Goal: Task Accomplishment & Management: Use online tool/utility

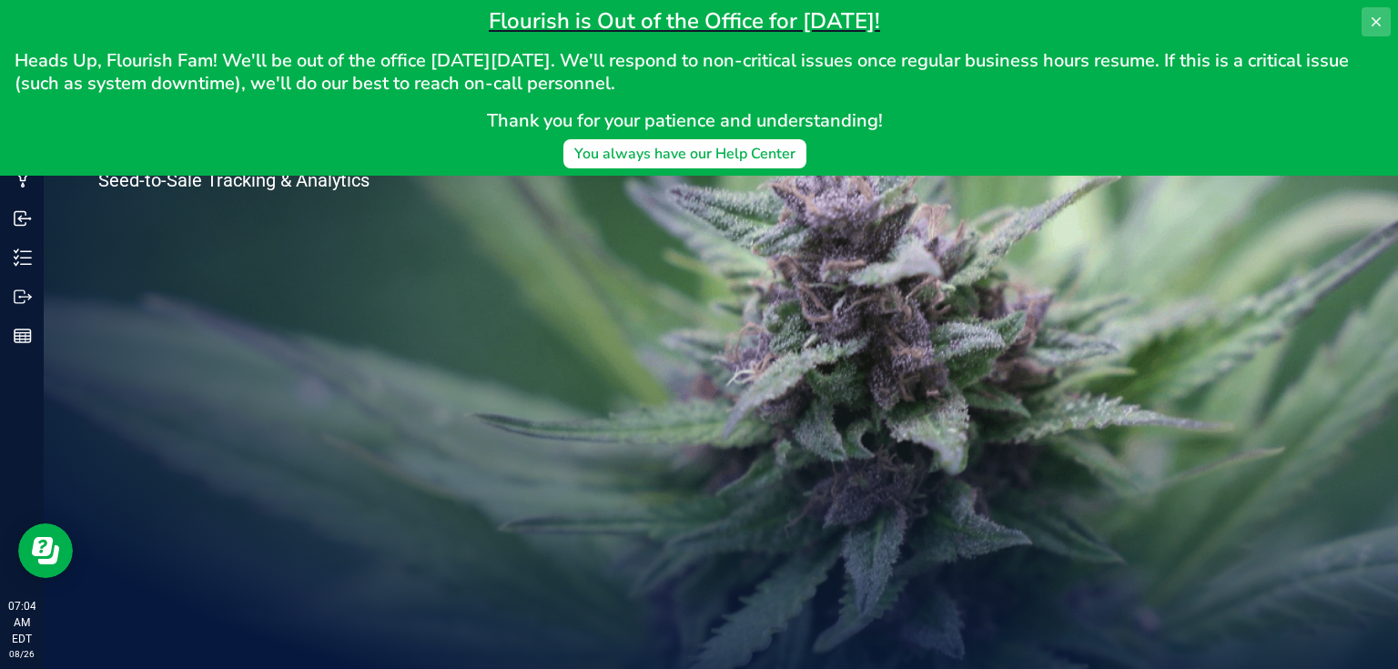
click at [1373, 19] on icon at bounding box center [1376, 21] width 9 height 9
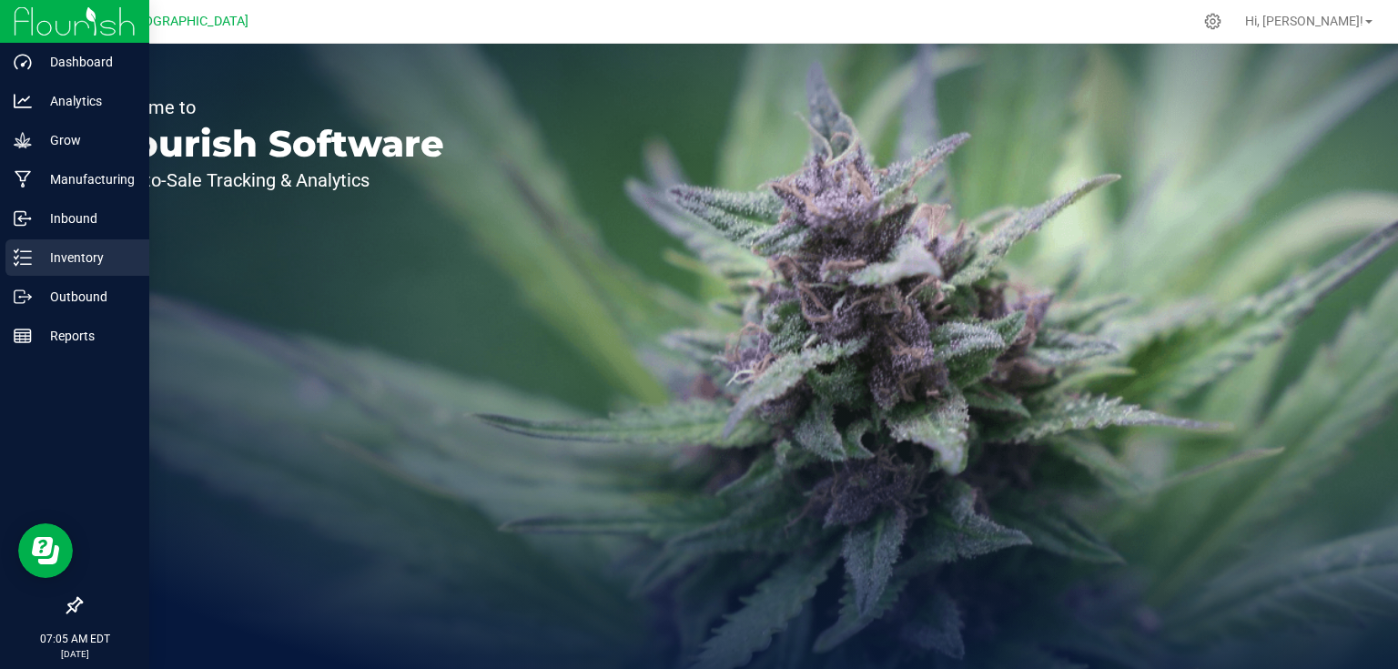
click at [61, 248] on p "Inventory" at bounding box center [86, 258] width 109 height 22
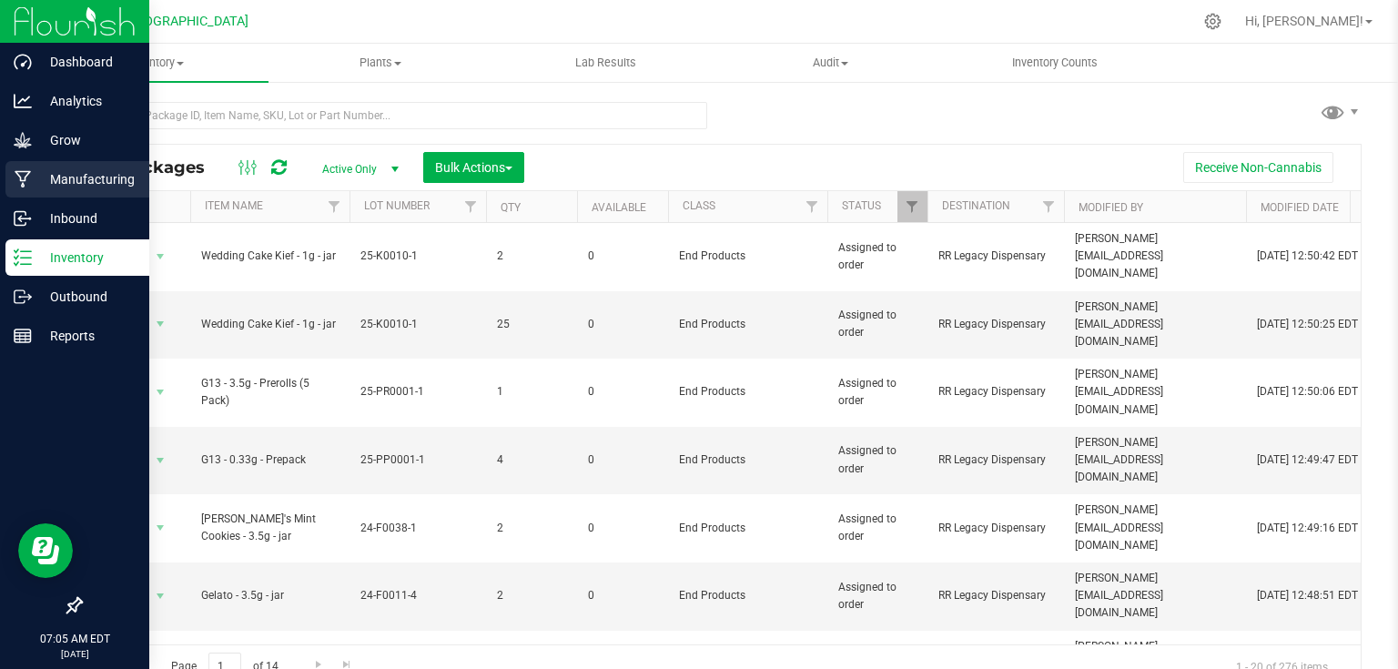
click at [25, 164] on div "Manufacturing" at bounding box center [77, 179] width 144 height 36
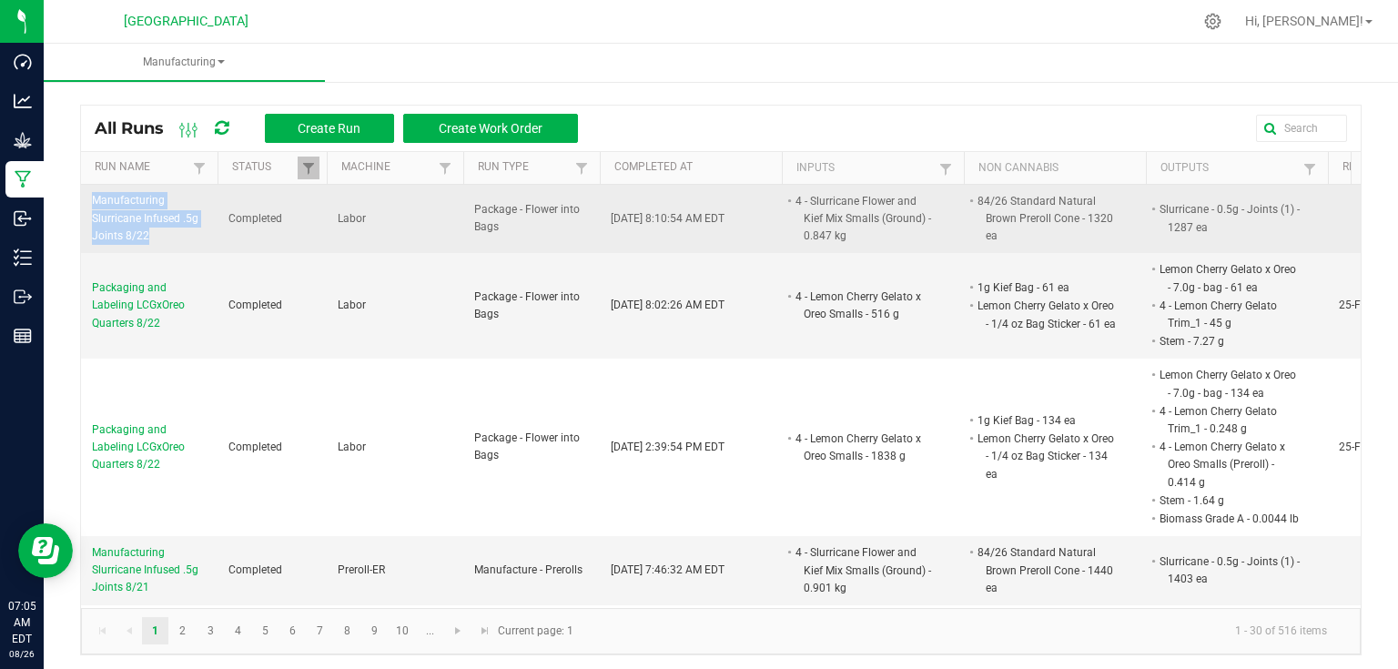
drag, startPoint x: 87, startPoint y: 200, endPoint x: 188, endPoint y: 247, distance: 110.4
click at [188, 247] on td "Manufacturing Slurricane Infused .5g Joints 8/22" at bounding box center [149, 219] width 137 height 69
copy span "Manufacturing Slurricane Infused .5g Joints 8/22"
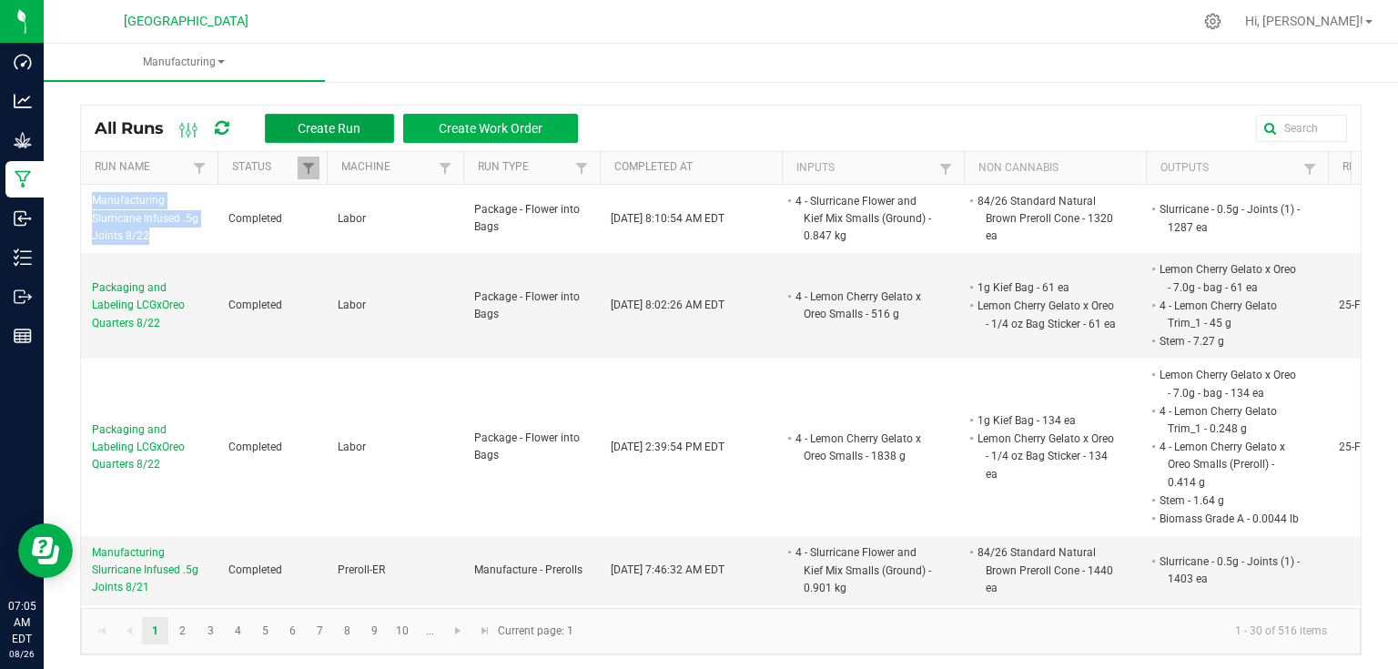
click at [360, 124] on span "Create Run" at bounding box center [329, 128] width 63 height 15
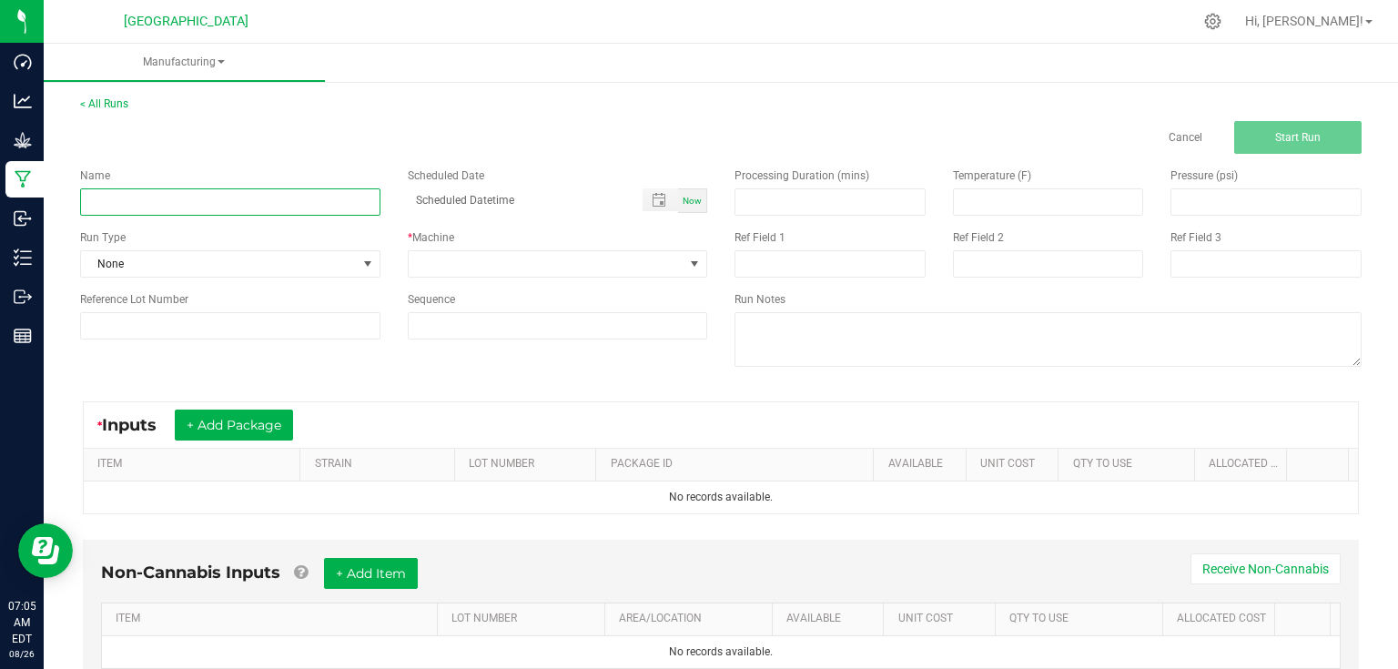
click at [251, 206] on input at bounding box center [230, 201] width 300 height 27
paste input "Manufacturing Slurricane Infused .5g Joints 8/22"
type input "Manufacturing Slurricane Infused .5g Joints 8/25"
click at [766, 197] on input at bounding box center [829, 201] width 189 height 25
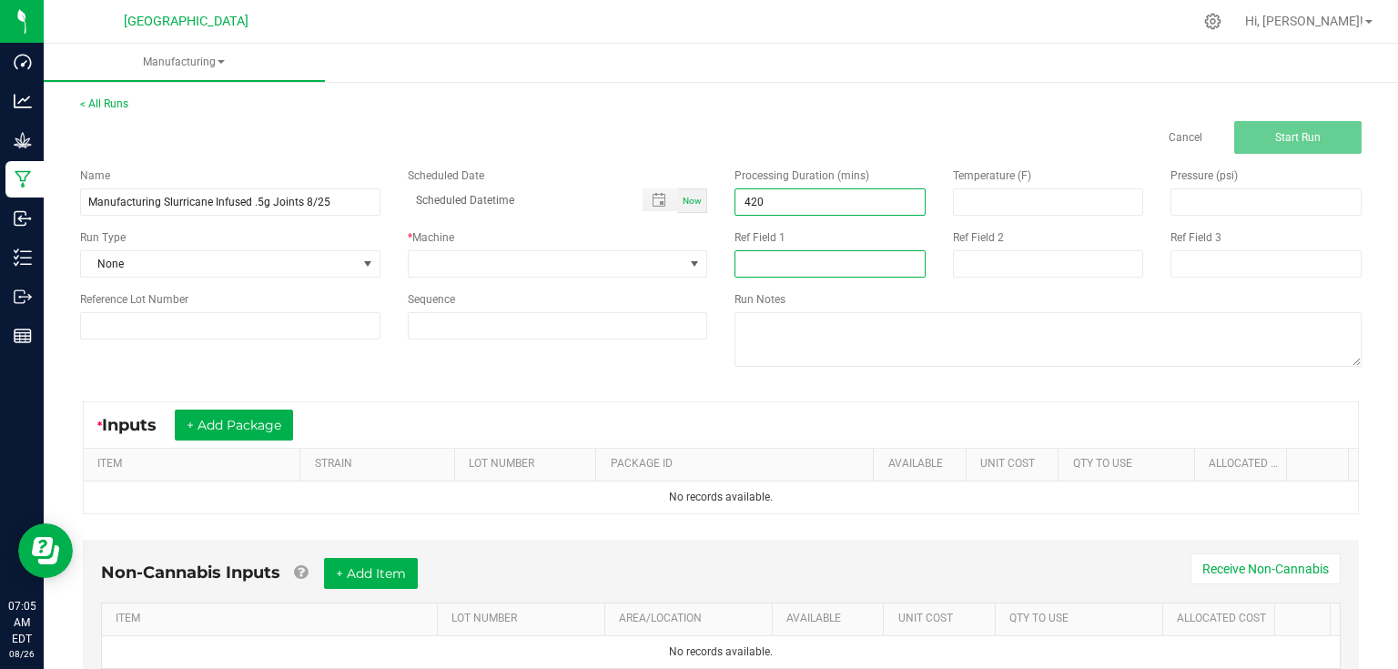
type input "420.00"
click at [777, 259] on input at bounding box center [830, 263] width 191 height 27
type input "16"
click at [315, 254] on span "None" at bounding box center [219, 263] width 276 height 25
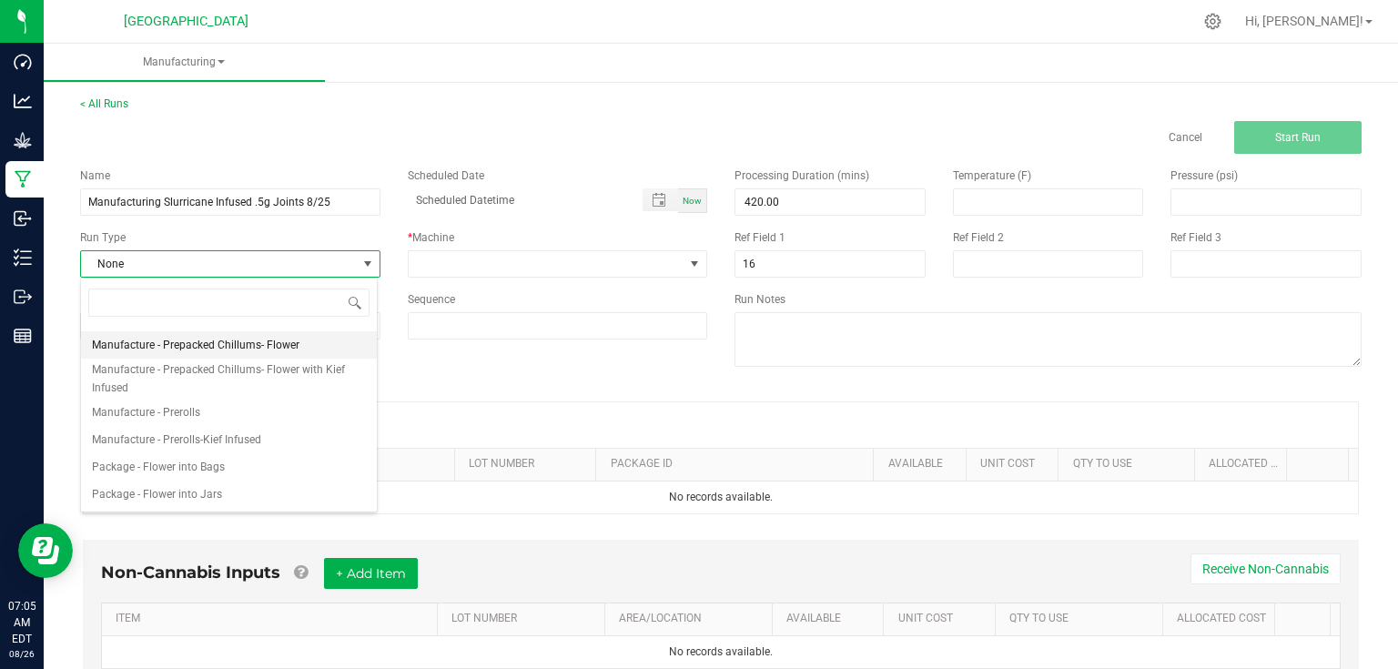
scroll to position [146, 0]
click at [222, 411] on li "Manufacture - Prerolls" at bounding box center [229, 410] width 296 height 27
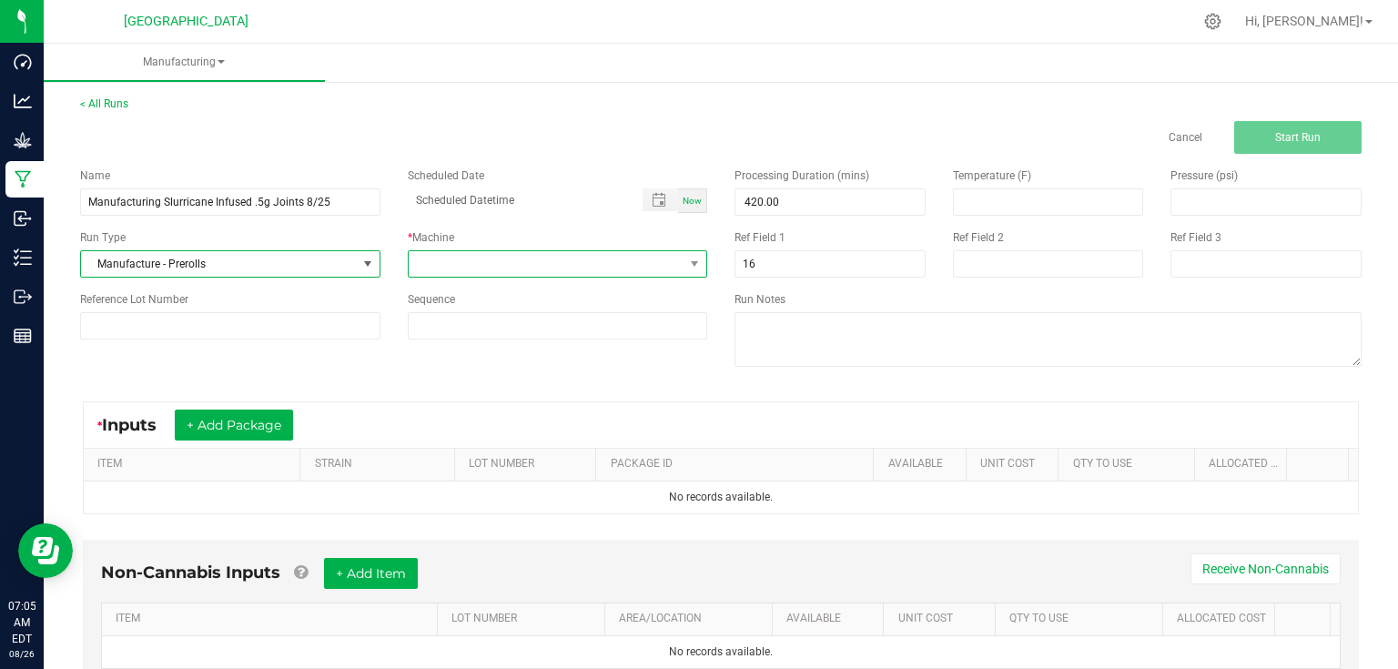
click at [451, 268] on span at bounding box center [547, 263] width 276 height 25
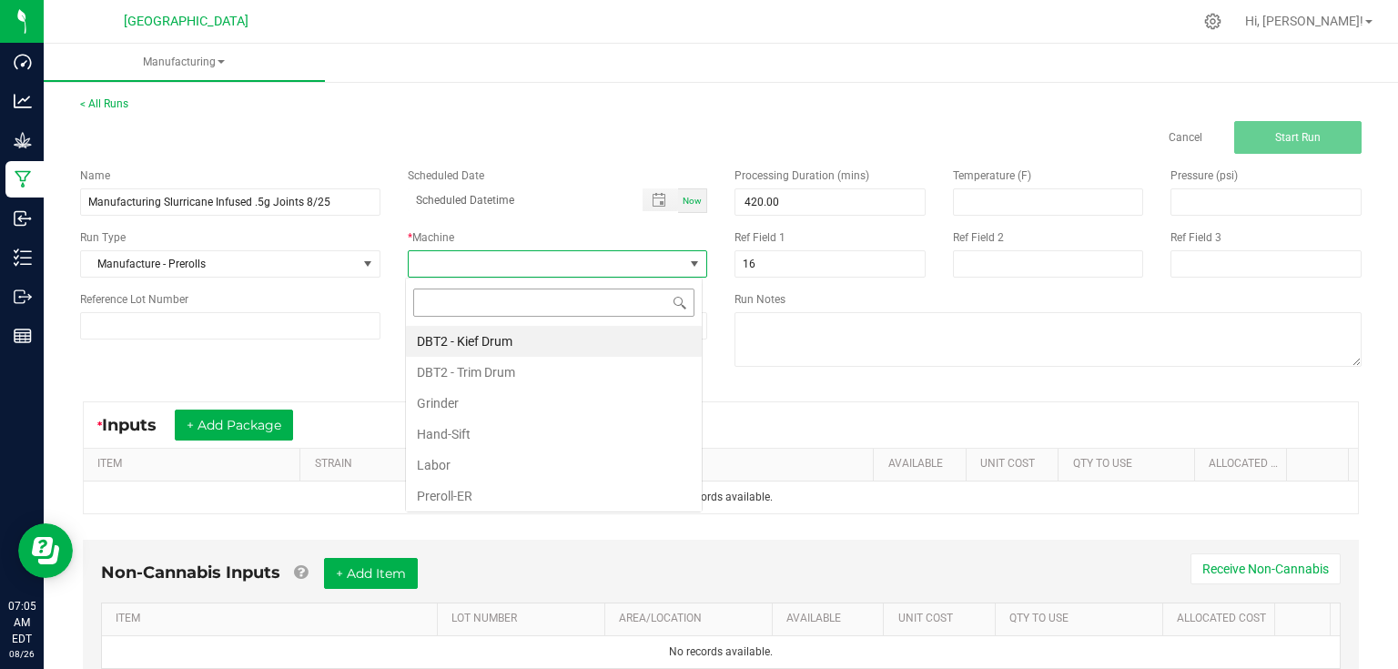
scroll to position [26, 297]
click at [477, 493] on li "Preroll-ER" at bounding box center [554, 496] width 296 height 31
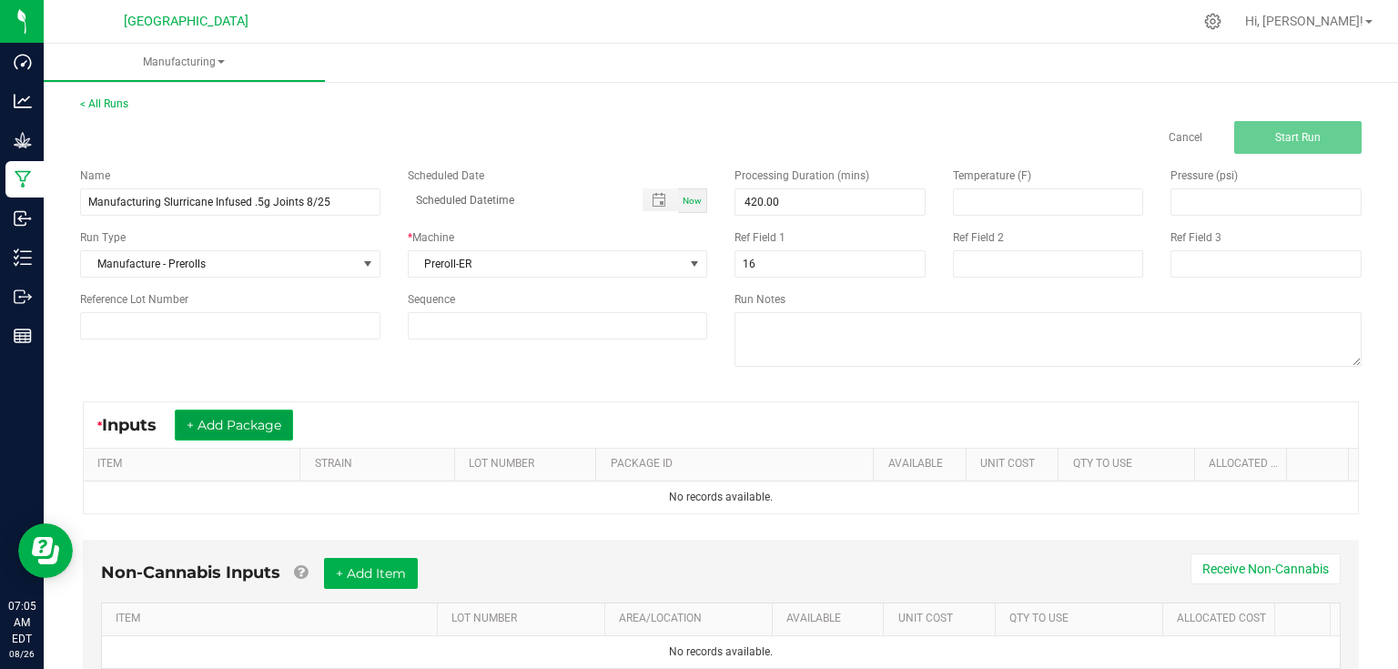
click at [218, 423] on button "+ Add Package" at bounding box center [234, 425] width 118 height 31
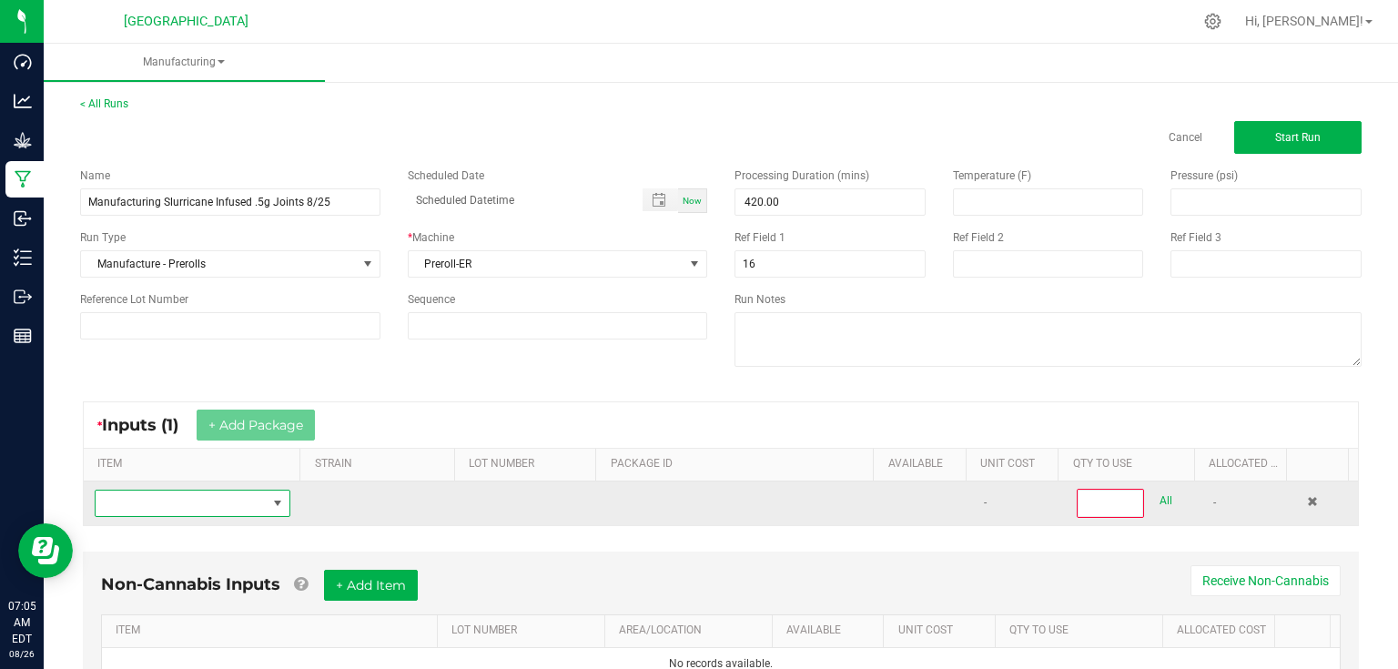
click at [231, 492] on span "NO DATA FOUND" at bounding box center [181, 503] width 171 height 25
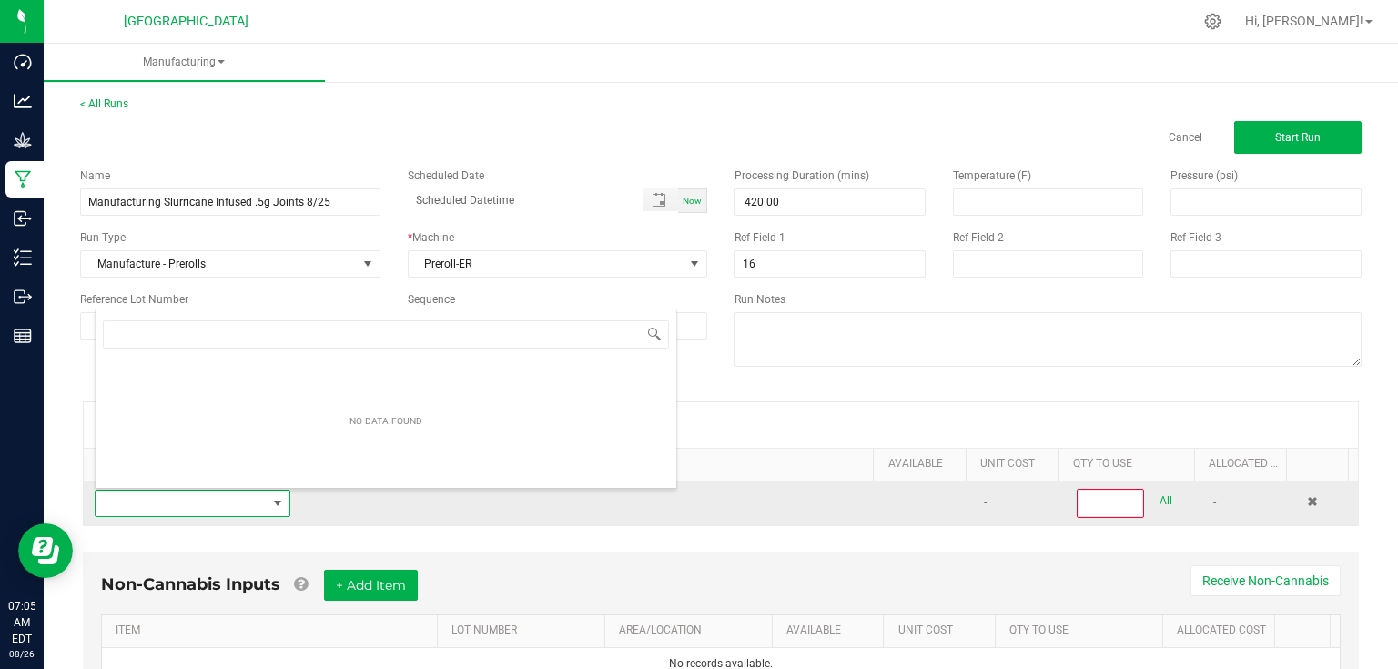
scroll to position [26, 189]
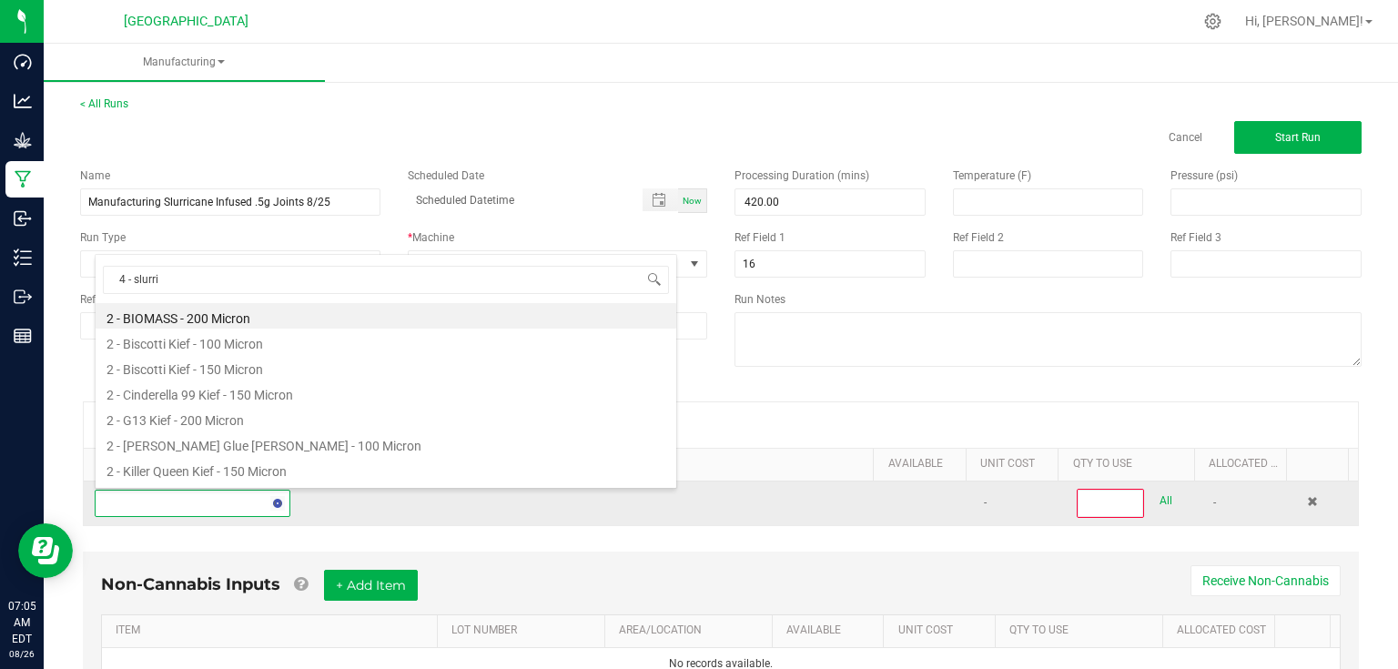
type input "4 - slurric"
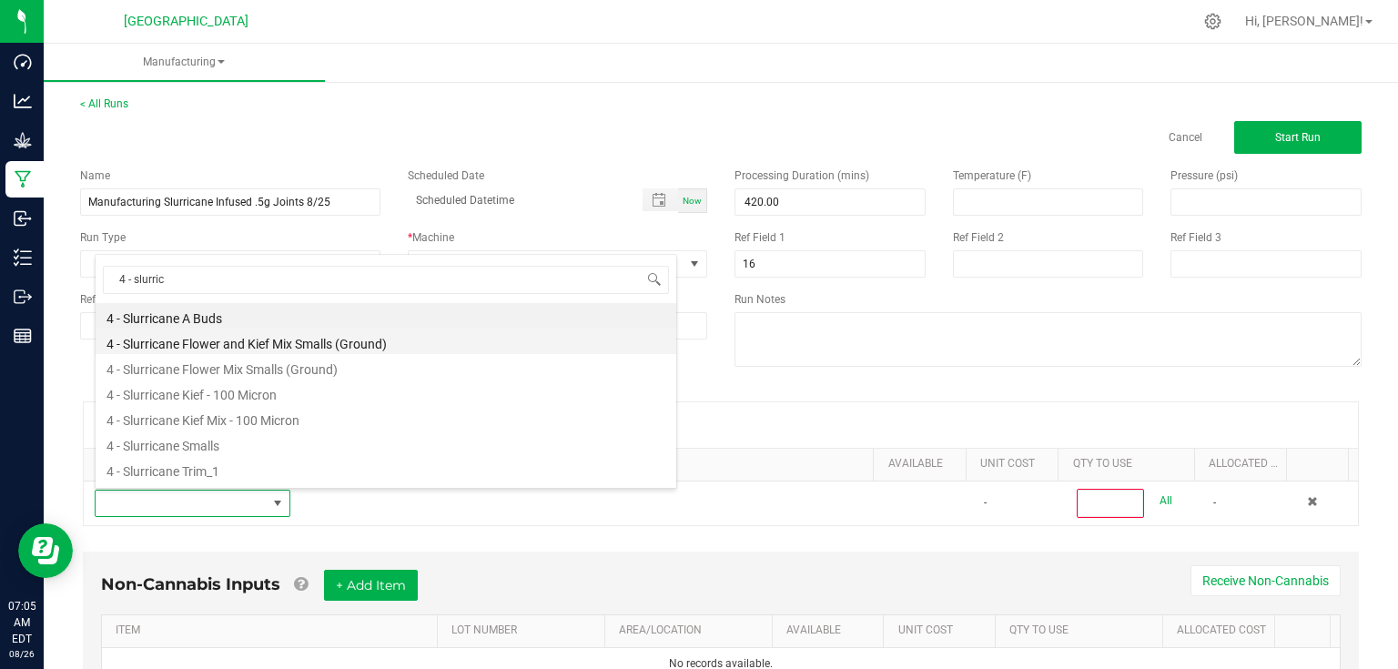
click at [288, 342] on li "4 - Slurricane Flower and Kief Mix Smalls (Ground)" at bounding box center [386, 341] width 581 height 25
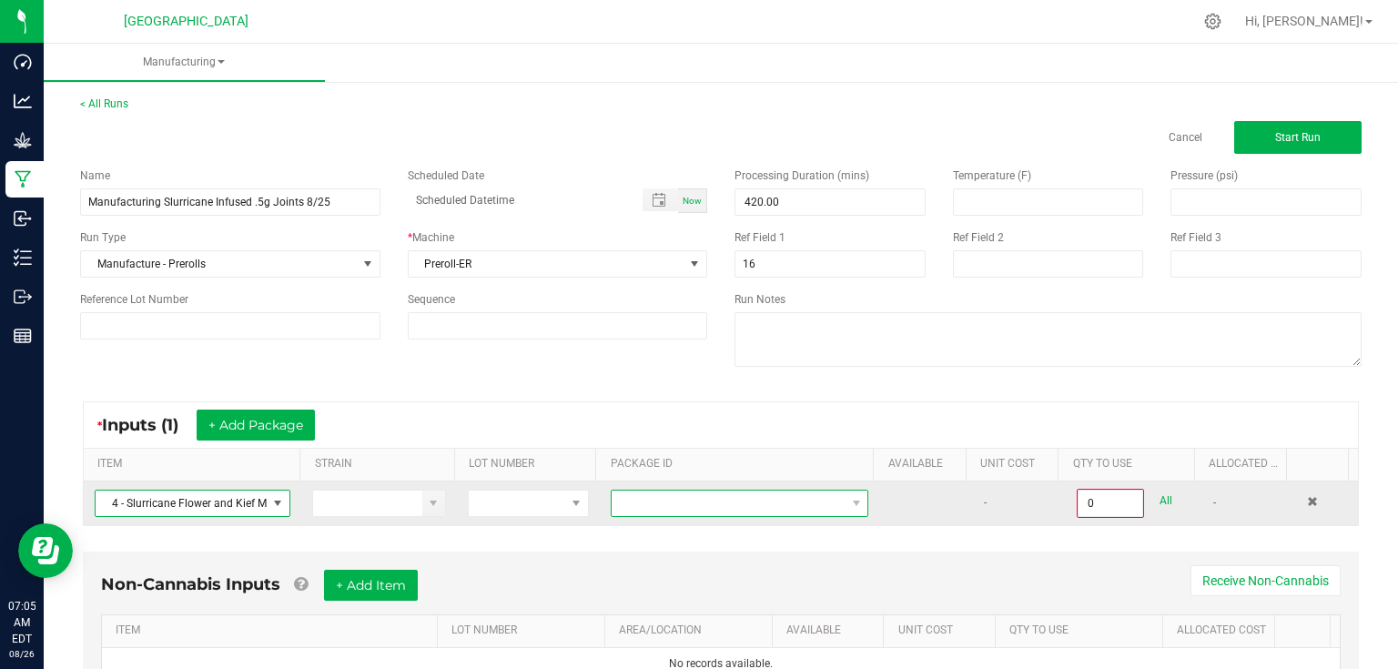
click at [705, 502] on span at bounding box center [728, 503] width 233 height 25
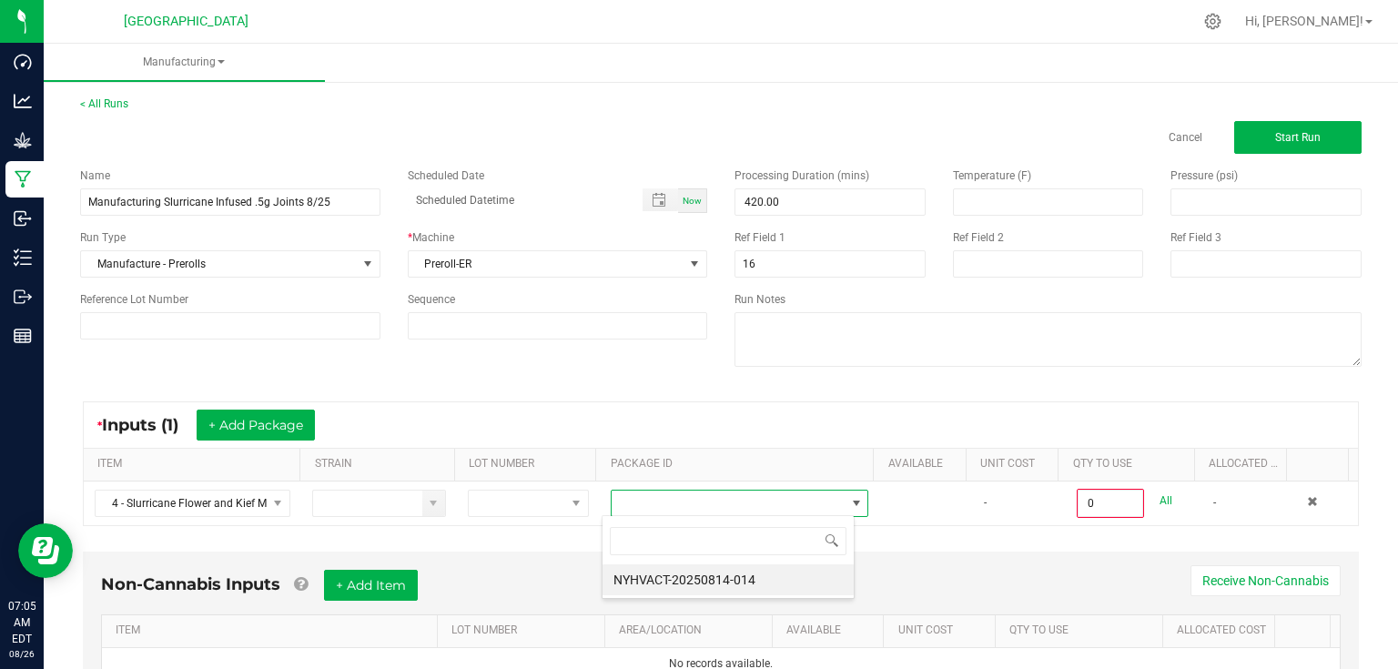
scroll to position [26, 252]
click at [695, 576] on li "NYHVACT-20250814-014" at bounding box center [728, 579] width 251 height 31
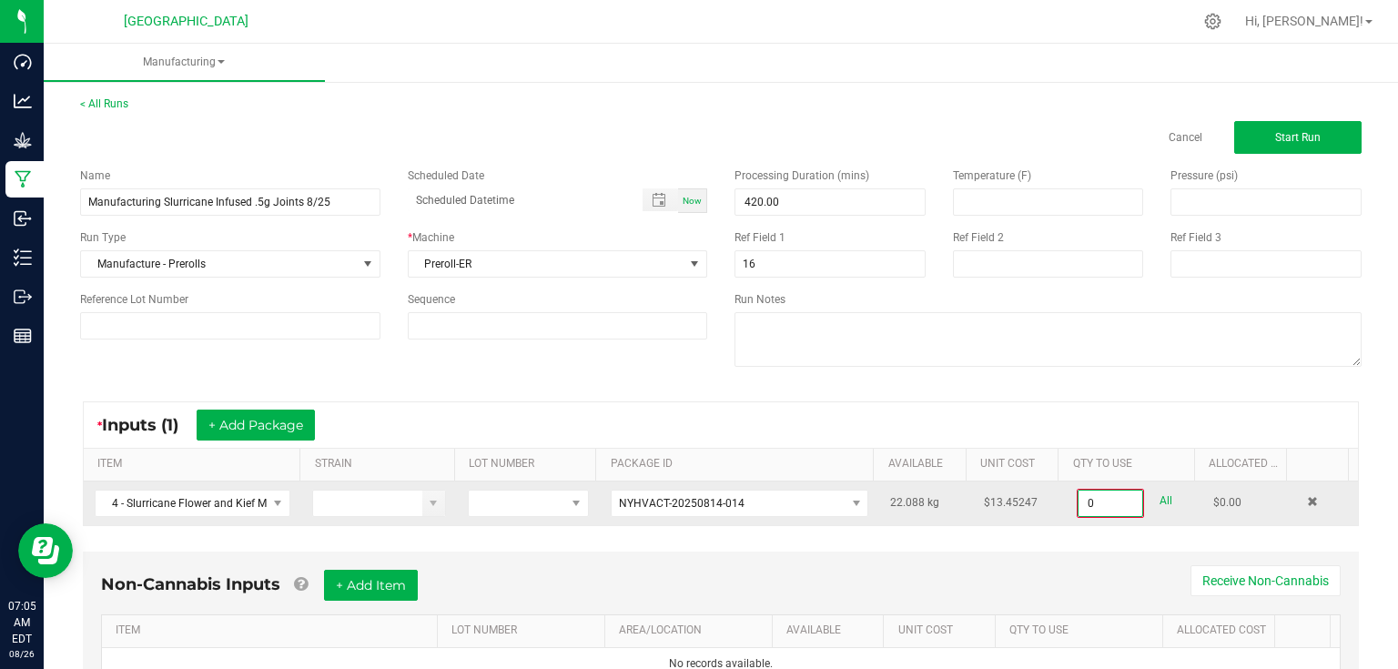
click at [1108, 512] on input "0" at bounding box center [1111, 503] width 64 height 25
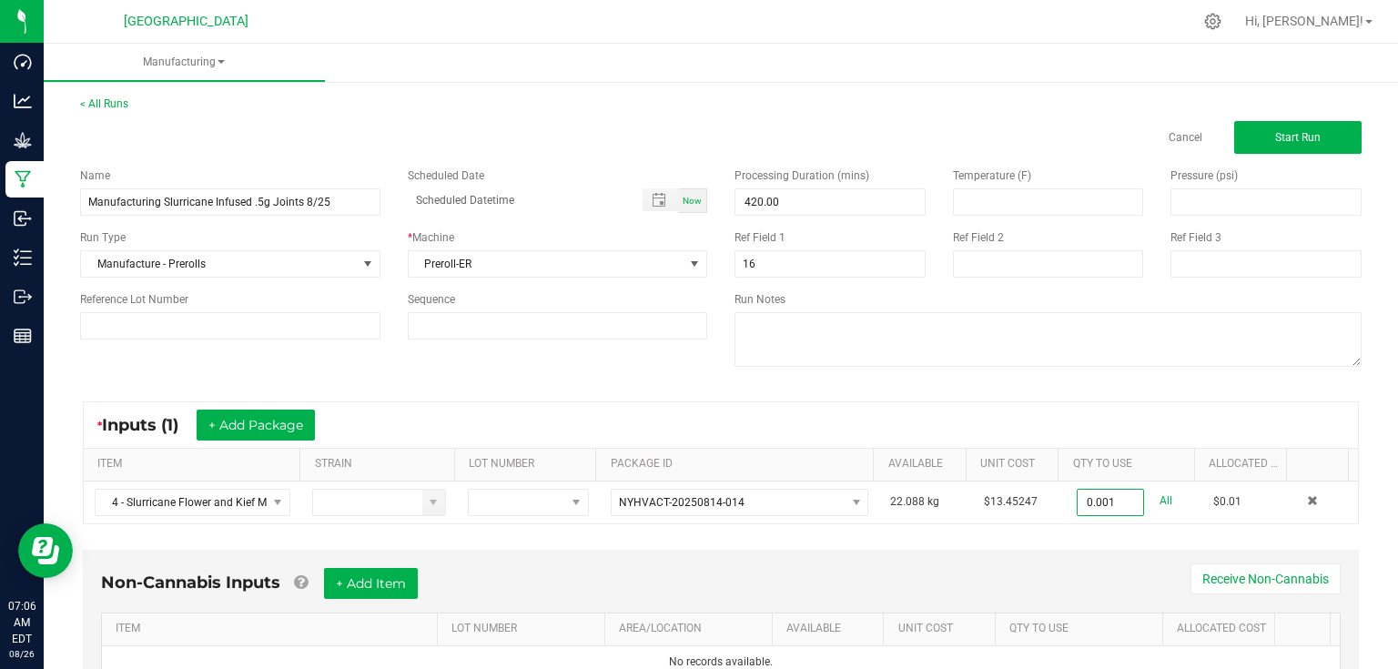
type input "0.0010 kg"
click at [1171, 394] on div "* Inputs (1) + Add Package ITEM STRAIN LOT NUMBER PACKAGE ID AVAILABLE Unit Cos…" at bounding box center [720, 463] width 1309 height 156
click at [1280, 138] on span "Start Run" at bounding box center [1298, 137] width 46 height 13
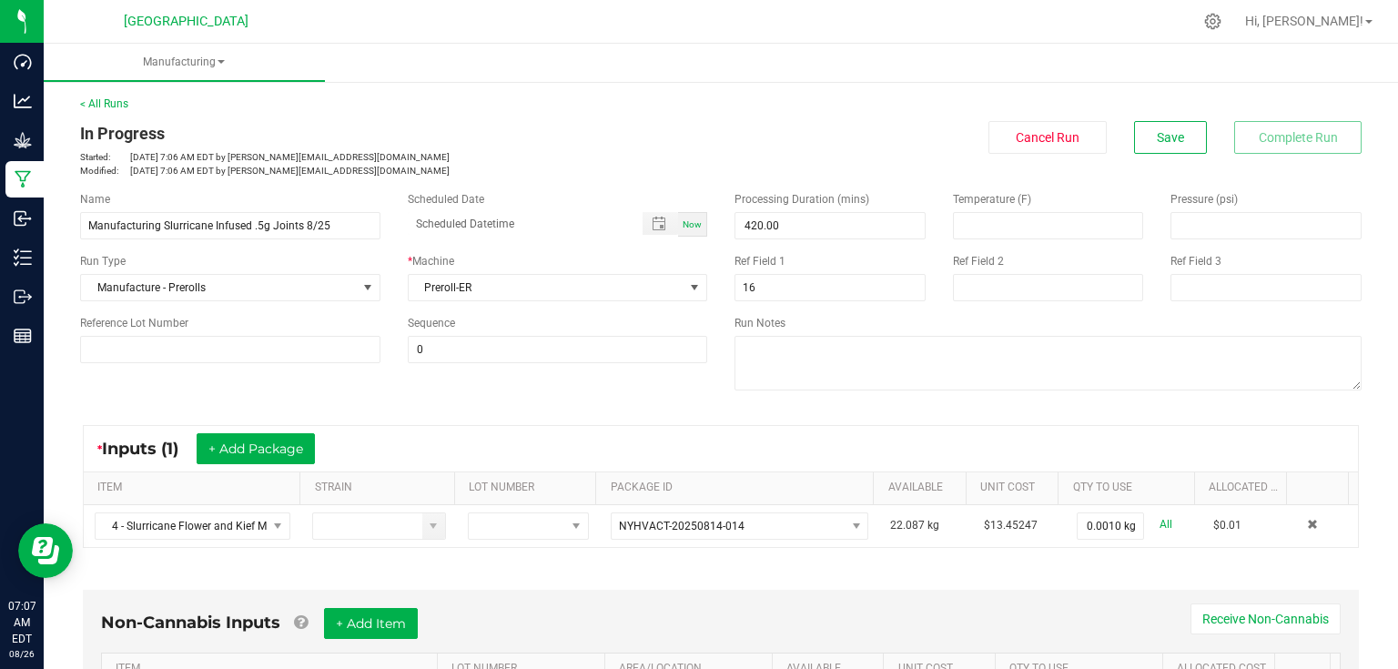
click at [737, 425] on kendo-grid "* Inputs (1) + Add Package ITEM STRAIN LOT NUMBER PACKAGE ID AVAILABLE Unit Cos…" at bounding box center [721, 486] width 1276 height 123
click at [1172, 130] on span "Save" at bounding box center [1170, 137] width 27 height 15
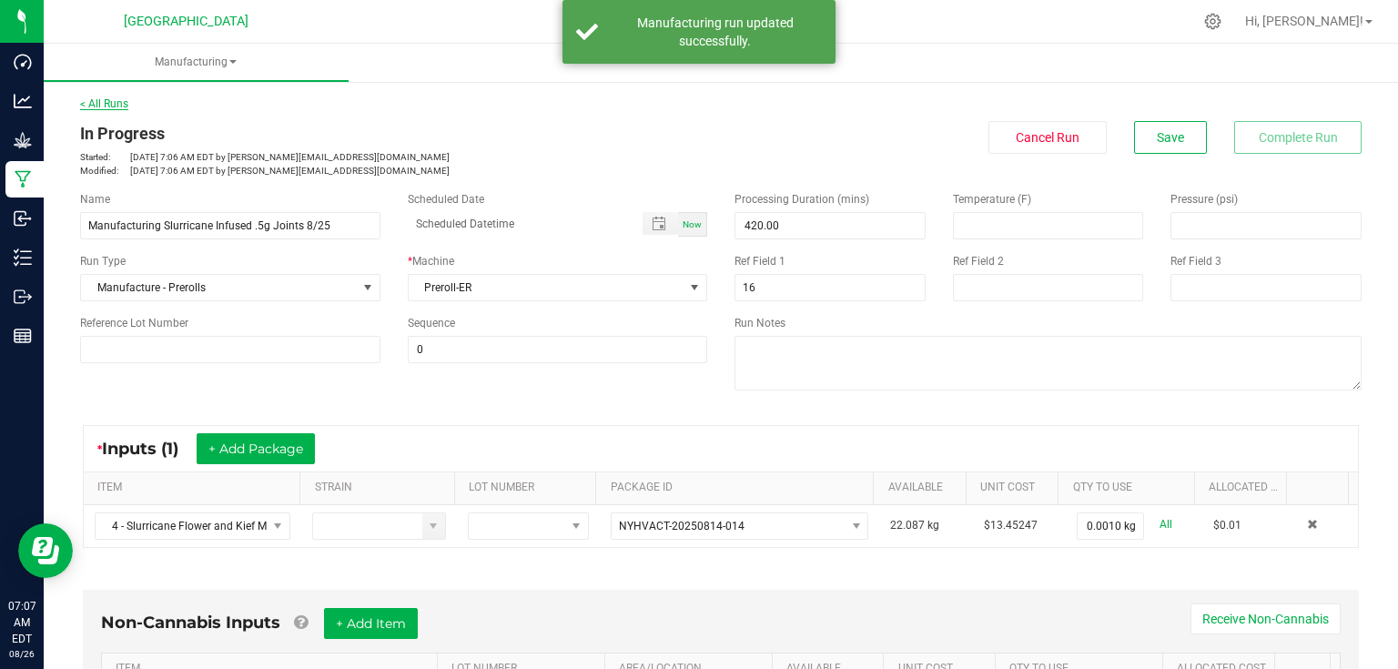
click at [94, 101] on link "< All Runs" at bounding box center [104, 103] width 48 height 13
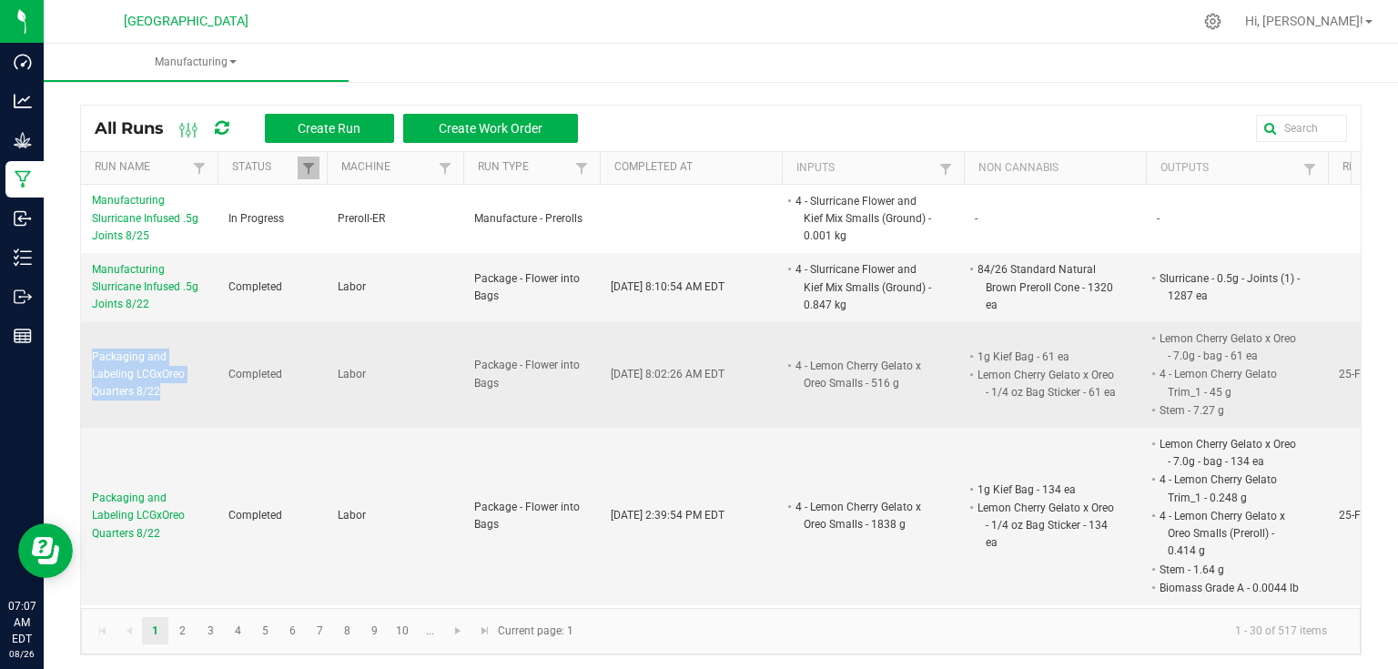
drag, startPoint x: 92, startPoint y: 350, endPoint x: 163, endPoint y: 393, distance: 83.4
click at [163, 393] on span "Packaging and Labeling LCGxOreo Quarters 8/22" at bounding box center [149, 375] width 115 height 53
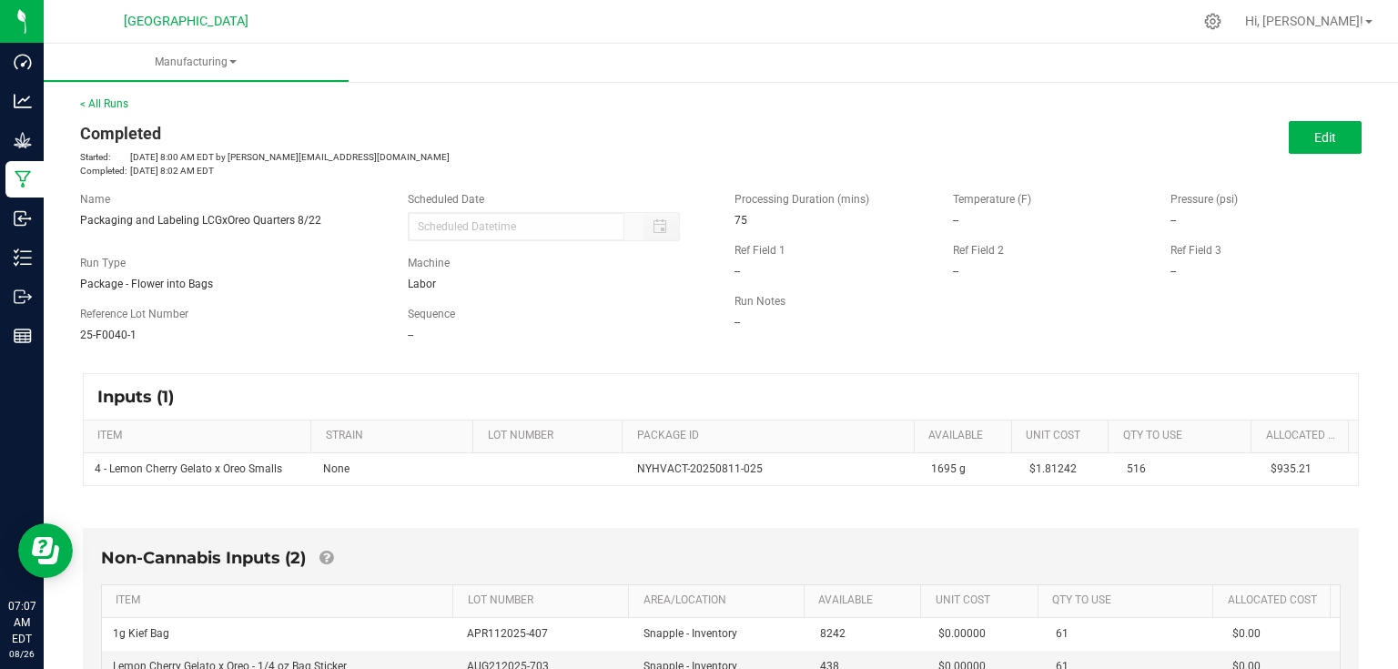
drag, startPoint x: 75, startPoint y: 222, endPoint x: 335, endPoint y: 229, distance: 260.4
click at [335, 229] on div "Name Packaging and Labeling LCGxOreo Quarters 8/22 Scheduled Date" at bounding box center [393, 216] width 654 height 50
copy span "Packaging and Labeling LCGxOreo Quarters 8/22"
click at [114, 100] on link "< All Runs" at bounding box center [104, 103] width 48 height 13
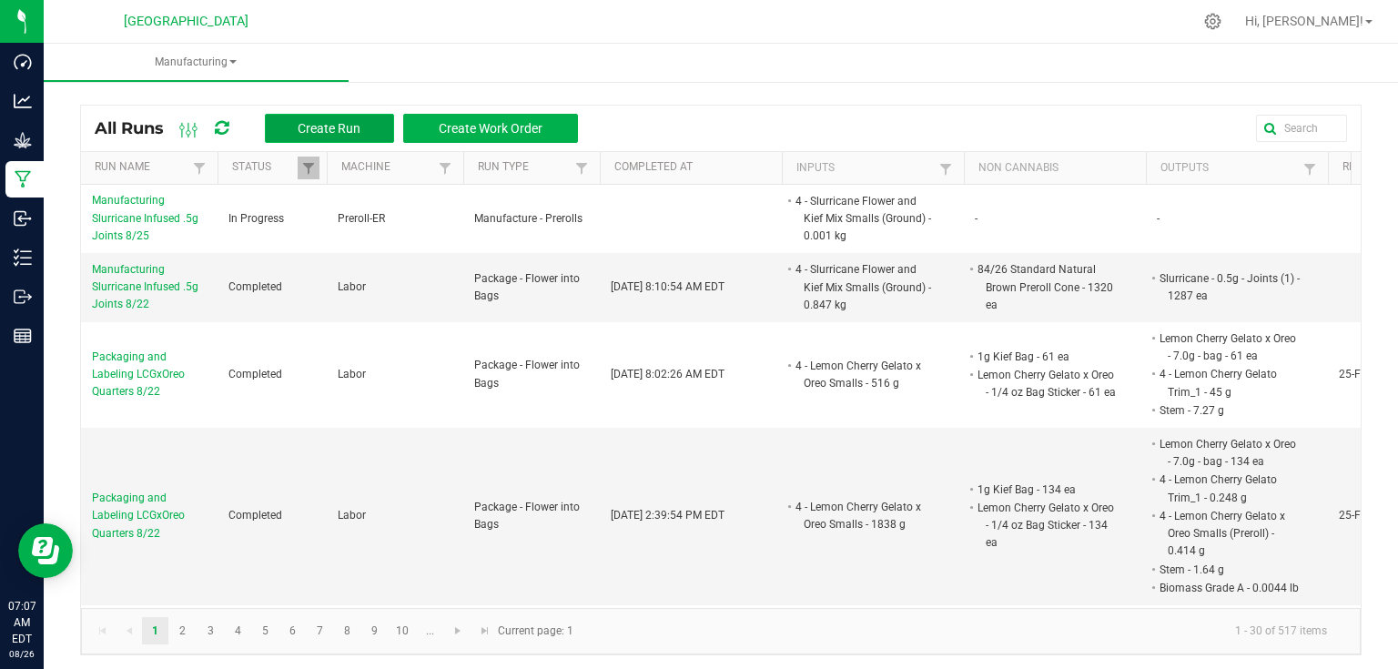
click at [364, 120] on button "Create Run" at bounding box center [329, 128] width 129 height 29
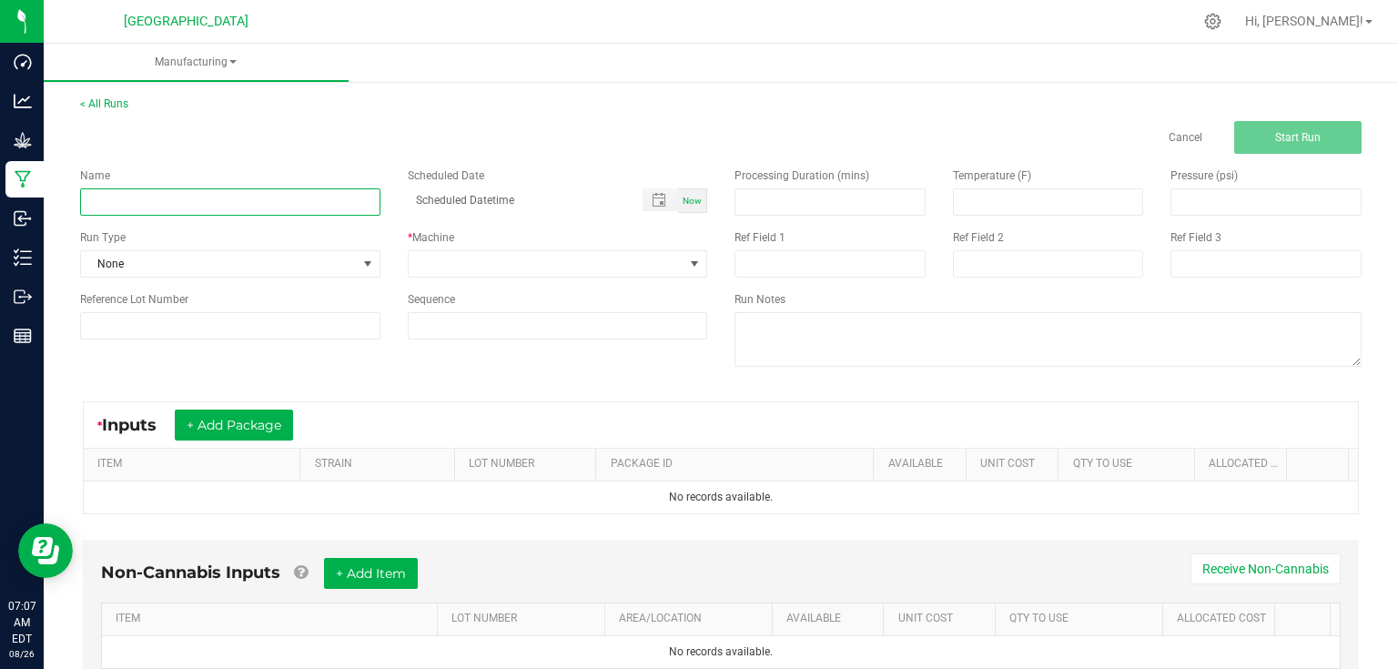
click at [268, 198] on input at bounding box center [230, 201] width 300 height 27
paste input "Packaging and Labeling LCGxOreo Quarters 8/22"
type input "Packaging and Labeling LCGxOreo Quarters 8/25"
click at [400, 105] on div "< All Runs Cancel Start Run" at bounding box center [721, 125] width 1282 height 58
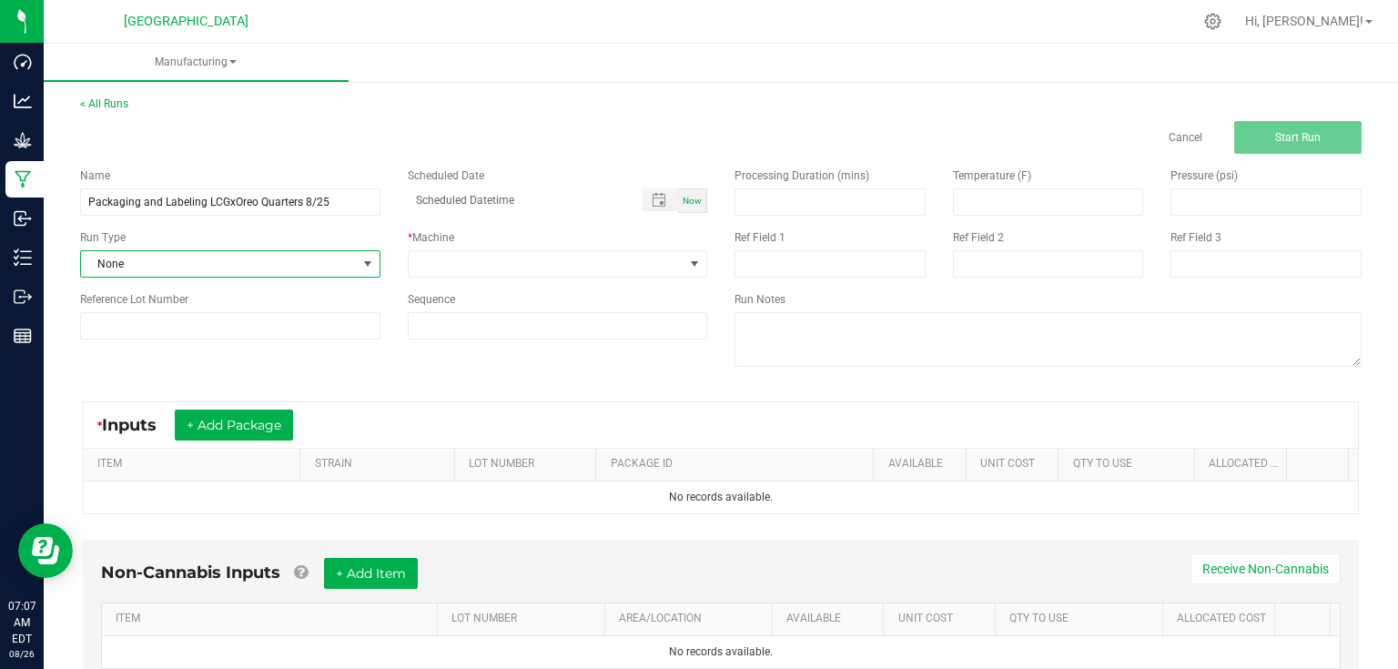
click at [350, 264] on span "None" at bounding box center [219, 263] width 276 height 25
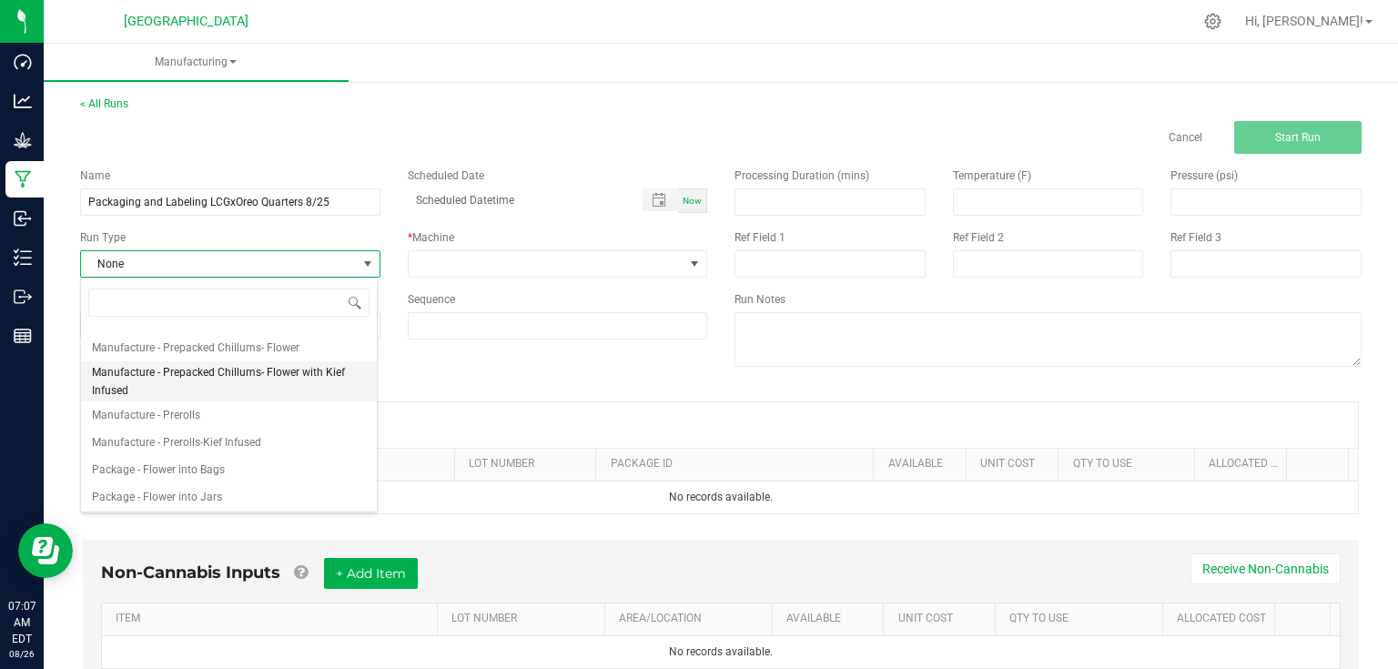
scroll to position [146, 0]
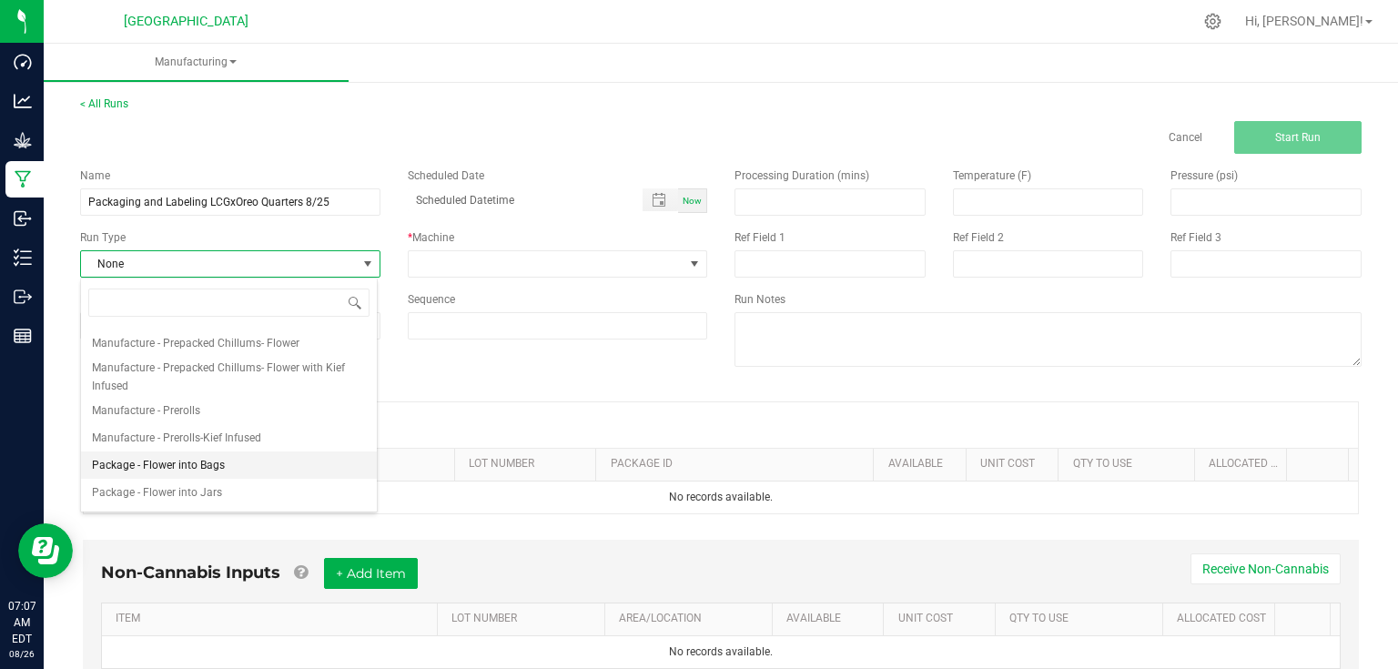
click at [213, 462] on span "Package - Flower into Bags" at bounding box center [158, 465] width 133 height 18
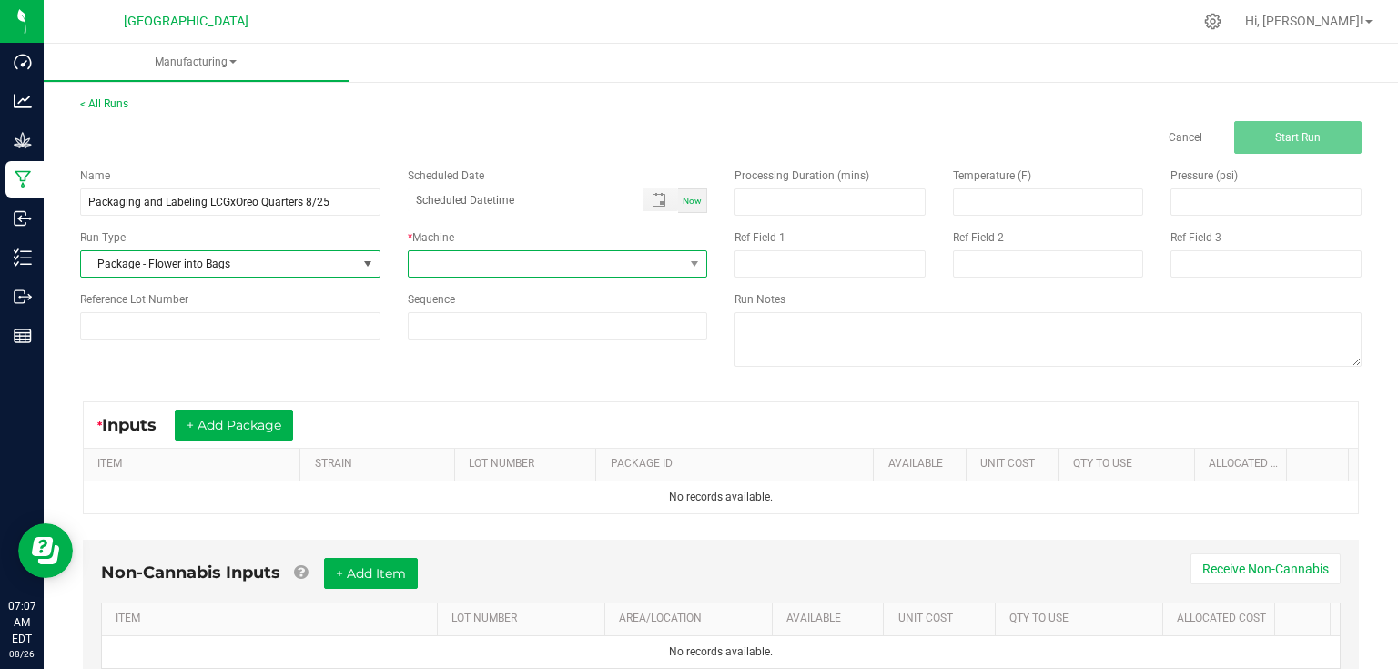
click at [507, 262] on span at bounding box center [547, 263] width 276 height 25
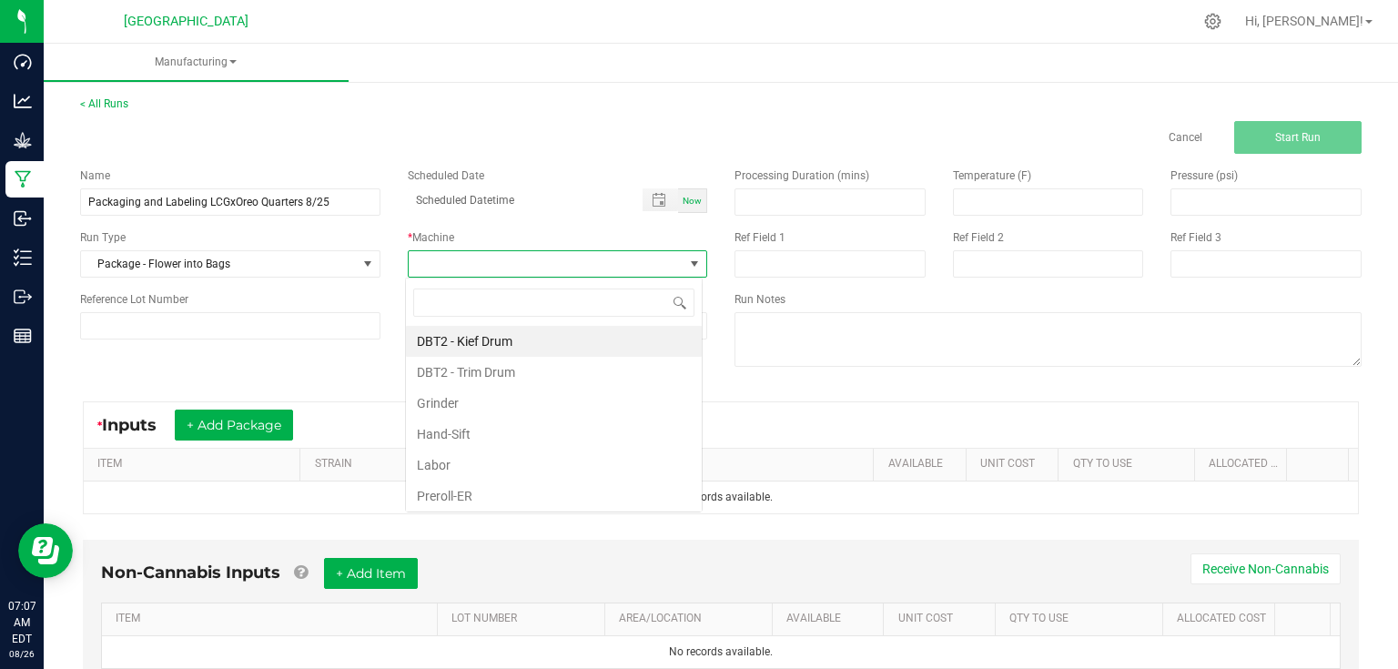
scroll to position [26, 297]
click at [506, 469] on li "Labor" at bounding box center [554, 465] width 296 height 31
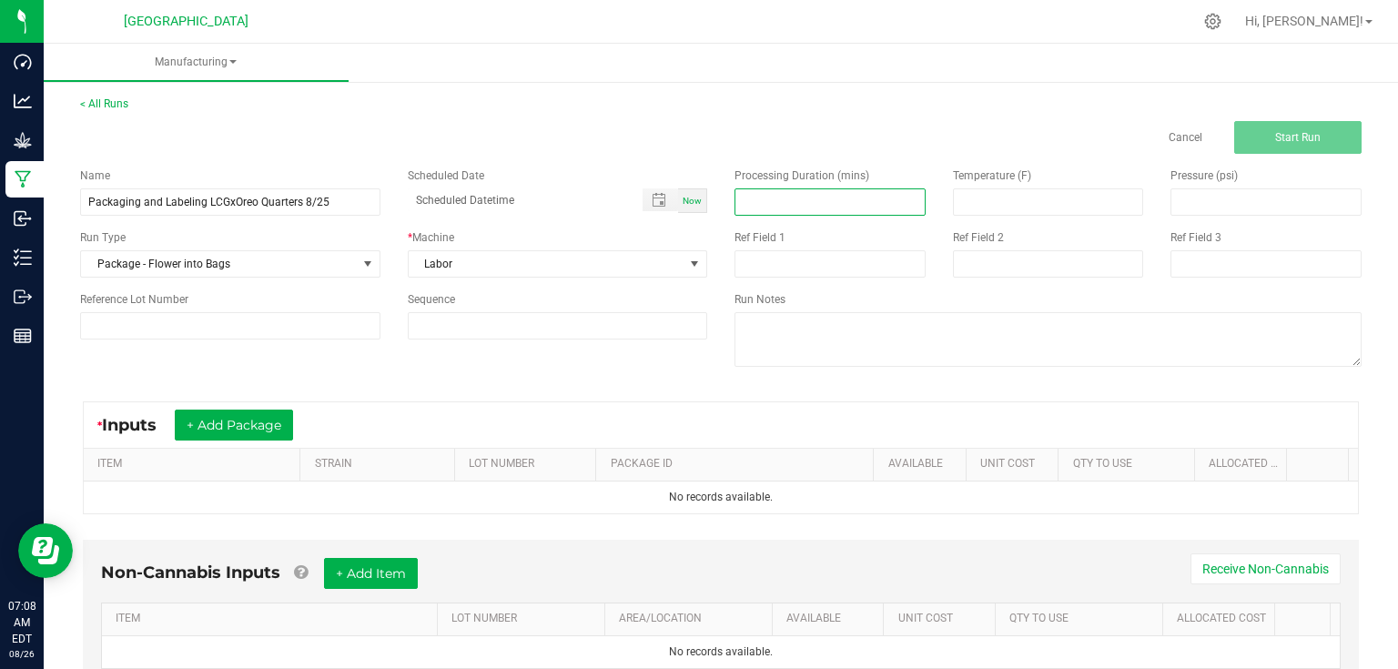
click at [757, 208] on input at bounding box center [829, 201] width 189 height 25
type input "225.00"
click at [203, 336] on input at bounding box center [230, 325] width 300 height 27
type input "25-F0040-1"
click at [466, 387] on div "* Inputs + Add Package ITEM STRAIN LOT NUMBER PACKAGE ID AVAILABLE Unit Cost QT…" at bounding box center [720, 458] width 1309 height 146
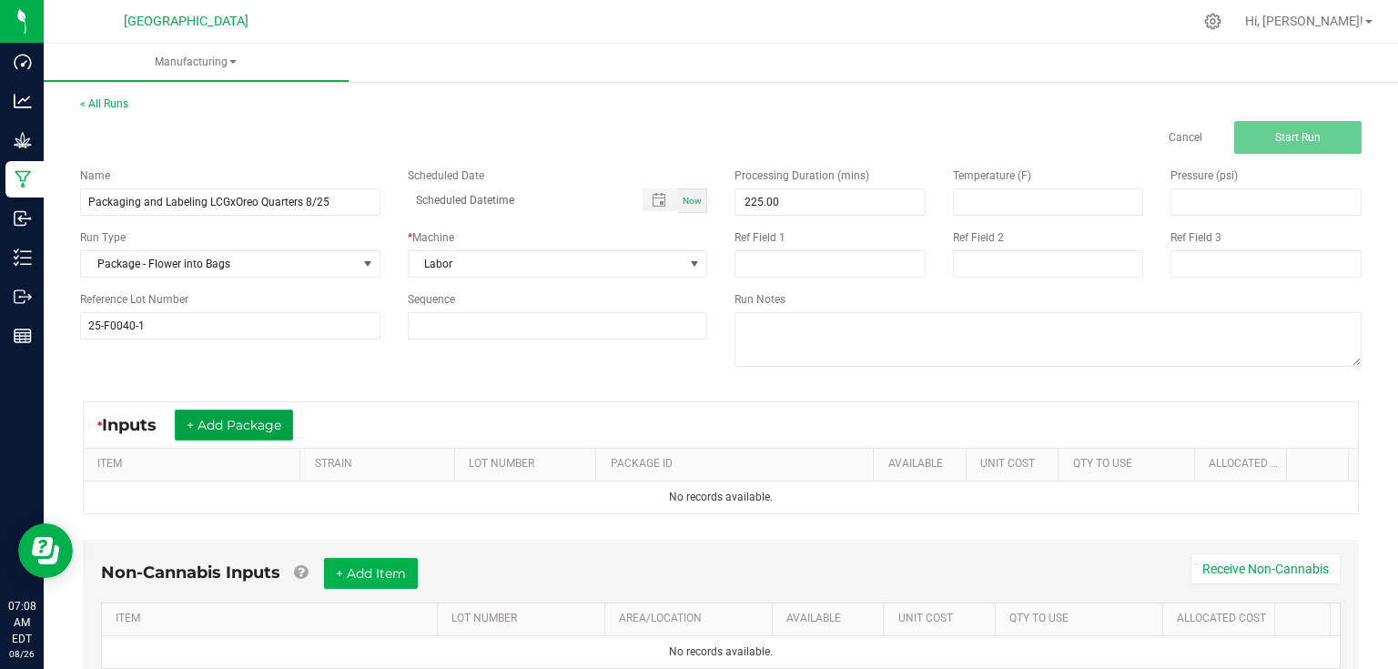
click at [266, 440] on button "+ Add Package" at bounding box center [234, 425] width 118 height 31
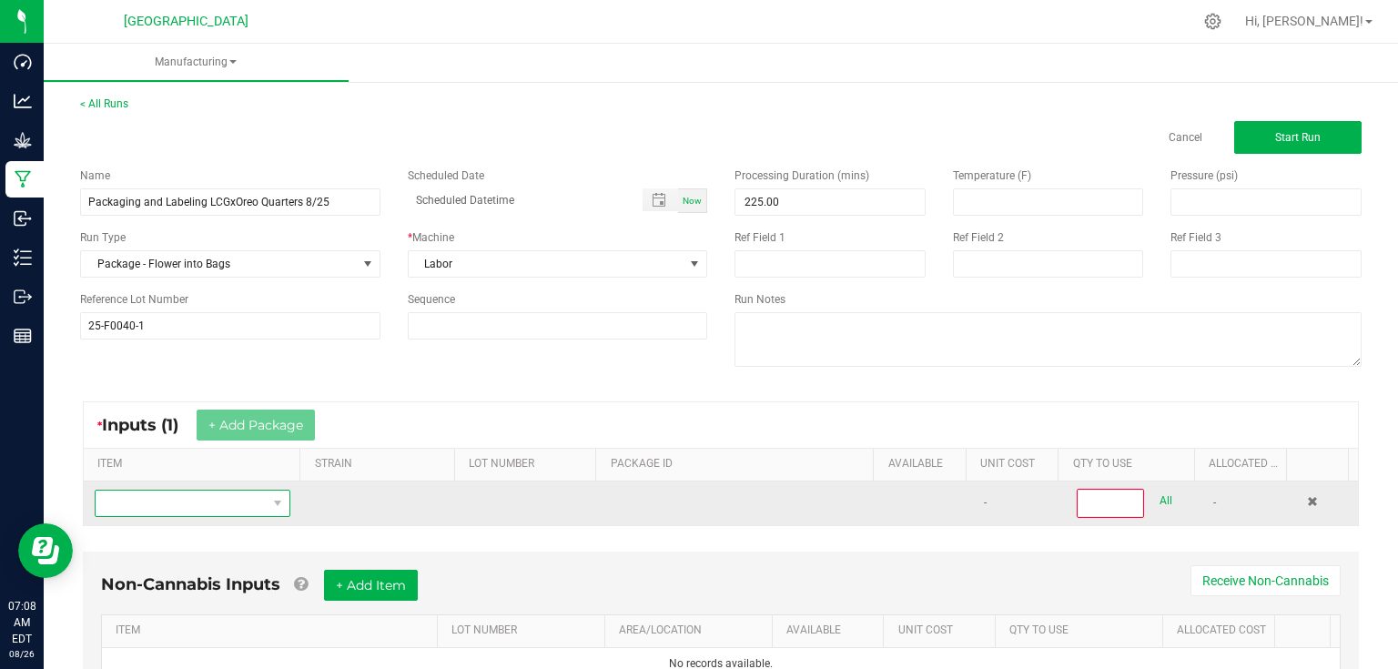
click at [251, 497] on span "NO DATA FOUND" at bounding box center [181, 503] width 171 height 25
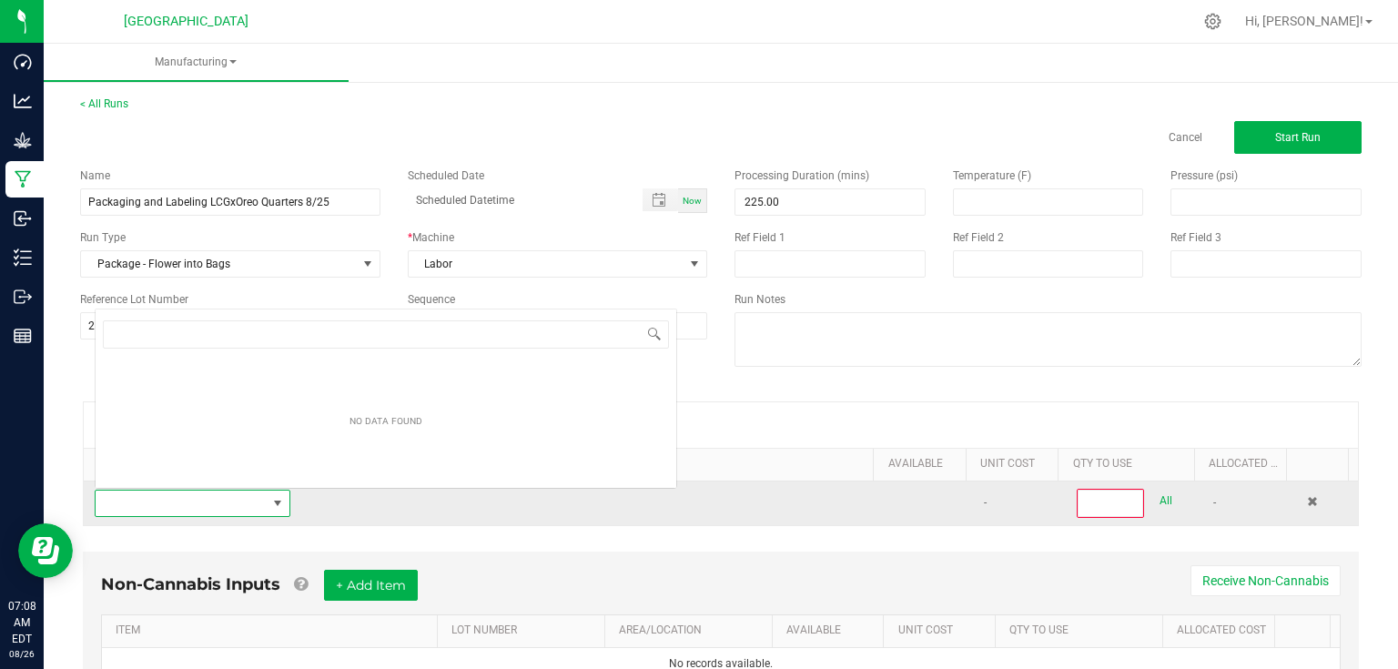
scroll to position [26, 189]
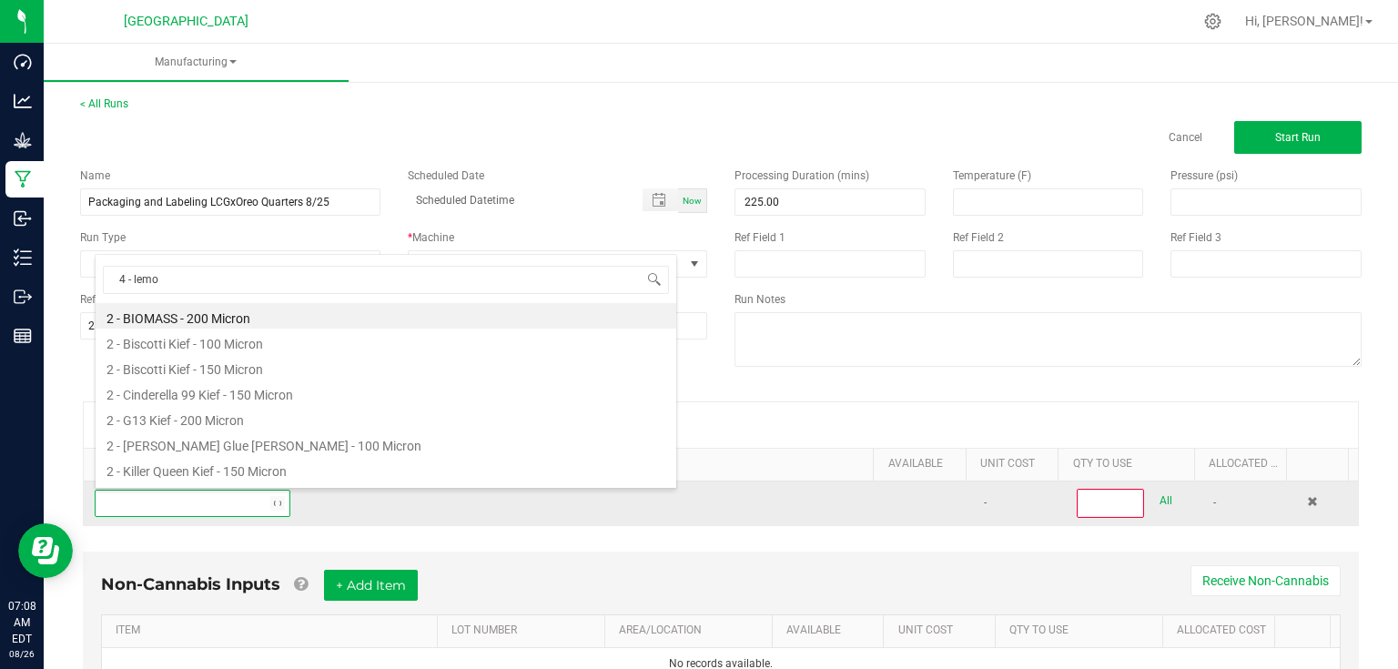
type input "4 - lemon"
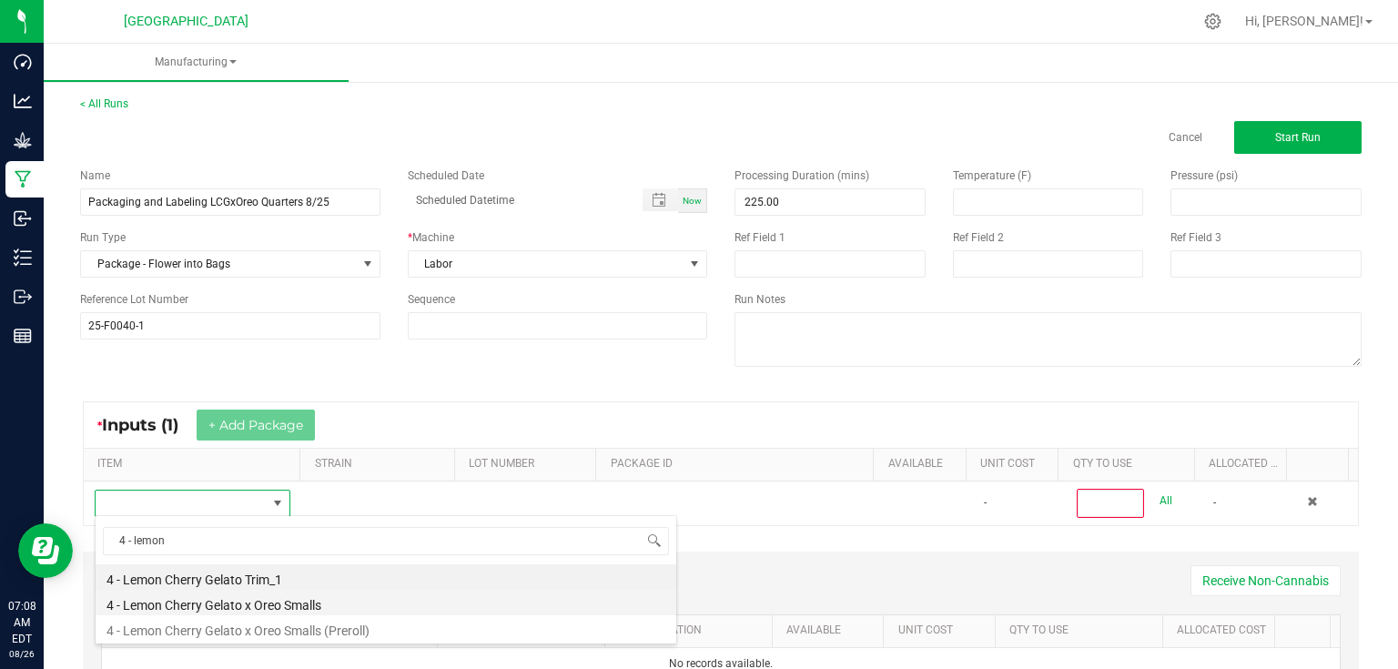
click at [291, 606] on li "4 - Lemon Cherry Gelato x Oreo Smalls" at bounding box center [386, 602] width 581 height 25
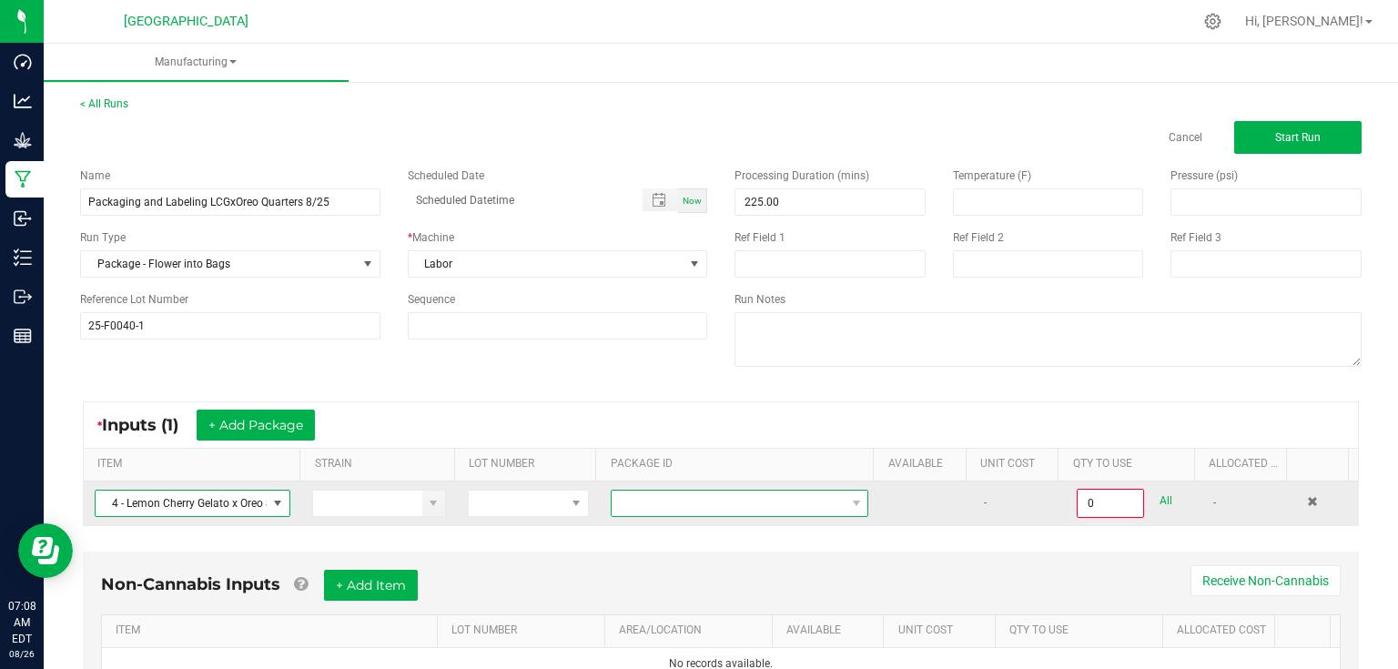
click at [681, 510] on span at bounding box center [728, 503] width 233 height 25
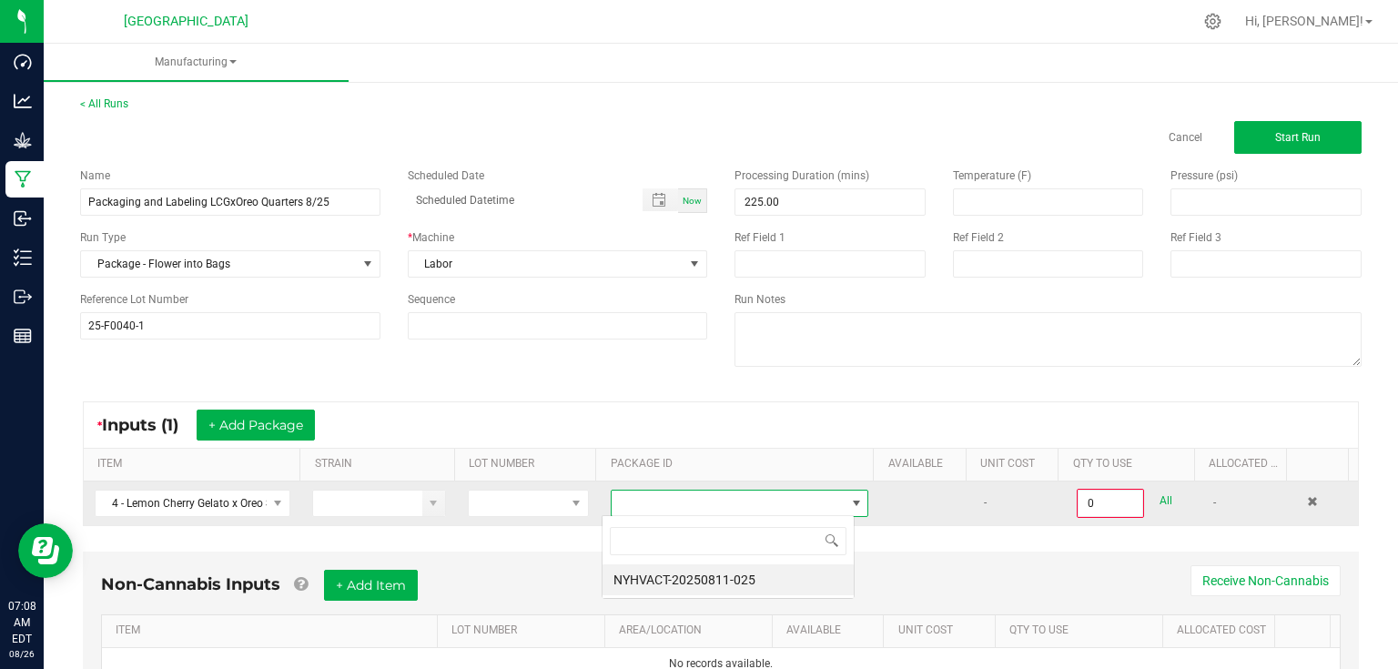
scroll to position [26, 252]
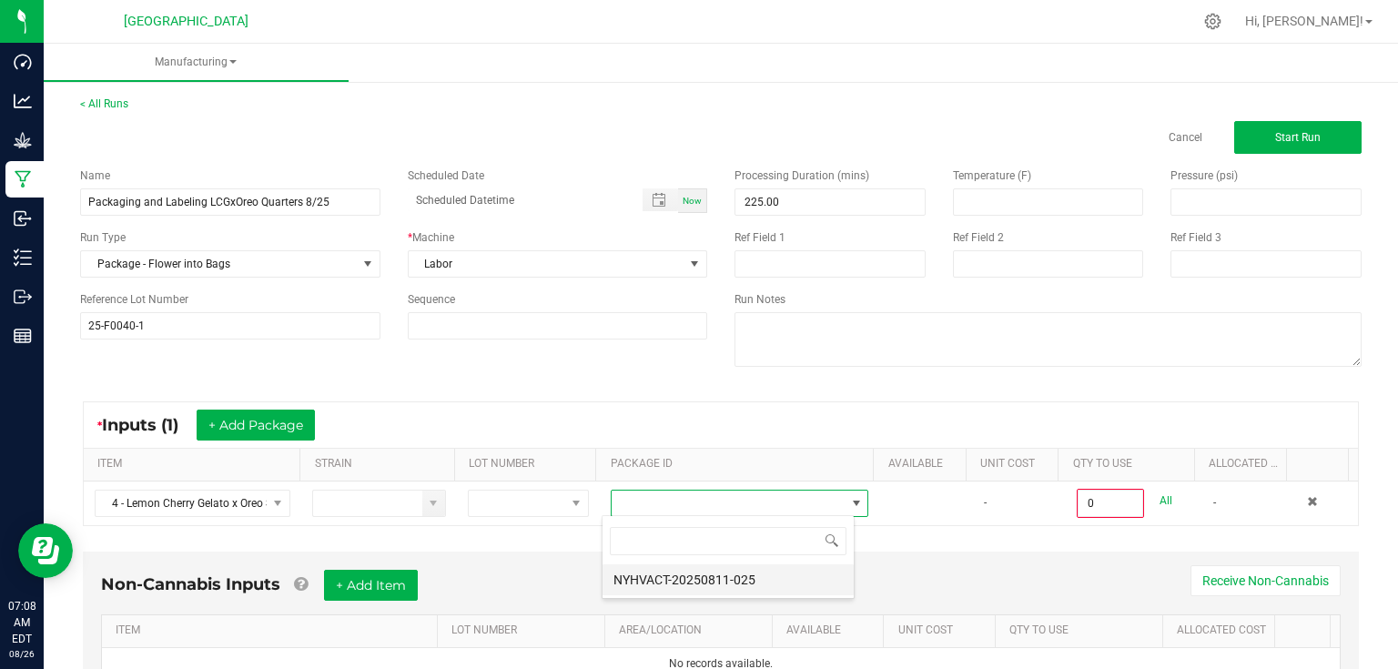
click at [685, 582] on li "NYHVACT-20250811-025" at bounding box center [728, 579] width 251 height 31
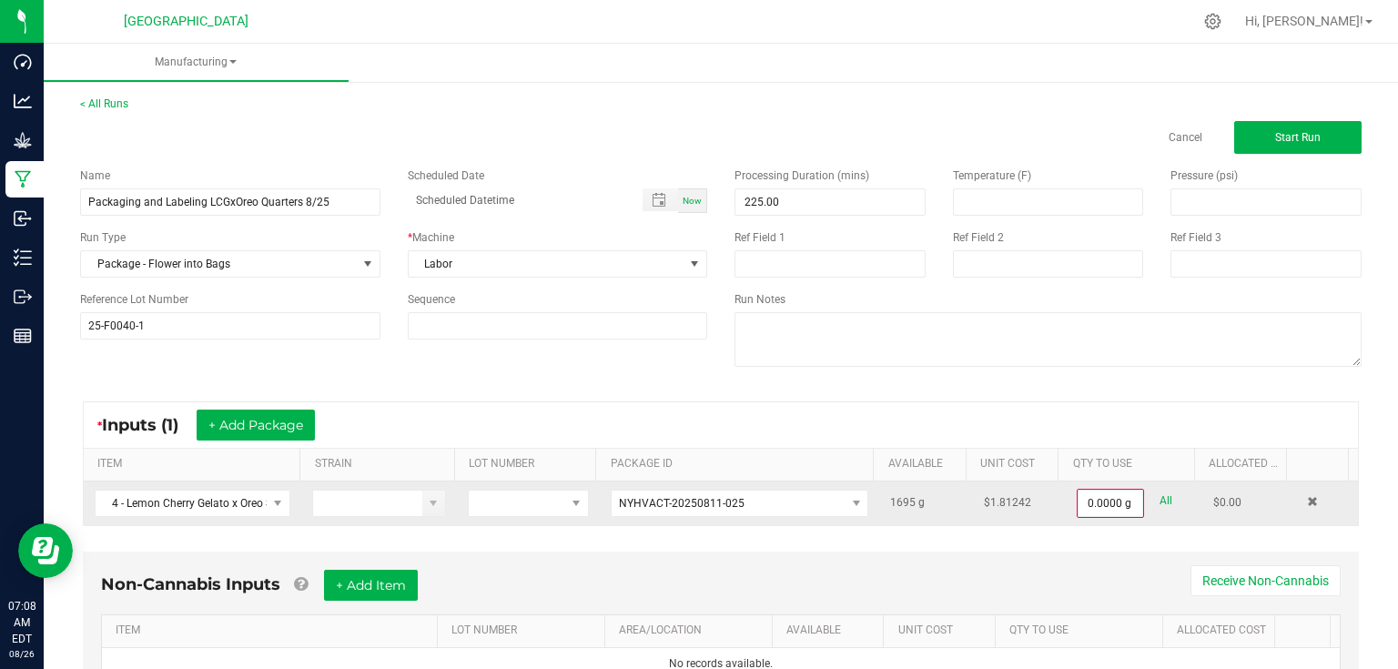
click at [1160, 504] on link "All" at bounding box center [1166, 501] width 13 height 25
type input "1695.0000 g"
click at [1075, 554] on div "Non-Cannabis Inputs + Add Item Receive Non-Cannabis ITEM LOT NUMBER AREA/LOCATI…" at bounding box center [721, 623] width 1276 height 147
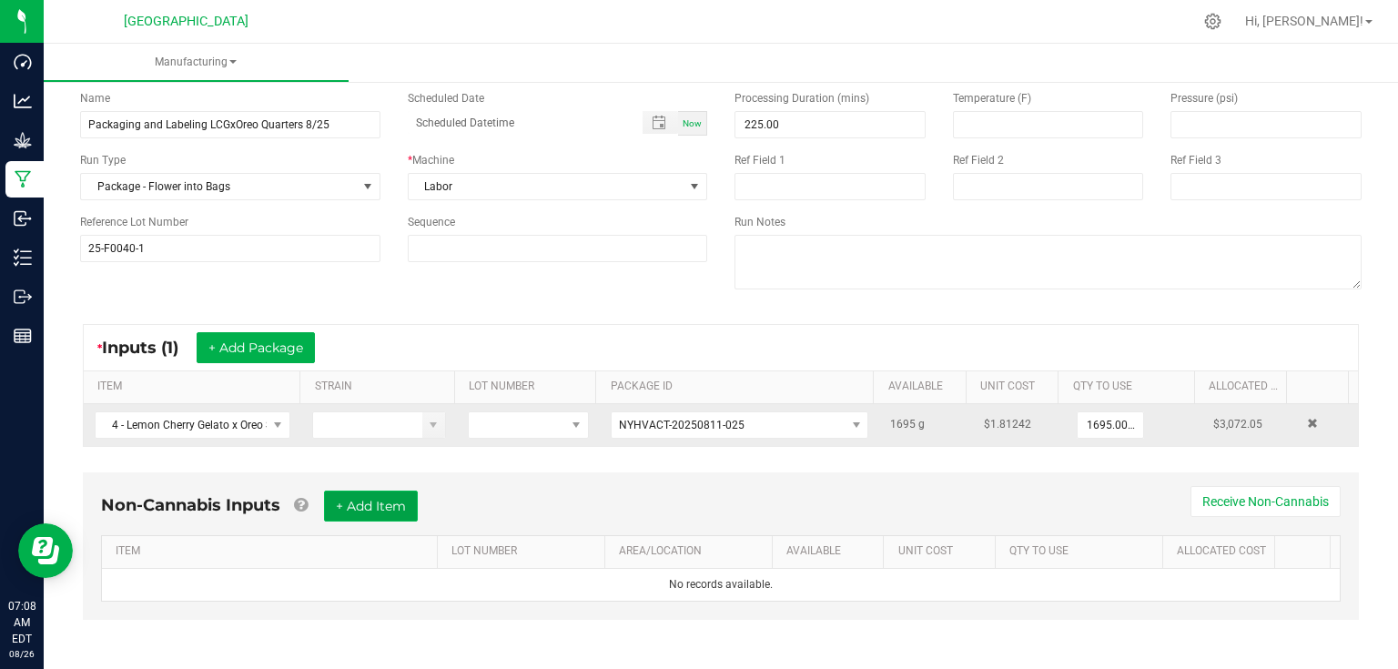
click at [355, 493] on button "+ Add Item" at bounding box center [371, 506] width 94 height 31
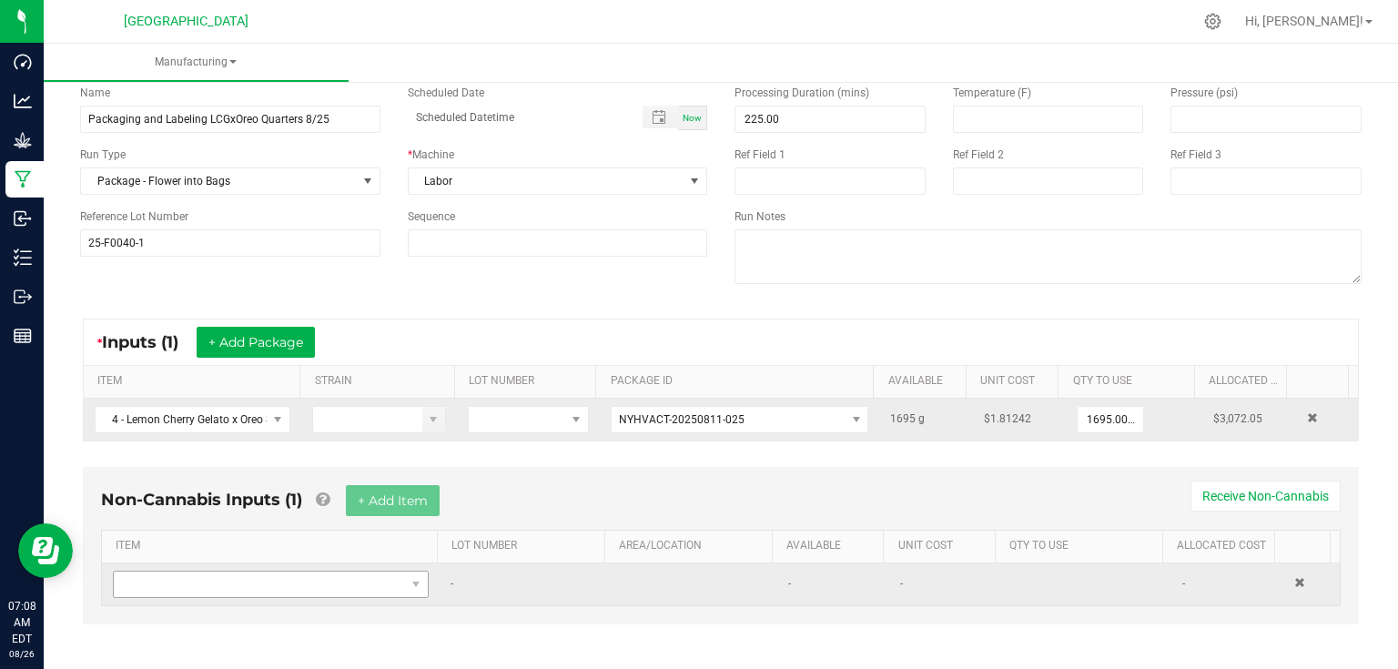
scroll to position [87, 0]
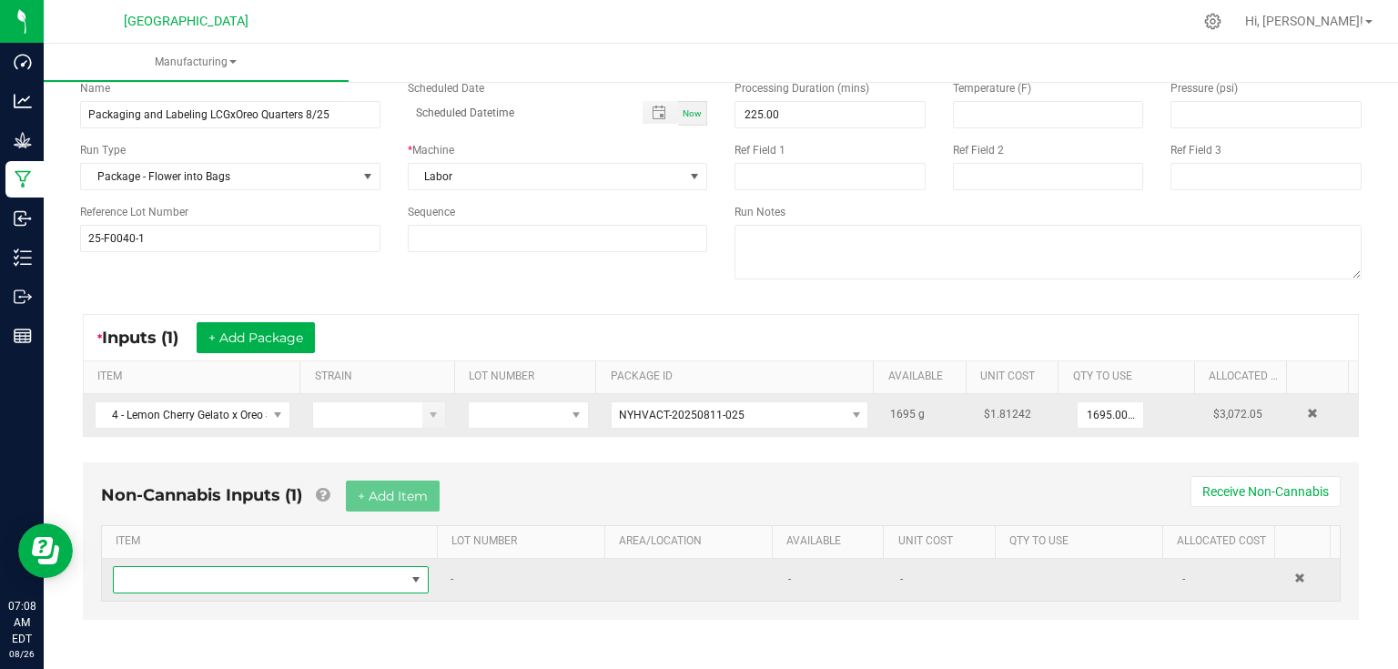
click at [248, 583] on span "NO DATA FOUND" at bounding box center [259, 579] width 291 height 25
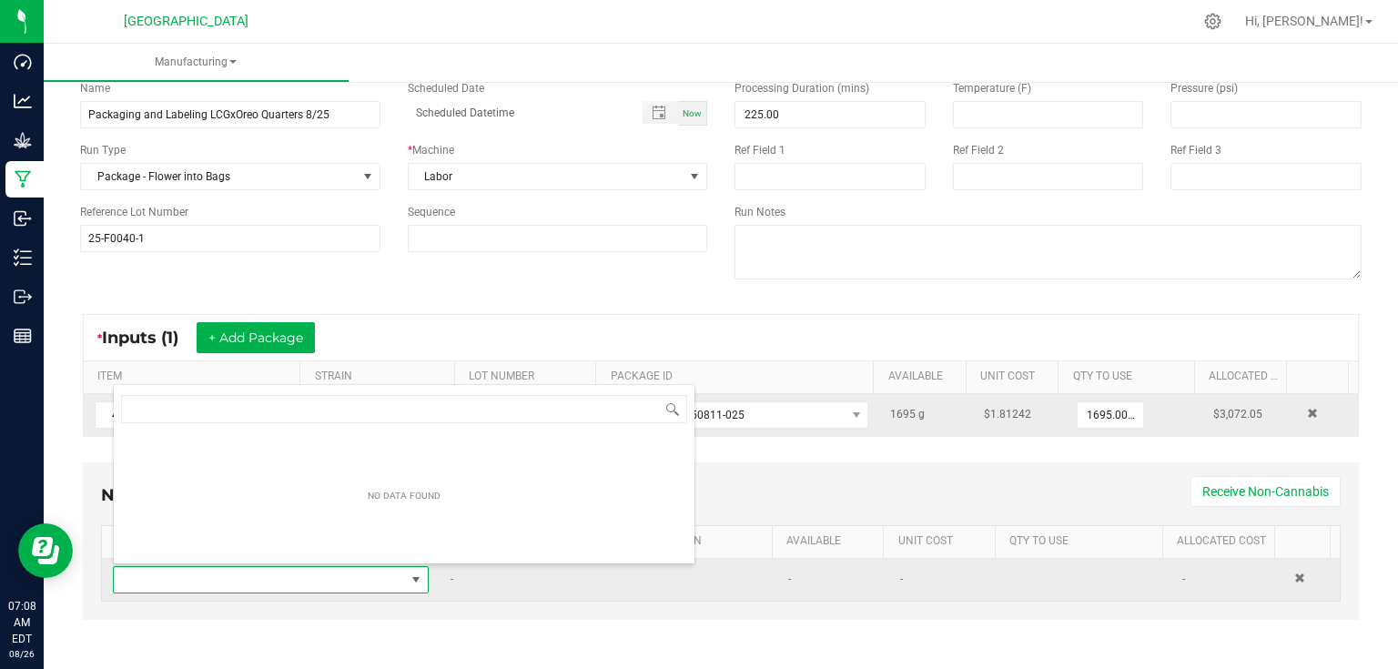
scroll to position [26, 306]
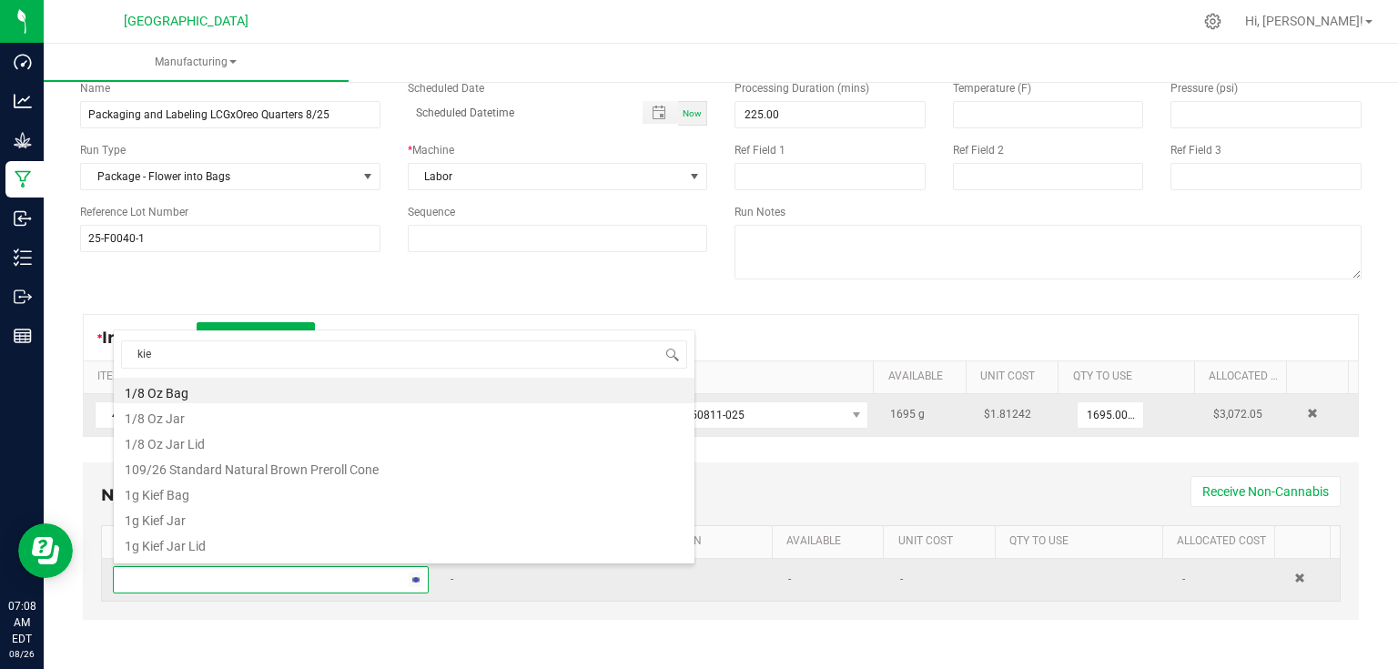
type input "kief"
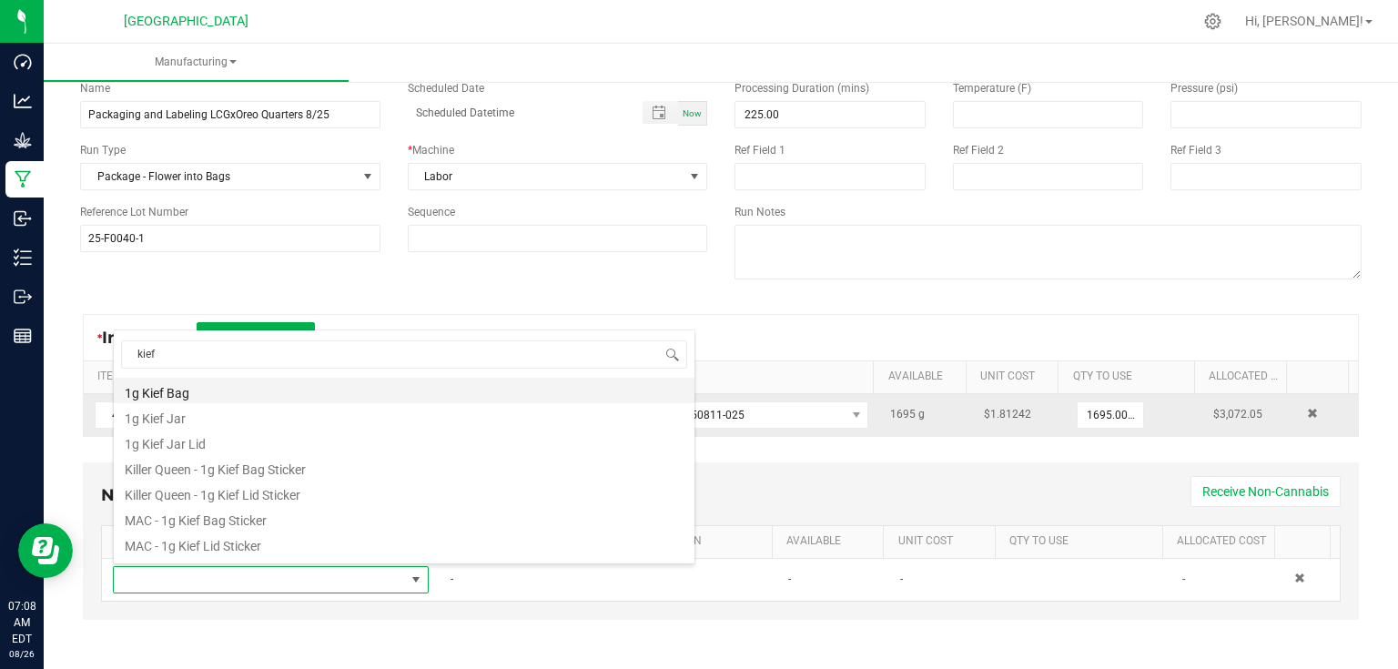
click at [211, 391] on li "1g Kief Bag" at bounding box center [404, 390] width 581 height 25
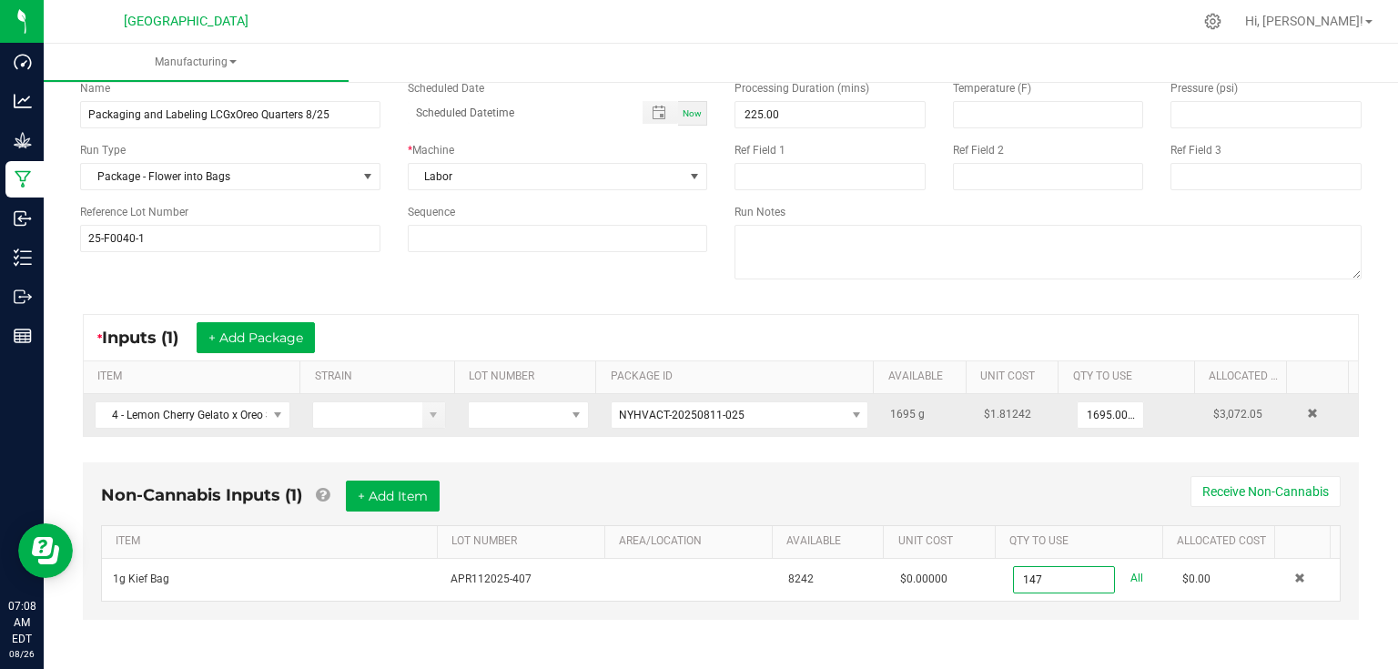
type input "147 ea"
click at [411, 511] on div "Non-Cannabis Inputs (1) + Add Item Receive Non-Cannabis" at bounding box center [721, 503] width 1240 height 45
click at [419, 492] on button "+ Add Item" at bounding box center [393, 496] width 94 height 31
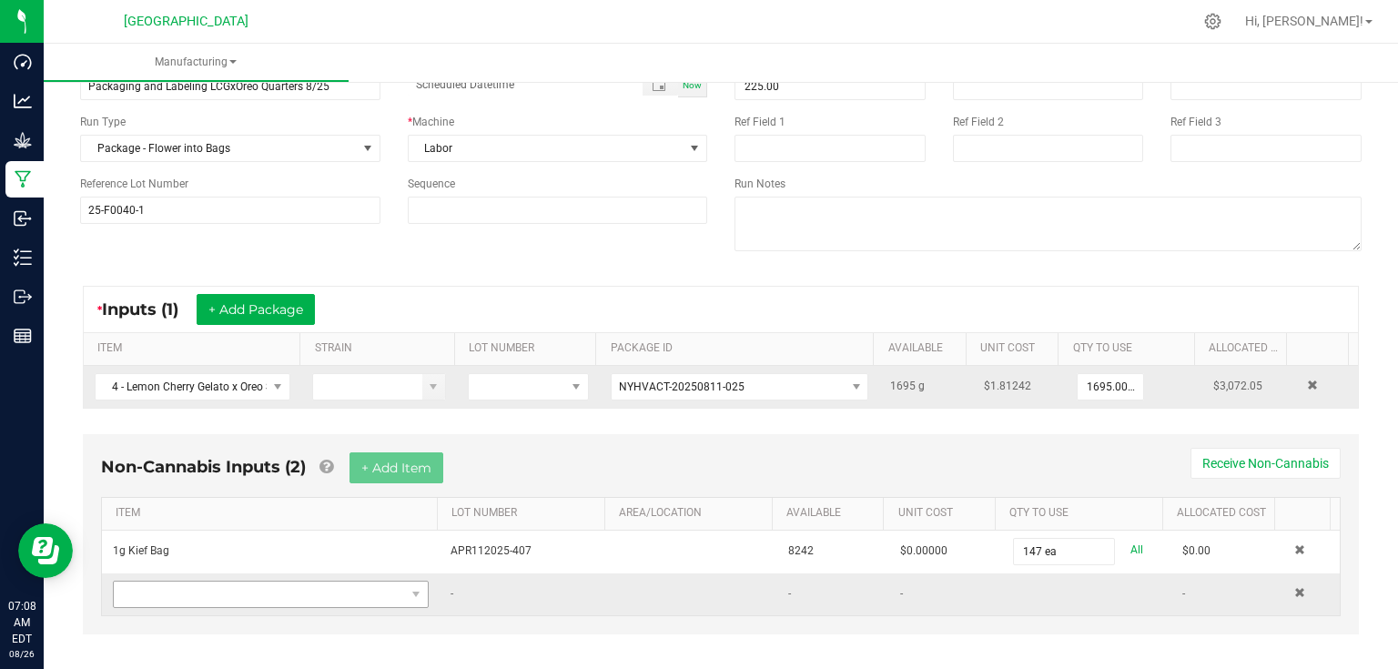
scroll to position [129, 0]
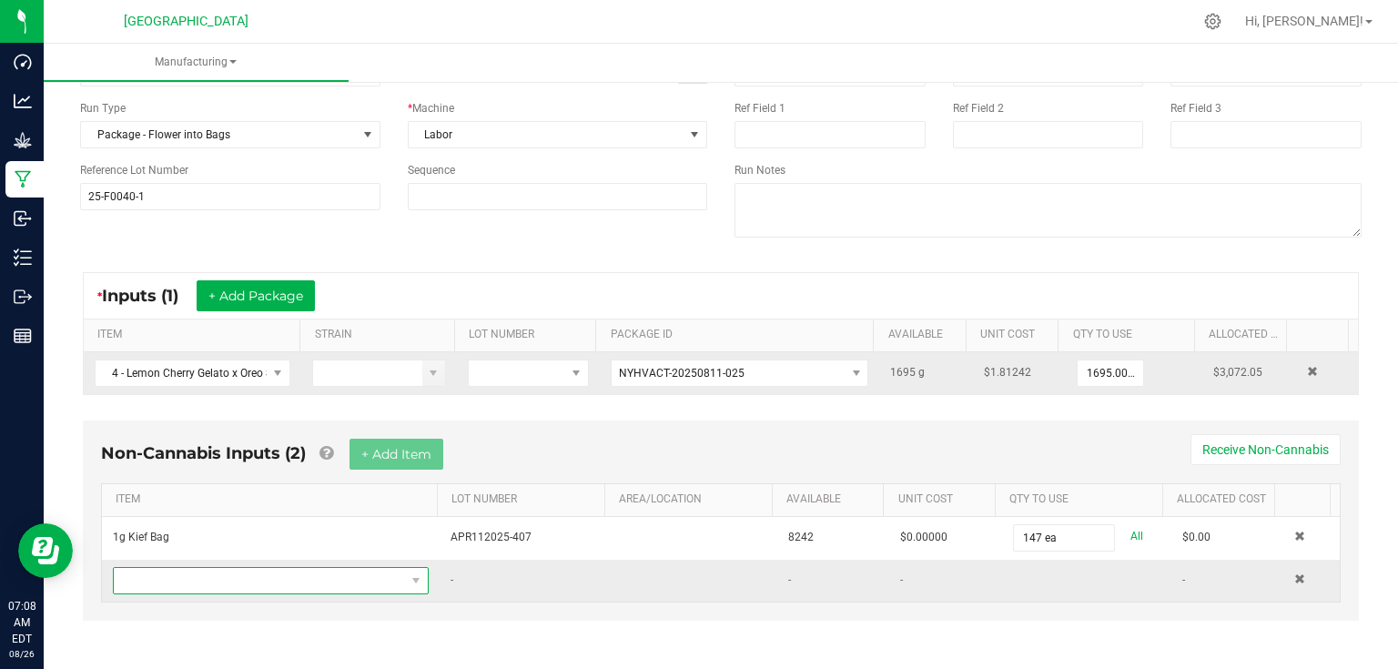
click at [280, 573] on span "NO DATA FOUND" at bounding box center [259, 580] width 291 height 25
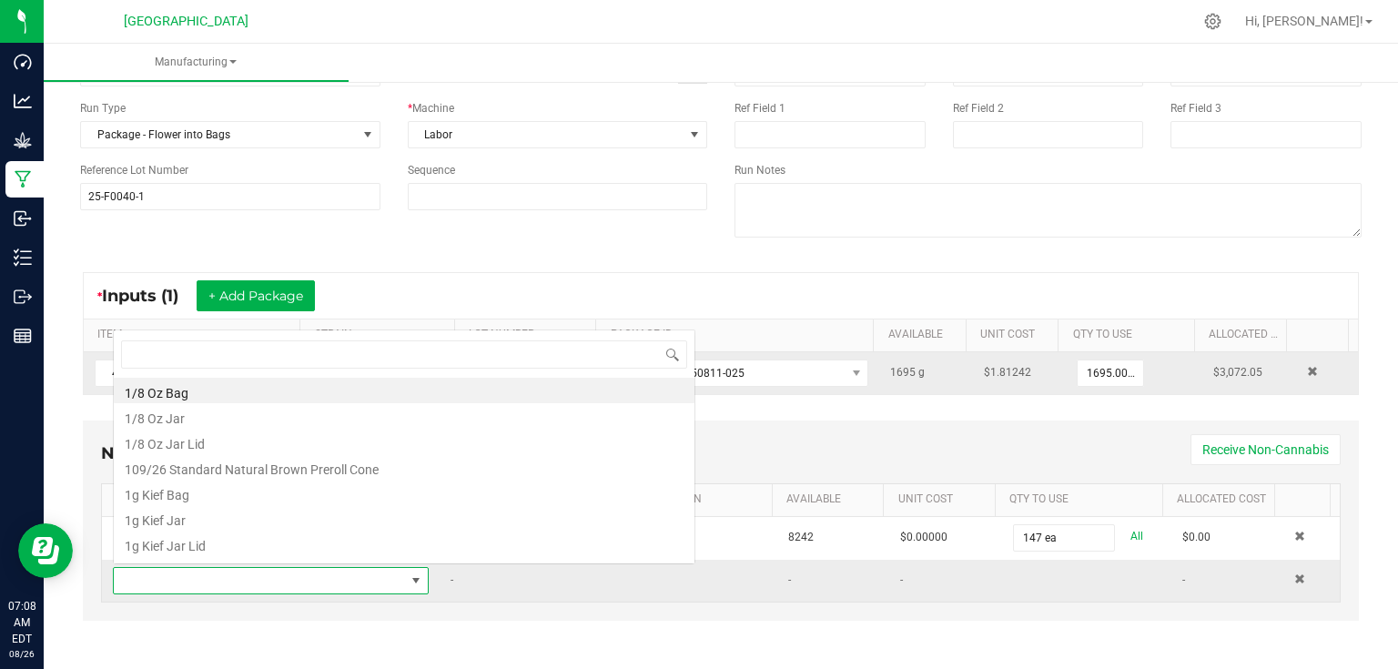
scroll to position [26, 306]
type input "lemon"
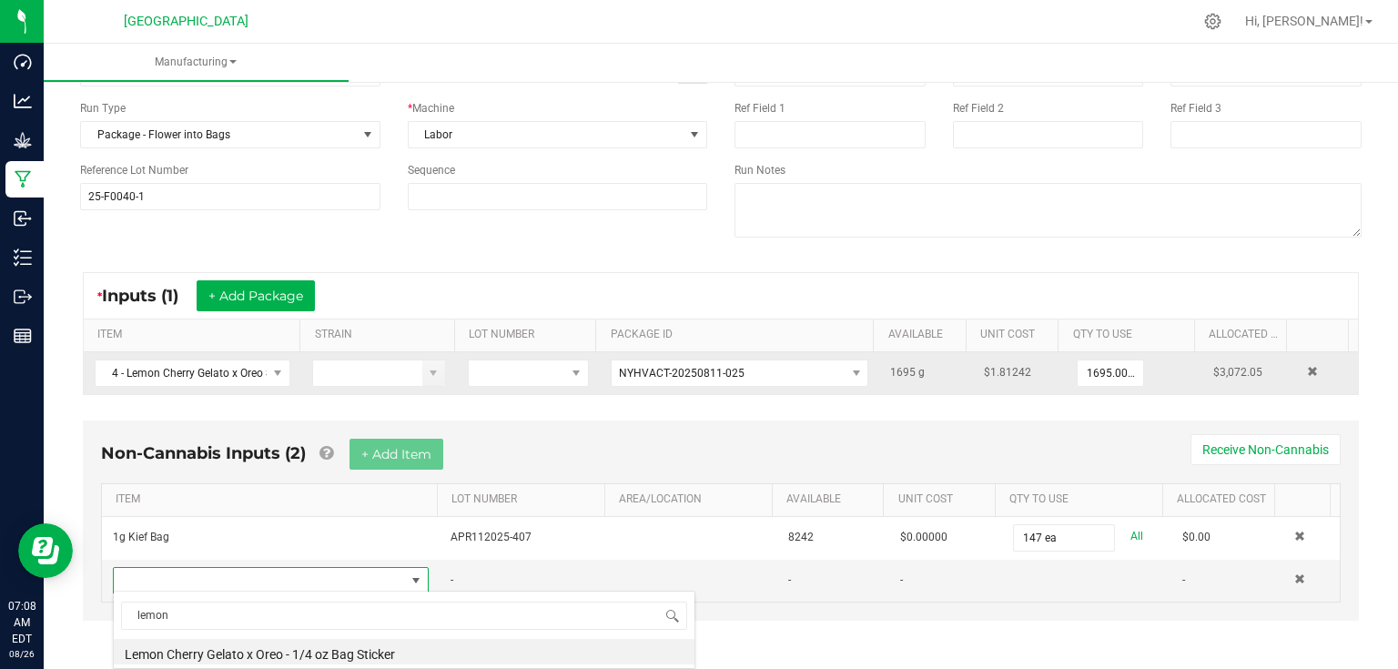
scroll to position [0, 0]
click at [338, 655] on li "Lemon Cherry Gelato x Oreo - 1/4 oz Bag Sticker" at bounding box center [404, 651] width 581 height 25
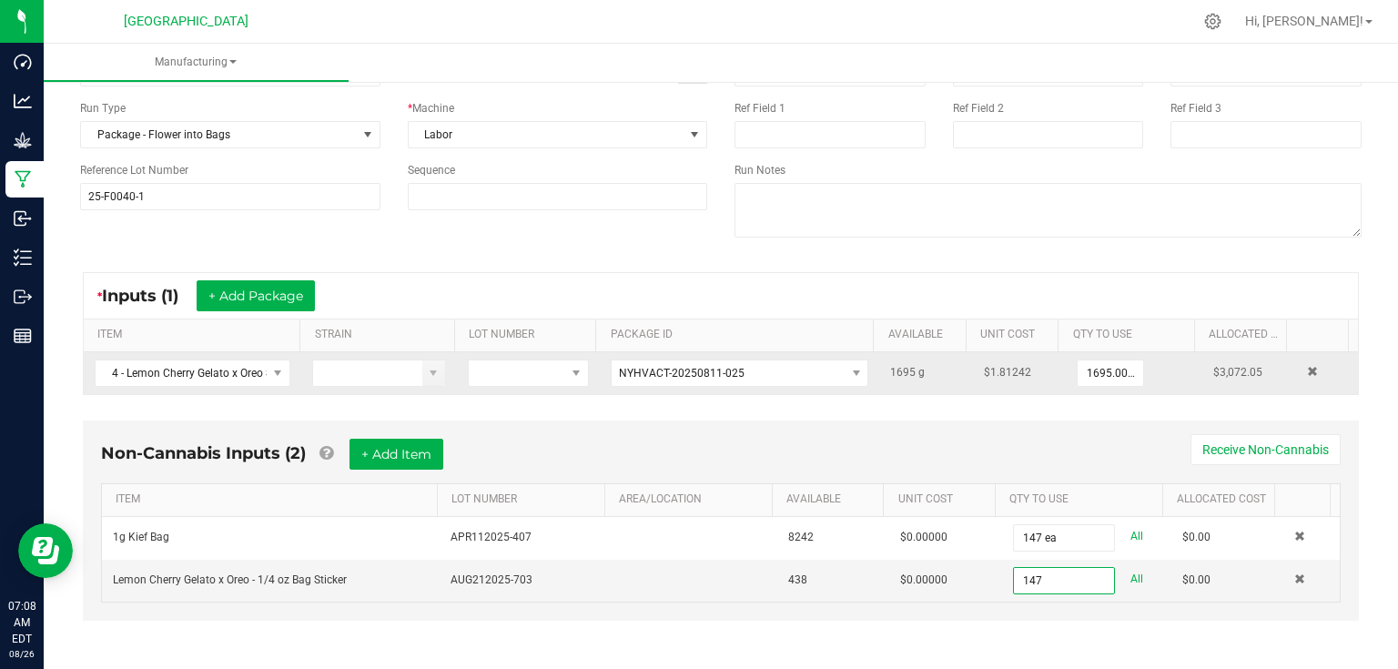
type input "147 ea"
click at [1057, 630] on div "Non-Cannabis Inputs (2) + Add Item Receive Non-Cannabis ITEM LOT NUMBER AREA/LO…" at bounding box center [720, 533] width 1309 height 244
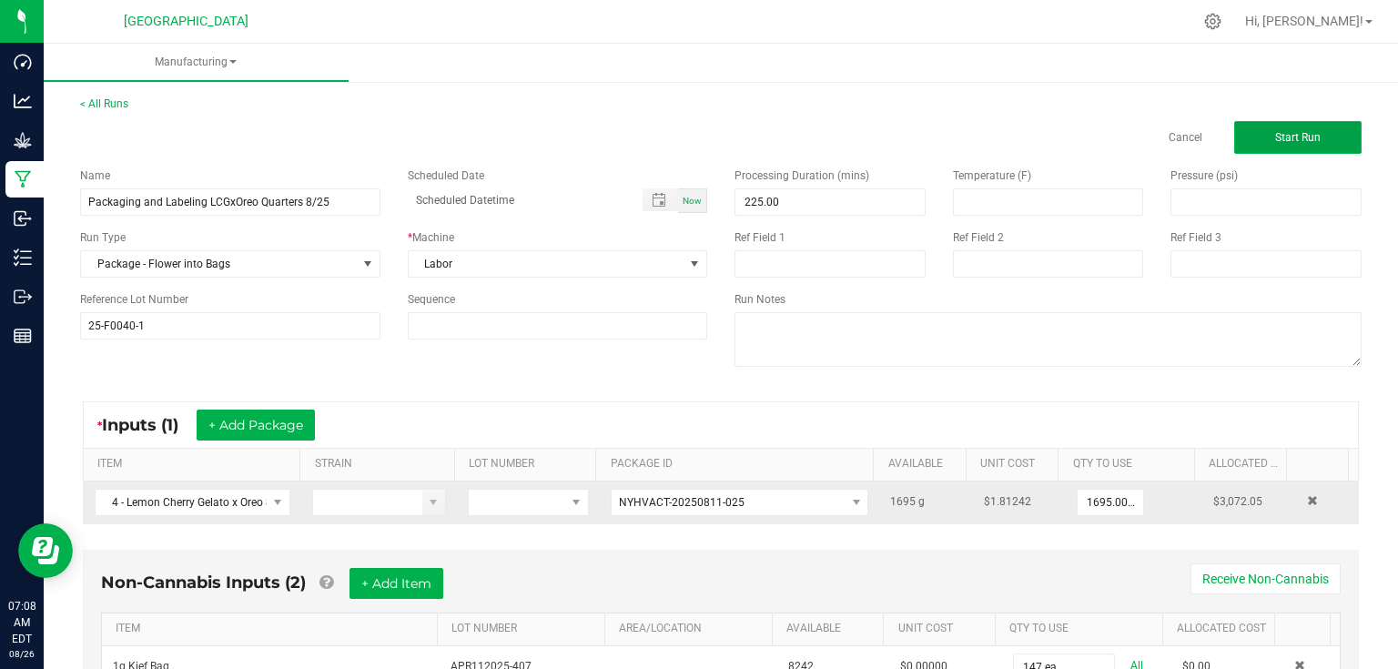
click at [1291, 144] on button "Start Run" at bounding box center [1297, 137] width 127 height 33
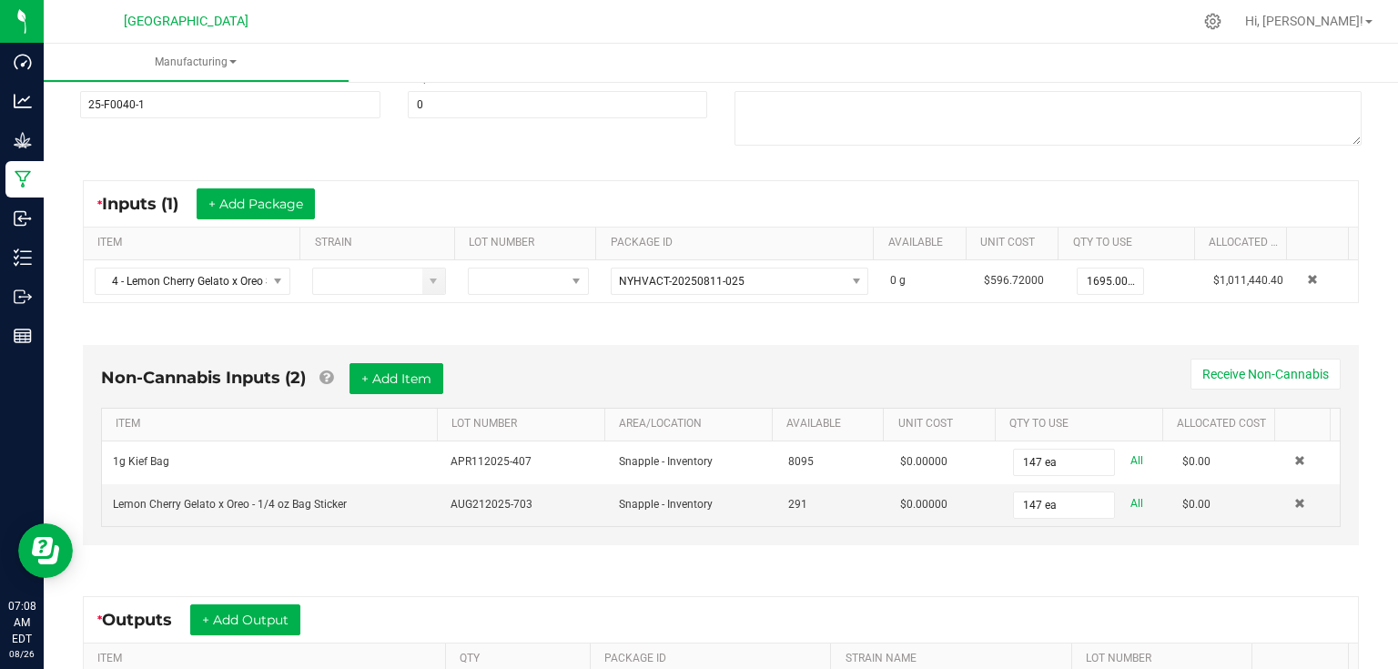
scroll to position [291, 0]
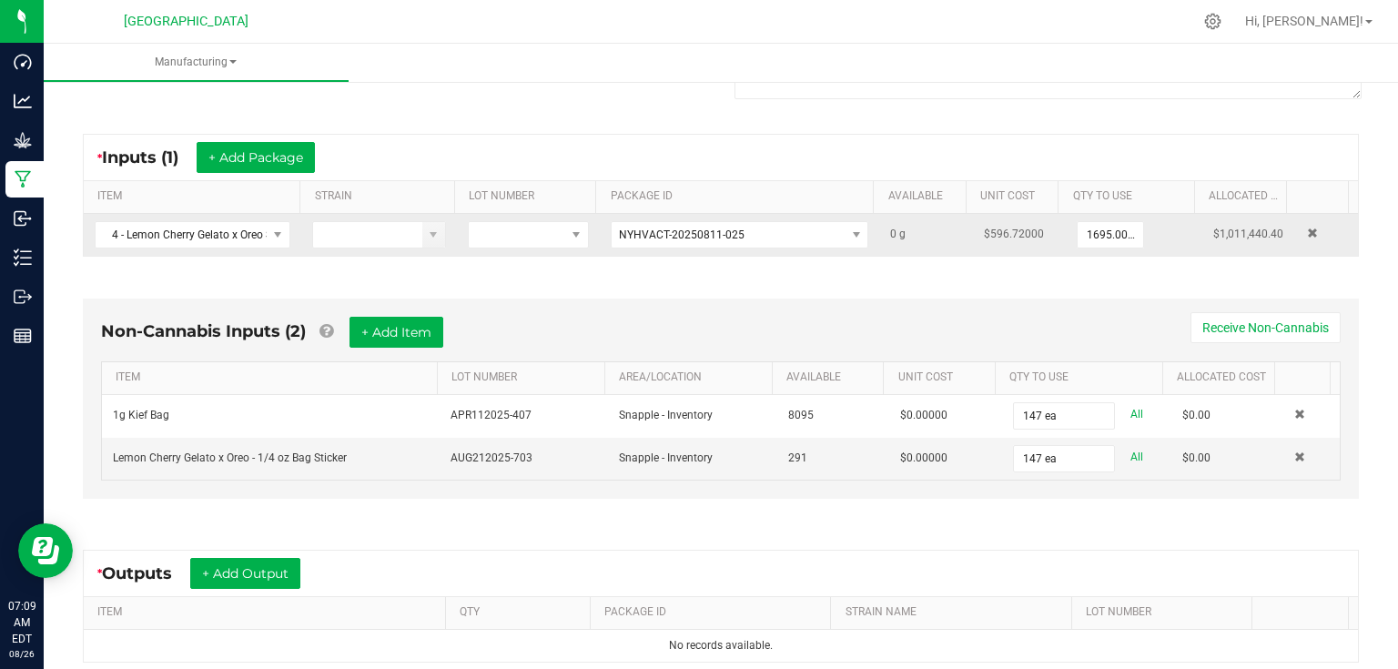
click at [1227, 237] on span "$1,011,440.40" at bounding box center [1248, 234] width 70 height 13
drag, startPoint x: 1262, startPoint y: 237, endPoint x: 1200, endPoint y: 237, distance: 61.9
click at [1213, 237] on span "$1,011,440.40" at bounding box center [1248, 234] width 70 height 13
click at [1202, 248] on td "$1,011,440.40" at bounding box center [1248, 235] width 93 height 42
click at [1006, 225] on td "$596.72000" at bounding box center [1019, 235] width 93 height 42
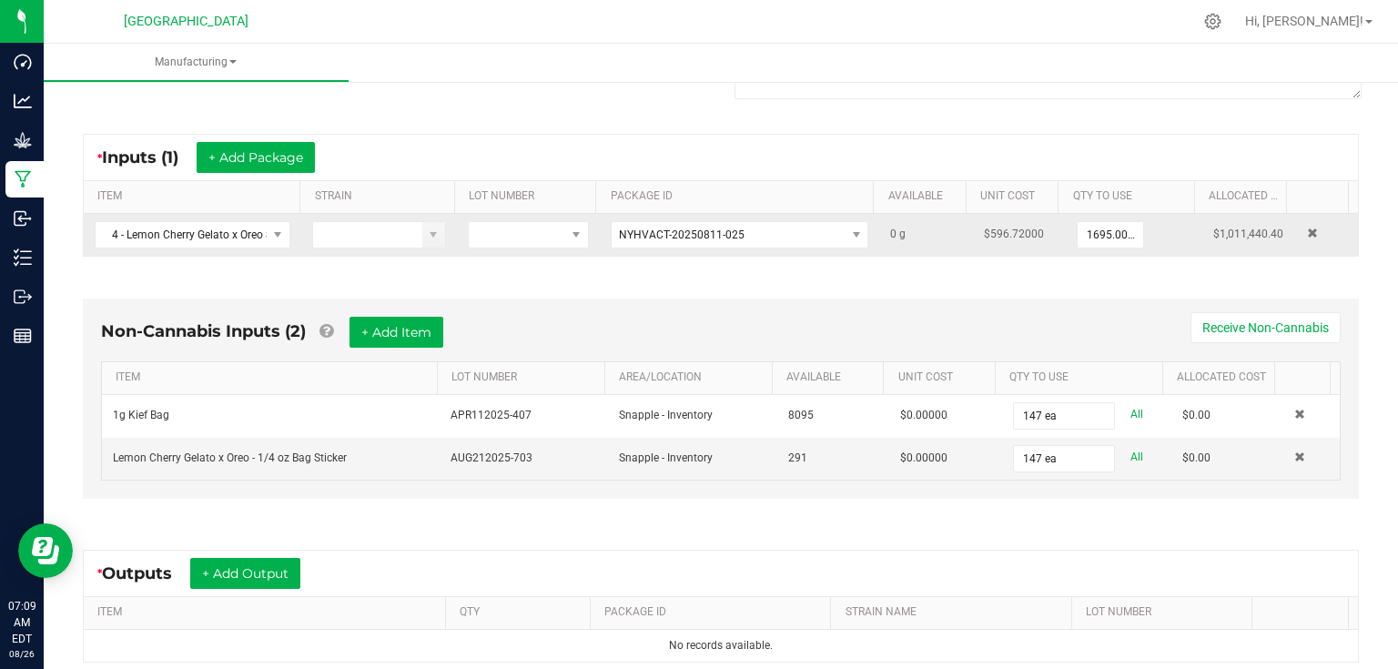
click at [994, 231] on span "$596.72000" at bounding box center [1014, 234] width 60 height 13
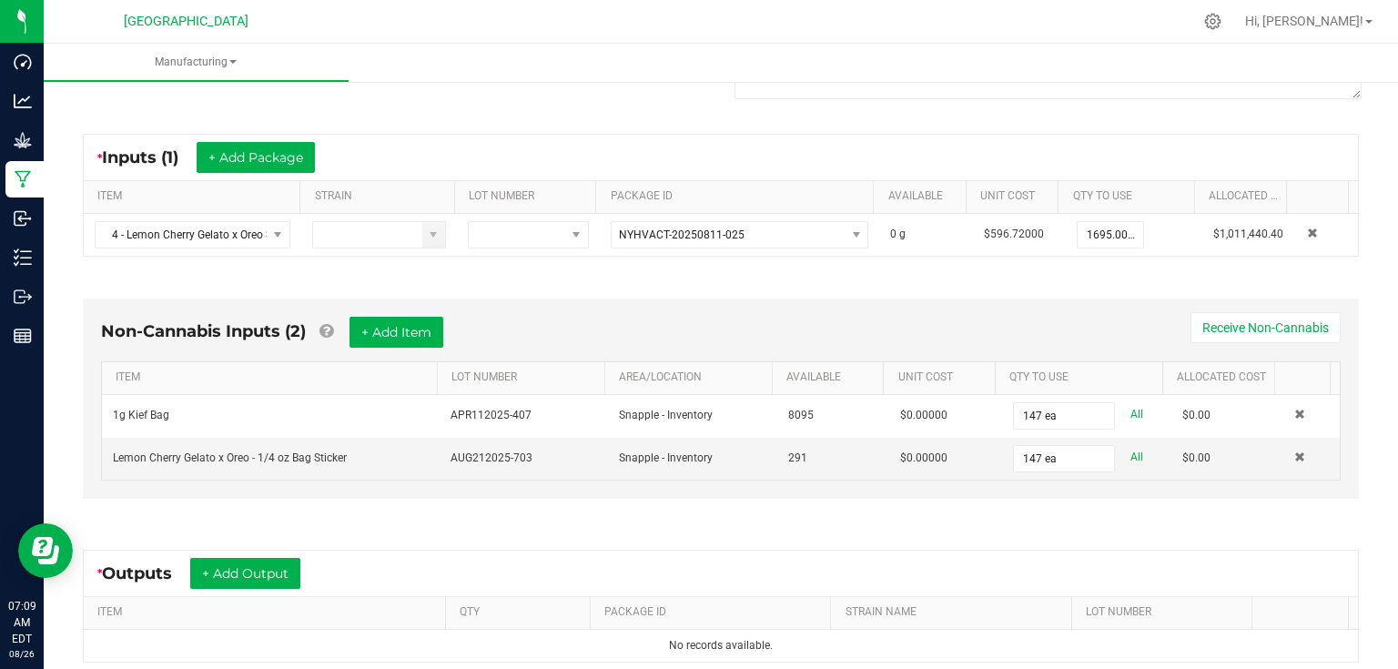
click at [999, 264] on div "* Inputs (1) + Add Package ITEM STRAIN LOT NUMBER PACKAGE ID AVAILABLE Unit Cos…" at bounding box center [720, 195] width 1309 height 156
click at [1003, 269] on div "* Inputs (1) + Add Package ITEM STRAIN LOT NUMBER PACKAGE ID AVAILABLE Unit Cos…" at bounding box center [720, 195] width 1309 height 156
click at [285, 576] on button "+ Add Output" at bounding box center [245, 573] width 110 height 31
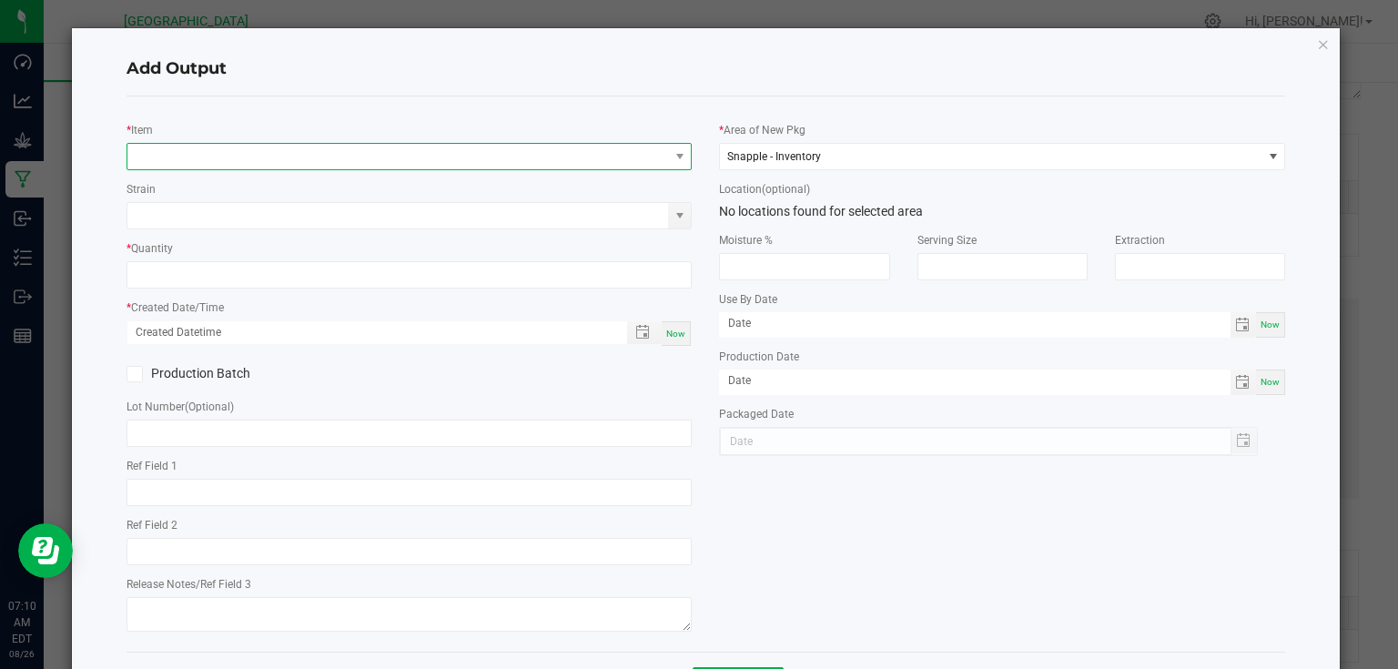
click at [392, 156] on span "NO DATA FOUND" at bounding box center [398, 156] width 542 height 25
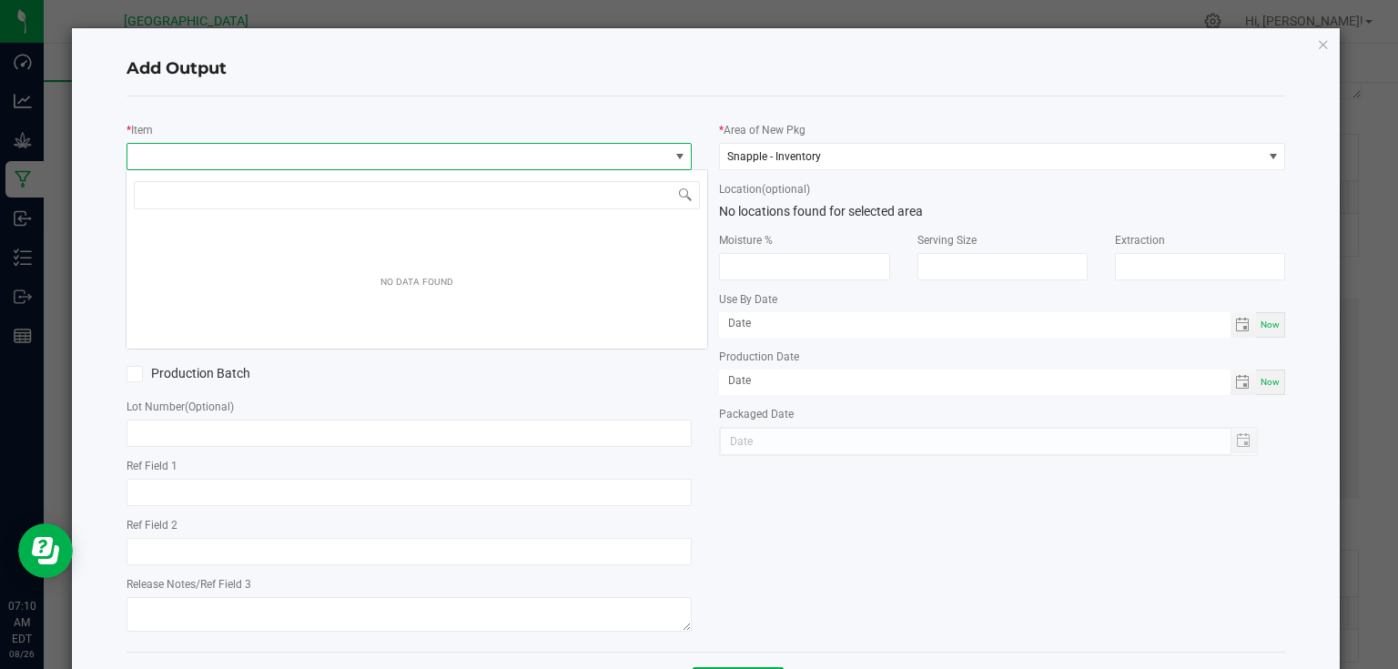
scroll to position [26, 561]
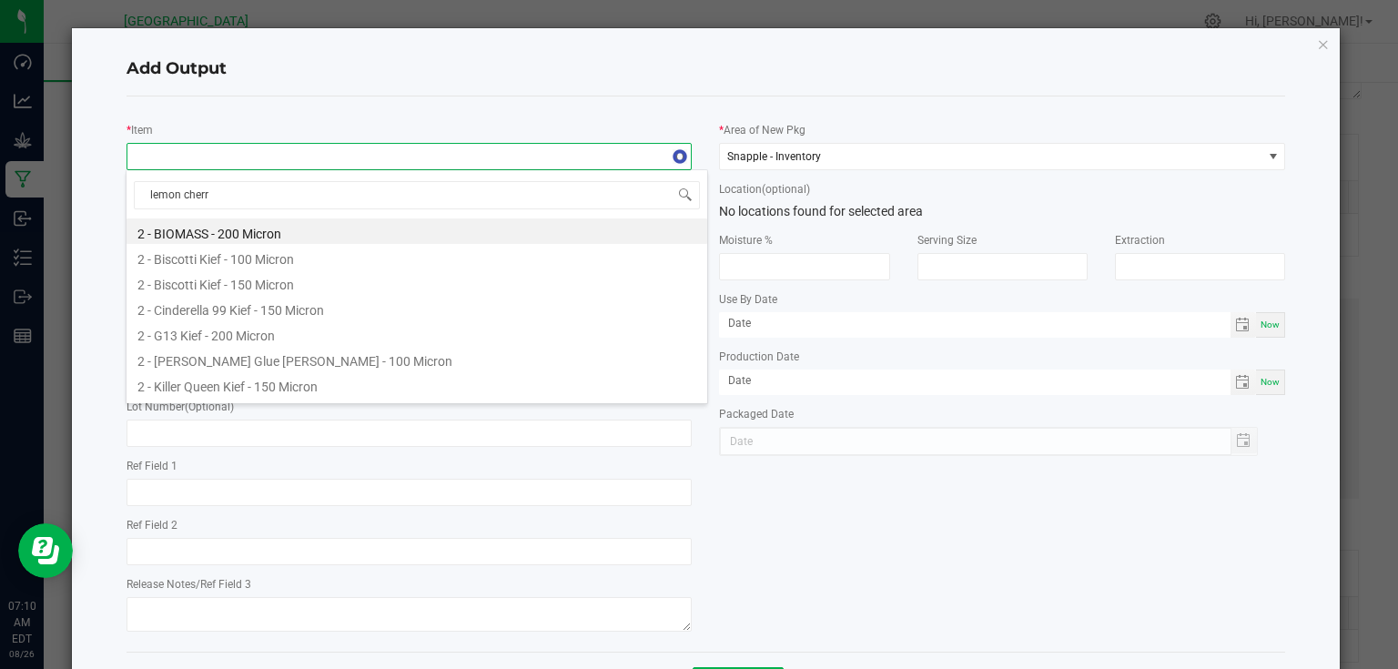
type input "lemon cherry"
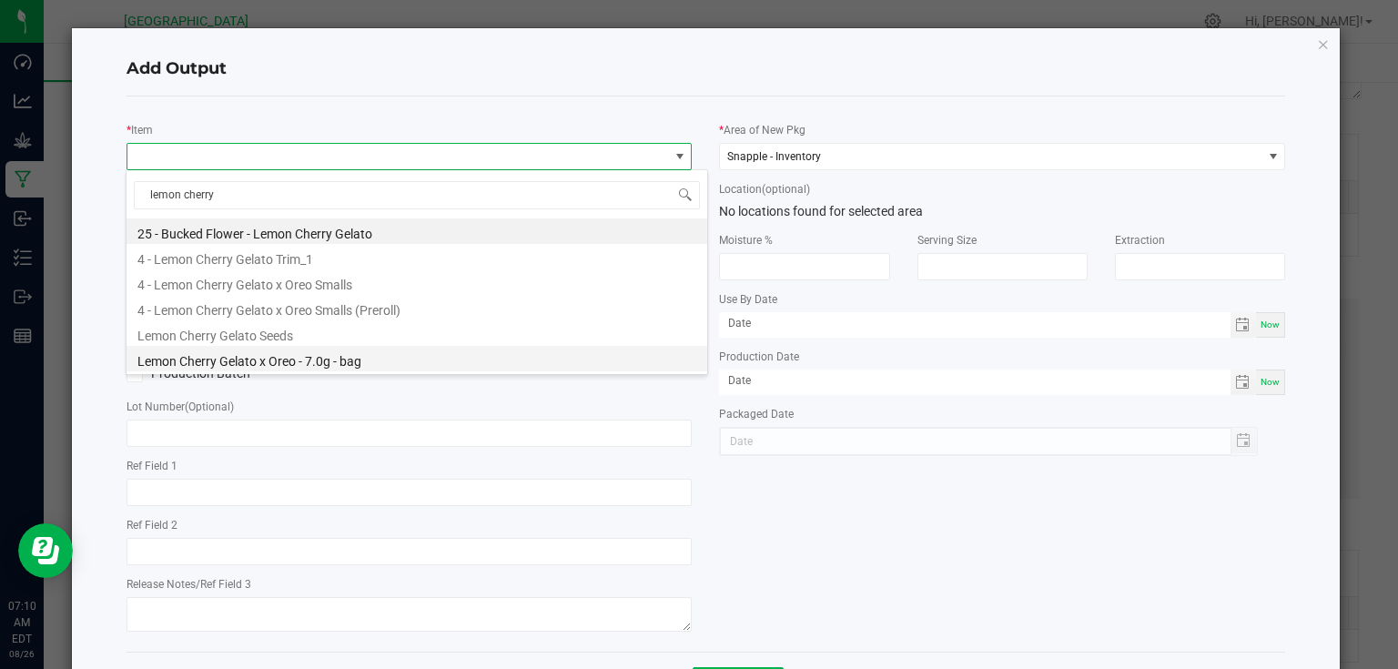
click at [349, 366] on li "Lemon Cherry Gelato x Oreo - 7.0g - bag" at bounding box center [417, 358] width 581 height 25
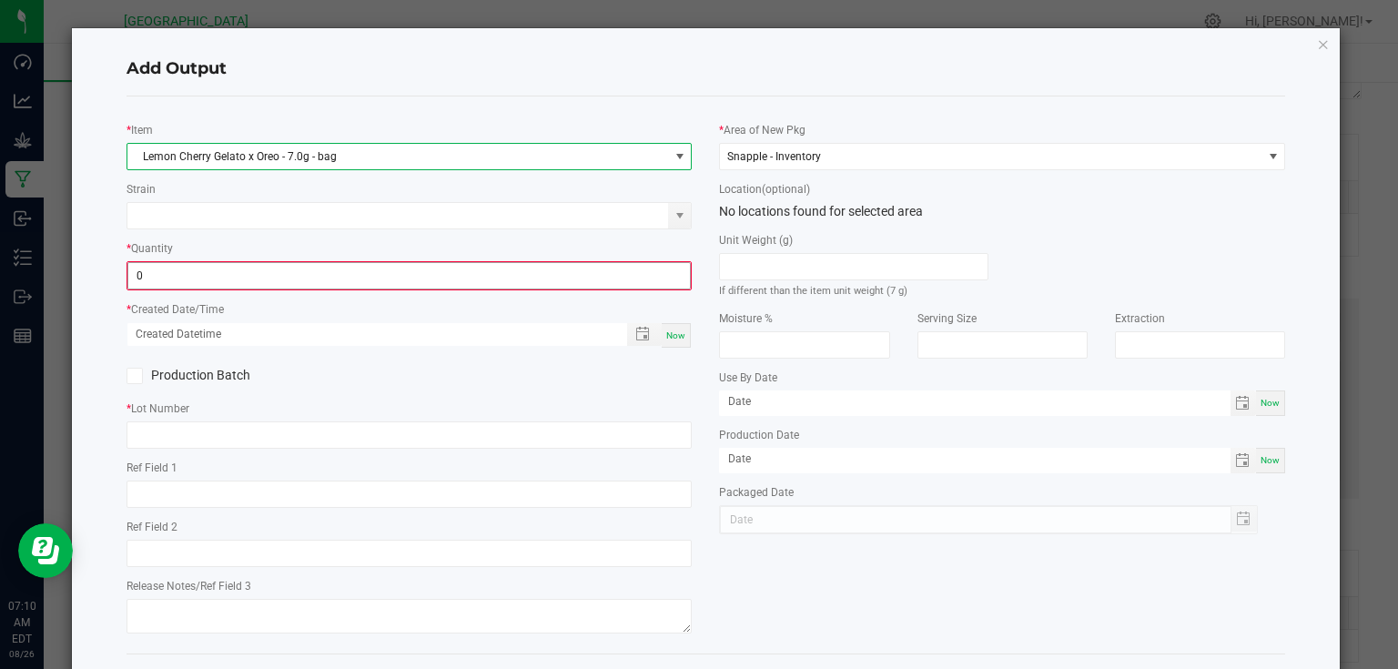
click at [375, 276] on input "0" at bounding box center [409, 275] width 563 height 25
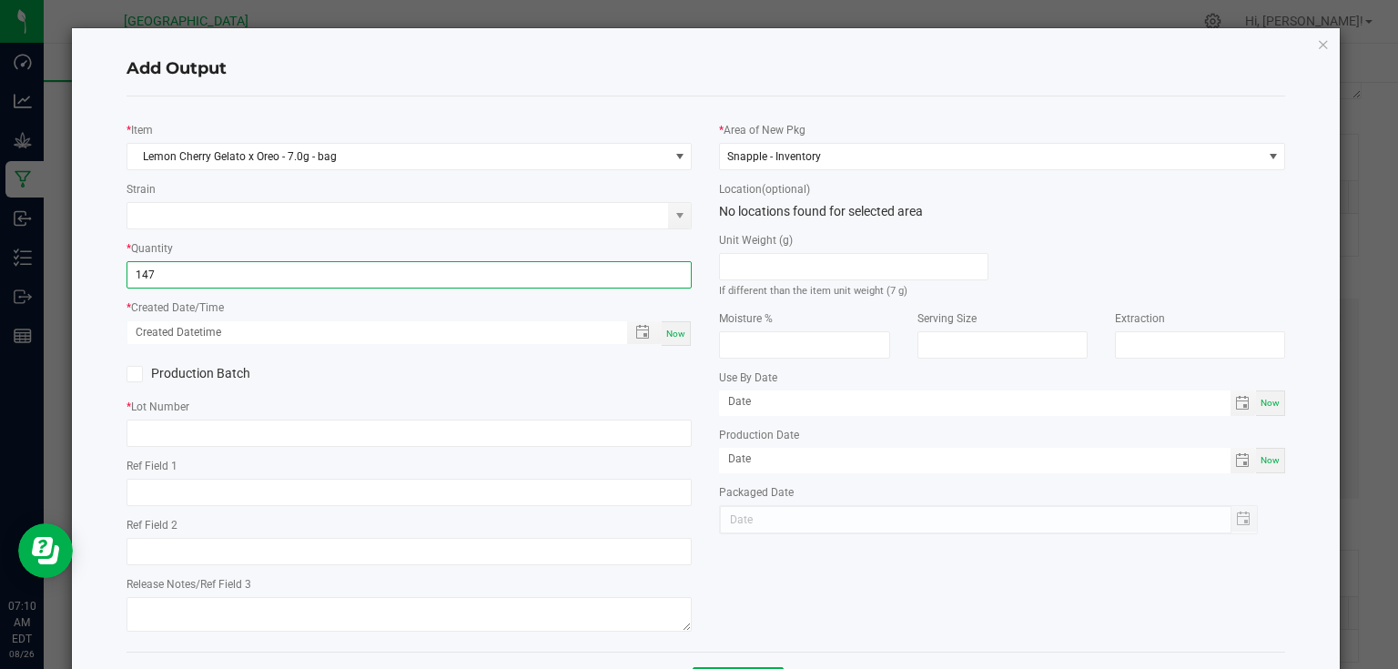
type input "147 ea"
click at [676, 332] on span "Now" at bounding box center [675, 334] width 19 height 10
type input "[DATE] 7:10 AM"
type input "[DATE]"
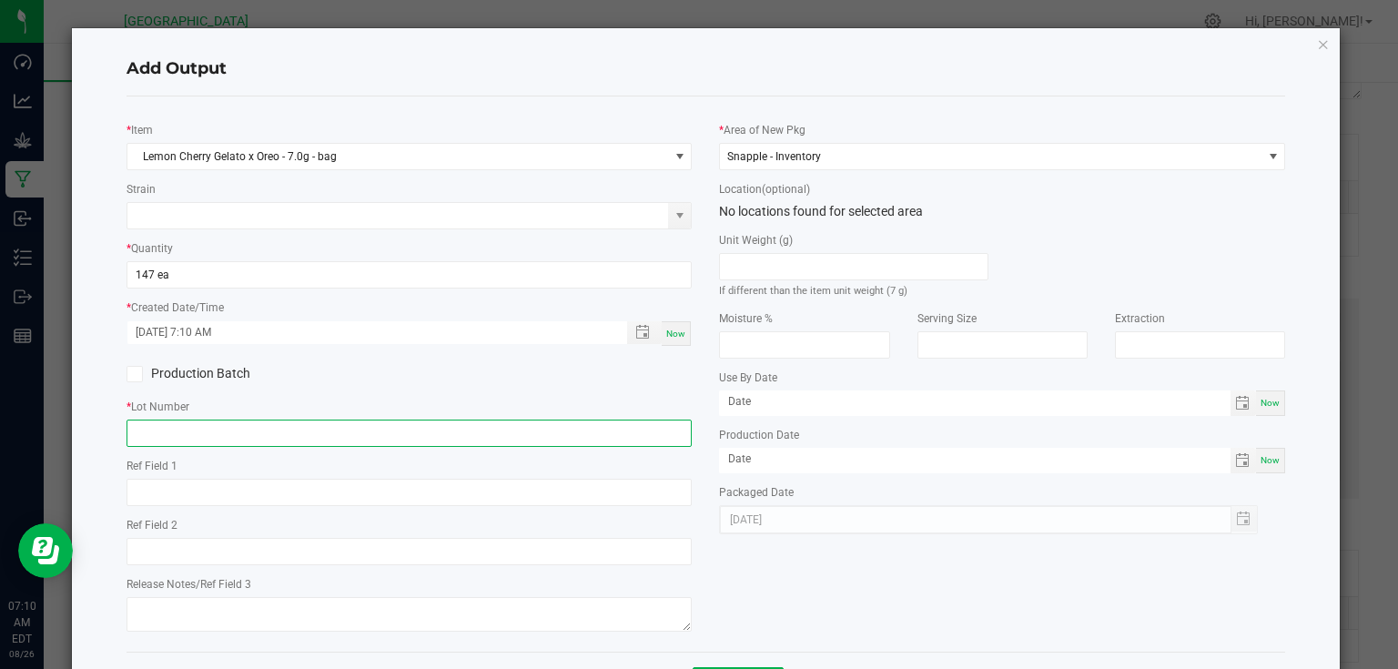
click at [651, 440] on input "text" at bounding box center [410, 433] width 566 height 27
type input "25-F0040-1"
click at [665, 370] on div "Production Batch" at bounding box center [409, 373] width 593 height 27
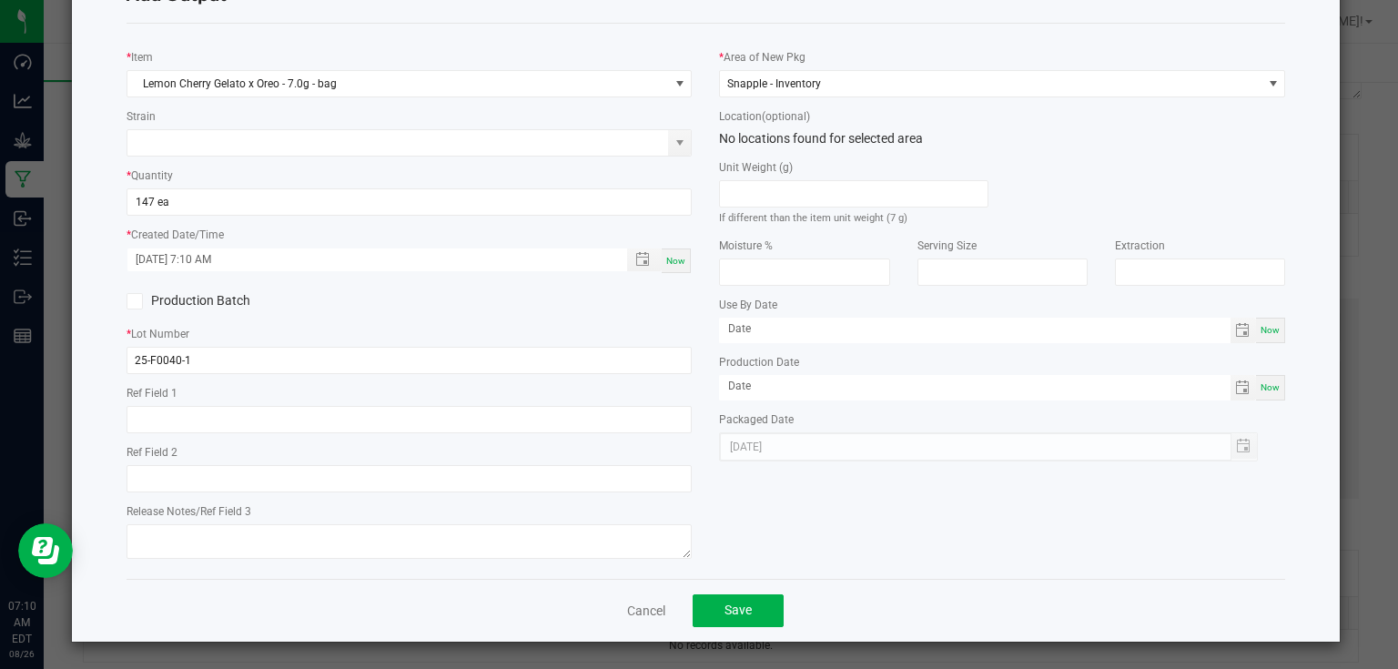
scroll to position [74, 0]
click at [747, 605] on button "Save" at bounding box center [738, 609] width 91 height 33
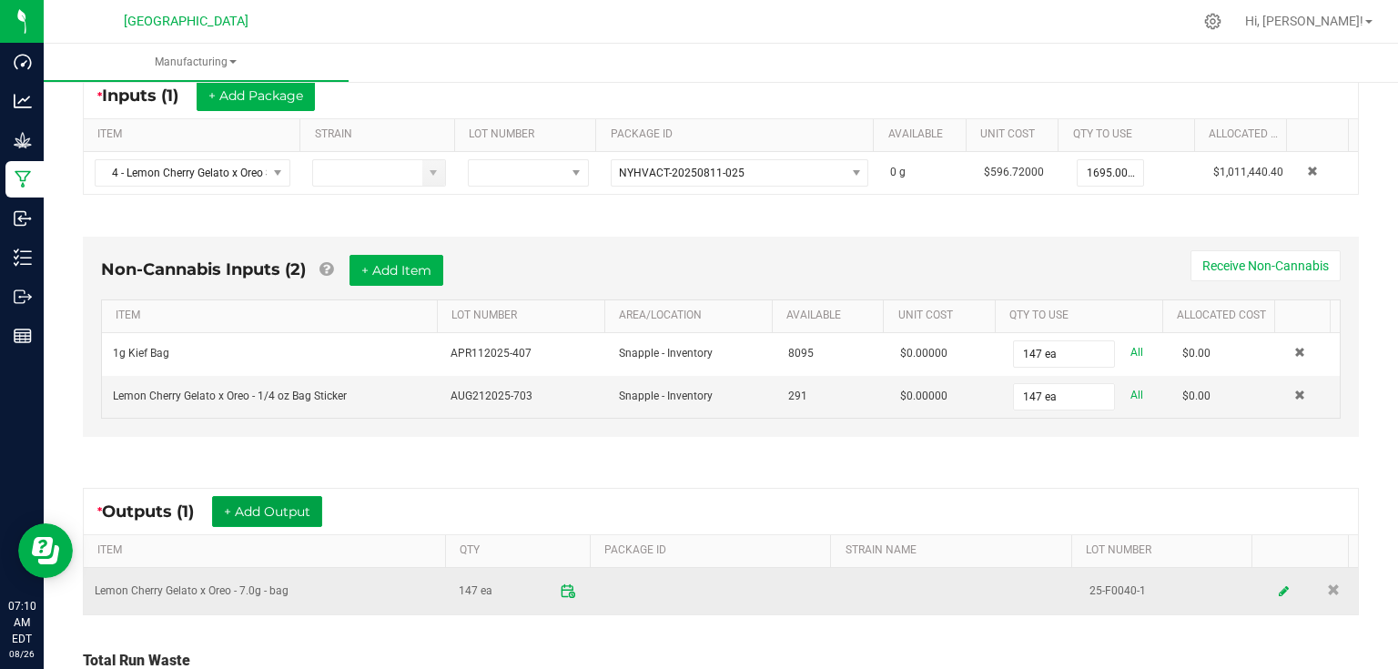
scroll to position [437, 0]
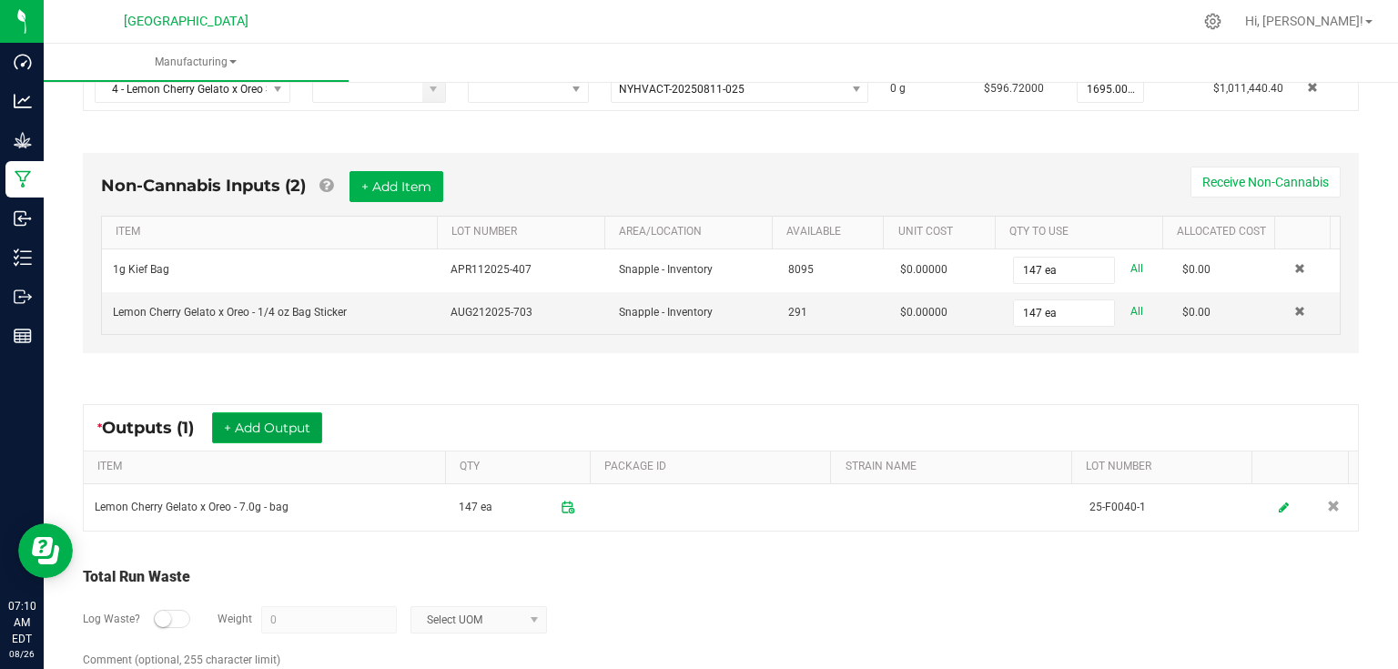
click at [302, 429] on button "+ Add Output" at bounding box center [267, 427] width 110 height 31
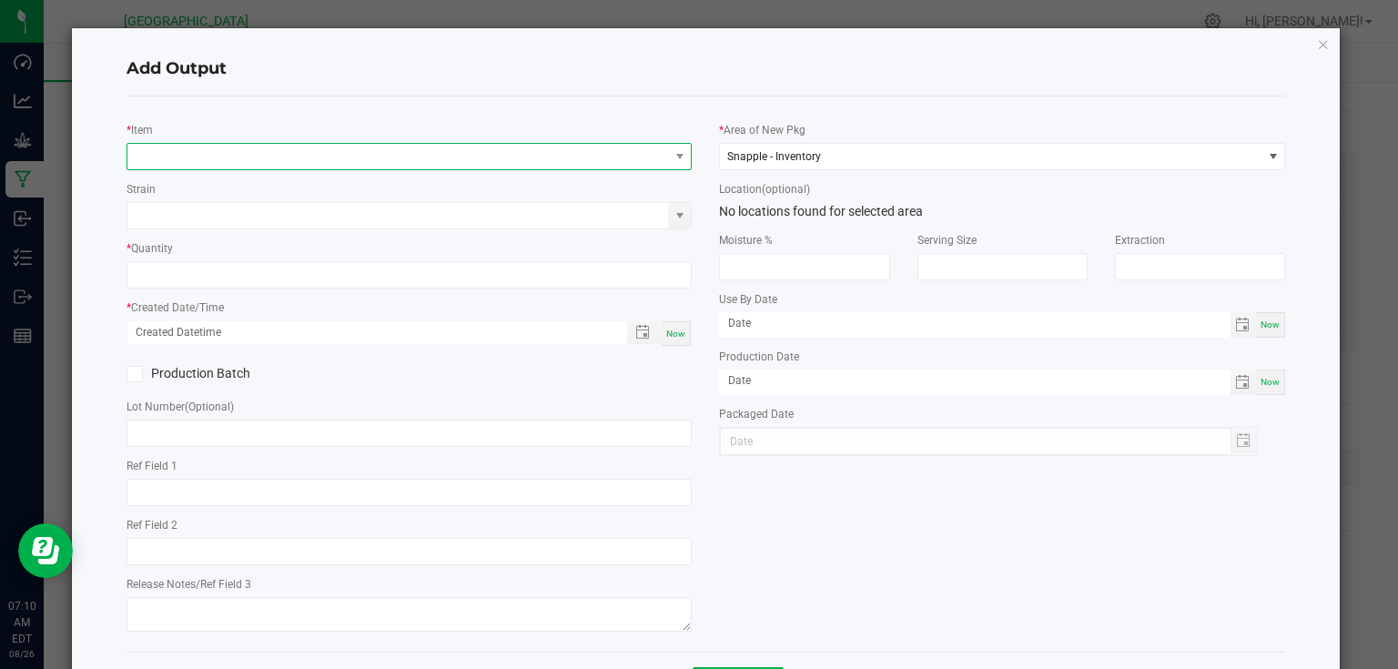
click at [296, 167] on span "NO DATA FOUND" at bounding box center [398, 156] width 542 height 25
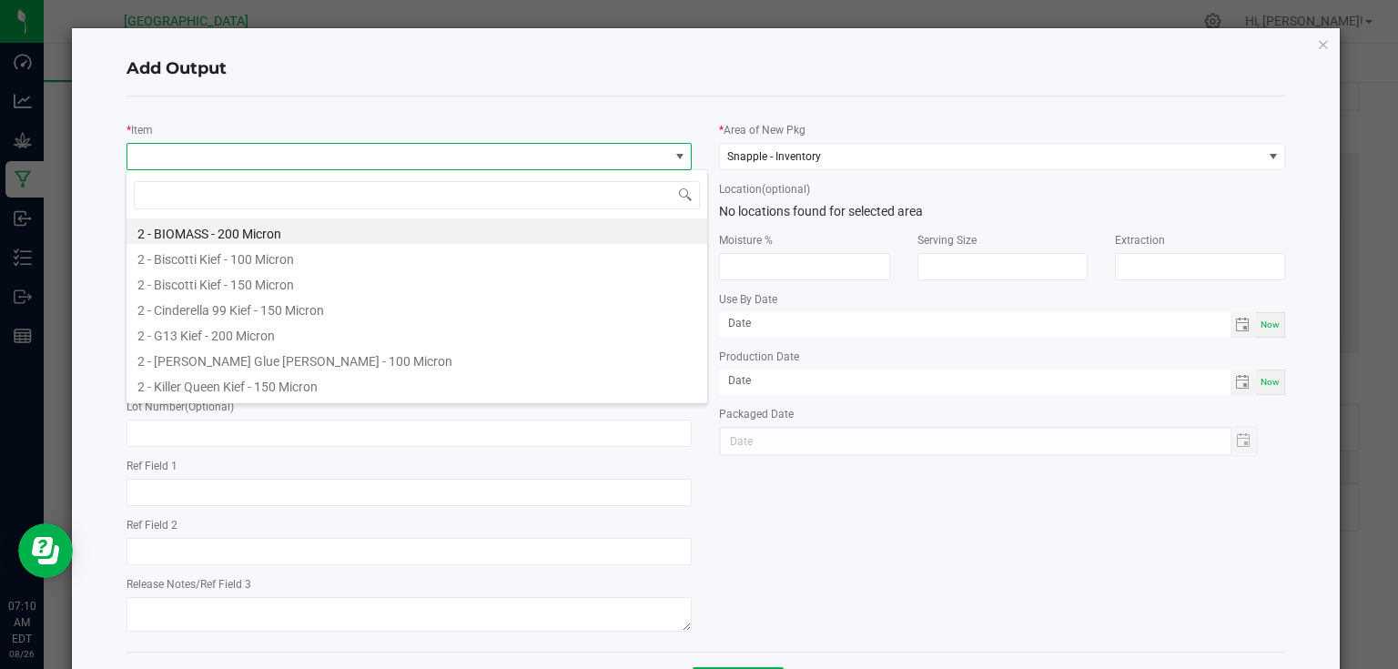
scroll to position [26, 561]
type input "4 - lemo"
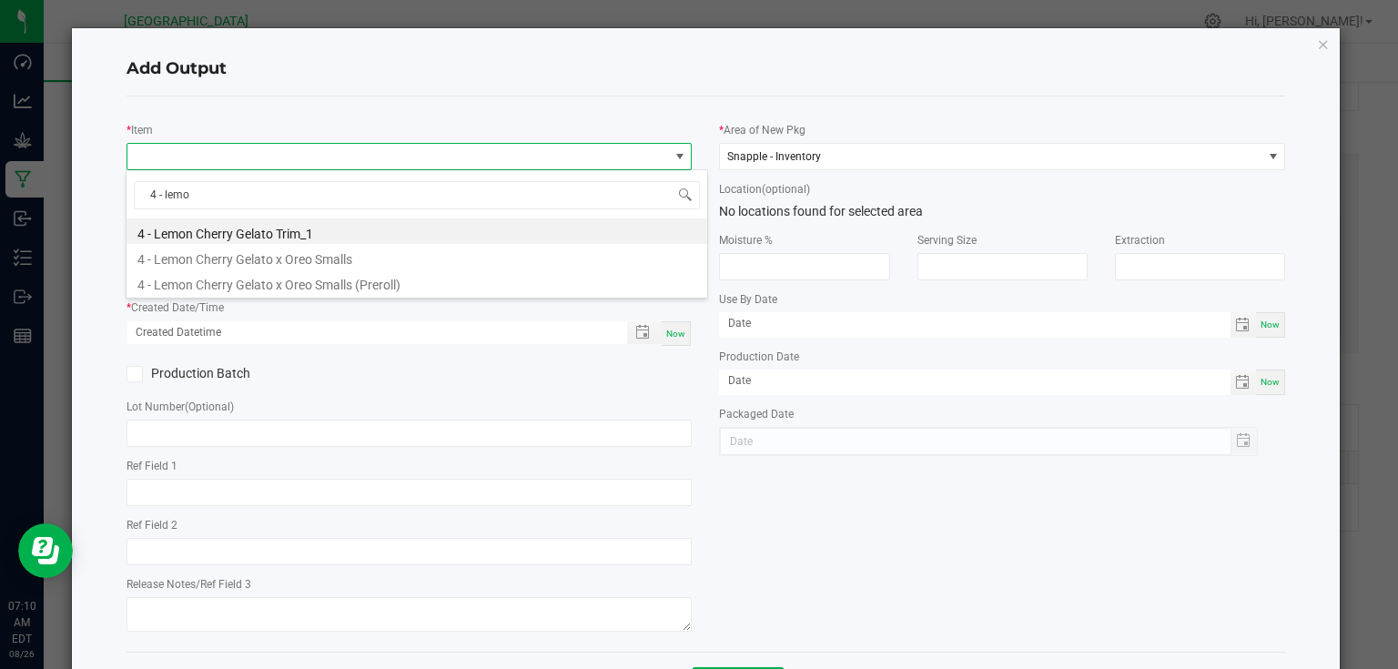
click at [320, 284] on li "4 - Lemon Cherry Gelato x Oreo Smalls (Preroll)" at bounding box center [417, 281] width 581 height 25
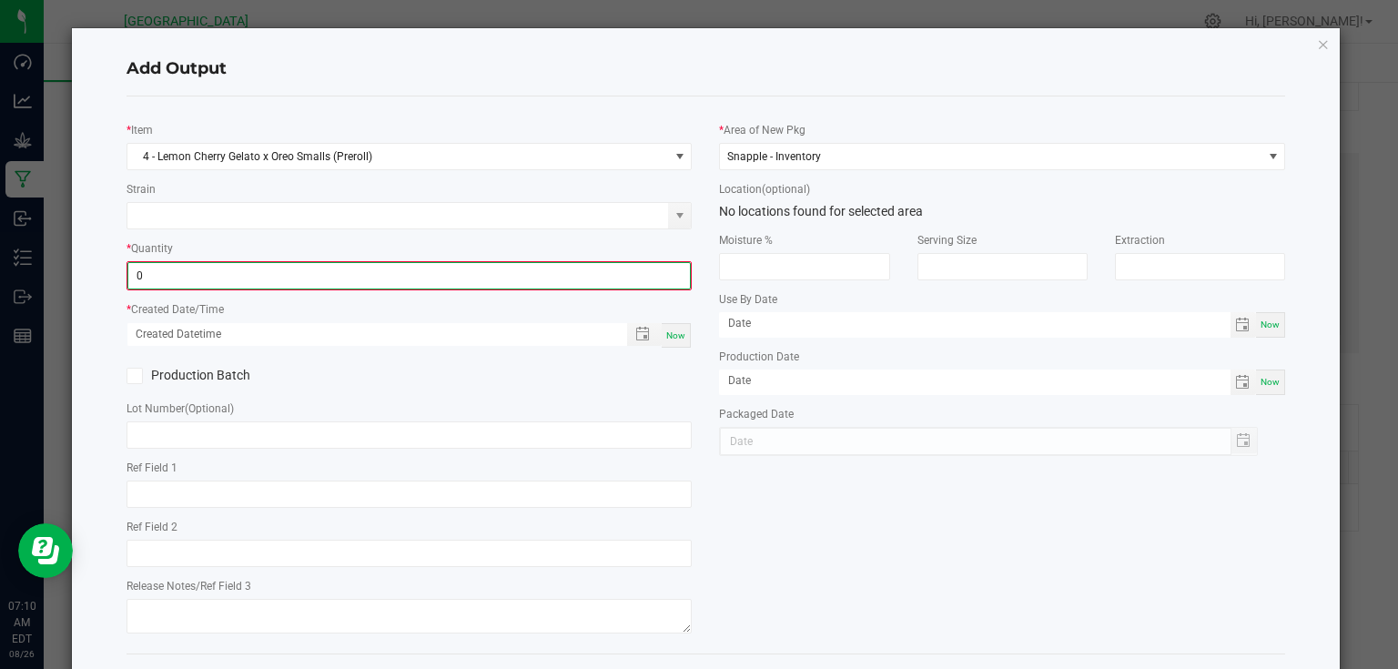
click at [300, 282] on input "0" at bounding box center [409, 275] width 563 height 25
type input "0.9830 g"
click at [683, 340] on div "Now" at bounding box center [676, 333] width 29 height 25
type input "[DATE] 7:10 AM"
type input "[DATE]"
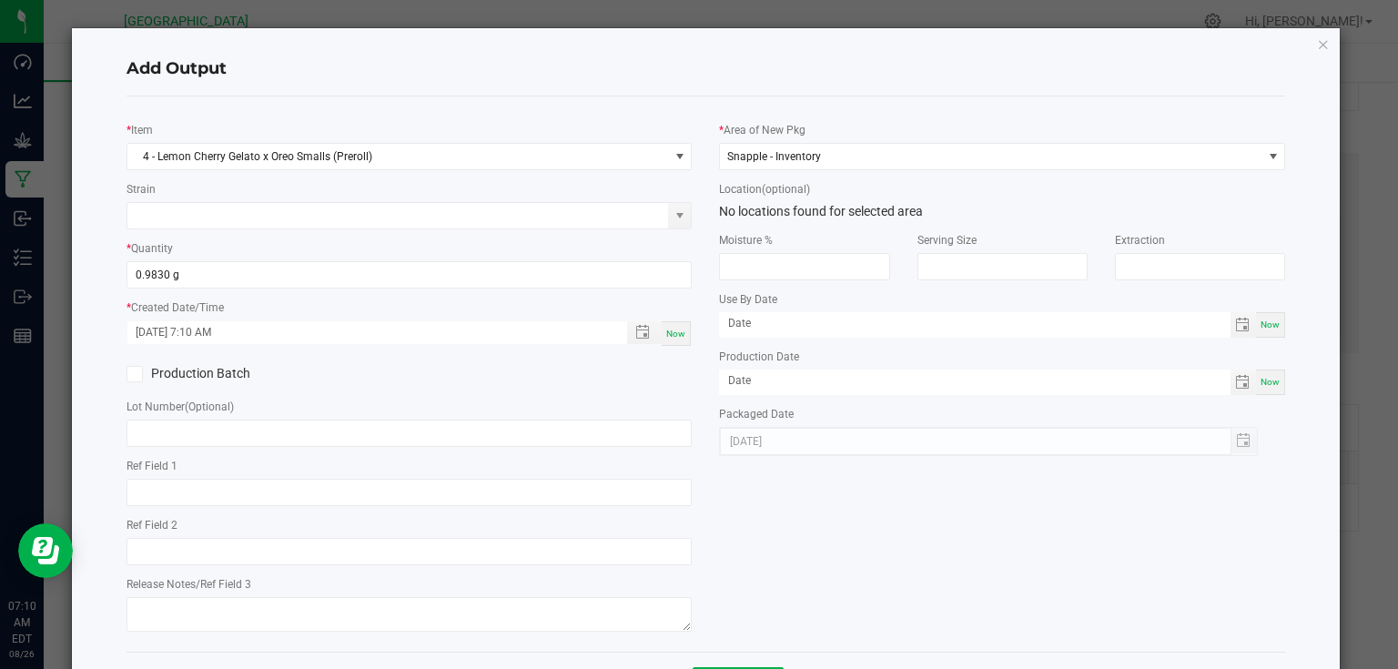
click at [664, 371] on div "Production Batch" at bounding box center [409, 373] width 593 height 27
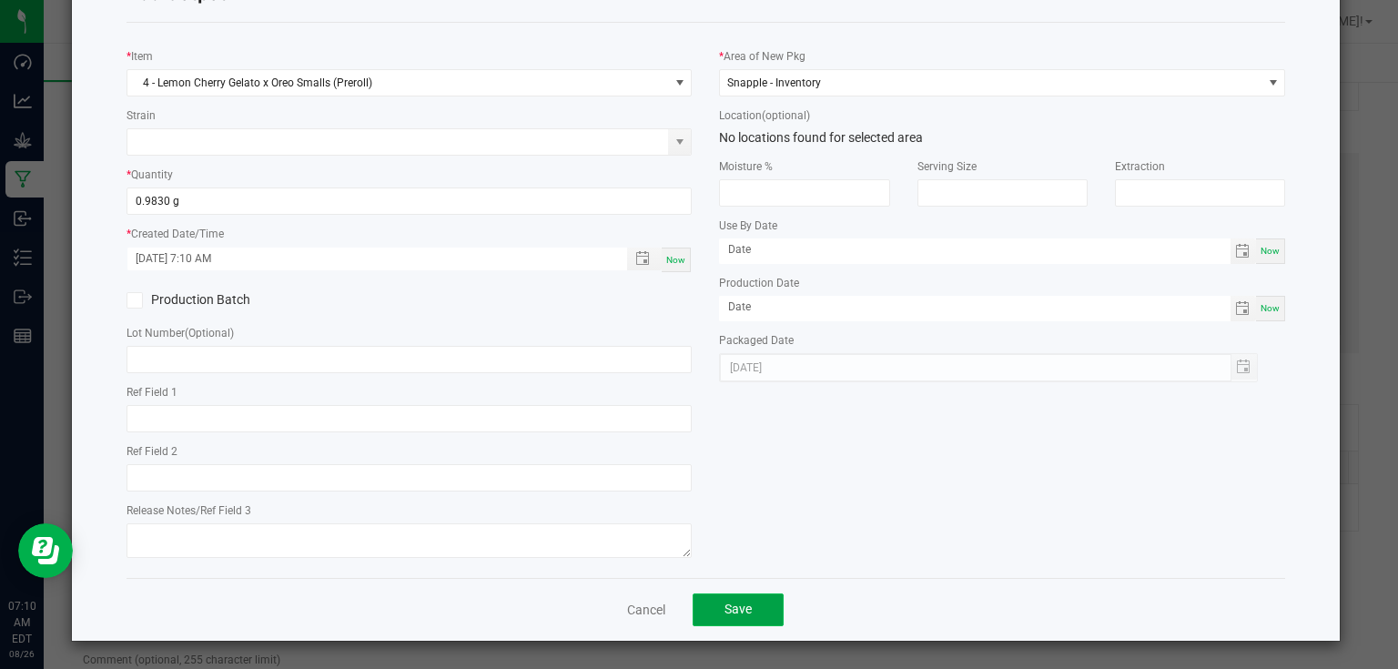
click at [764, 622] on button "Save" at bounding box center [738, 609] width 91 height 33
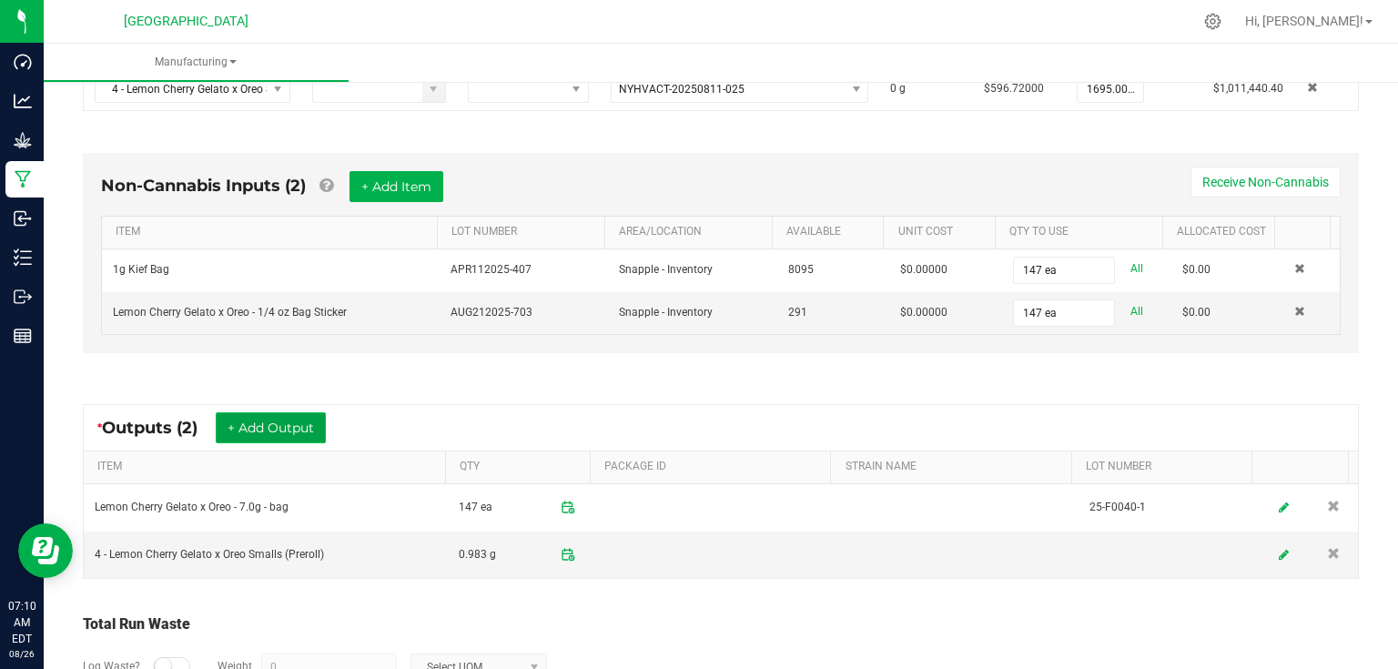
click at [297, 432] on button "+ Add Output" at bounding box center [271, 427] width 110 height 31
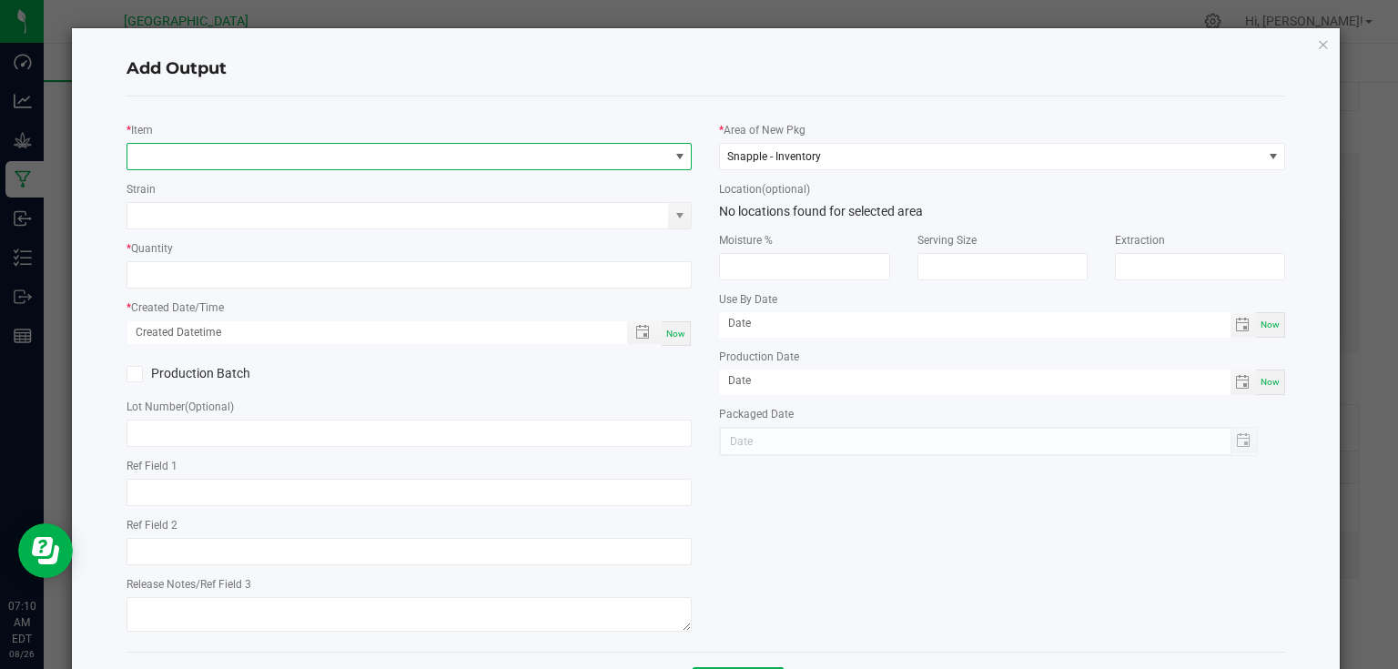
click at [265, 161] on span "NO DATA FOUND" at bounding box center [398, 156] width 542 height 25
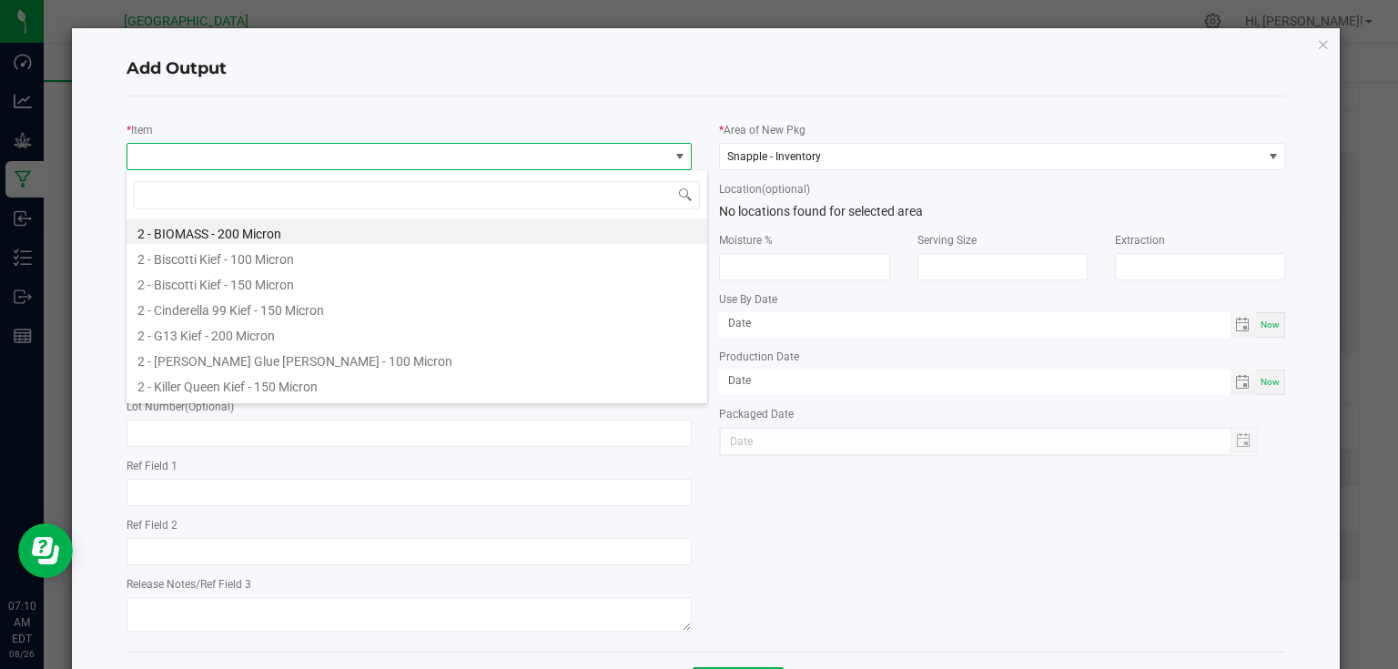
scroll to position [26, 561]
type input "biomass"
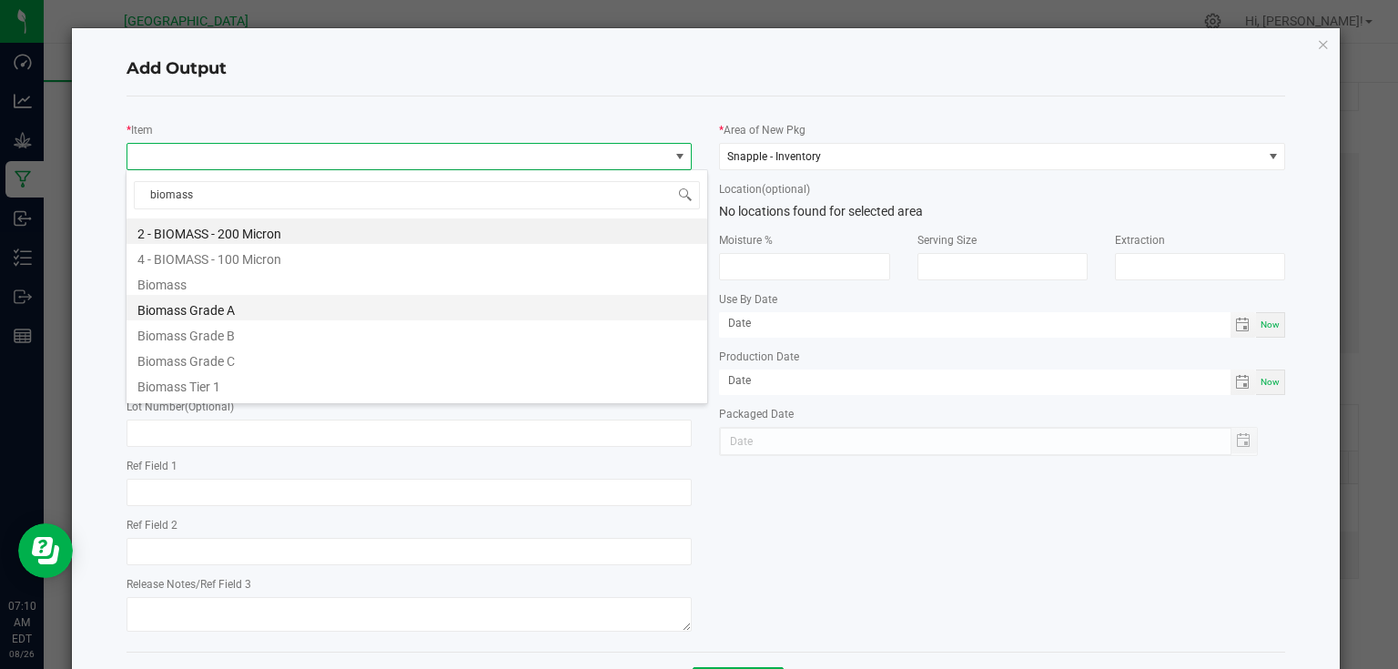
click at [226, 314] on li "Biomass Grade A" at bounding box center [417, 307] width 581 height 25
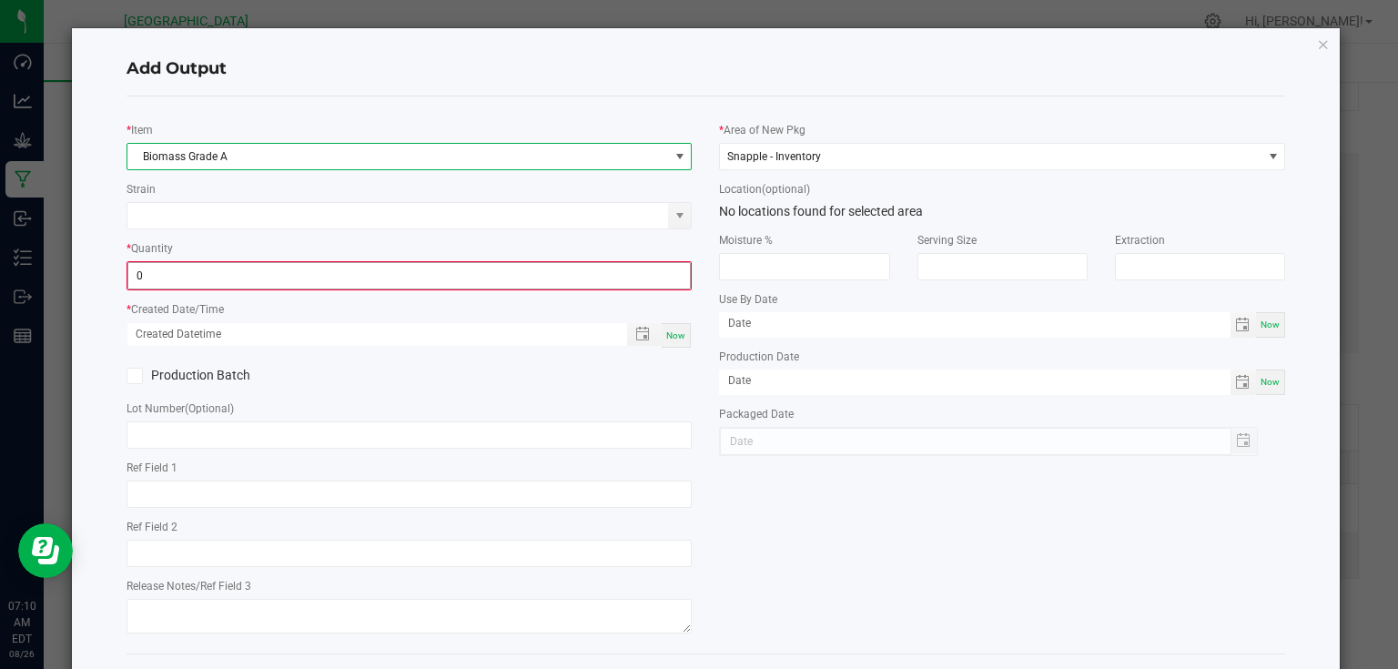
click at [246, 269] on input "0" at bounding box center [409, 275] width 563 height 25
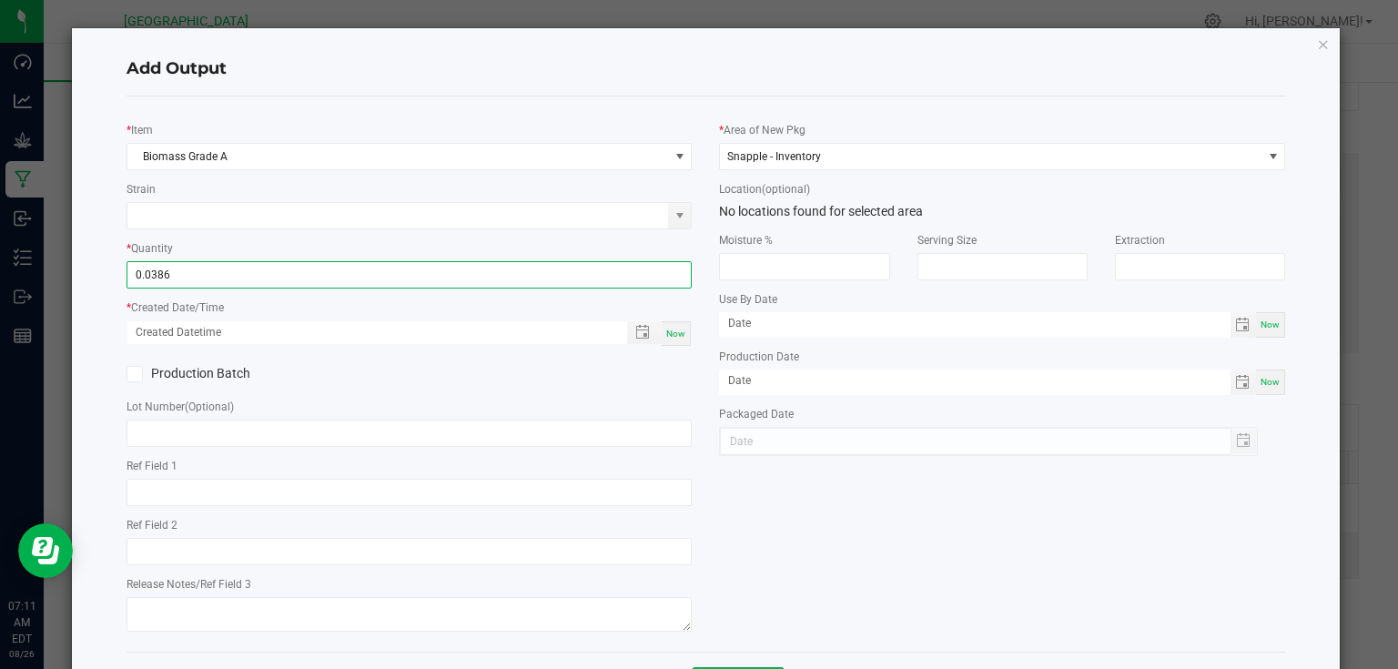
type input "0.0386 lb"
click at [669, 334] on span "Now" at bounding box center [675, 334] width 19 height 10
type input "[DATE] 7:11 AM"
type input "[DATE]"
click at [674, 356] on div "* Item Biomass Grade A Strain * Quantity 0.0386 lb * Created Date/Time [DATE] 7…" at bounding box center [409, 374] width 593 height 526
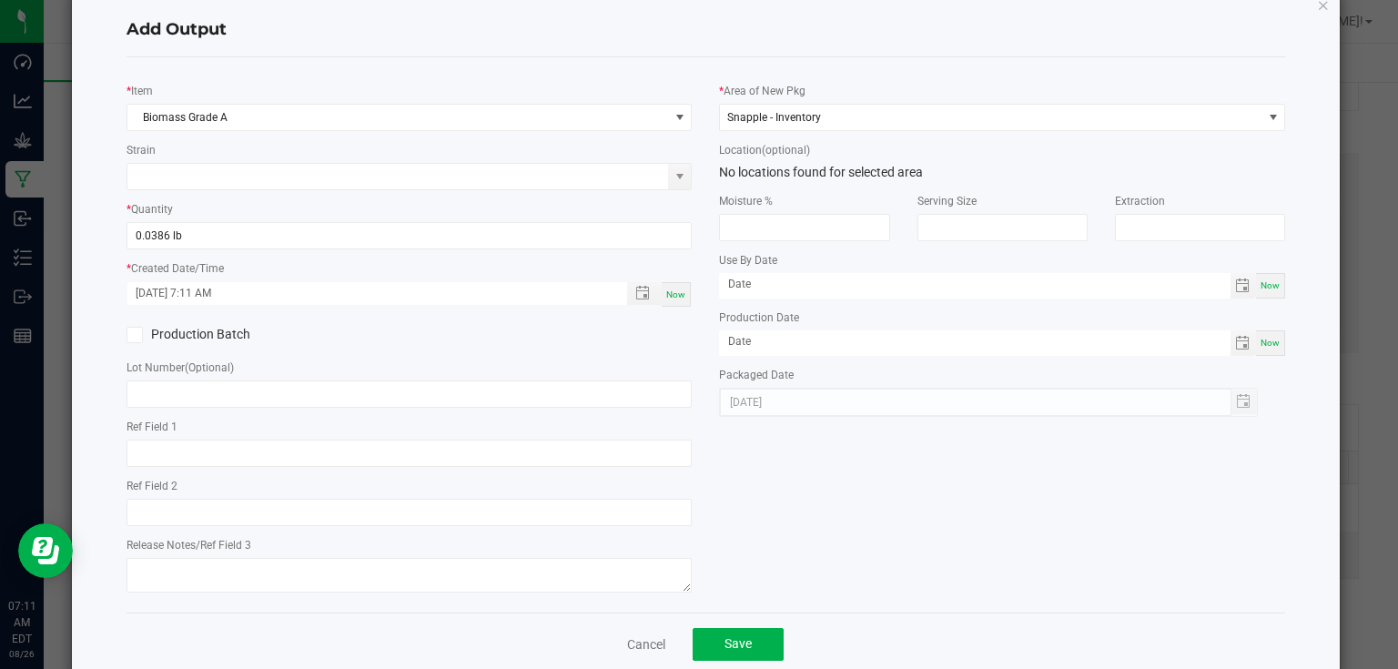
scroll to position [74, 0]
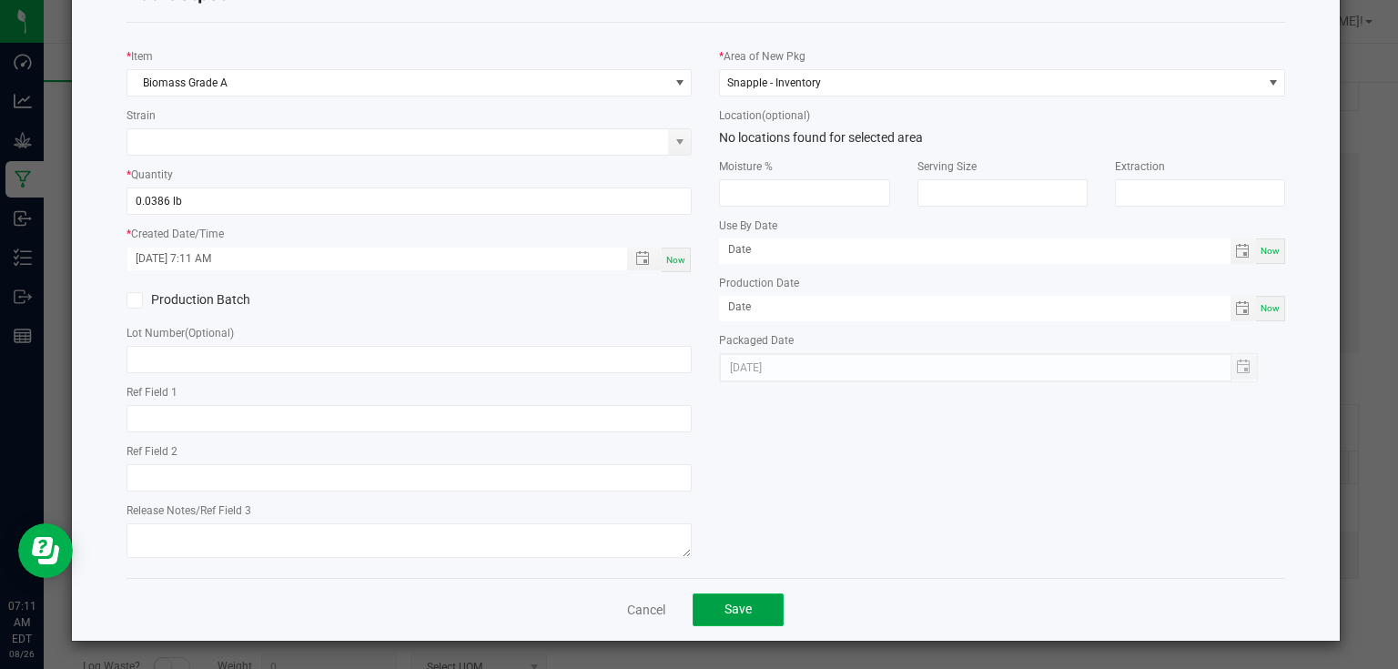
click at [749, 601] on button "Save" at bounding box center [738, 609] width 91 height 33
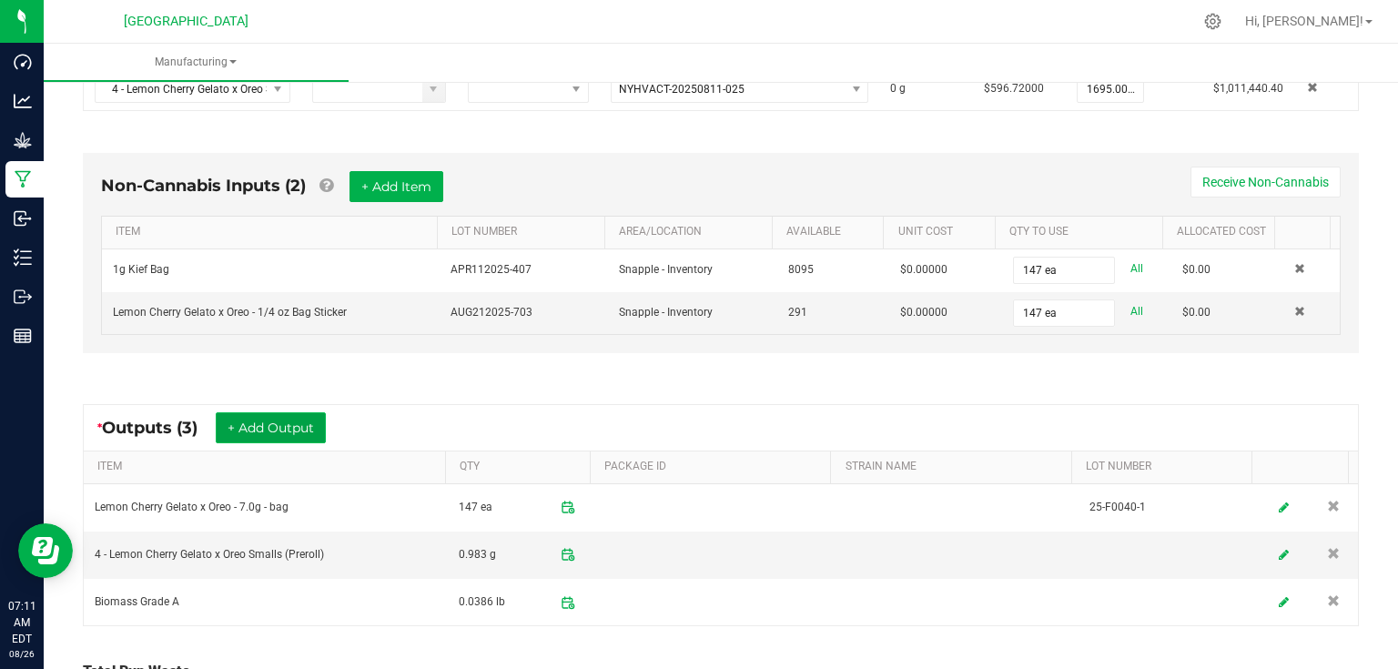
click at [306, 423] on button "+ Add Output" at bounding box center [271, 427] width 110 height 31
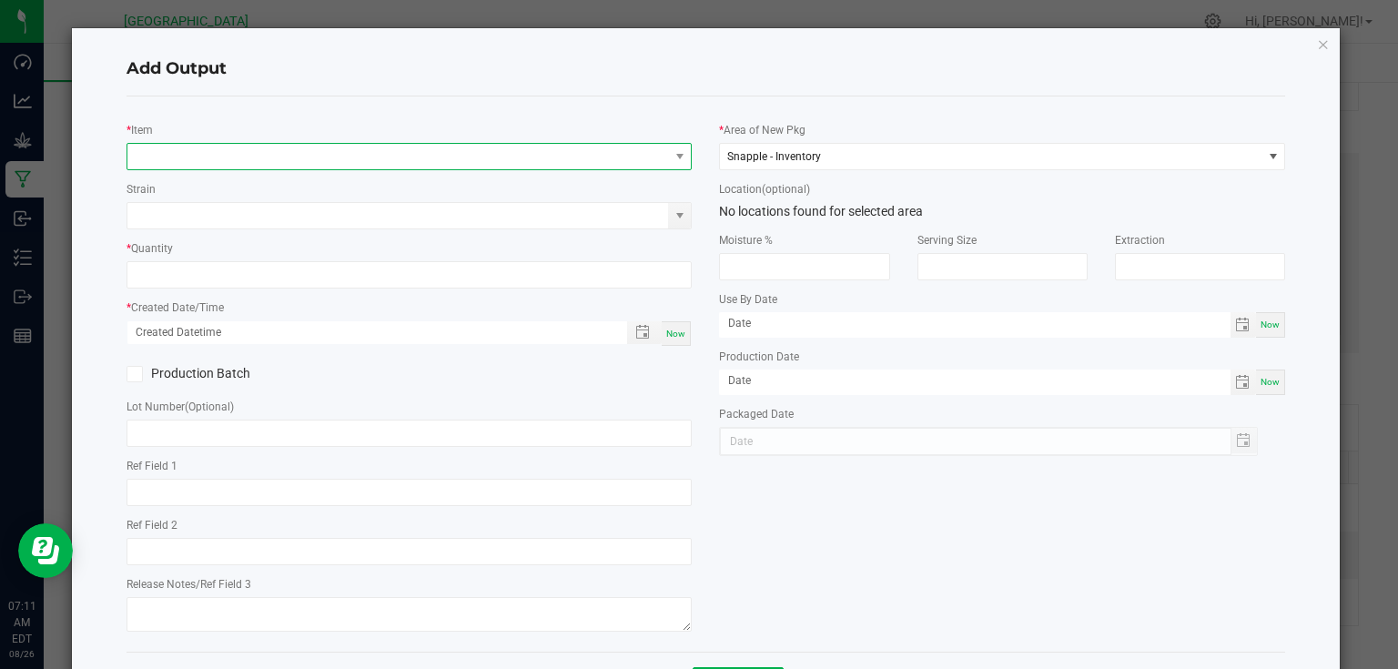
click at [232, 161] on span "NO DATA FOUND" at bounding box center [398, 156] width 542 height 25
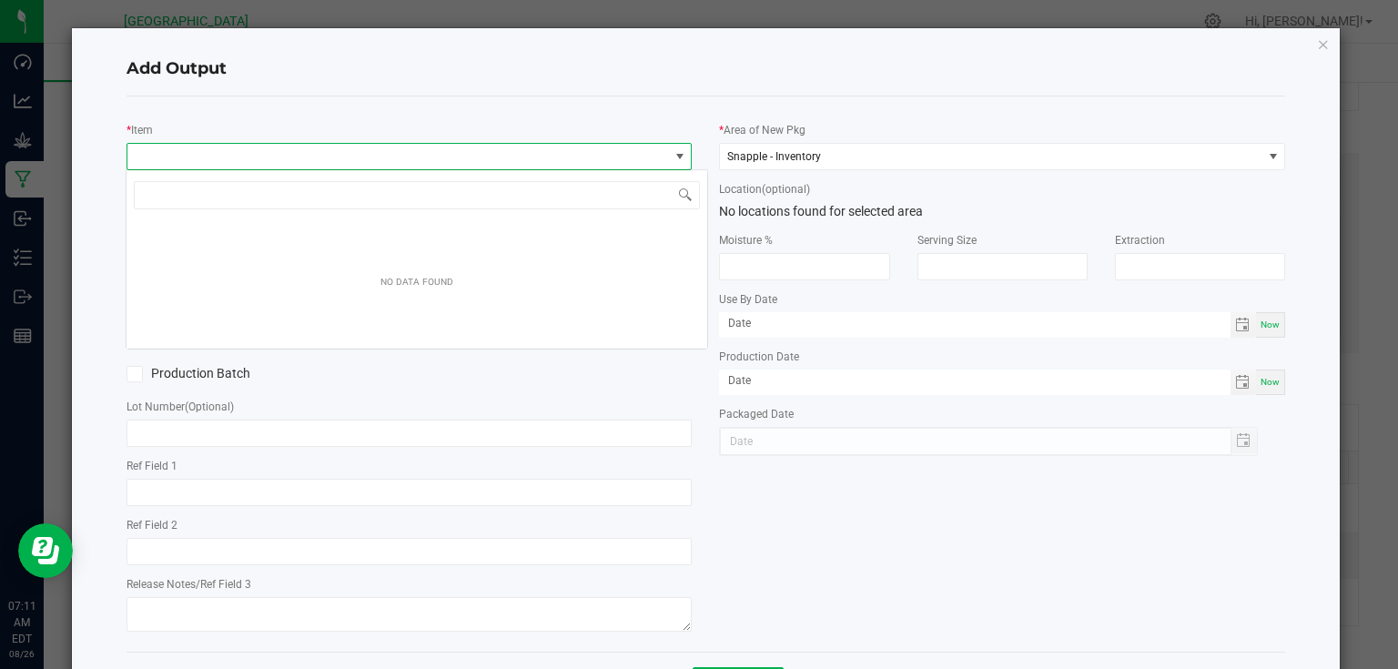
scroll to position [26, 561]
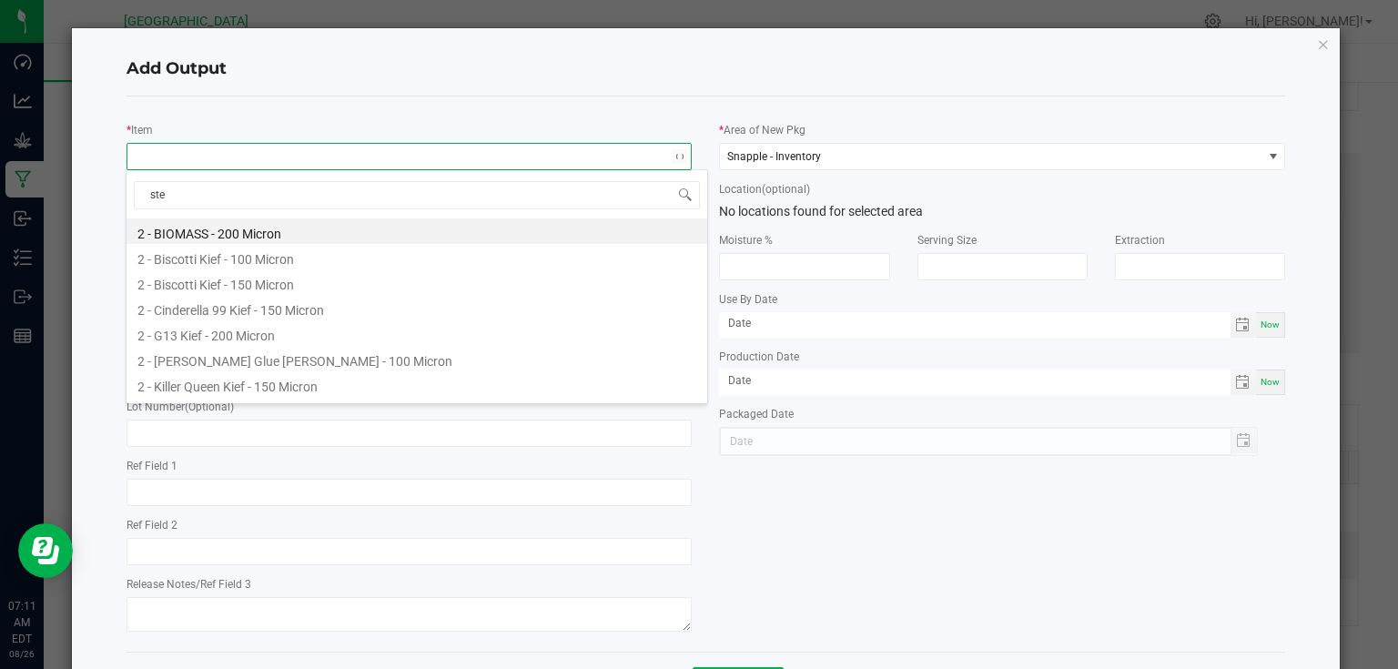
type input "stem"
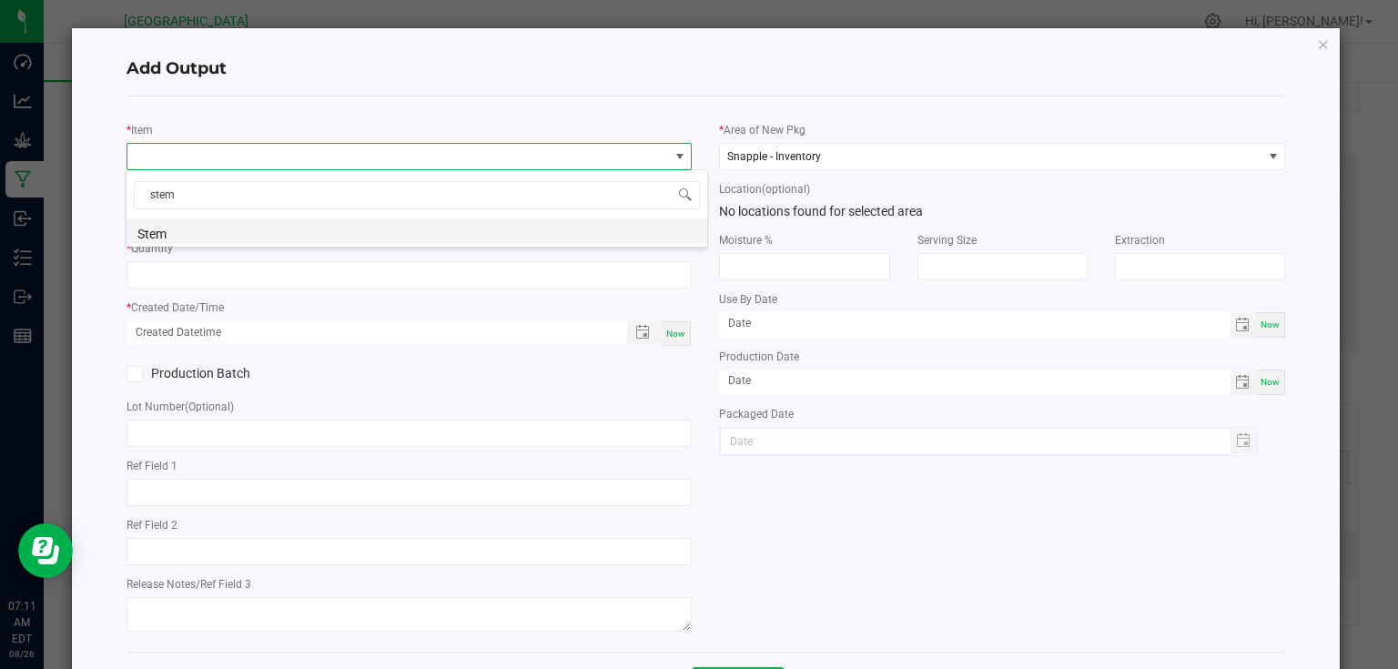
click at [214, 232] on li "Stem" at bounding box center [417, 230] width 581 height 25
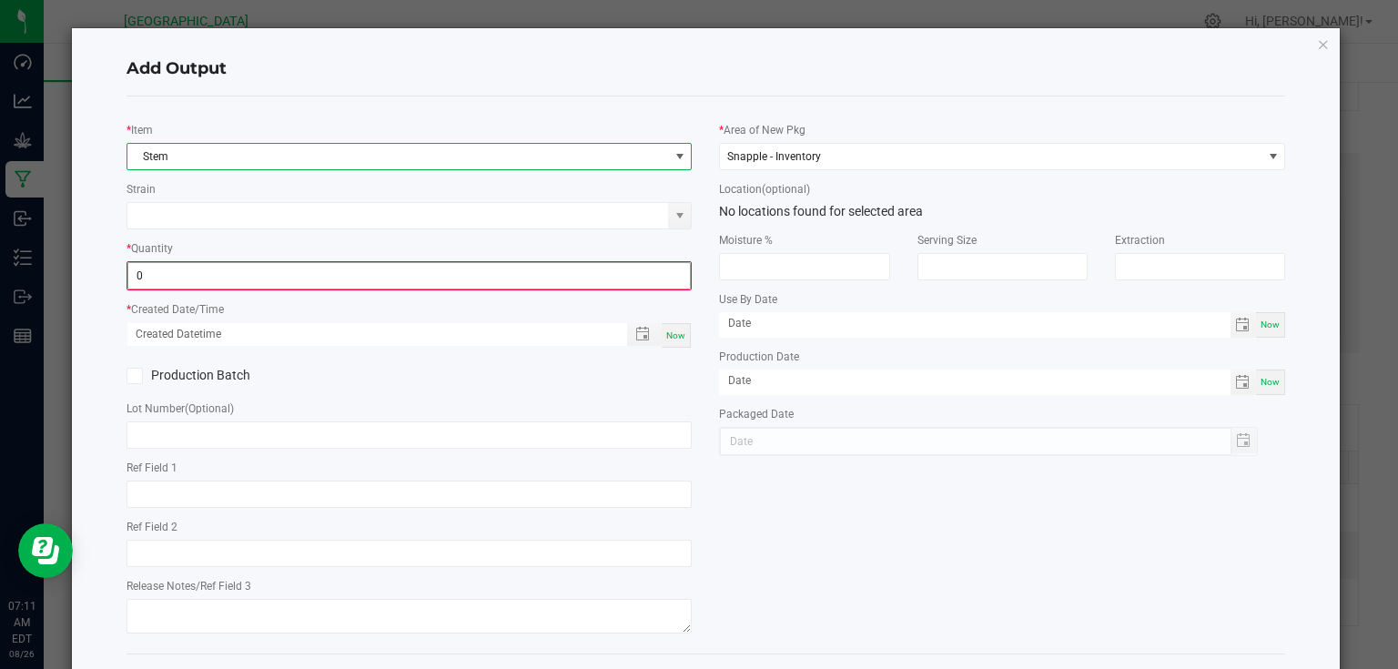
click at [488, 272] on input "0" at bounding box center [409, 275] width 563 height 25
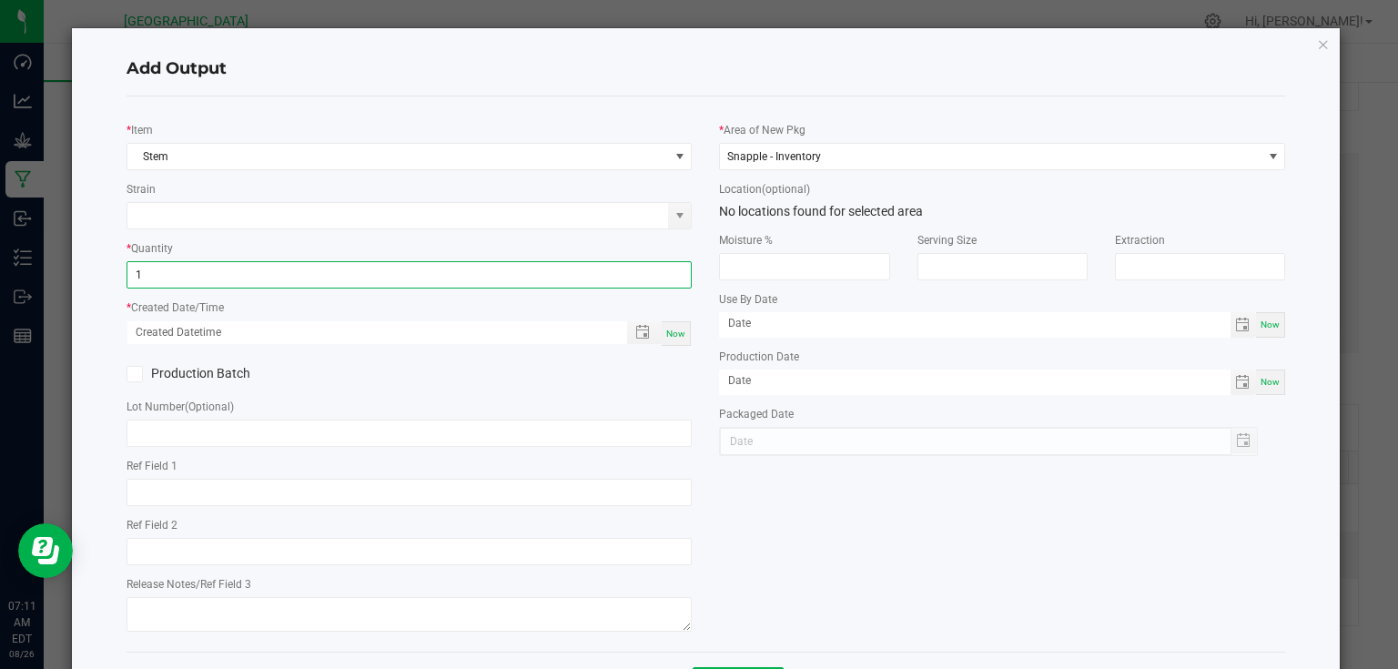
type input "1.0000 g"
click at [669, 337] on span "Now" at bounding box center [675, 334] width 19 height 10
type input "[DATE] 7:11 AM"
type input "[DATE]"
click at [669, 357] on div "* Item Stem Strain * Quantity 1.0000 g * Created Date/Time [DATE] 7:11 AM Now P…" at bounding box center [409, 374] width 593 height 526
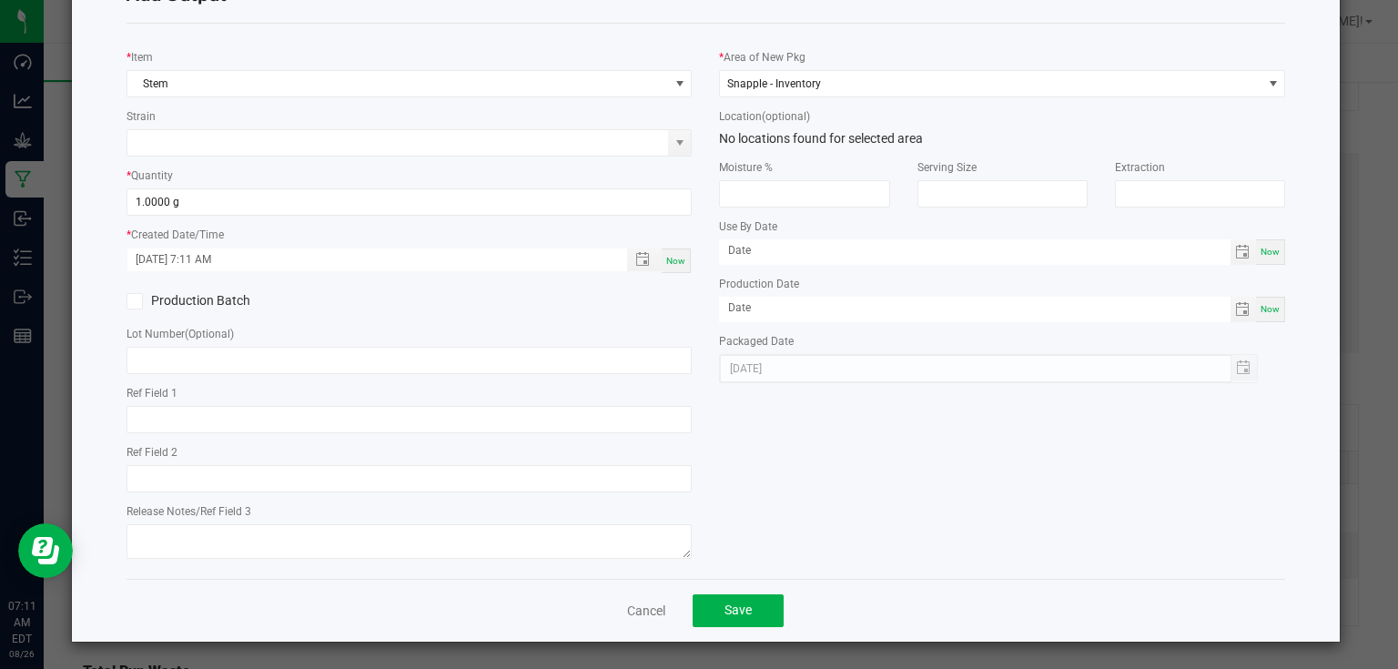
scroll to position [74, 0]
click at [757, 615] on button "Save" at bounding box center [738, 609] width 91 height 33
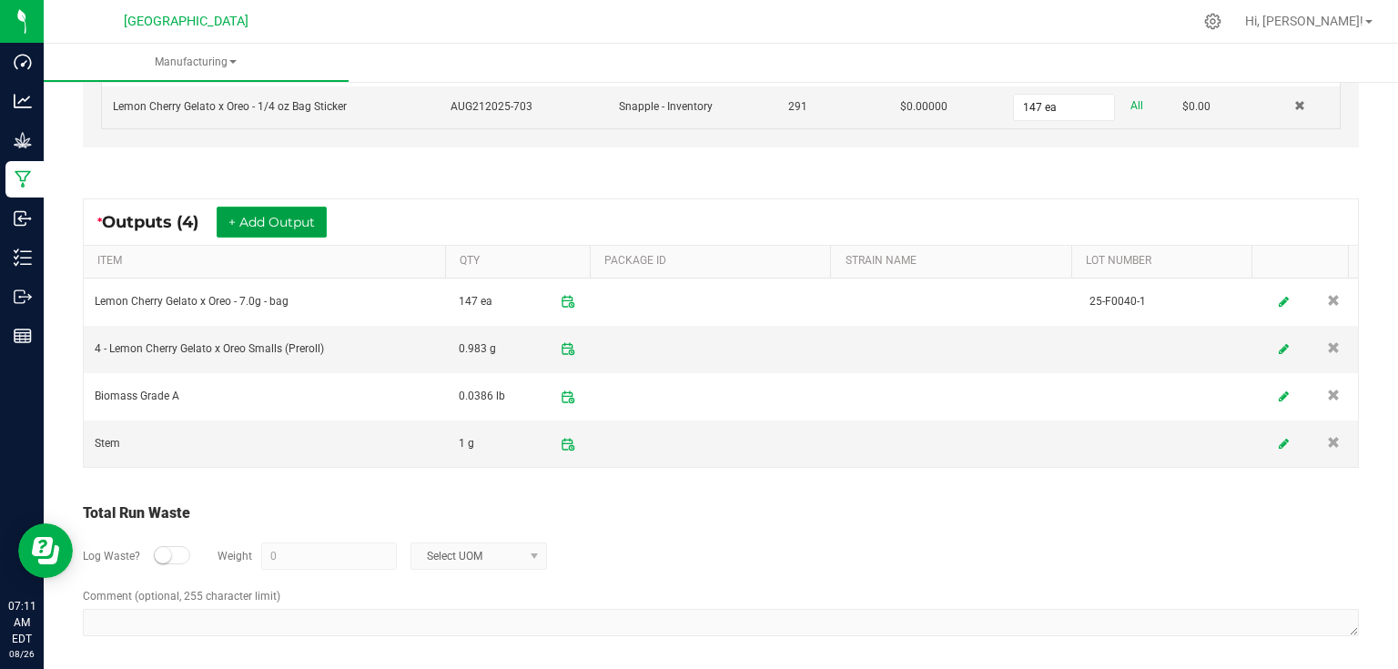
scroll to position [644, 0]
click at [1279, 349] on icon at bounding box center [1284, 347] width 11 height 13
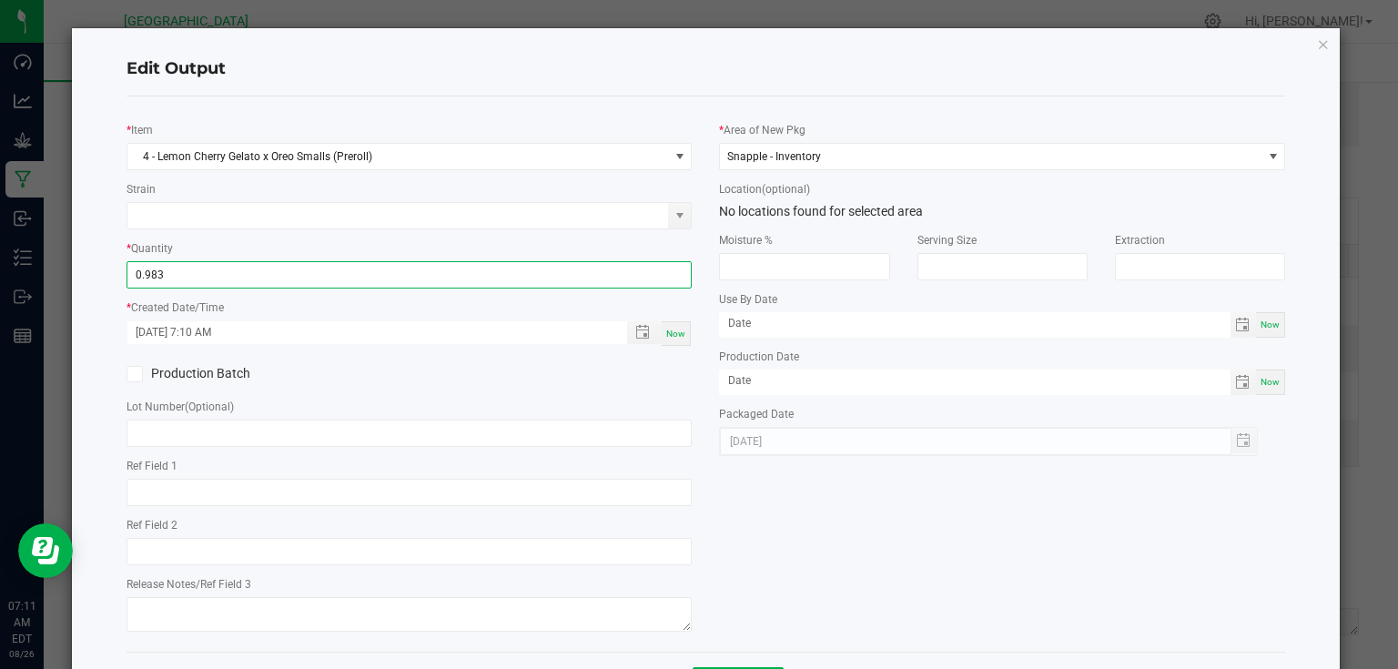
click at [291, 262] on input "0.983" at bounding box center [409, 274] width 564 height 25
type input "983.0000 g"
click at [527, 377] on div "Production Batch" at bounding box center [409, 373] width 593 height 27
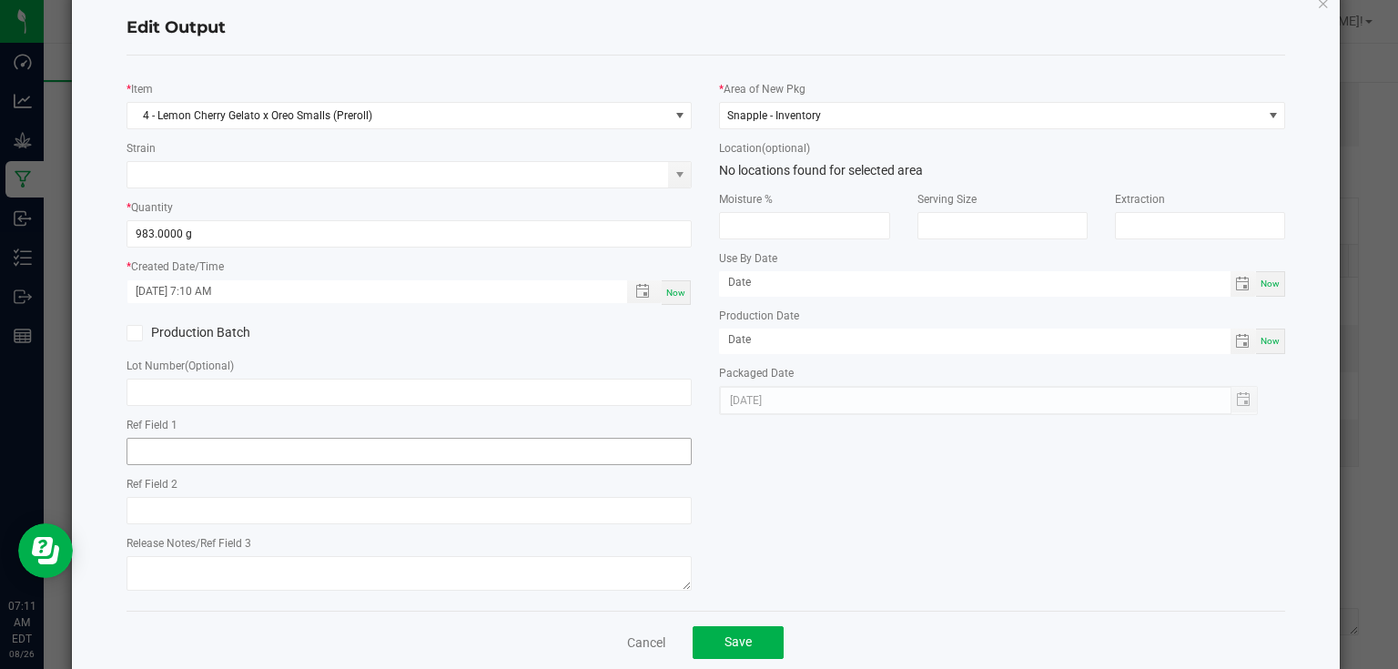
scroll to position [74, 0]
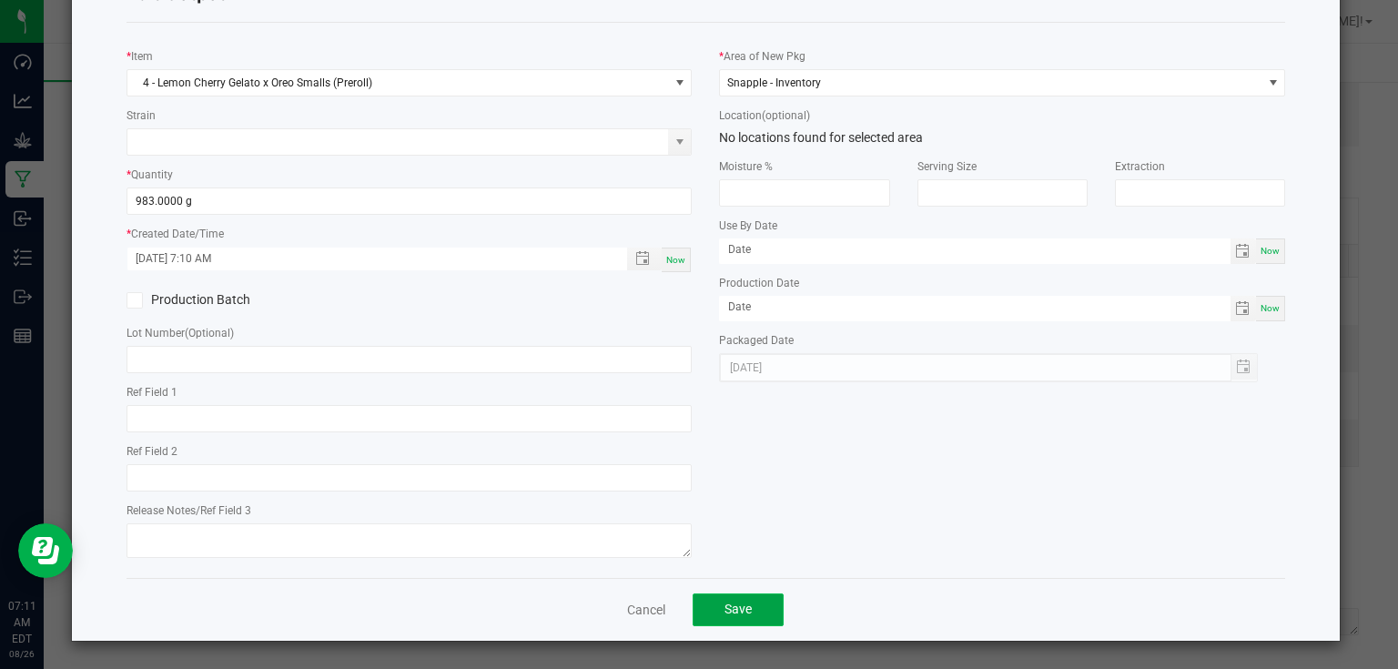
click at [752, 615] on button "Save" at bounding box center [738, 609] width 91 height 33
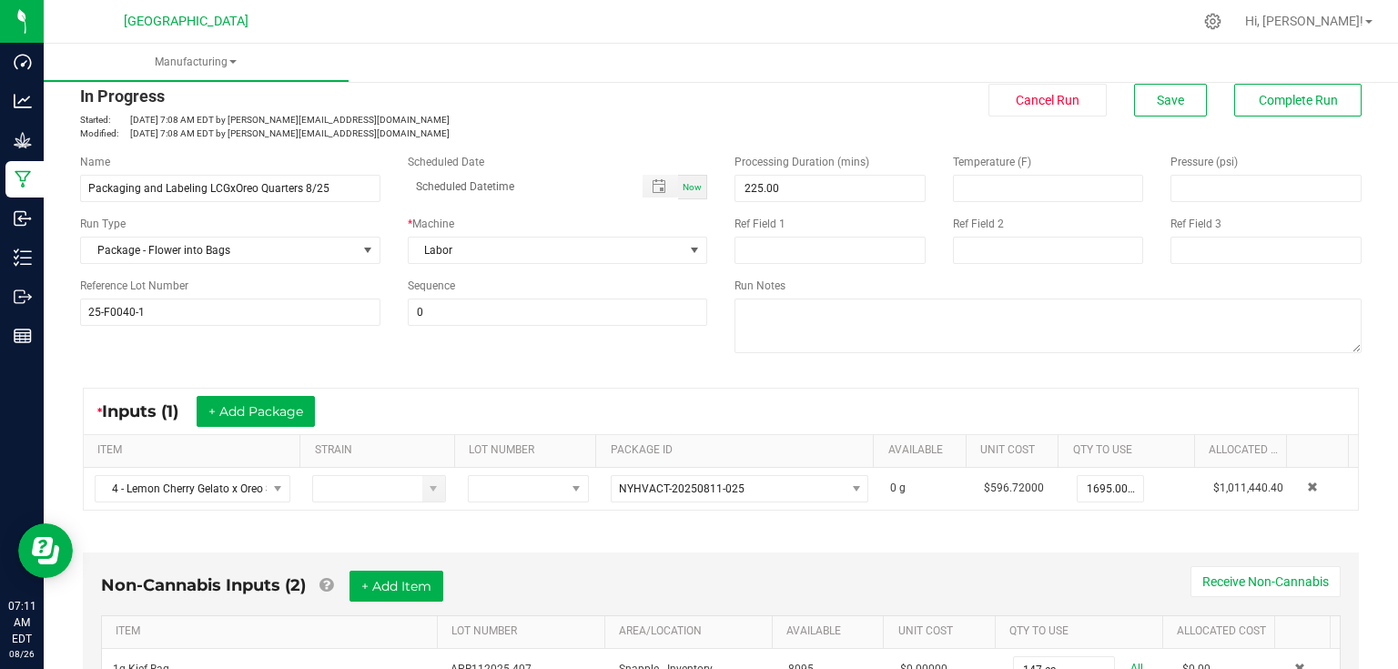
scroll to position [0, 0]
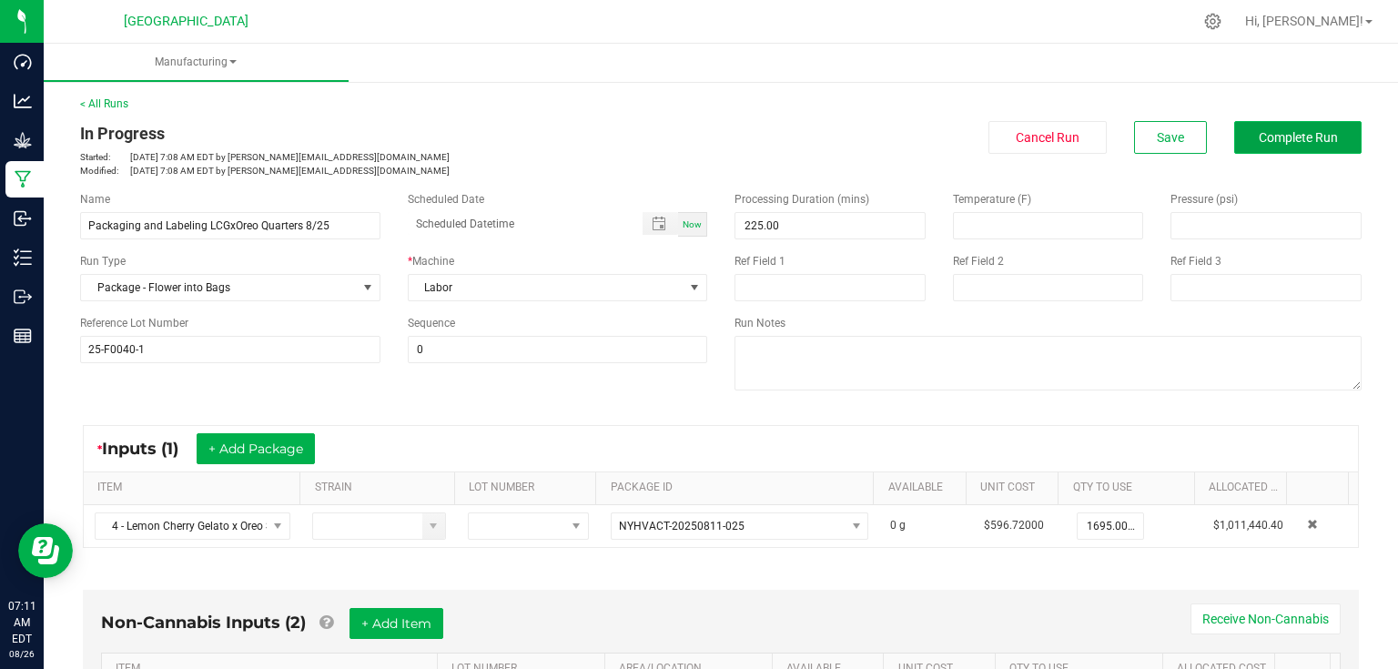
click at [1268, 141] on span "Complete Run" at bounding box center [1298, 137] width 79 height 15
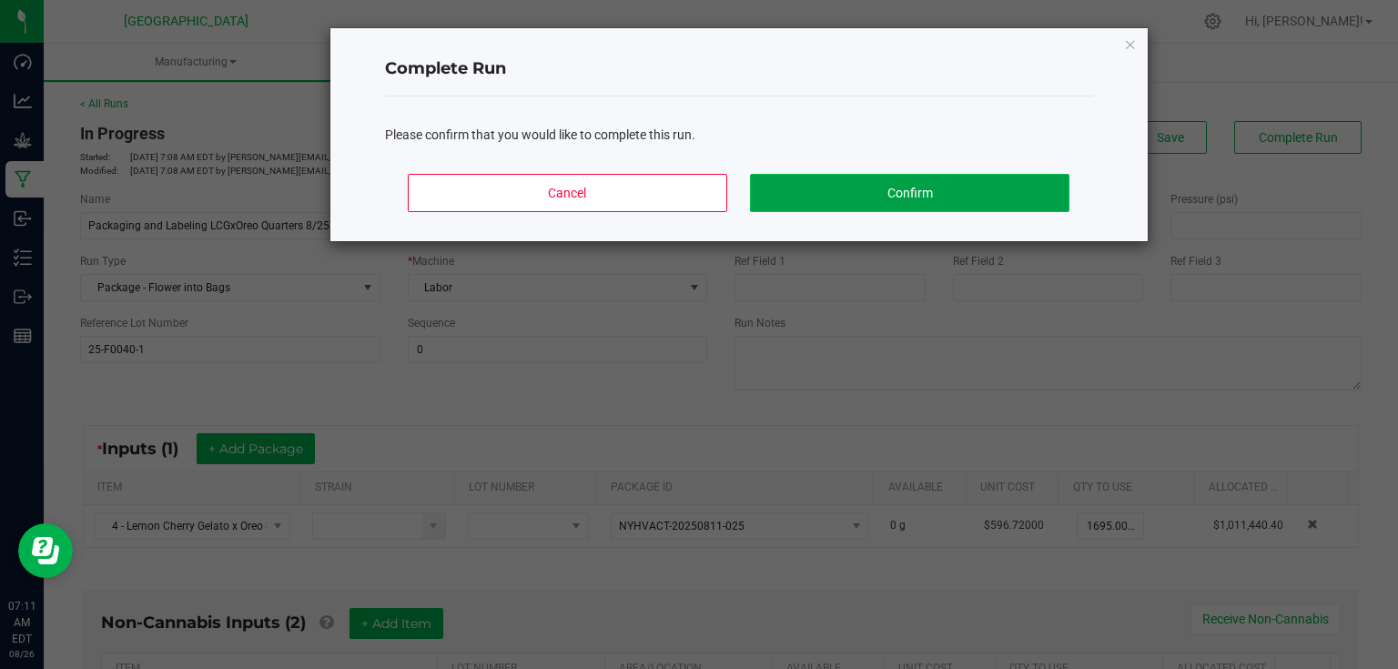
click at [1012, 190] on button "Confirm" at bounding box center [909, 193] width 319 height 38
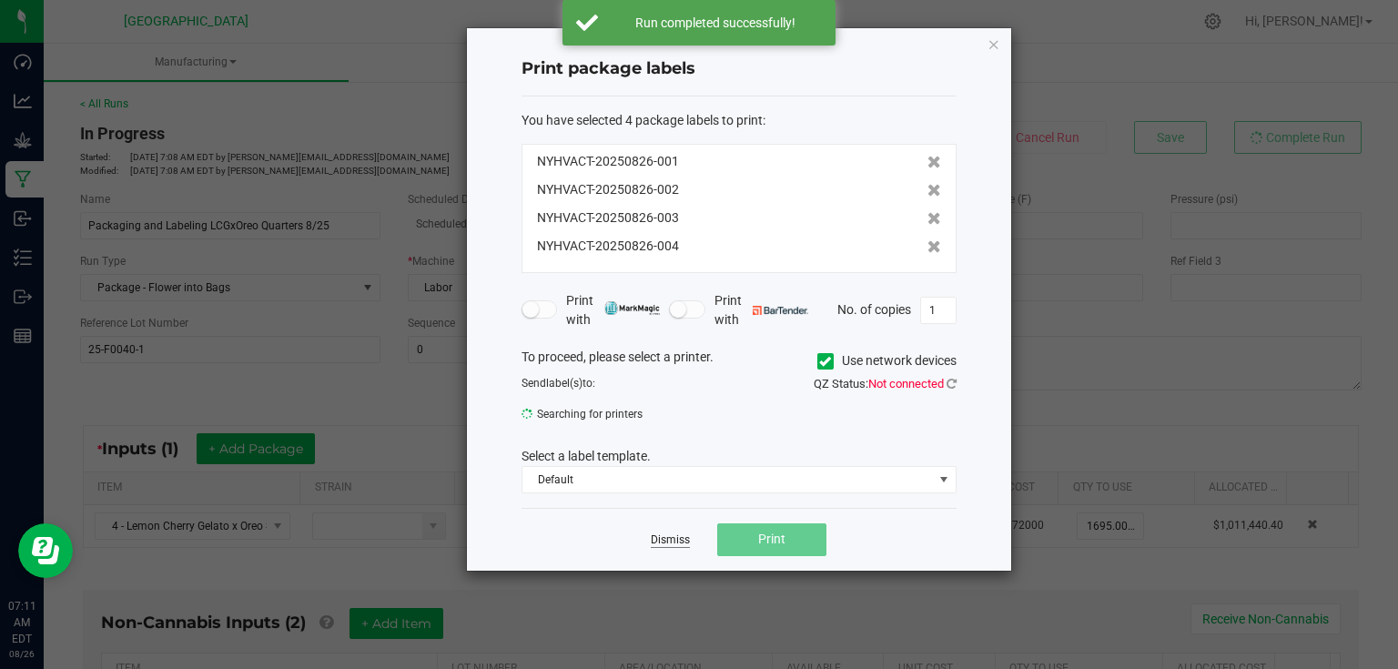
click at [666, 537] on link "Dismiss" at bounding box center [670, 540] width 39 height 15
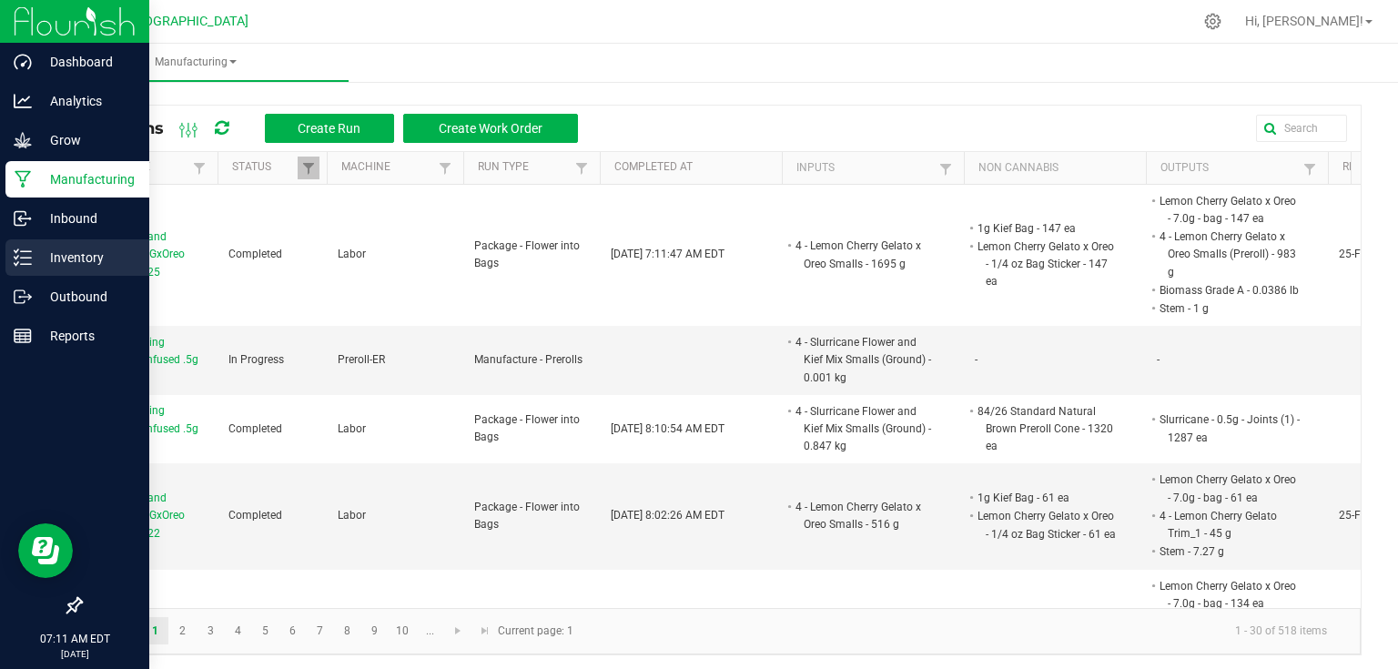
click at [40, 252] on p "Inventory" at bounding box center [86, 258] width 109 height 22
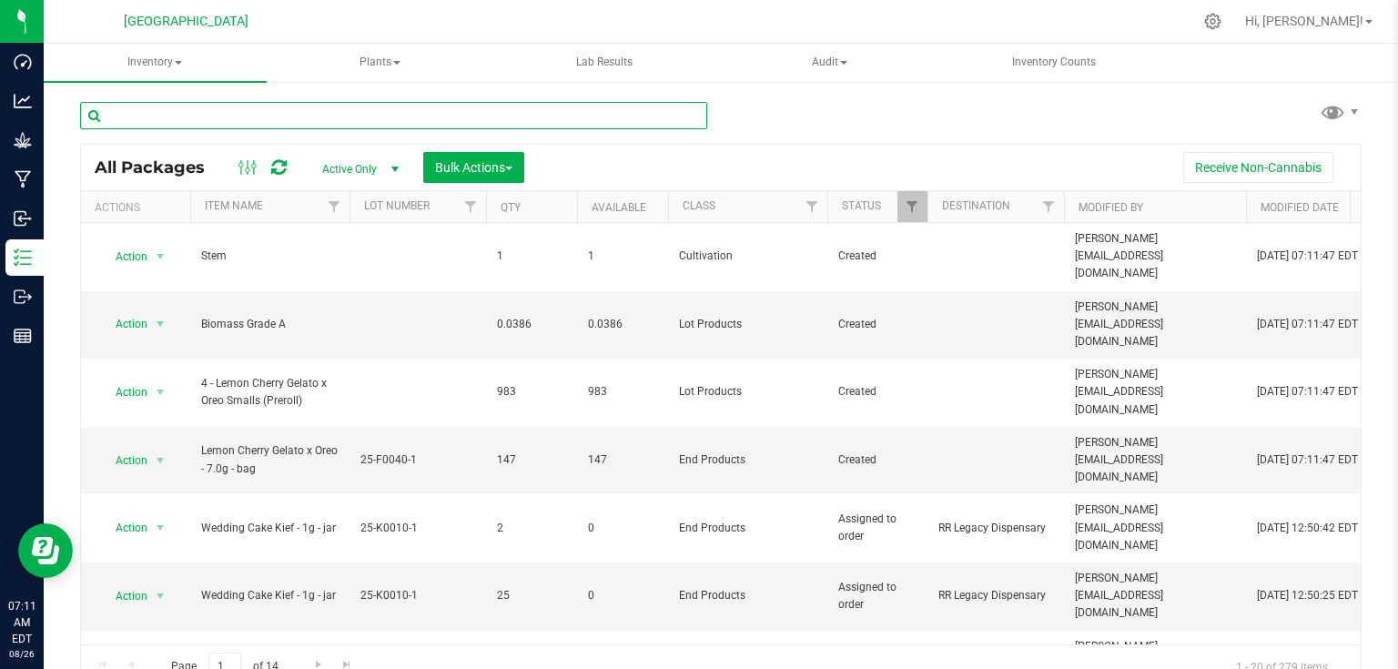
click at [237, 113] on input "text" at bounding box center [393, 115] width 627 height 27
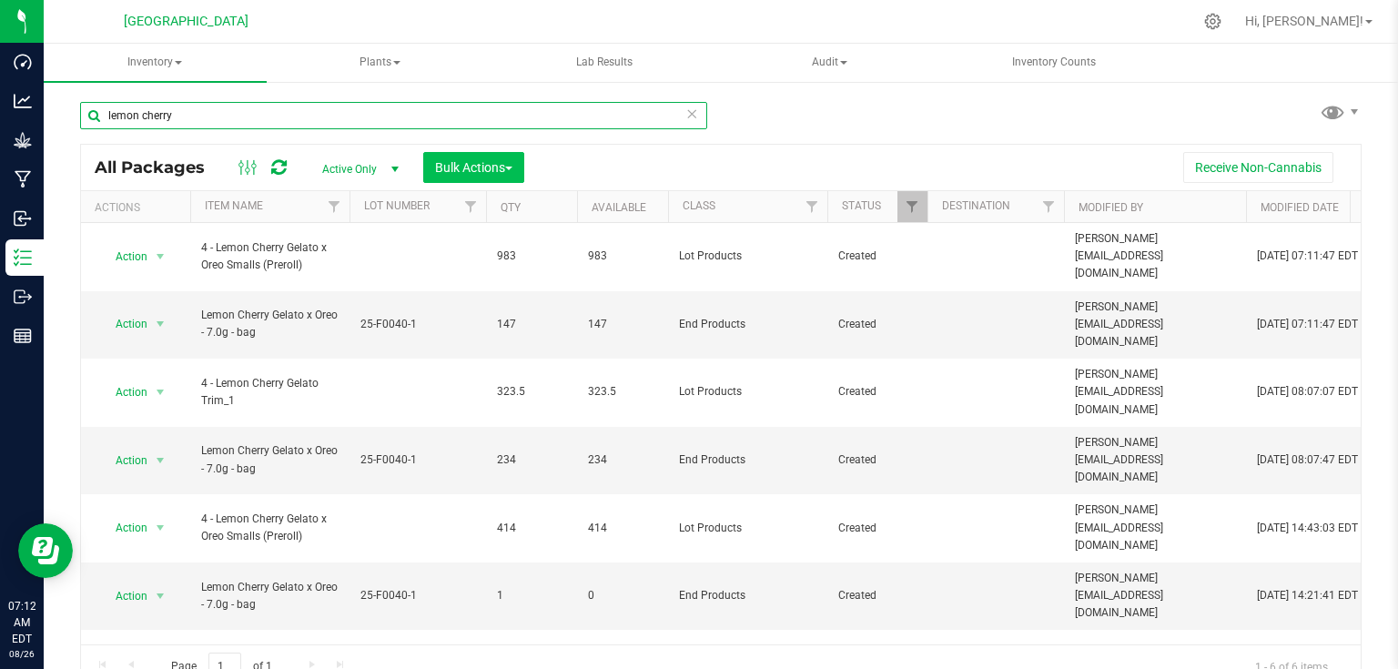
type input "lemon cherry"
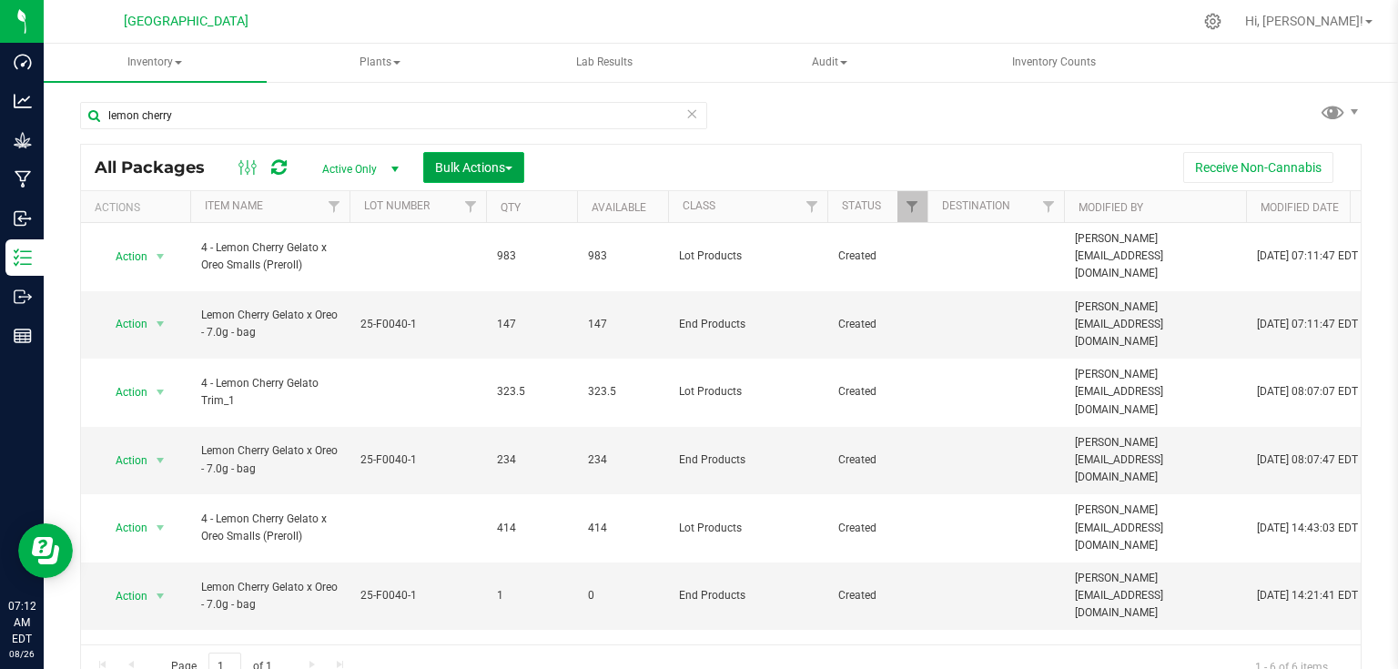
click at [471, 178] on button "Bulk Actions" at bounding box center [473, 167] width 101 height 31
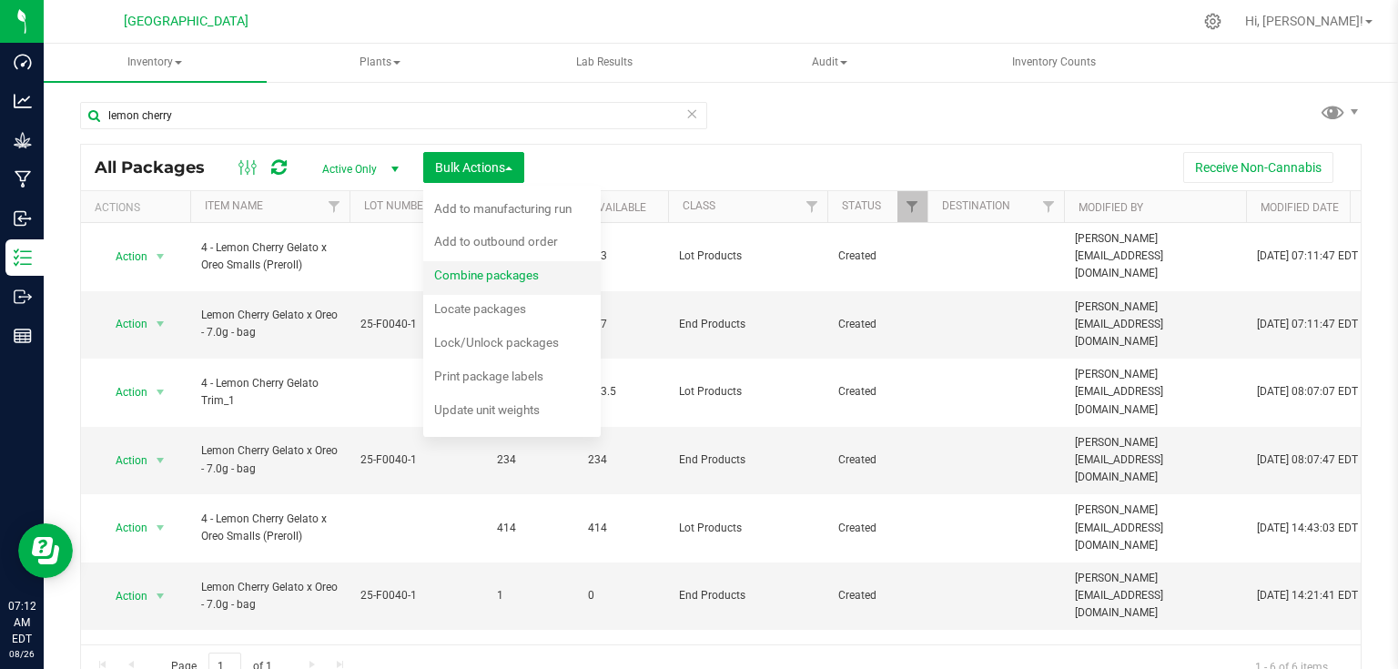
click at [502, 276] on span "Combine packages" at bounding box center [486, 275] width 105 height 15
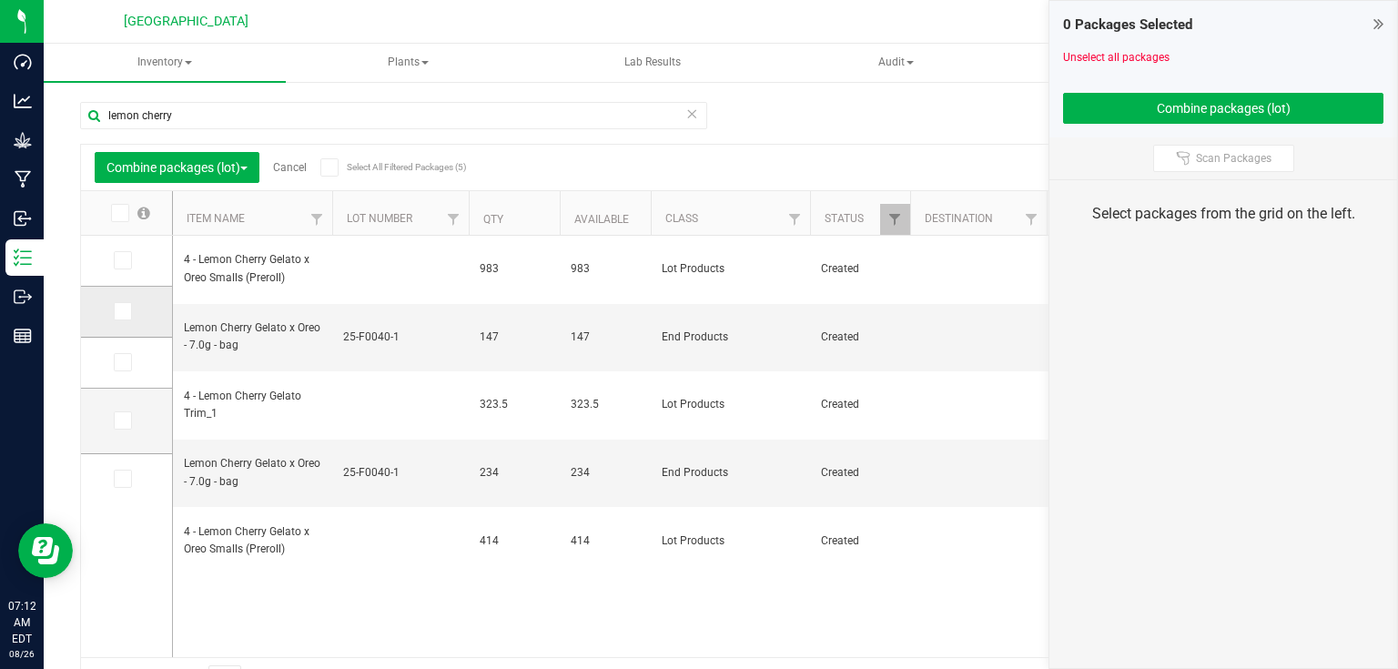
click at [111, 320] on td at bounding box center [126, 312] width 91 height 51
click at [112, 313] on td at bounding box center [126, 312] width 91 height 51
click at [117, 311] on icon at bounding box center [122, 311] width 12 height 0
click at [0, 0] on input "checkbox" at bounding box center [0, 0] width 0 height 0
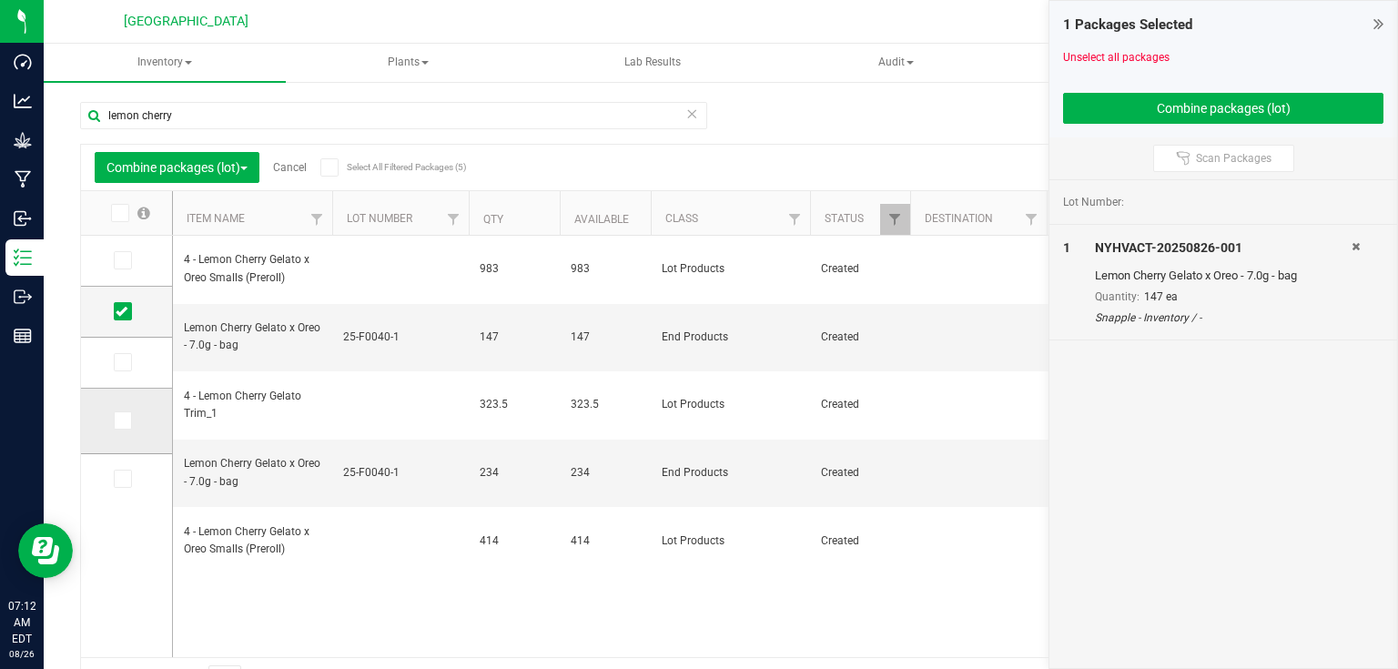
click at [117, 421] on icon at bounding box center [122, 421] width 12 height 0
click at [0, 0] on input "checkbox" at bounding box center [0, 0] width 0 height 0
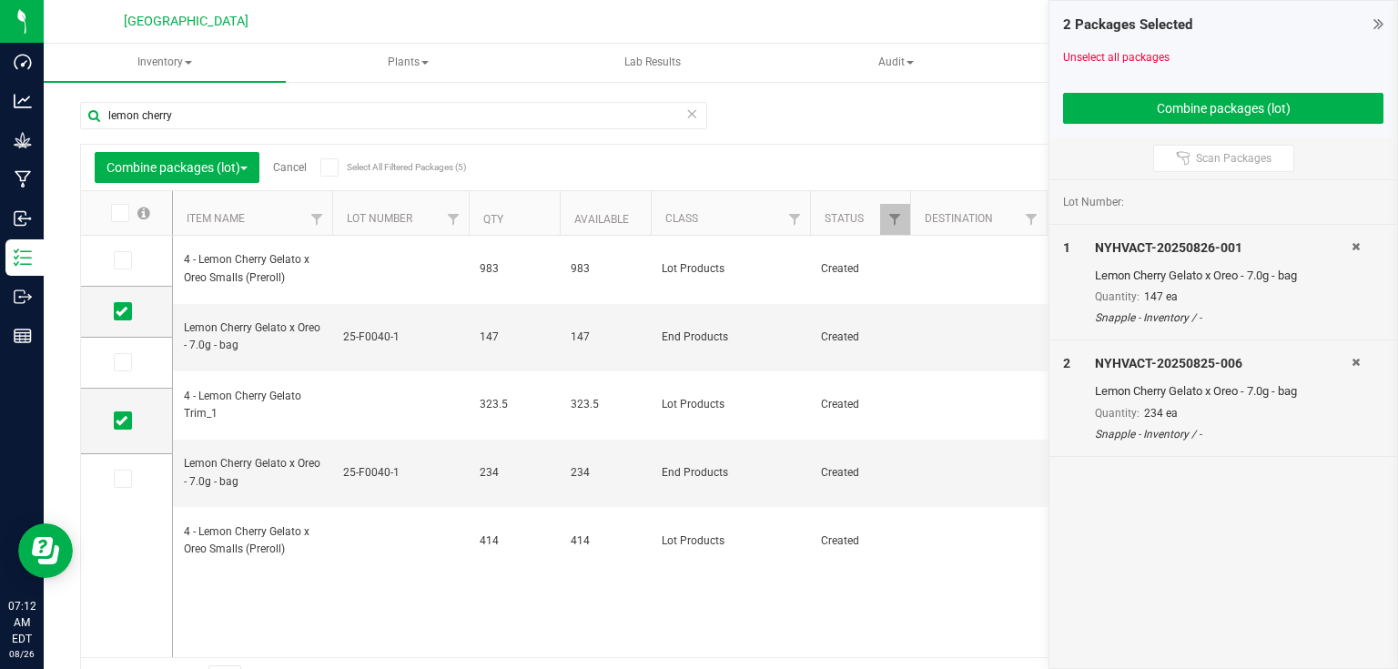
click at [1195, 88] on div at bounding box center [1223, 86] width 320 height 14
click at [1177, 98] on button "Combine packages (lot)" at bounding box center [1223, 108] width 320 height 31
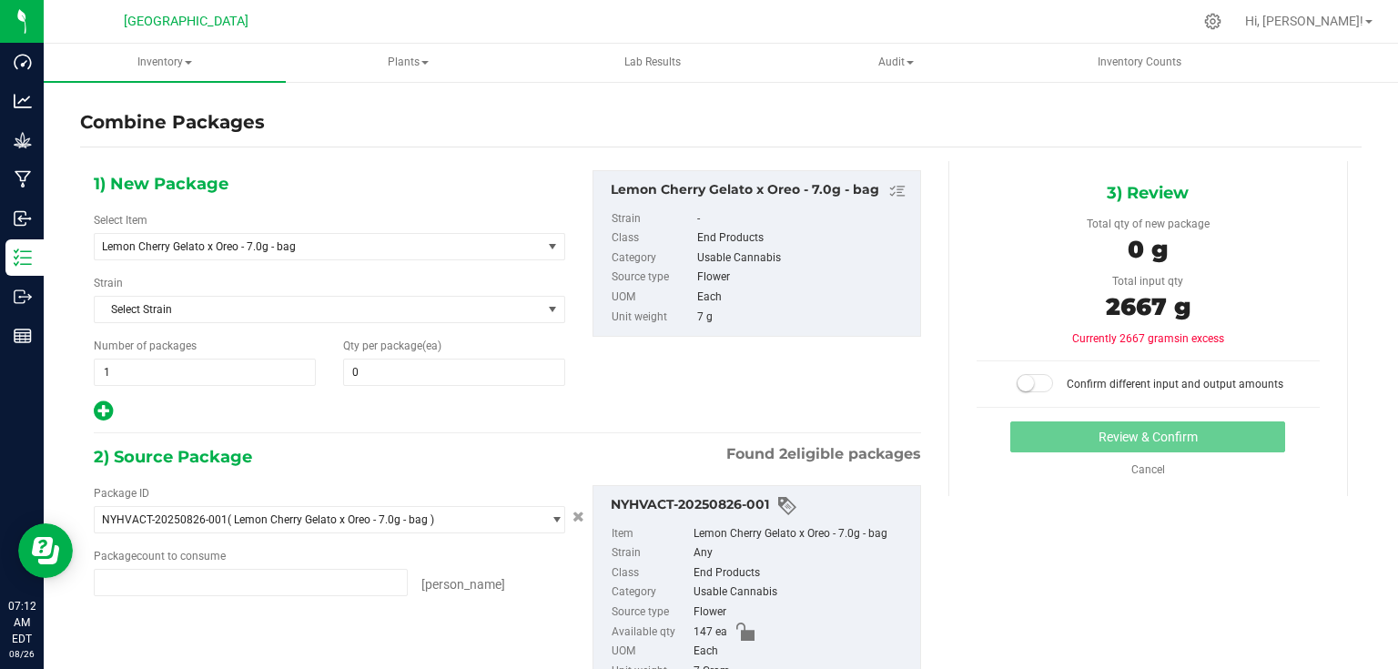
type input "147 ea"
type input "234 ea"
click at [411, 368] on span at bounding box center [454, 372] width 222 height 27
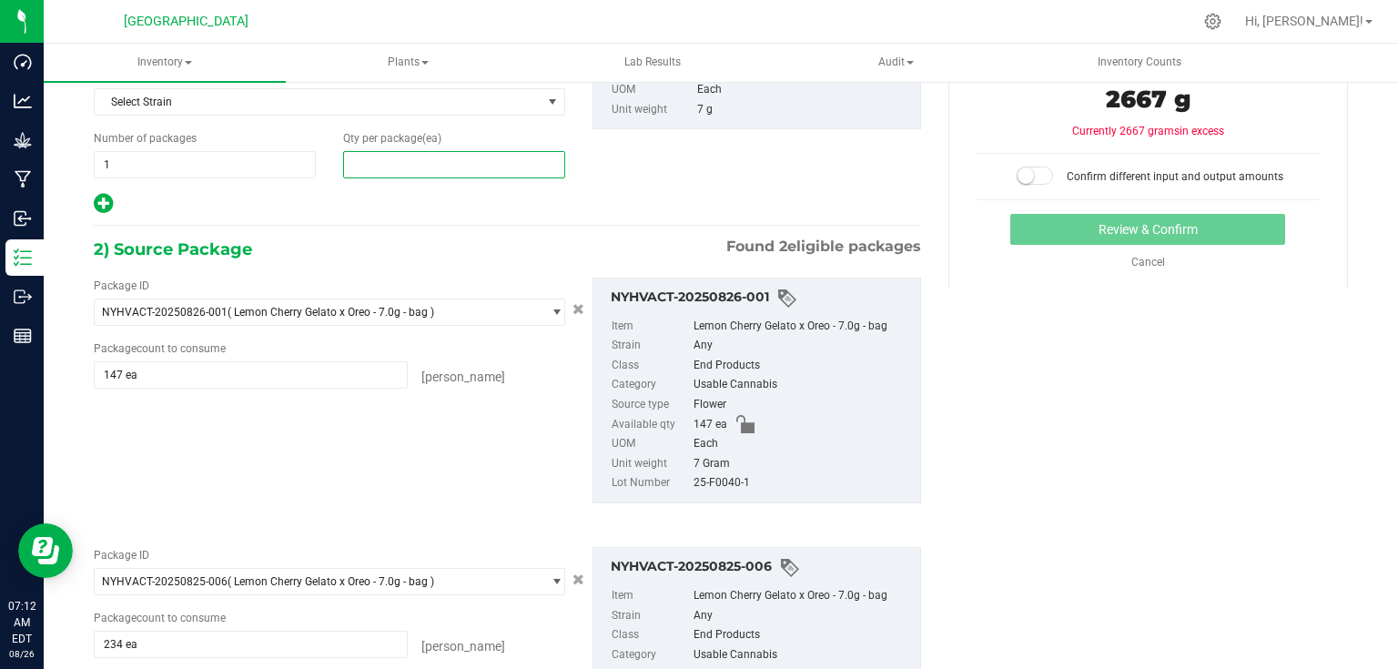
scroll to position [218, 0]
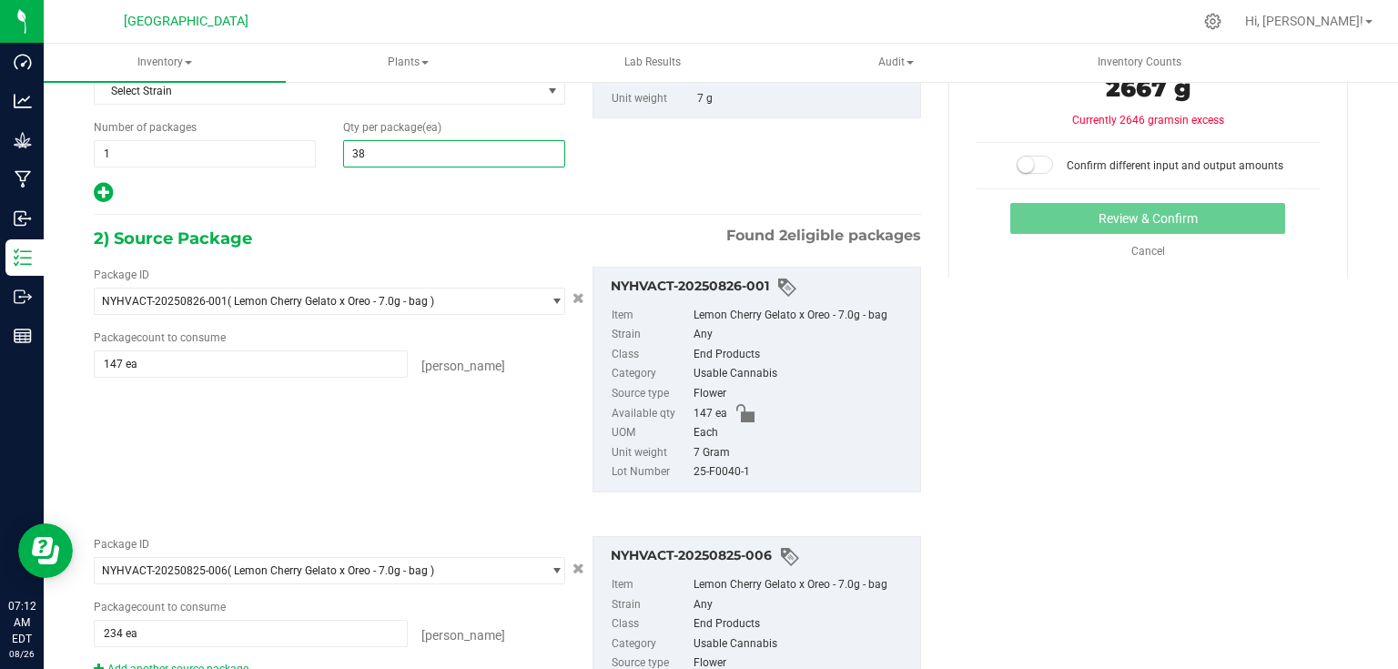
type input "381"
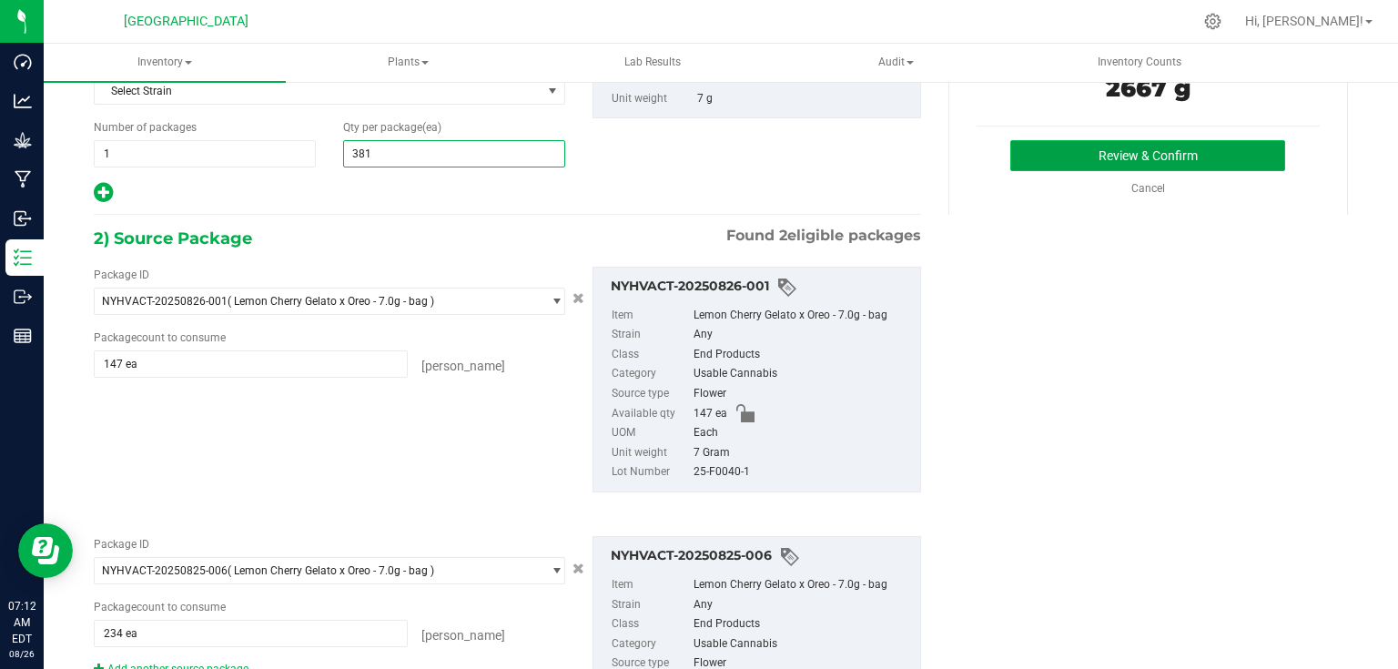
type input "381"
click at [1042, 151] on button "Review & Confirm" at bounding box center [1147, 155] width 275 height 31
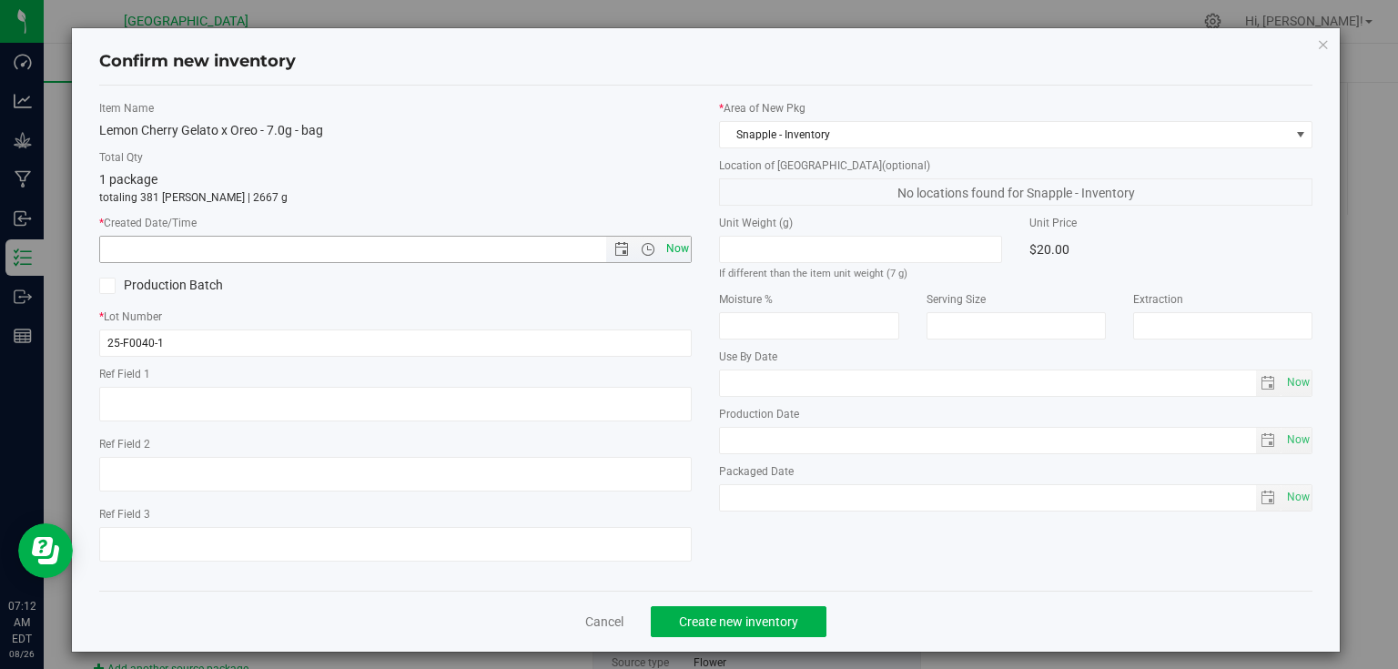
click at [670, 251] on span "Now" at bounding box center [677, 249] width 31 height 26
type input "[DATE] 7:12 AM"
drag, startPoint x: 785, startPoint y: 510, endPoint x: 792, endPoint y: 578, distance: 68.7
drag, startPoint x: 792, startPoint y: 578, endPoint x: 773, endPoint y: 627, distance: 52.7
click at [773, 627] on span "Create new inventory" at bounding box center [738, 621] width 119 height 15
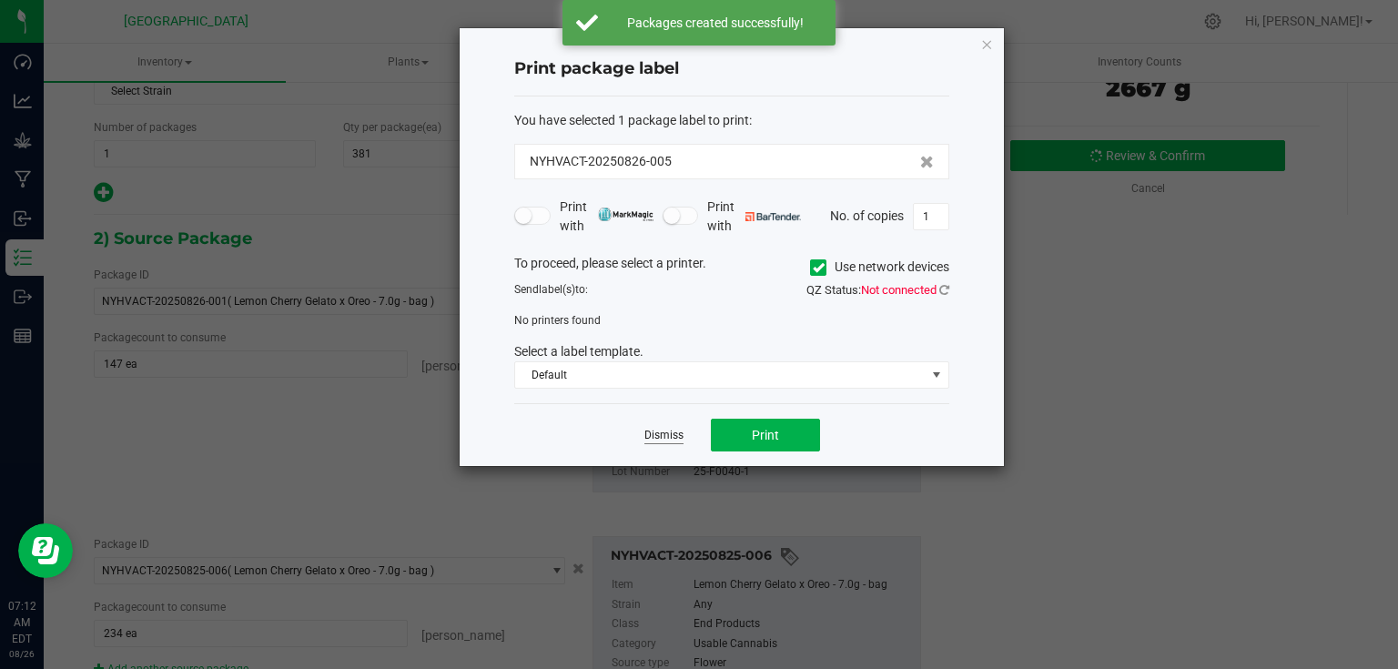
click at [670, 436] on link "Dismiss" at bounding box center [663, 435] width 39 height 15
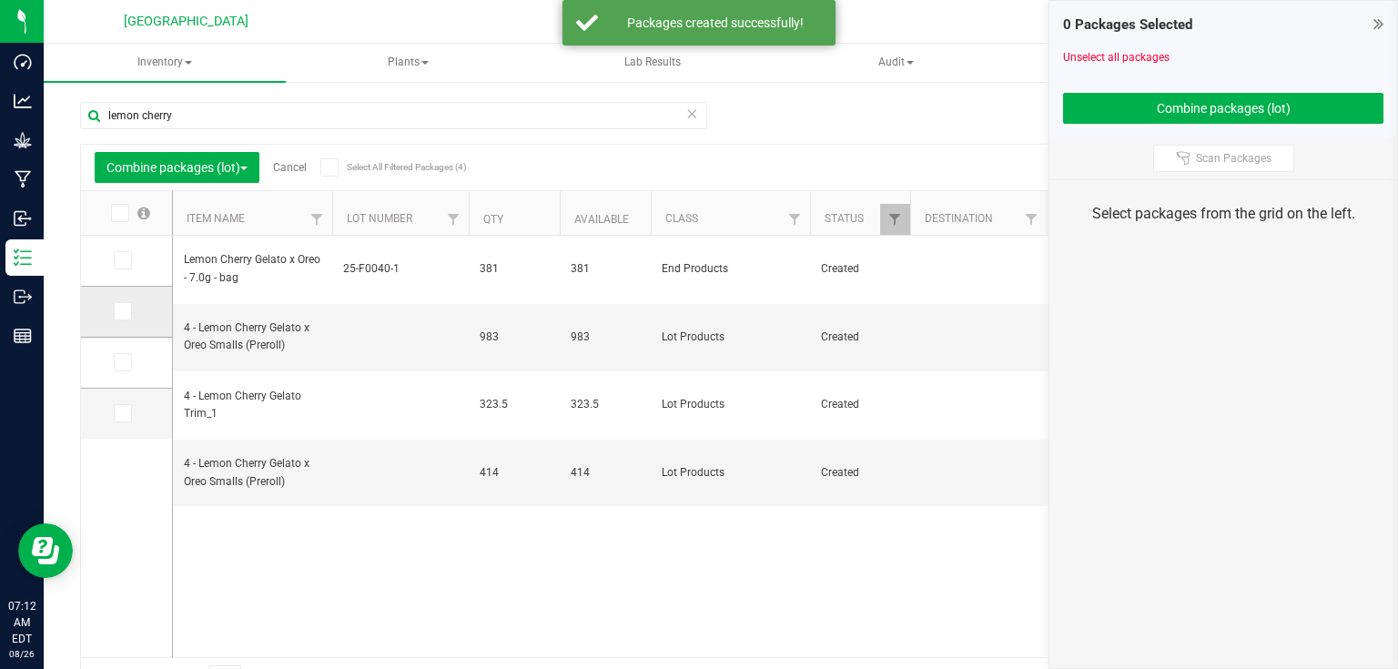
click at [122, 311] on icon at bounding box center [122, 311] width 12 height 0
click at [0, 0] on input "checkbox" at bounding box center [0, 0] width 0 height 0
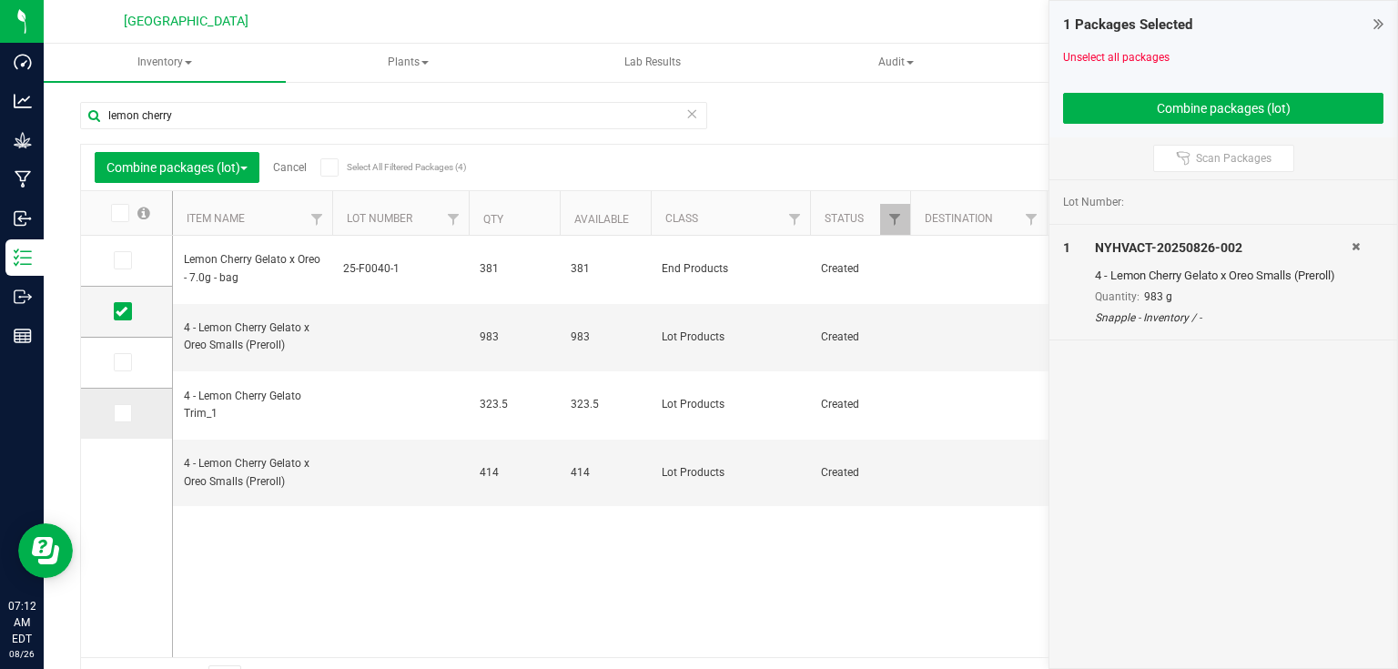
click at [126, 423] on td at bounding box center [126, 414] width 91 height 50
click at [124, 421] on span at bounding box center [123, 413] width 18 height 18
click at [0, 0] on input "checkbox" at bounding box center [0, 0] width 0 height 0
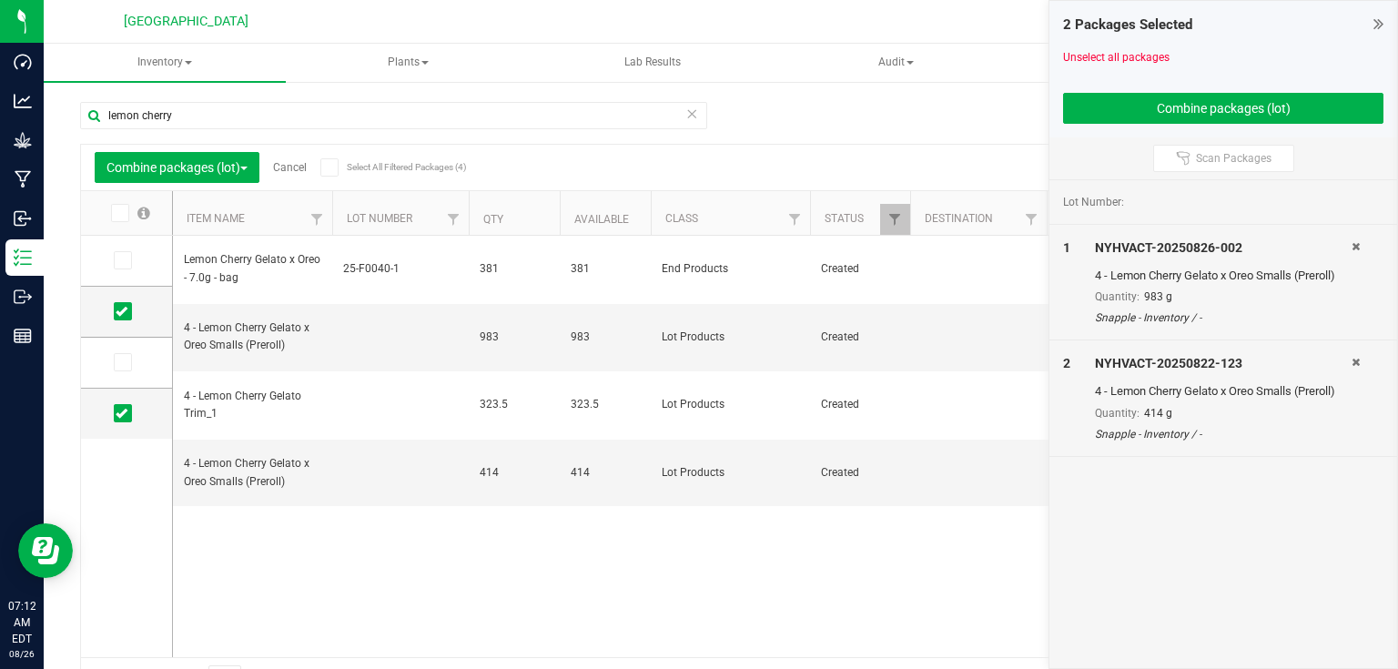
click at [1134, 124] on div "2 Packages Selected Unselect all packages Combine packages (lot)" at bounding box center [1224, 69] width 348 height 137
click at [1151, 114] on button "Combine packages (lot)" at bounding box center [1223, 108] width 320 height 31
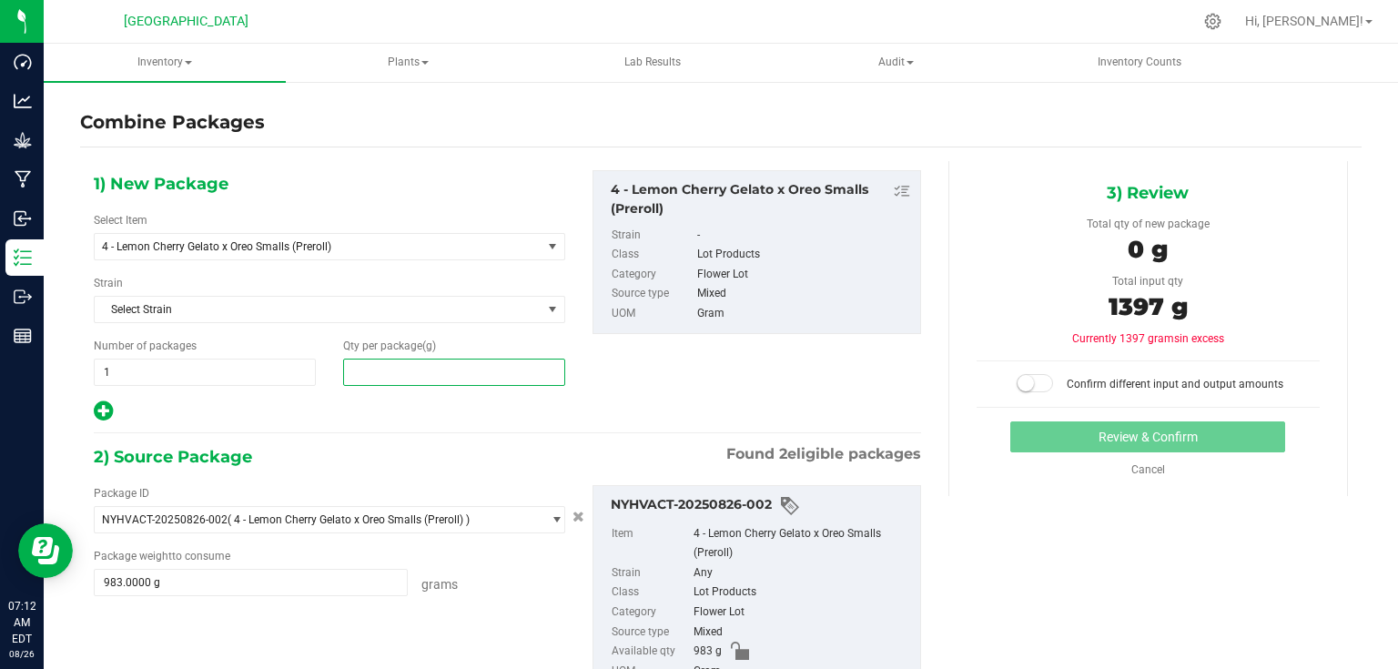
click at [392, 367] on span at bounding box center [454, 372] width 222 height 27
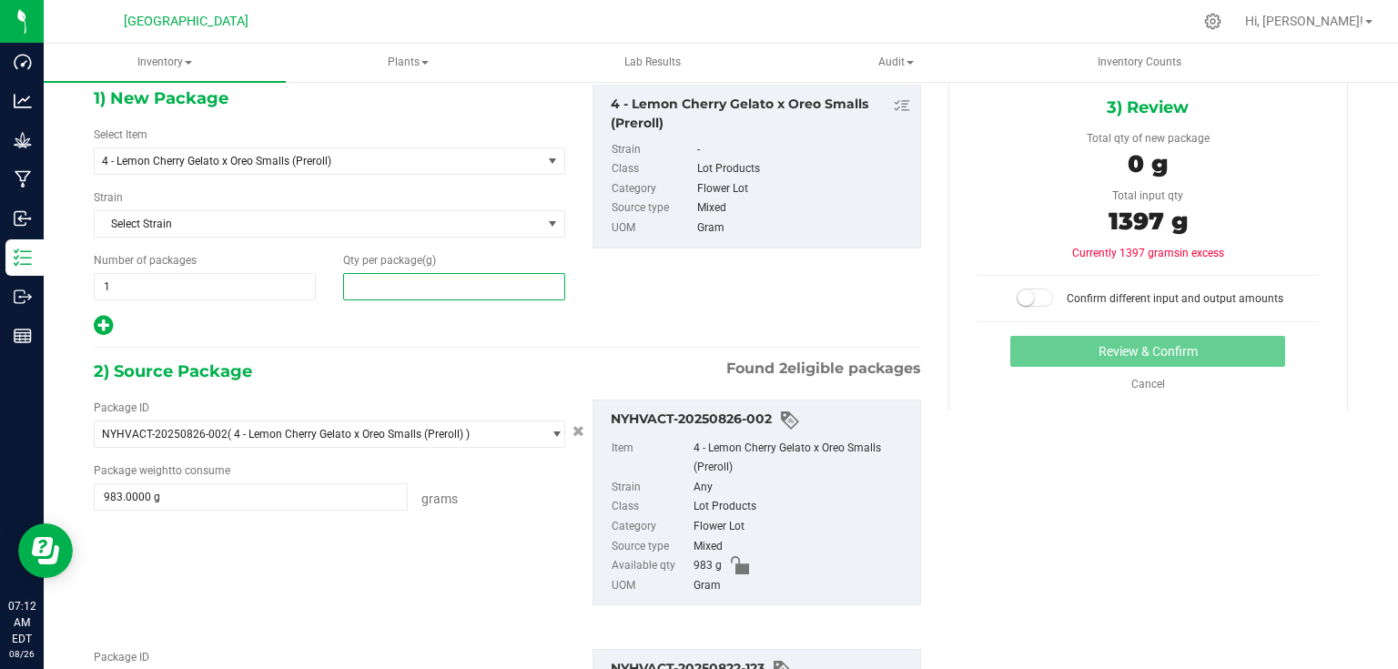
scroll to position [73, 0]
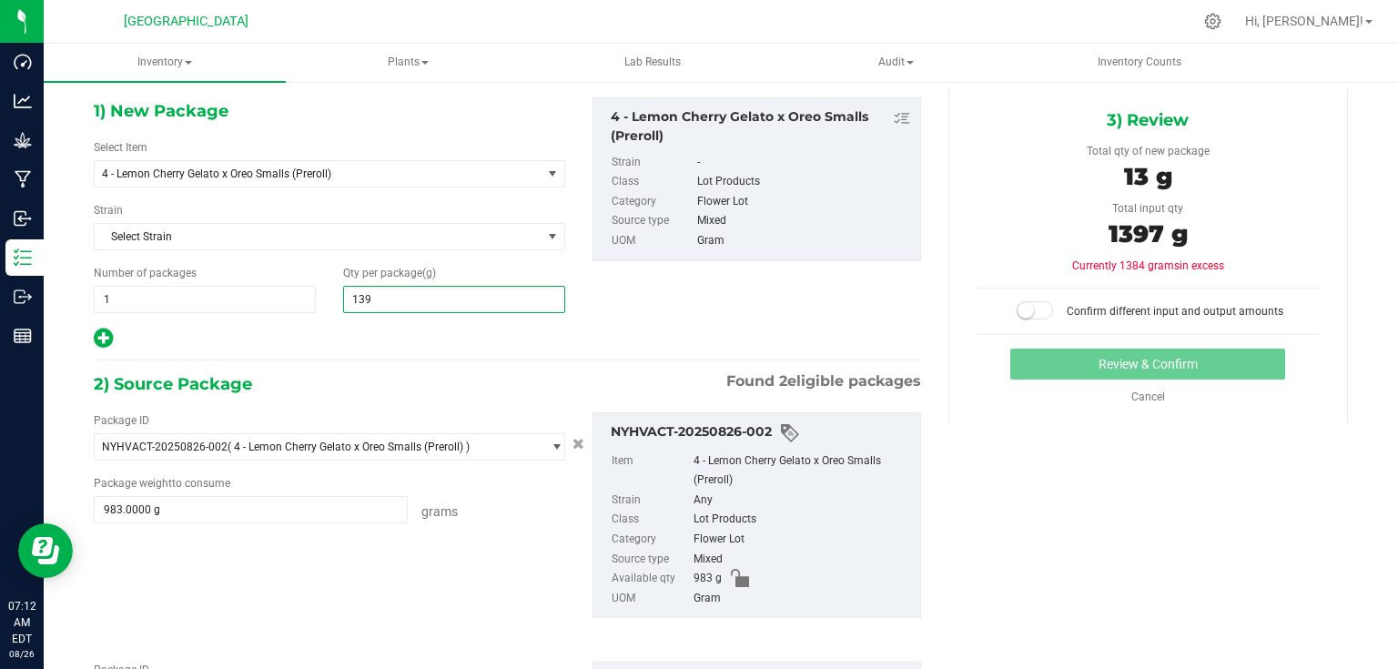
type input "1397"
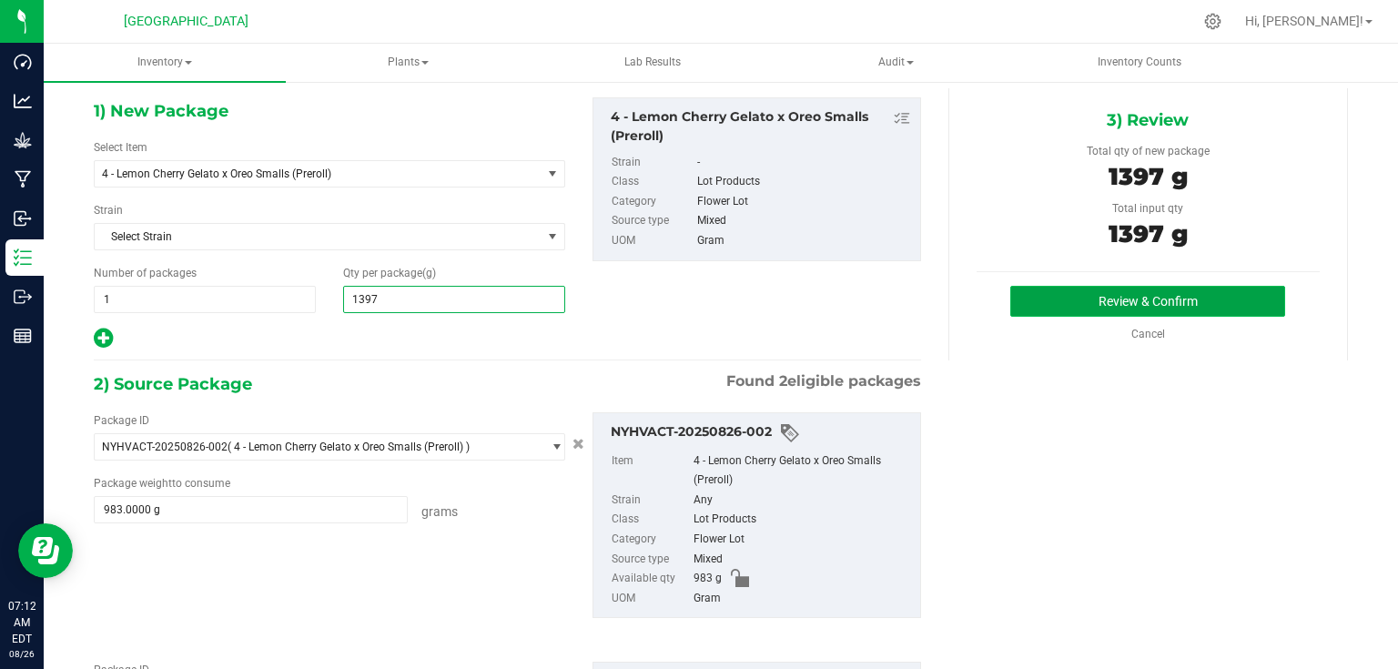
type input "1,397"
click at [1061, 304] on button "Review & Confirm" at bounding box center [1147, 301] width 275 height 31
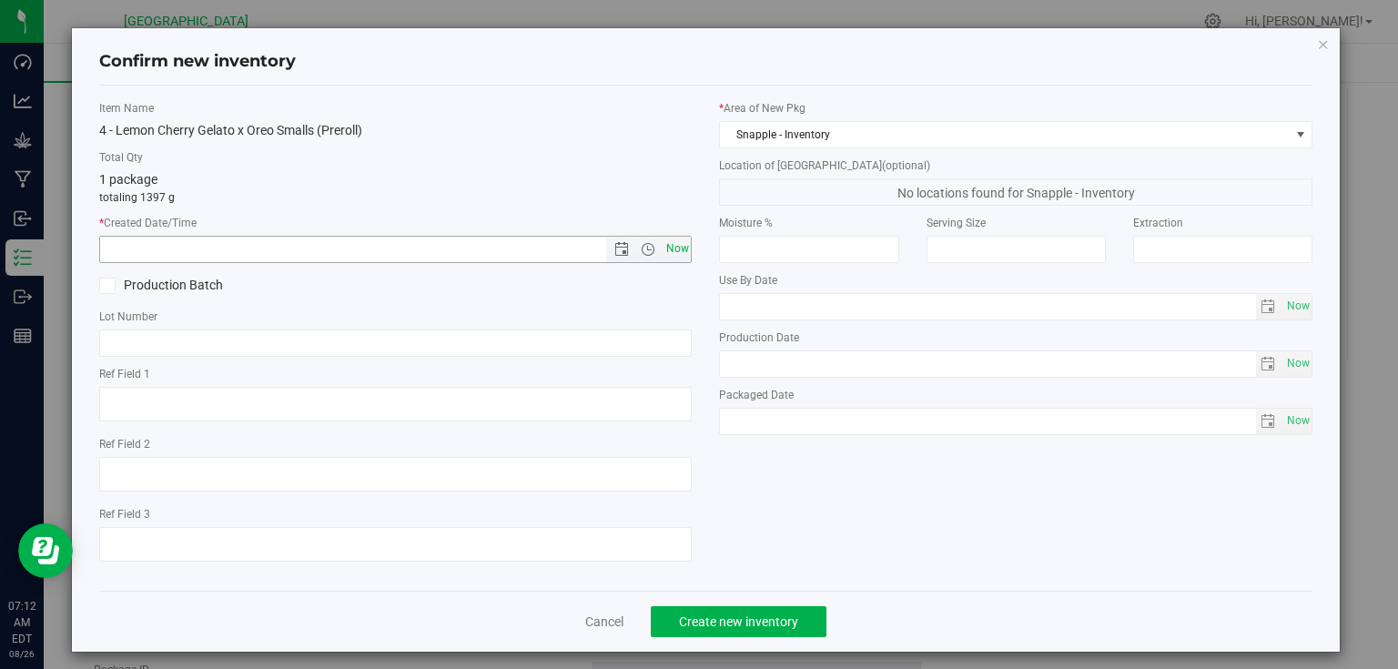
click at [674, 246] on span "Now" at bounding box center [677, 249] width 31 height 26
type input "[DATE] 7:12 AM"
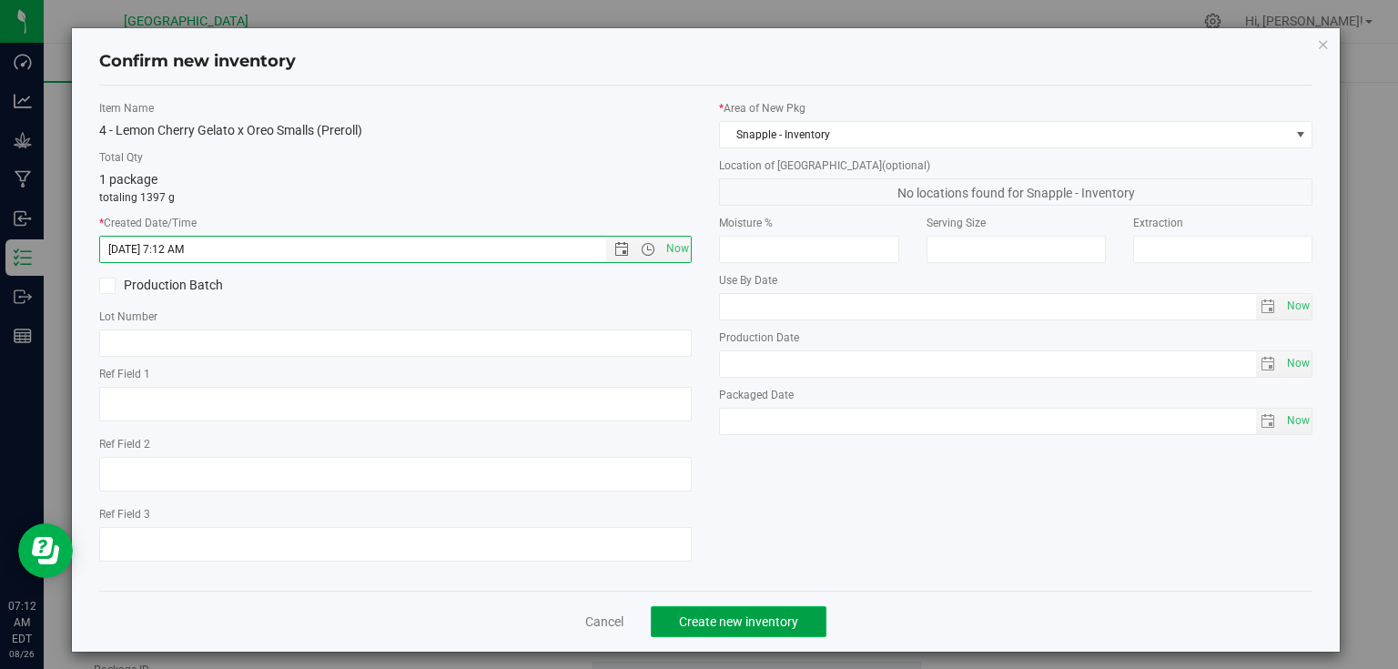
click at [738, 614] on span "Create new inventory" at bounding box center [738, 621] width 119 height 15
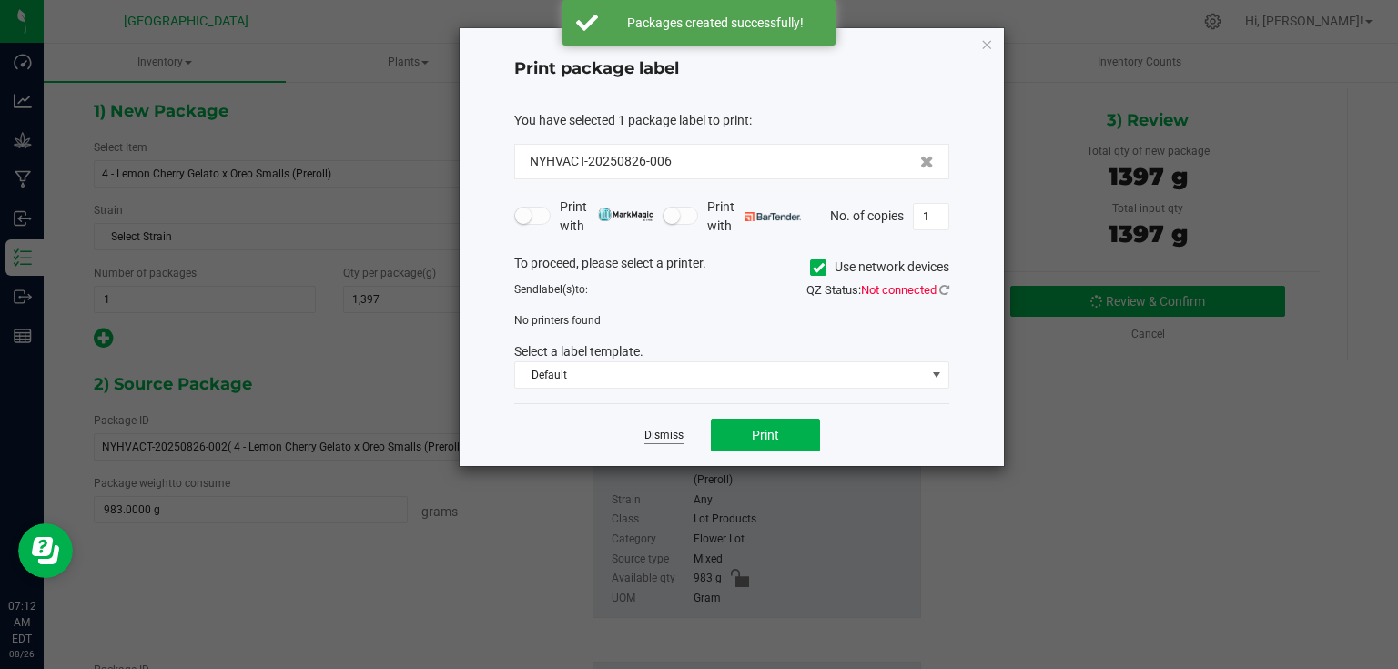
click at [682, 435] on link "Dismiss" at bounding box center [663, 435] width 39 height 15
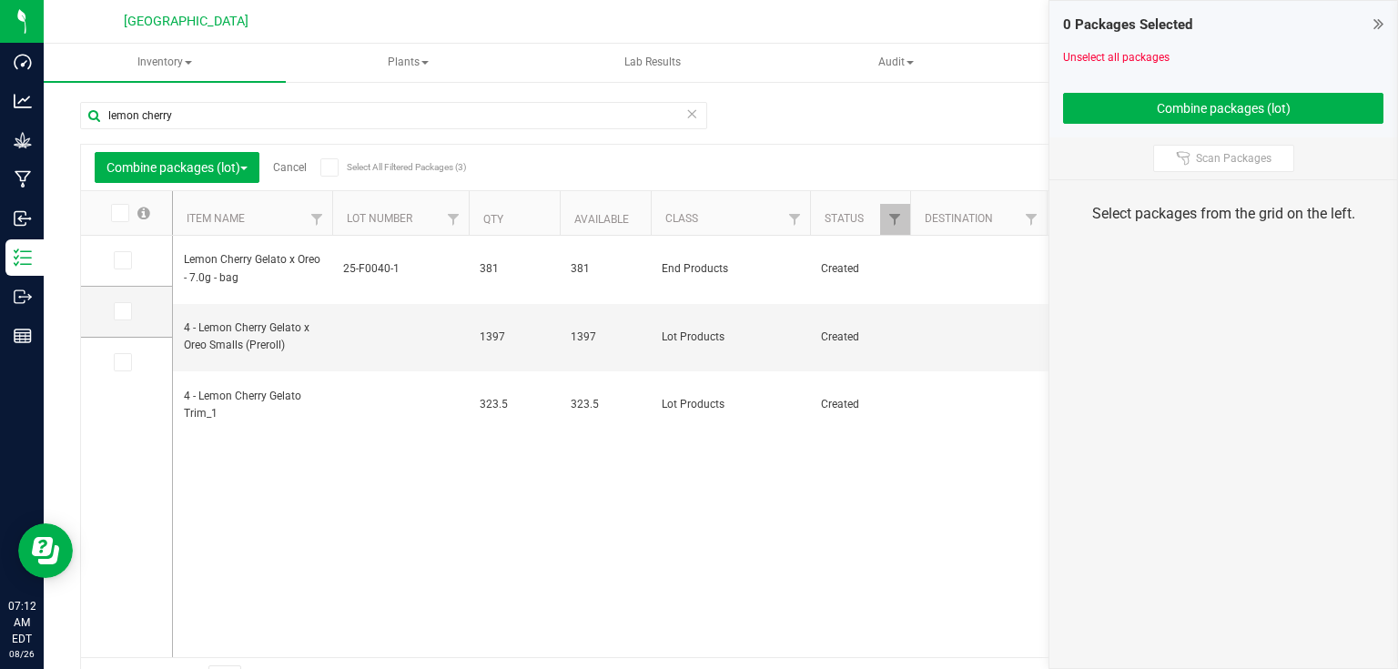
click at [1380, 19] on icon at bounding box center [1379, 24] width 10 height 18
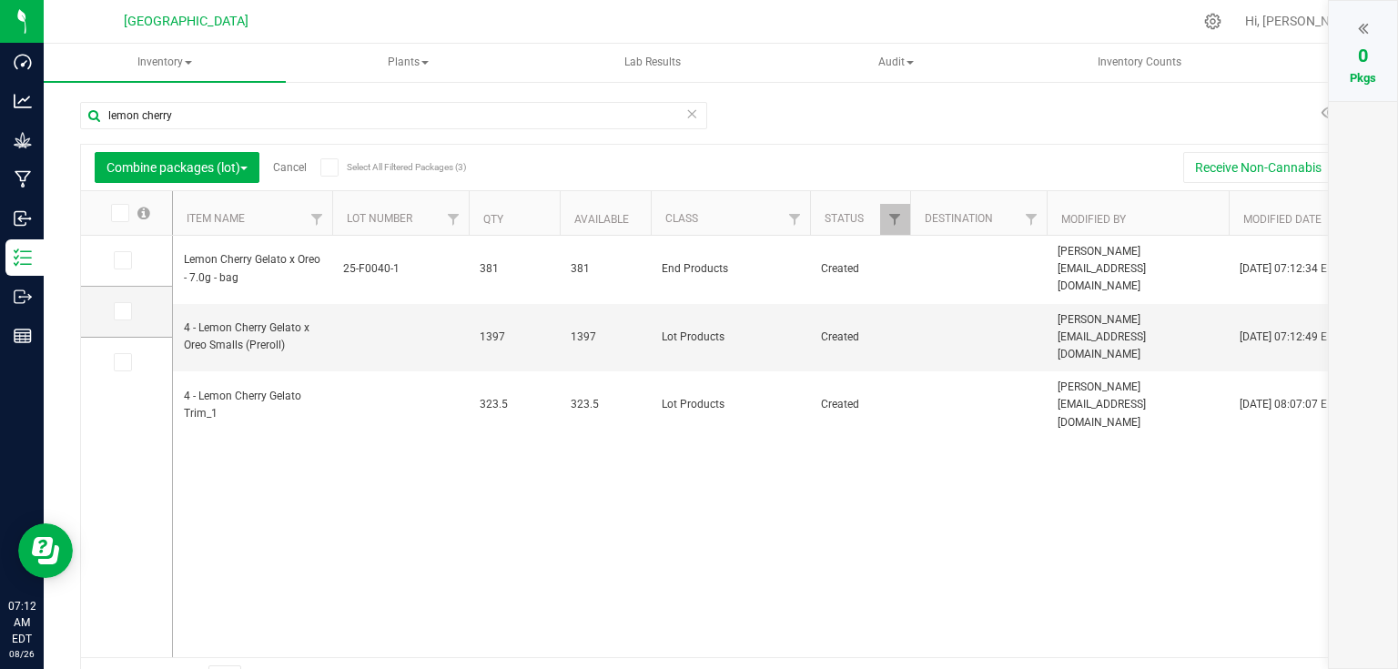
click at [687, 457] on div "Lemon Cherry Gelato x Oreo - 7.0g - bag 25-F0040-1 381 381 End Products Created…" at bounding box center [761, 446] width 1176 height 421
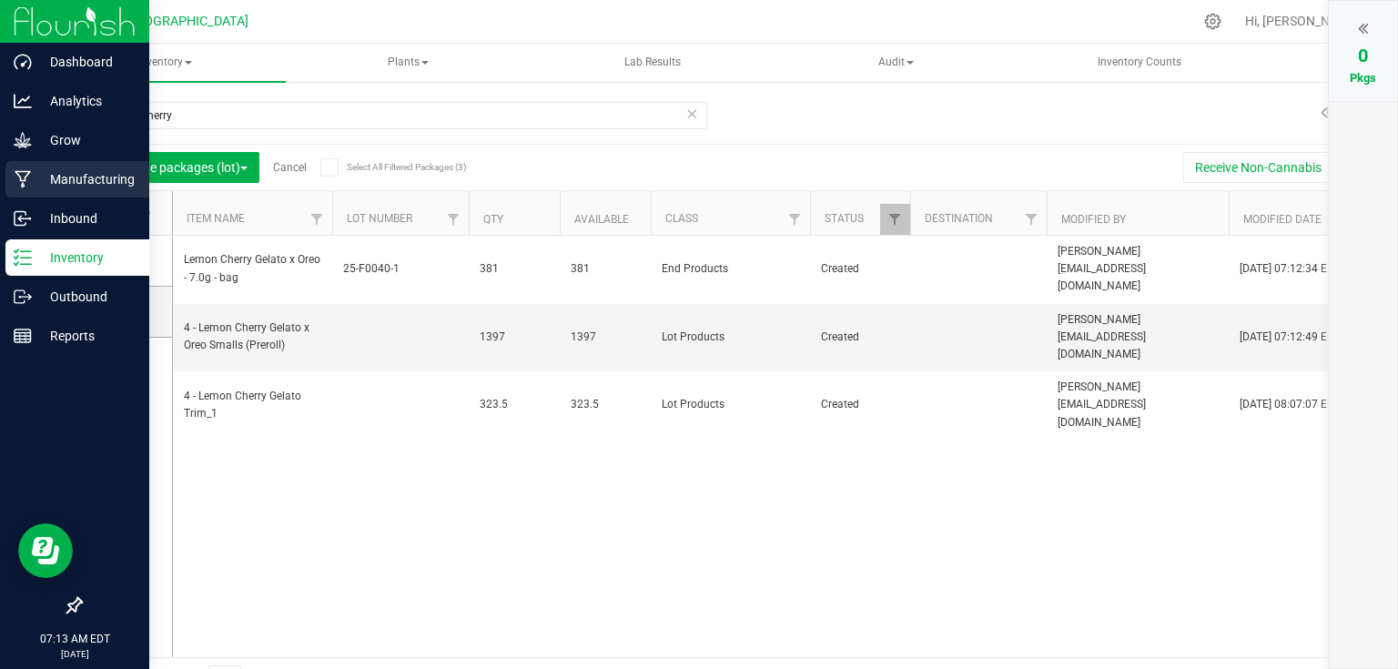
click at [36, 182] on p "Manufacturing" at bounding box center [86, 179] width 109 height 22
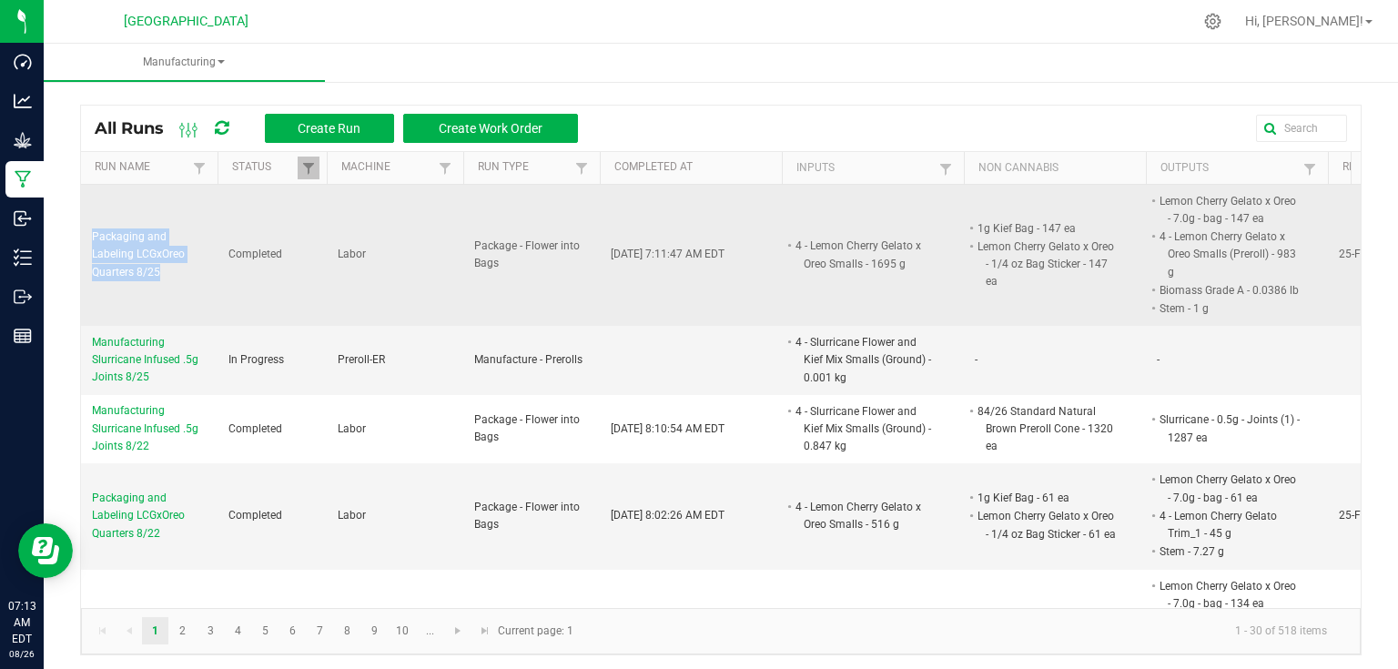
drag, startPoint x: 89, startPoint y: 236, endPoint x: 157, endPoint y: 271, distance: 76.9
click at [157, 271] on td "Packaging and Labeling LCGxOreo Quarters 8/25" at bounding box center [149, 255] width 137 height 141
copy span "Packaging and Labeling LCGxOreo Quarters 8/25"
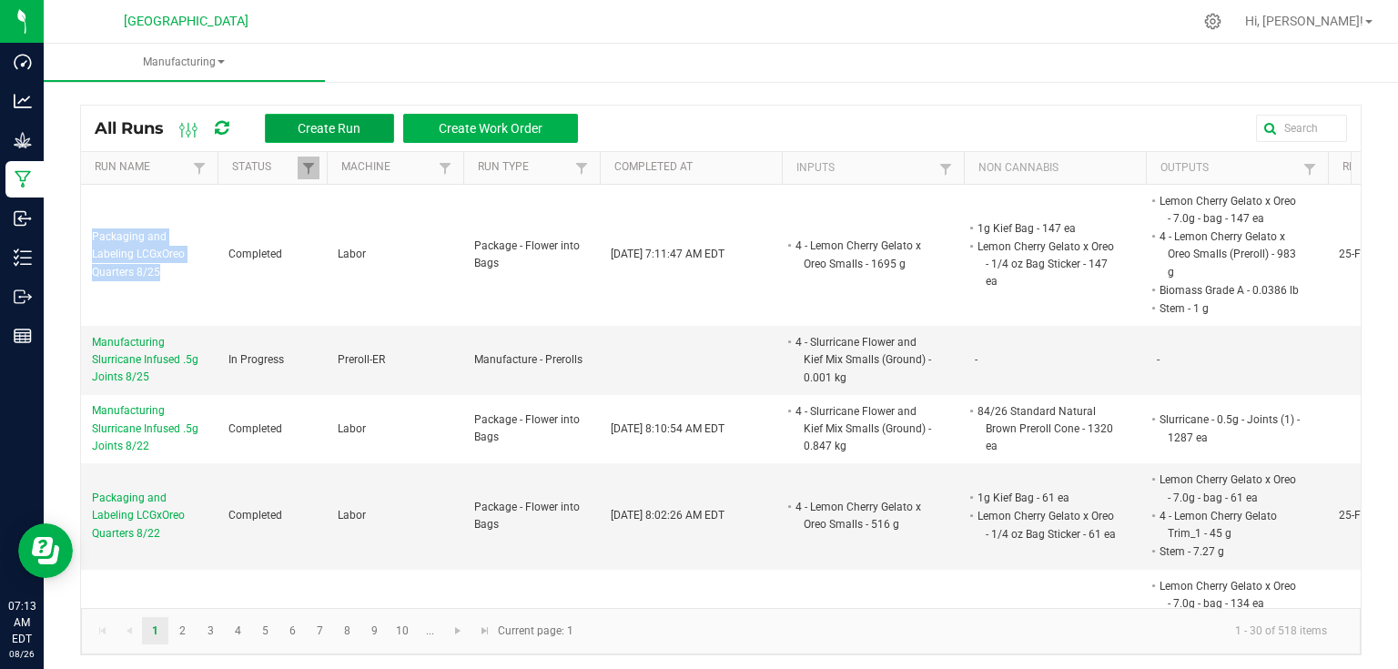
click at [377, 114] on button "Create Run" at bounding box center [329, 128] width 129 height 29
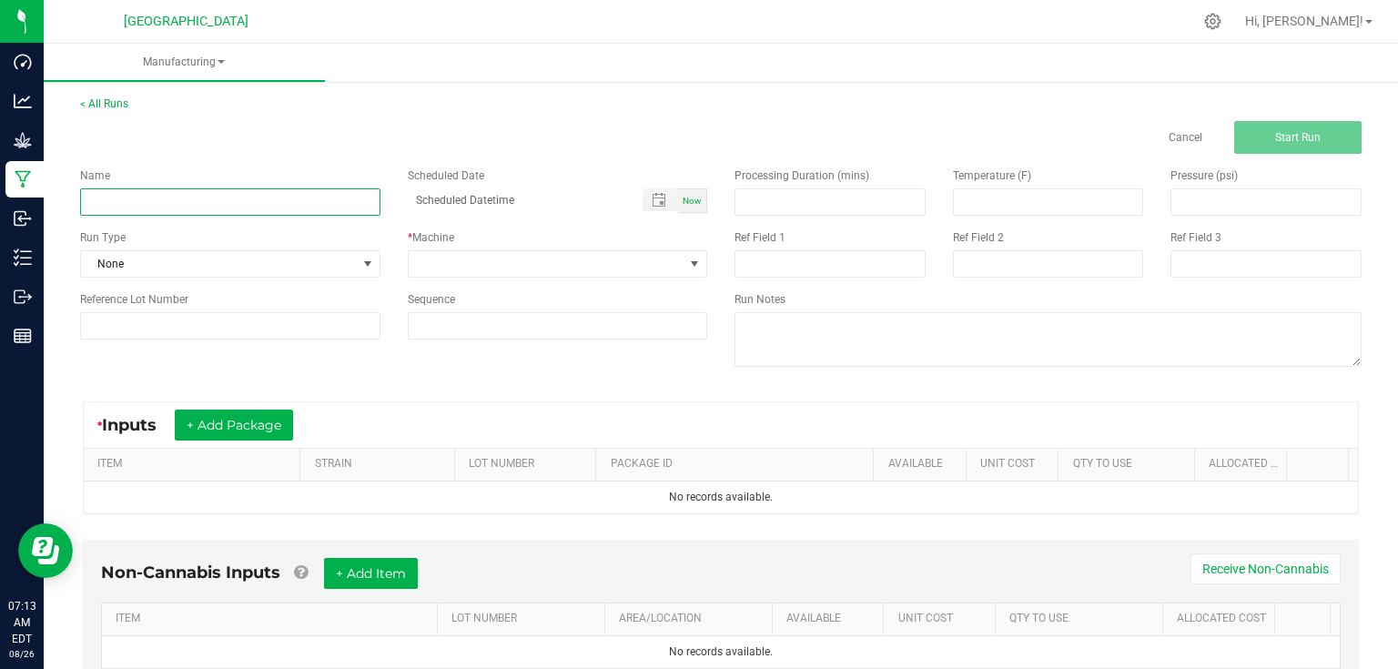
click at [259, 211] on input at bounding box center [230, 201] width 300 height 27
paste input "Packaging and Labeling LCGxOreo Quarters 8/25"
click at [222, 207] on input "Packaging and Labeling LCGxOreo Quarters 8/25" at bounding box center [230, 201] width 300 height 27
click at [228, 203] on input "Packaging and Labeling LCGxOreo Quarters 8/25" at bounding box center [230, 201] width 300 height 27
type input "Packaging and Labeling GMOxOreo Quarters 8/25"
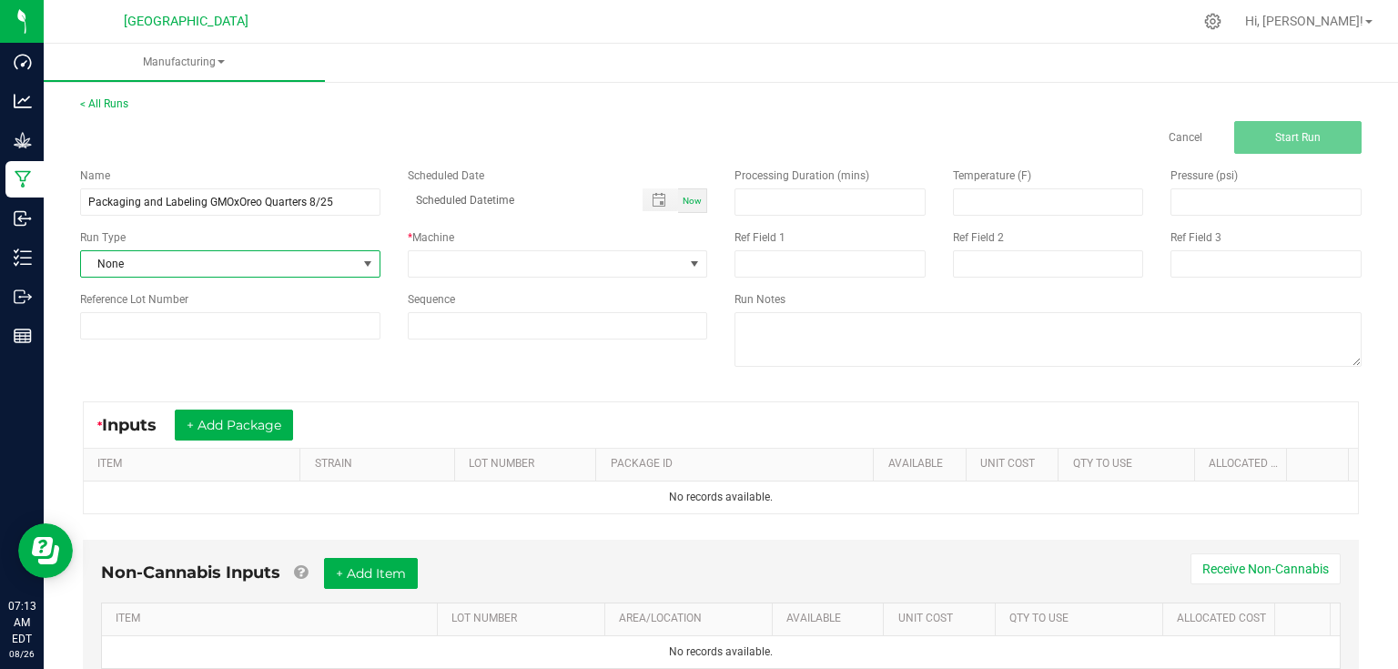
click at [276, 259] on span "None" at bounding box center [219, 263] width 276 height 25
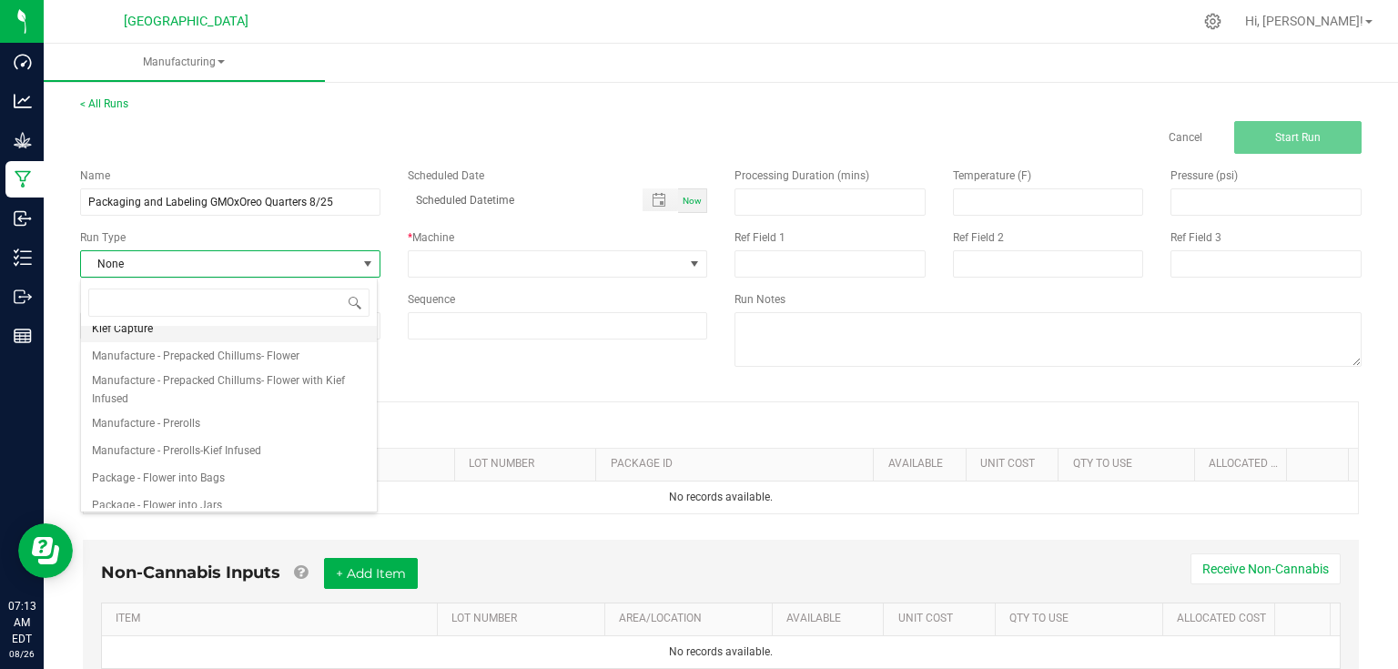
scroll to position [146, 0]
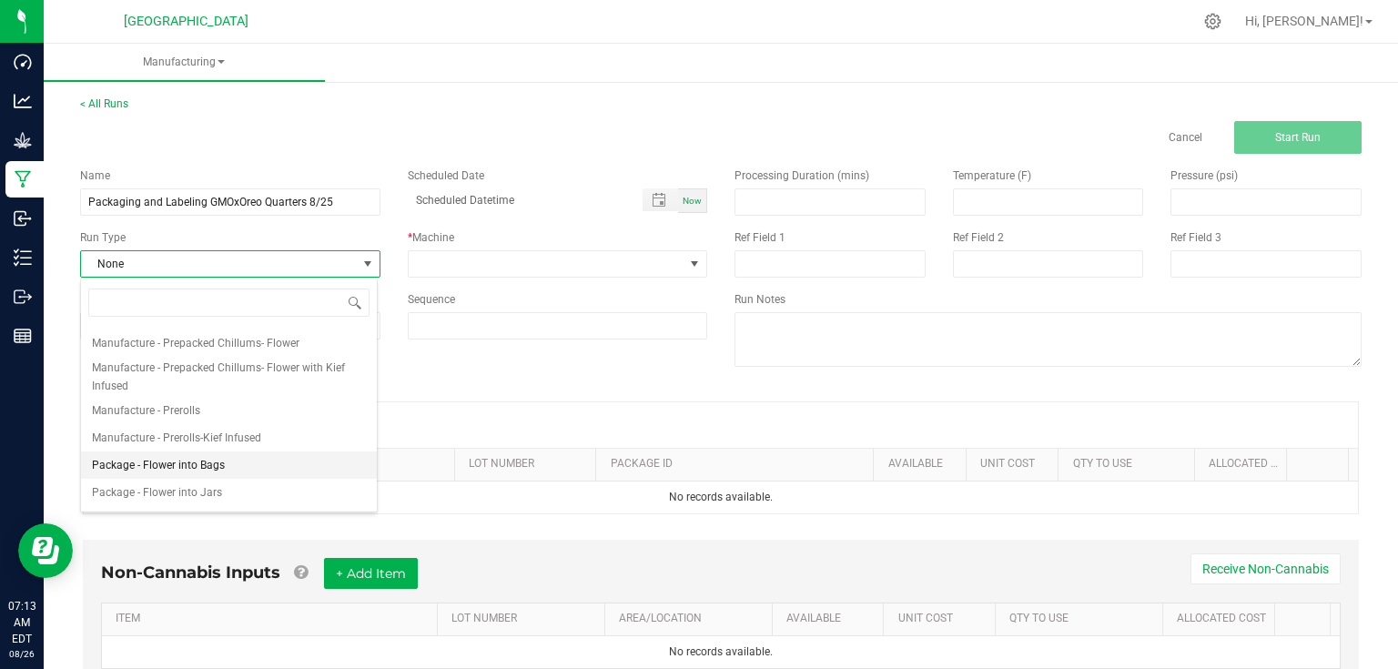
click at [223, 457] on li "Package - Flower into Bags" at bounding box center [229, 464] width 296 height 27
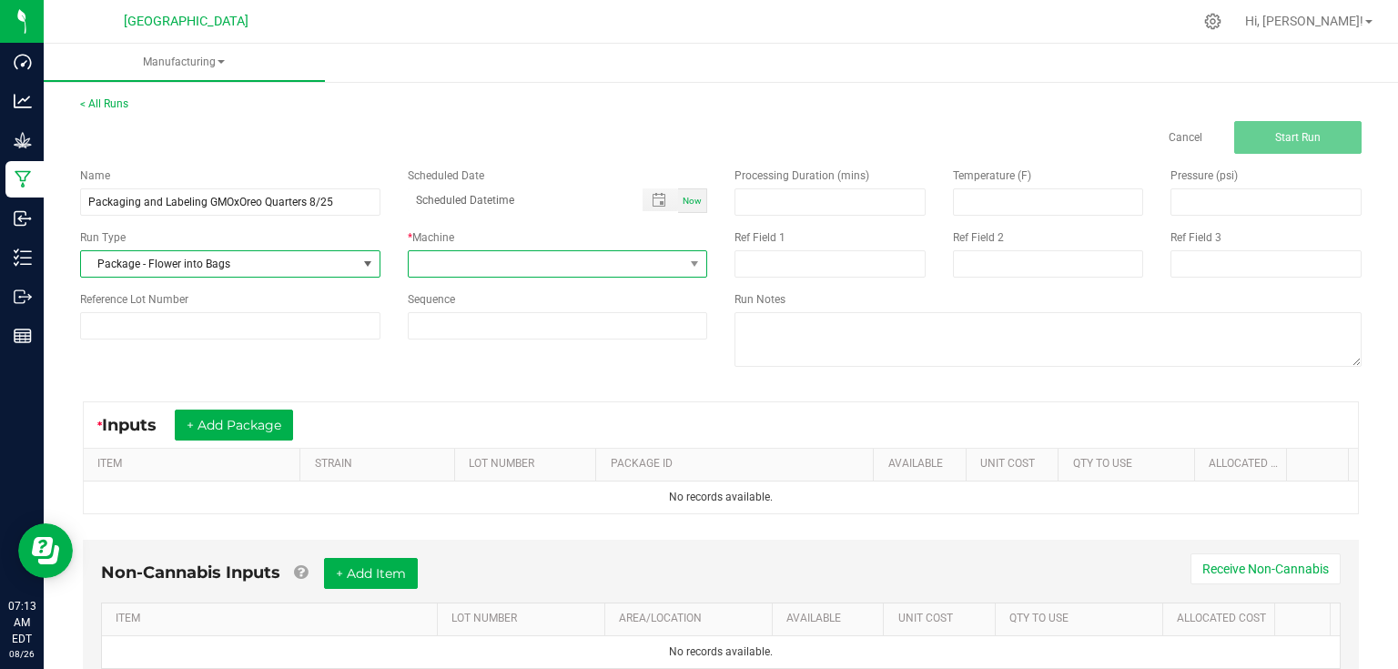
drag, startPoint x: 446, startPoint y: 262, endPoint x: 439, endPoint y: 269, distance: 9.7
click at [447, 262] on span at bounding box center [547, 263] width 276 height 25
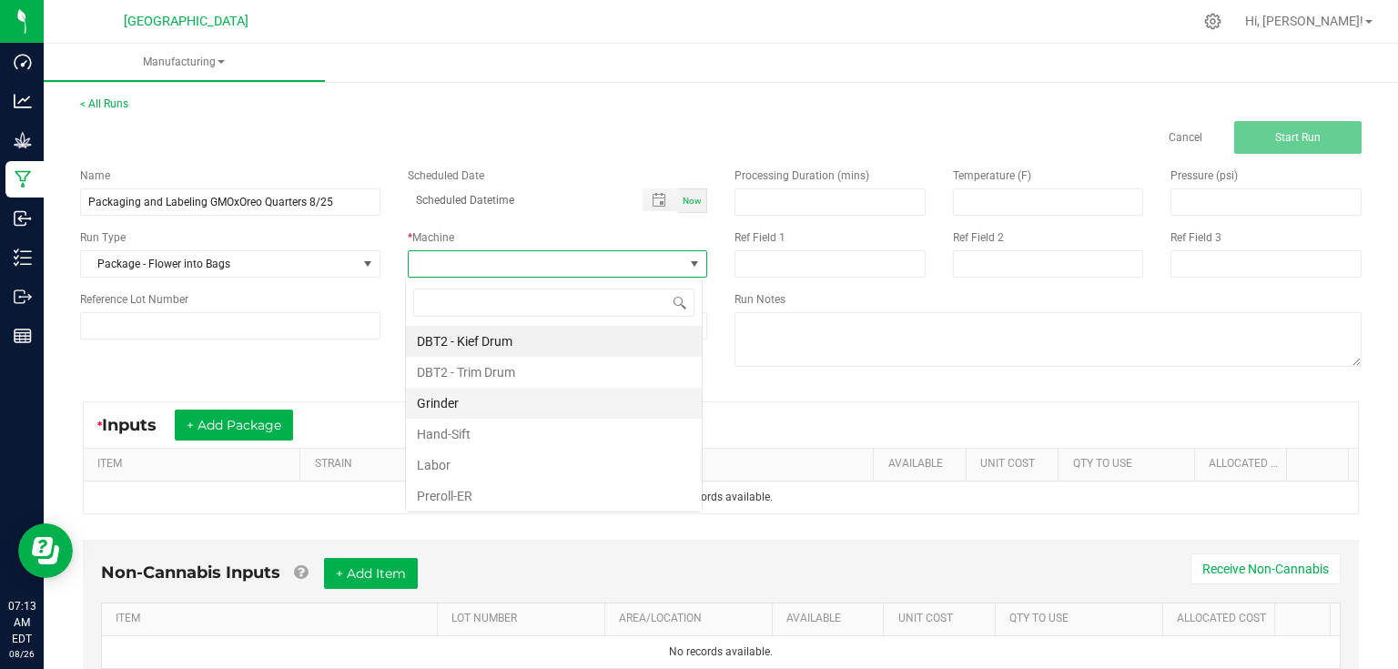
scroll to position [26, 297]
click at [446, 470] on li "Labor" at bounding box center [554, 465] width 296 height 31
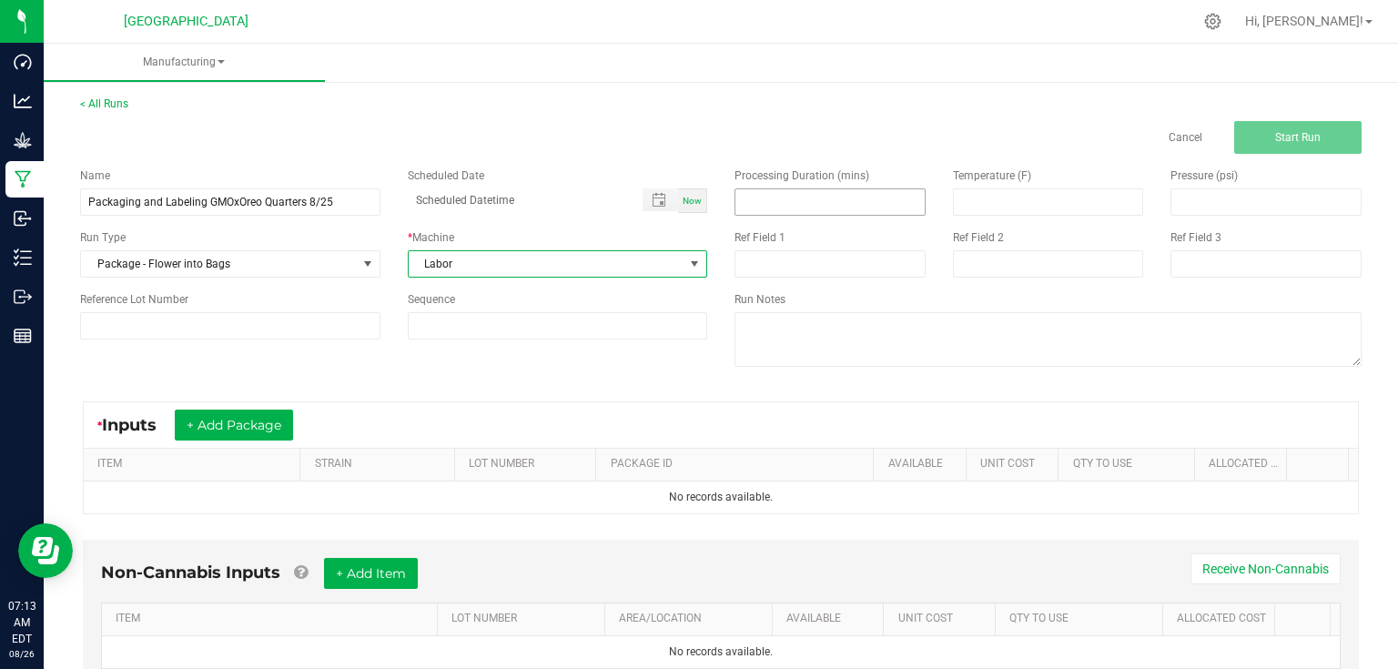
click at [771, 194] on input at bounding box center [829, 201] width 189 height 25
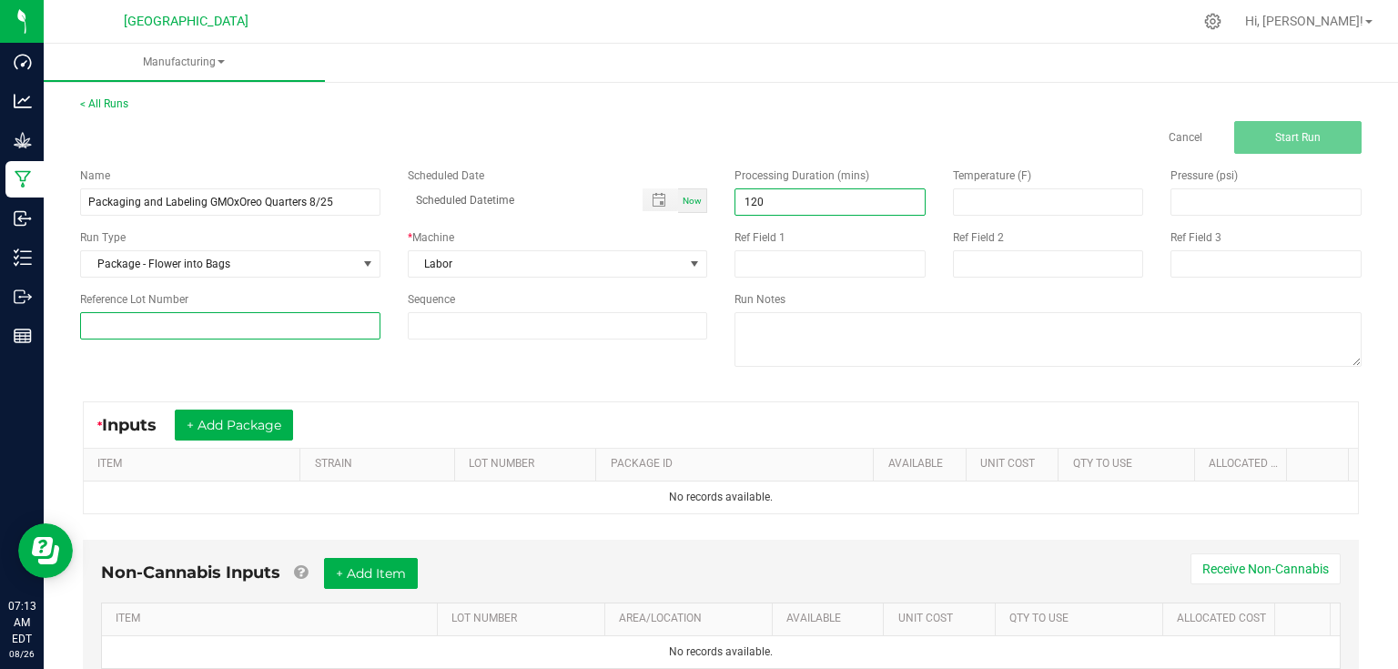
type input "120.00"
click at [260, 321] on input at bounding box center [230, 325] width 300 height 27
type input "25-F0041-1"
click at [401, 378] on div "Name Packaging and Labeling GMOxOreo Quarters 8/25 Scheduled Date Now Run Type …" at bounding box center [720, 269] width 1309 height 231
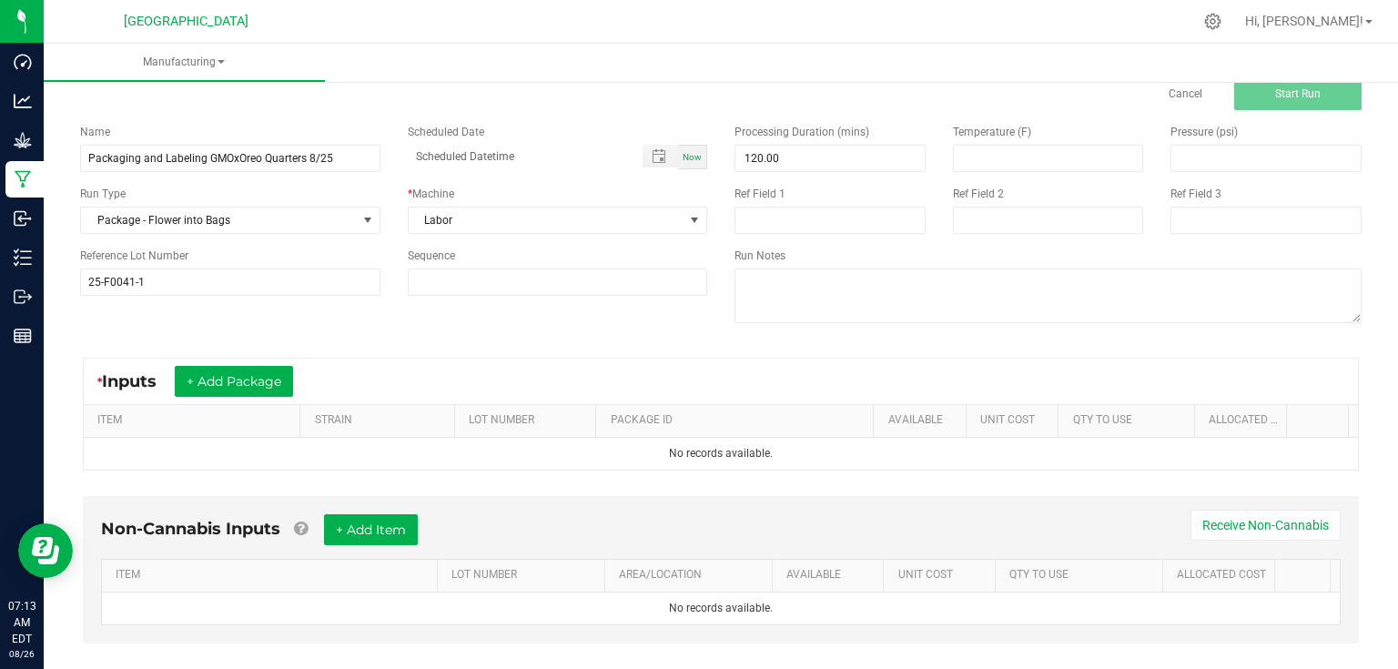
scroll to position [68, 0]
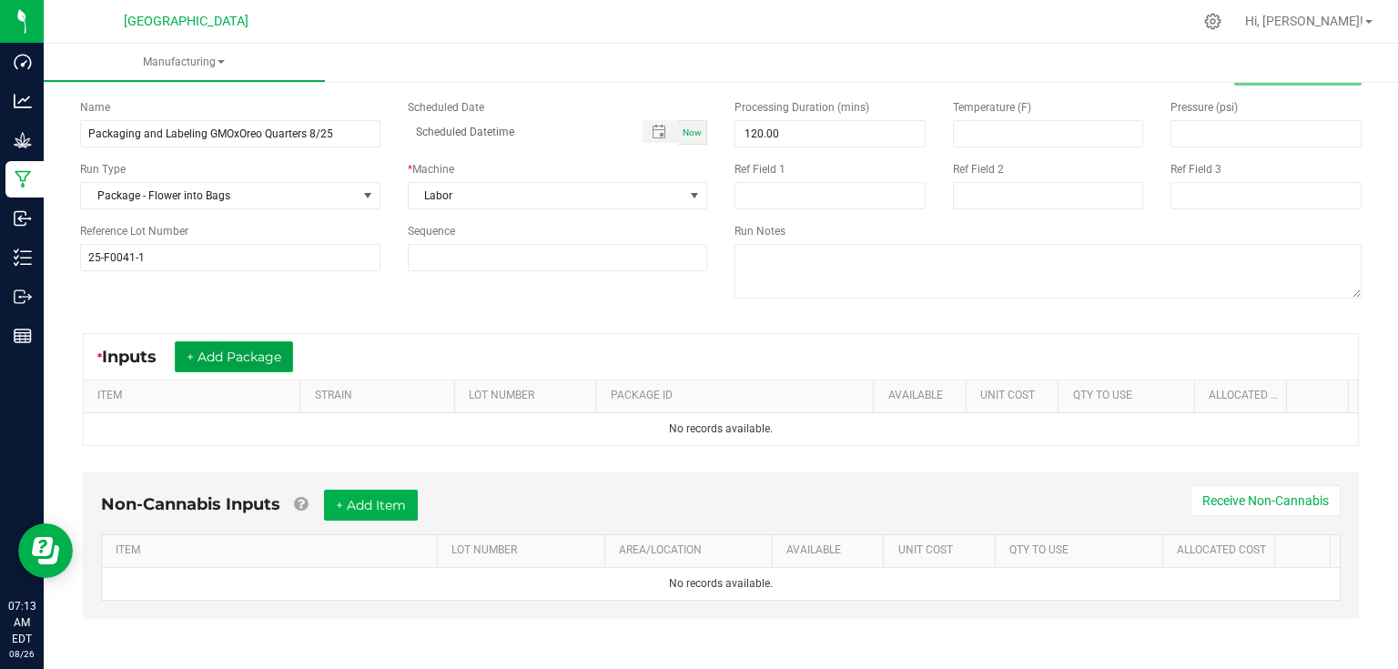
click at [277, 346] on button "+ Add Package" at bounding box center [234, 356] width 118 height 31
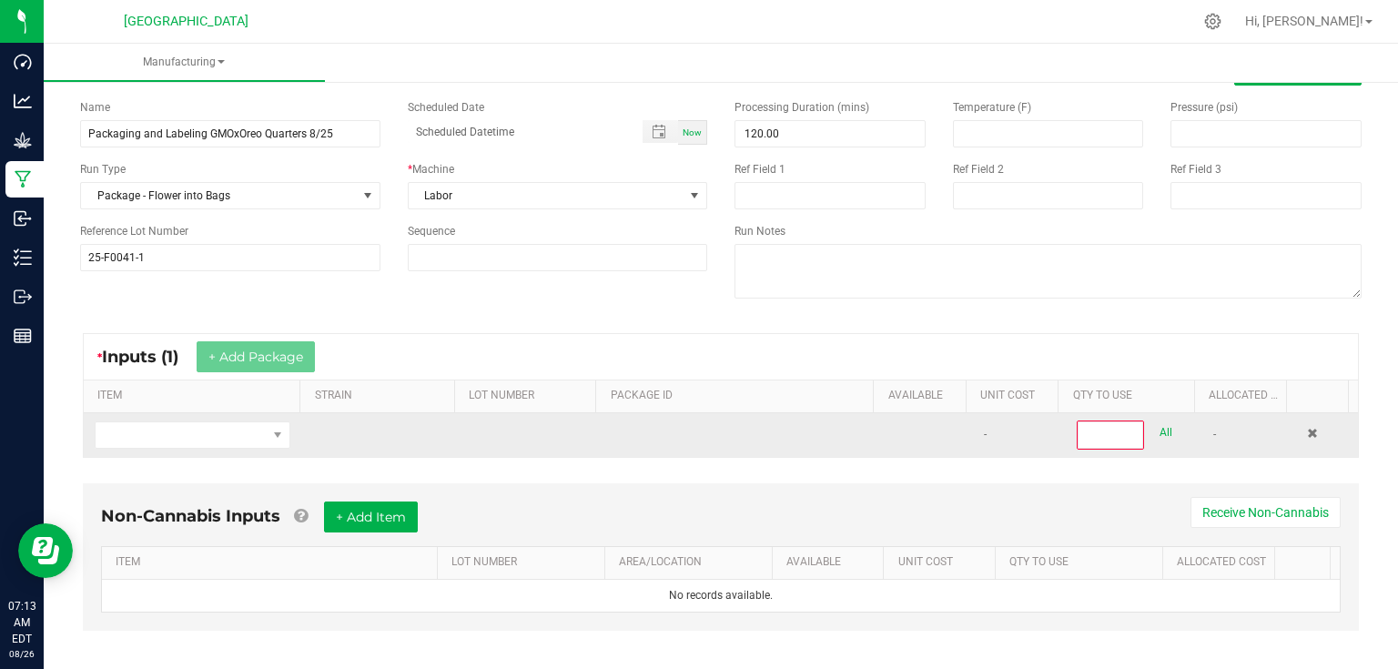
click at [227, 448] on td at bounding box center [193, 435] width 218 height 44
click at [257, 436] on span "NO DATA FOUND" at bounding box center [181, 434] width 171 height 25
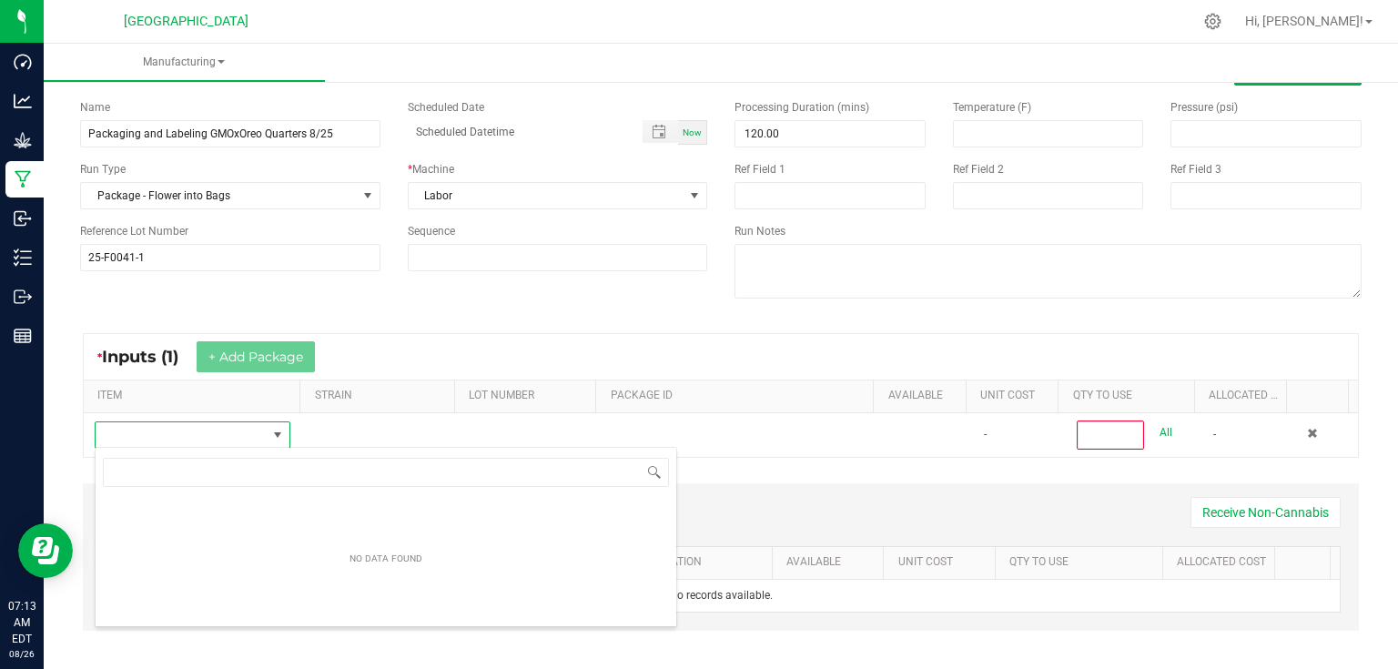
scroll to position [26, 189]
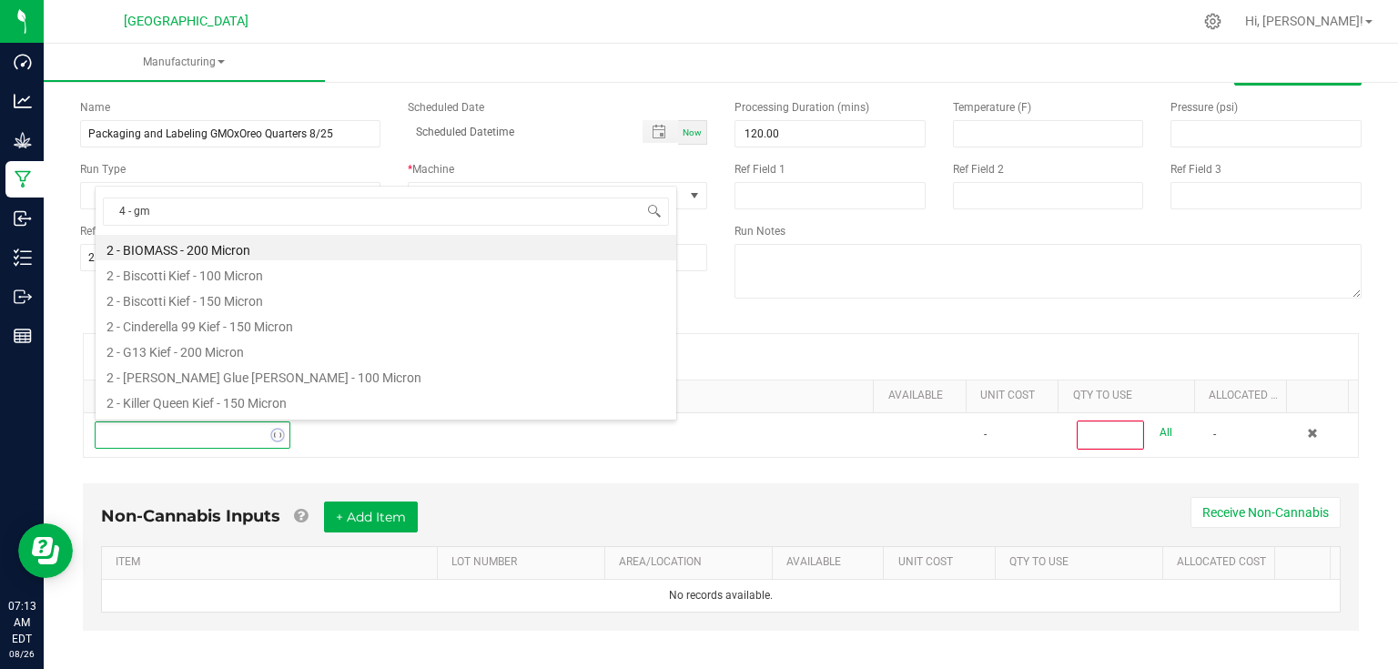
type input "4 - gmo"
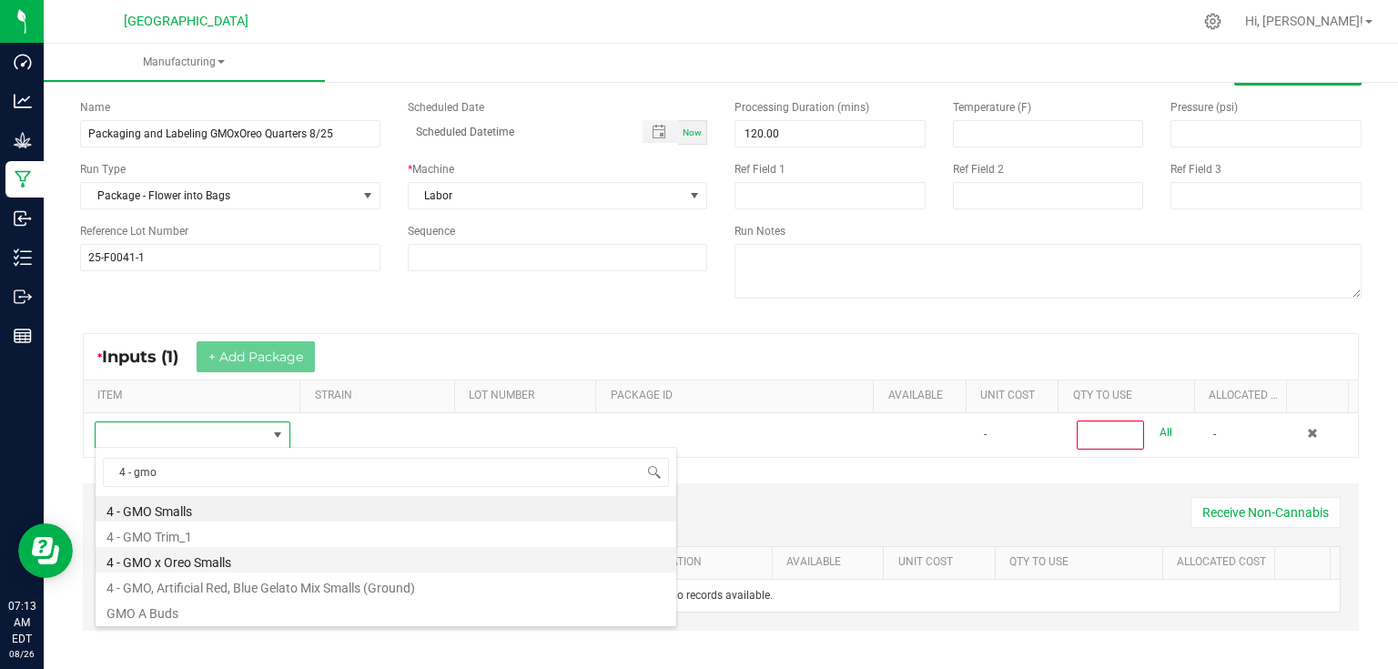
click at [213, 555] on li "4 - GMO x Oreo Smalls" at bounding box center [386, 559] width 581 height 25
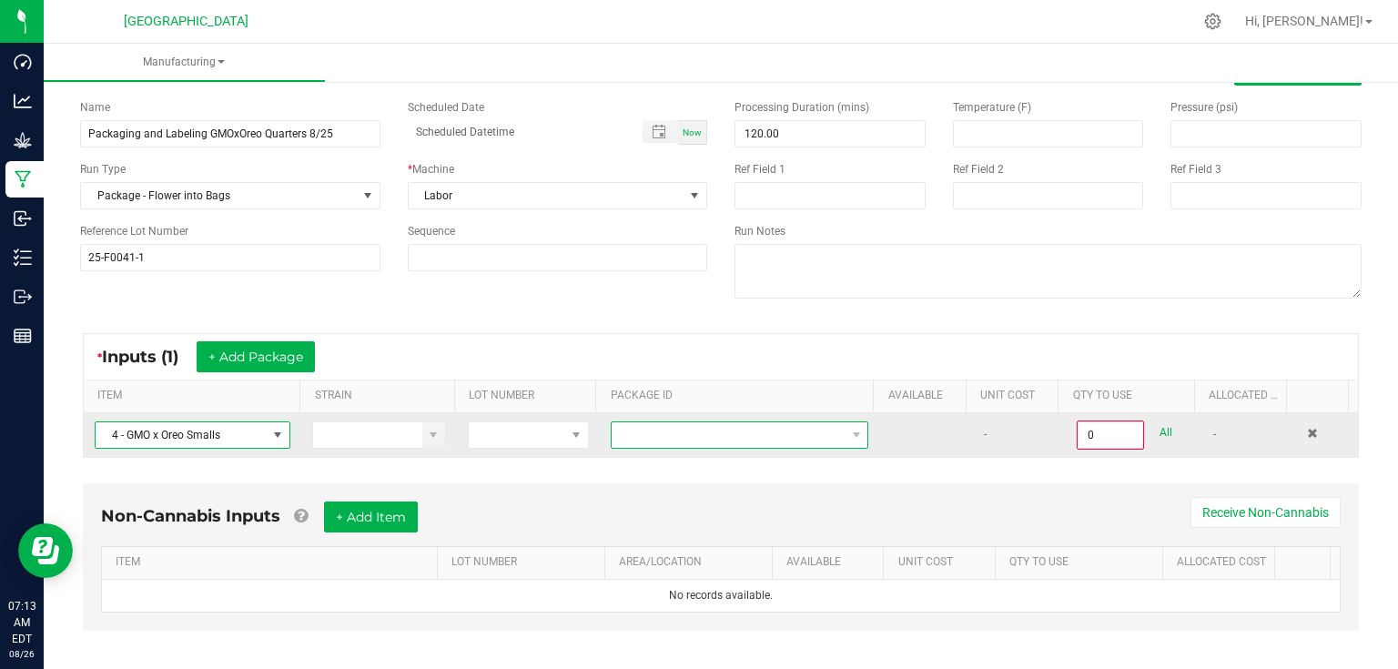
click at [634, 430] on span at bounding box center [728, 434] width 233 height 25
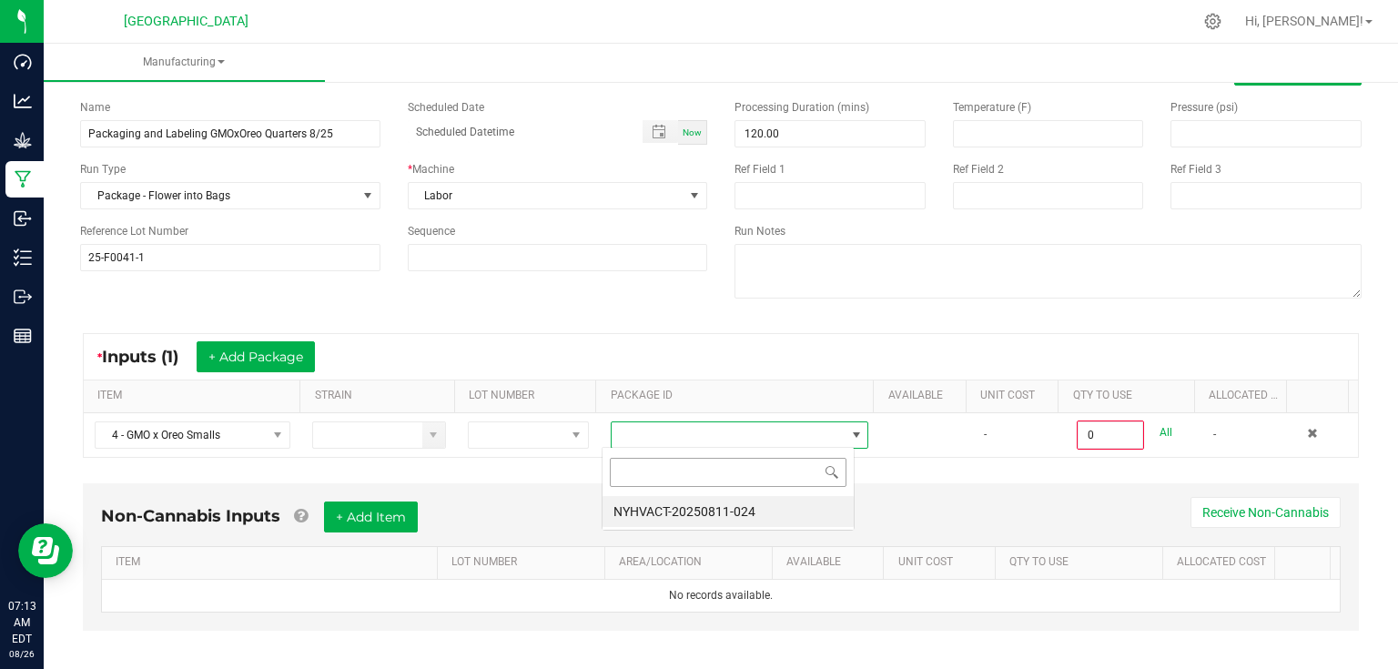
scroll to position [26, 252]
drag, startPoint x: 670, startPoint y: 506, endPoint x: 787, endPoint y: 487, distance: 119.0
click at [670, 506] on li "NYHVACT-20250811-024" at bounding box center [728, 511] width 251 height 31
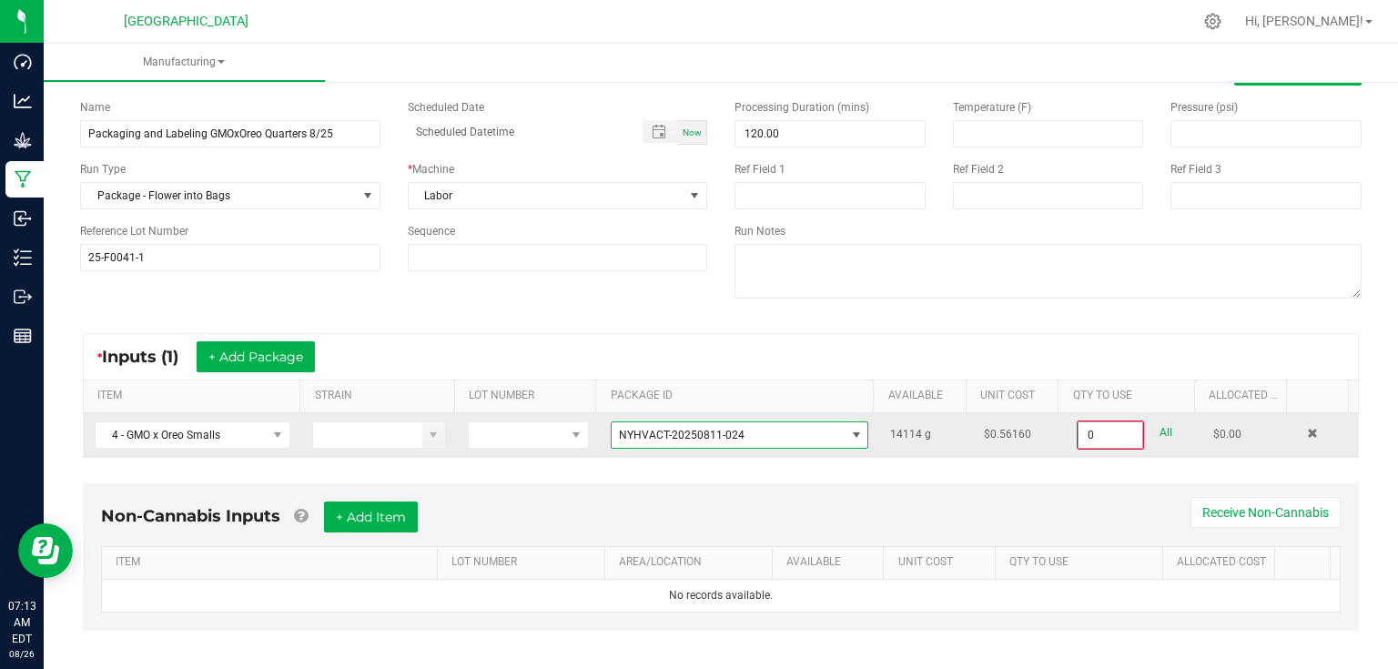
click at [1114, 433] on input "0" at bounding box center [1111, 434] width 64 height 25
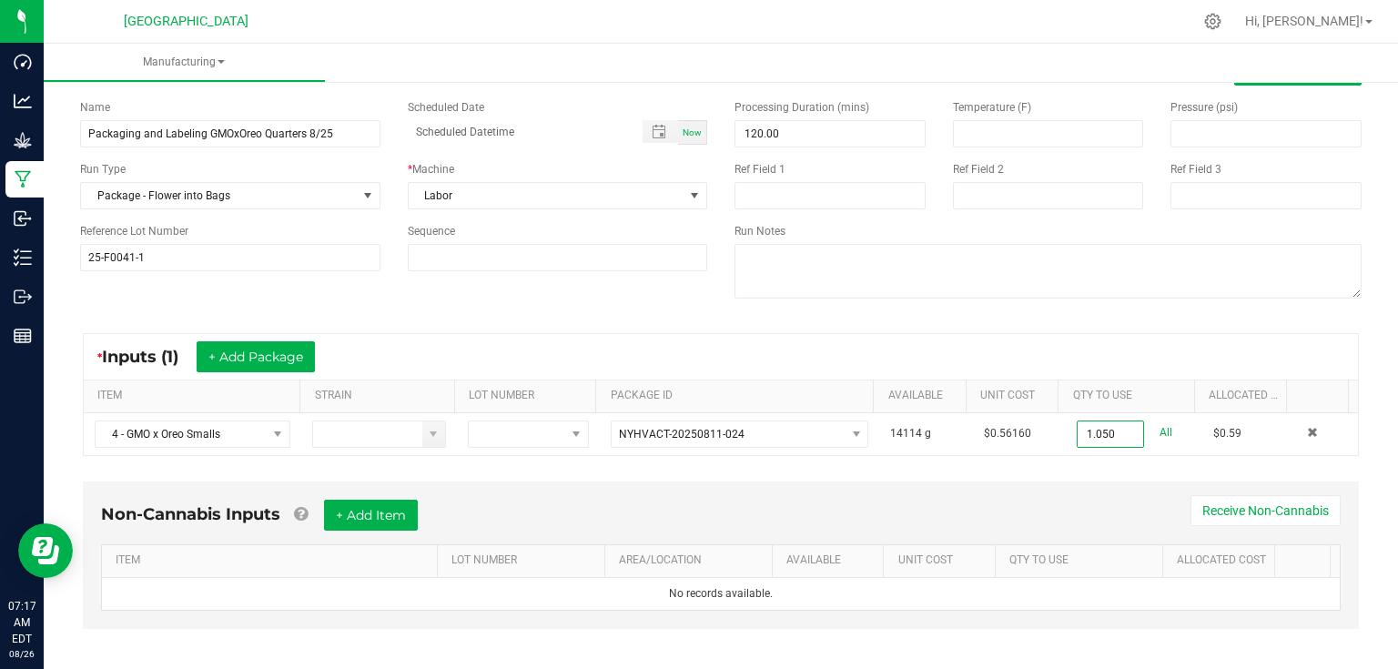
type input "1.0500 g"
click at [1056, 477] on div "Non-Cannabis Inputs + Add Item Receive Non-Cannabis ITEM LOT NUMBER AREA/LOCATI…" at bounding box center [720, 567] width 1309 height 191
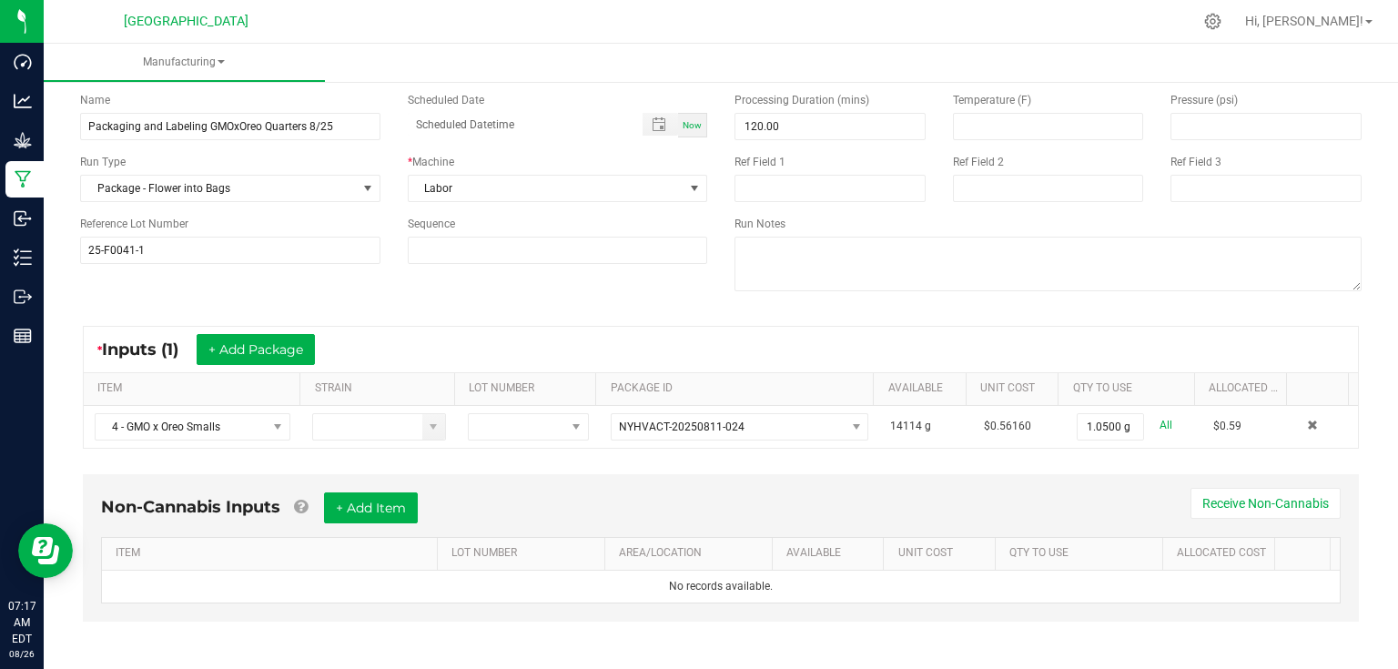
scroll to position [77, 0]
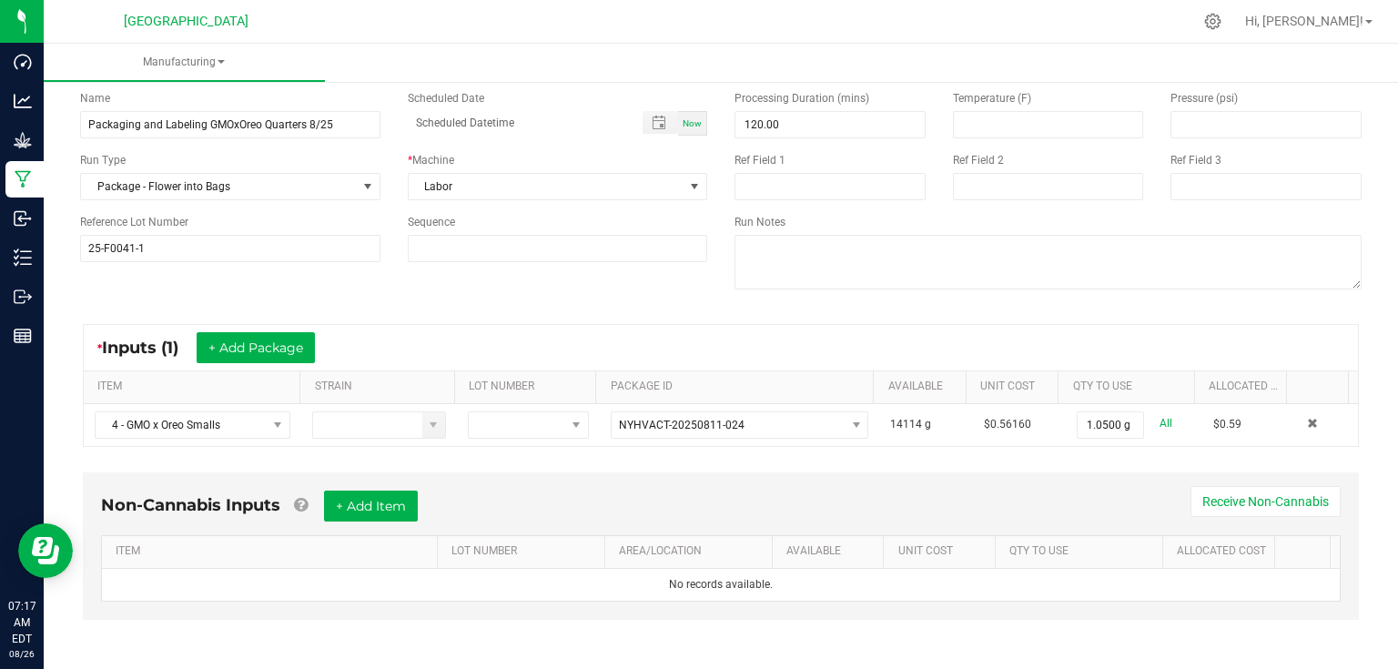
click at [404, 519] on div "Non-Cannabis Inputs + Add Item Receive Non-Cannabis" at bounding box center [721, 513] width 1240 height 45
click at [418, 512] on button "+ Add Item" at bounding box center [371, 506] width 94 height 31
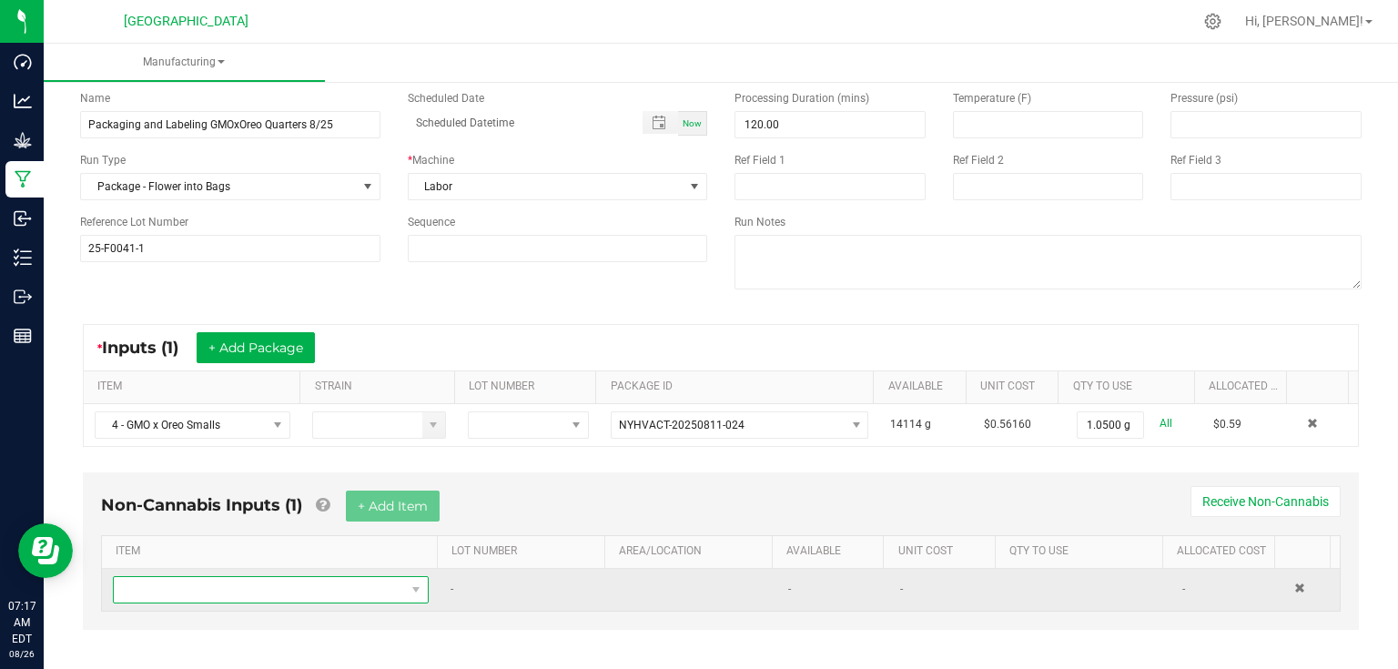
click at [230, 585] on span "NO DATA FOUND" at bounding box center [259, 589] width 291 height 25
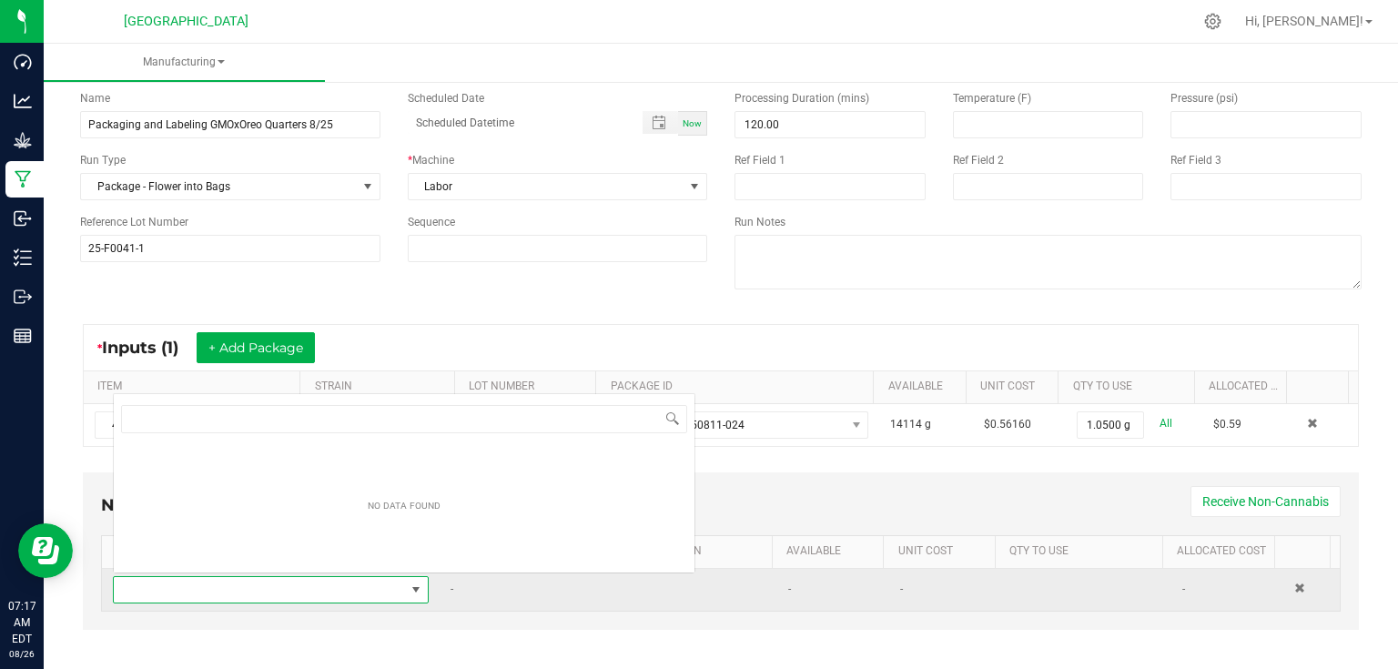
scroll to position [26, 306]
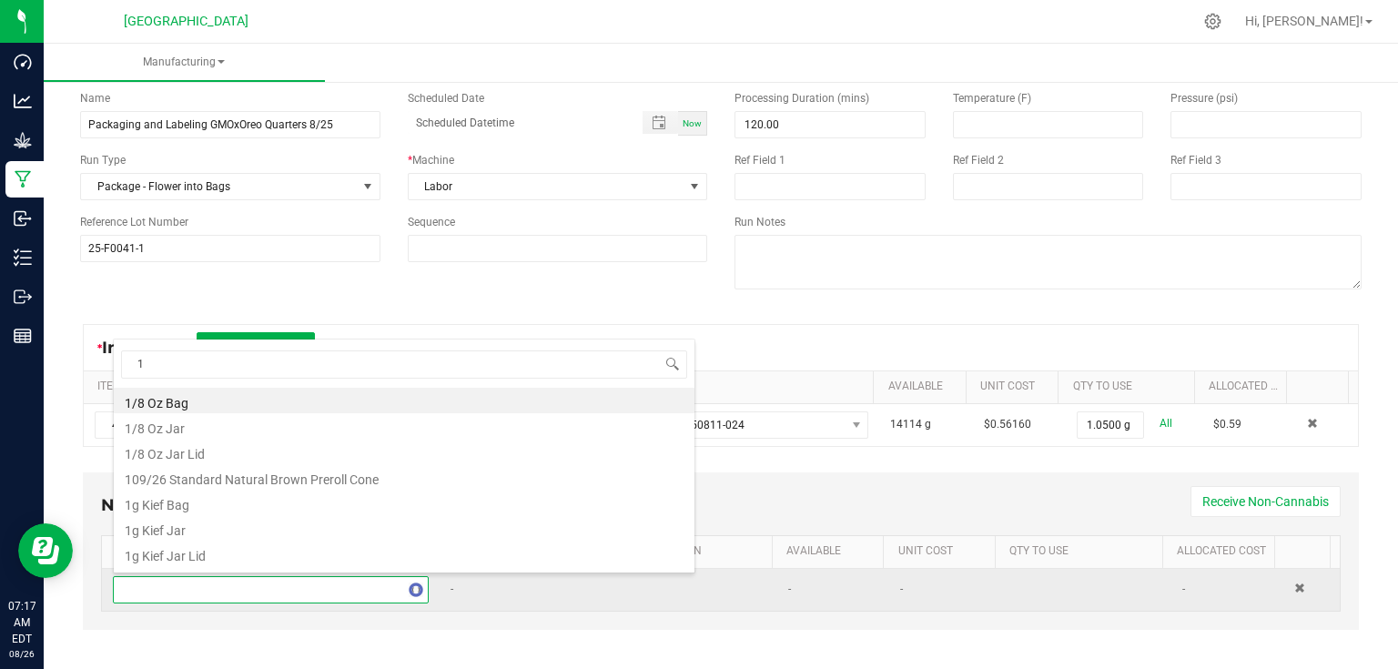
type input "1g"
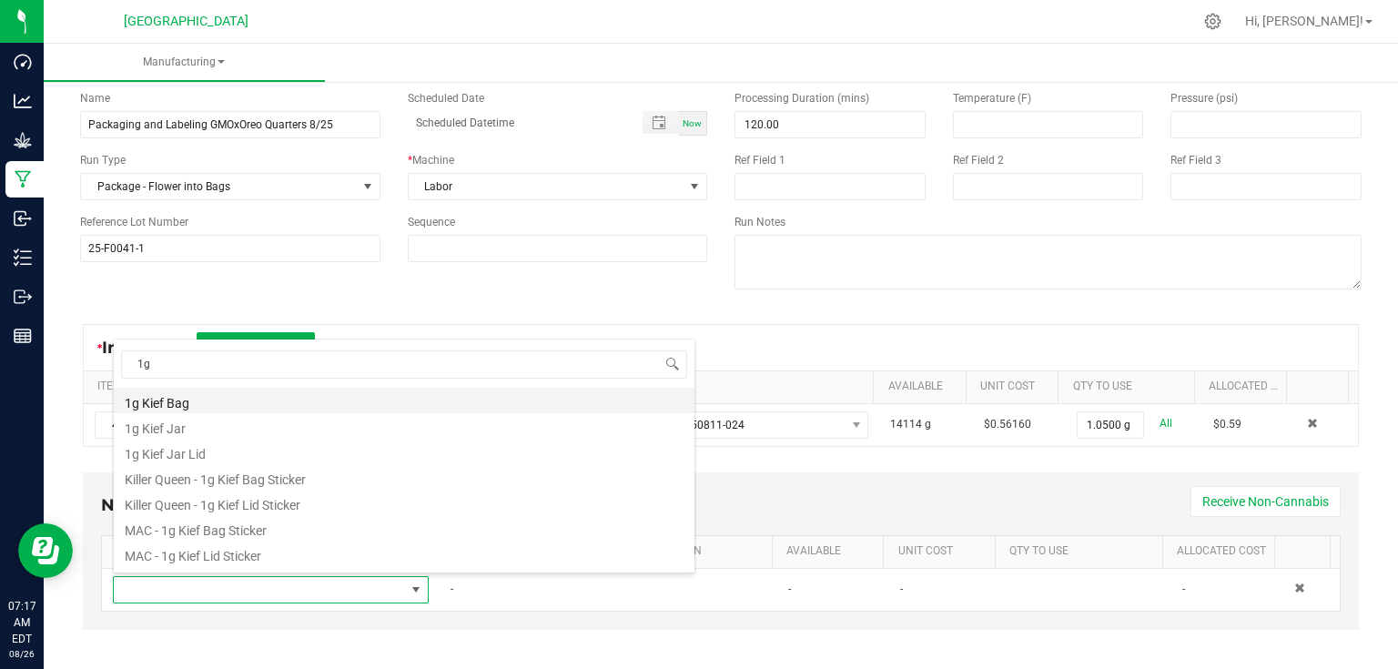
click at [211, 393] on li "1g Kief Bag" at bounding box center [404, 400] width 581 height 25
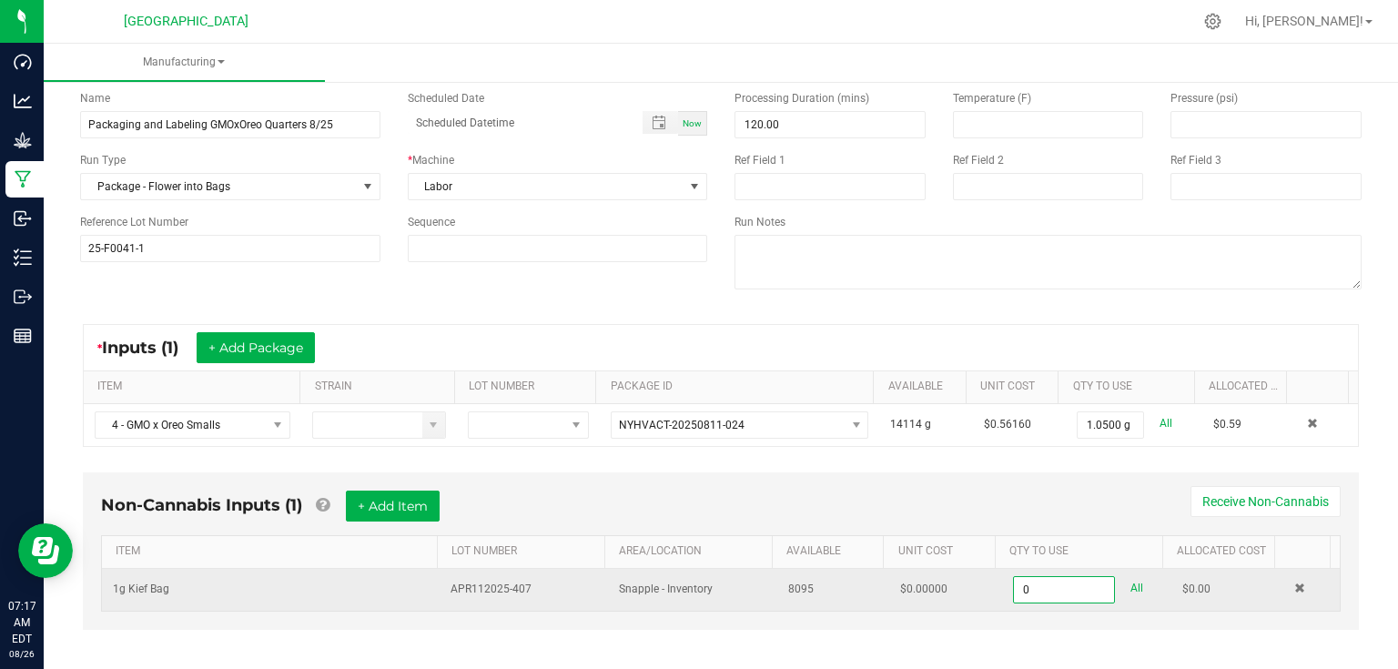
type input "1"
click at [1040, 583] on input "14" at bounding box center [1064, 589] width 100 height 25
type input "143 ea"
click at [408, 502] on button "+ Add Item" at bounding box center [393, 506] width 94 height 31
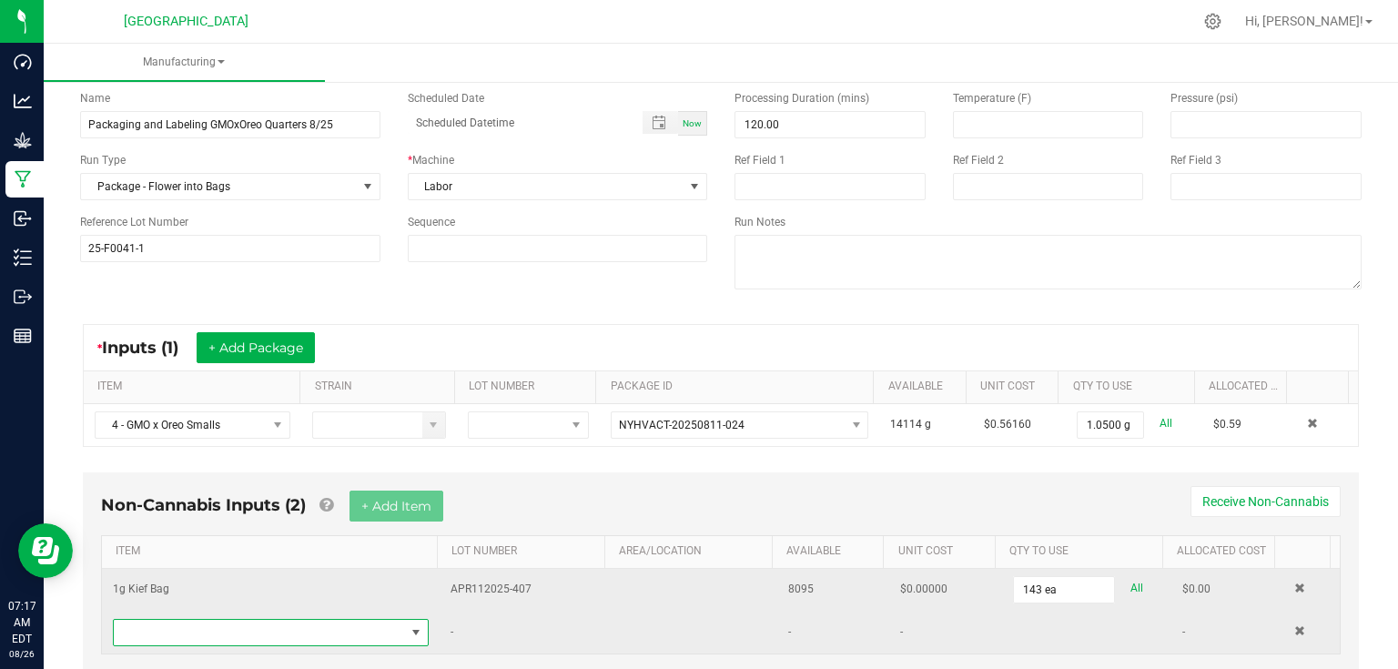
click at [303, 624] on span "NO DATA FOUND" at bounding box center [259, 632] width 291 height 25
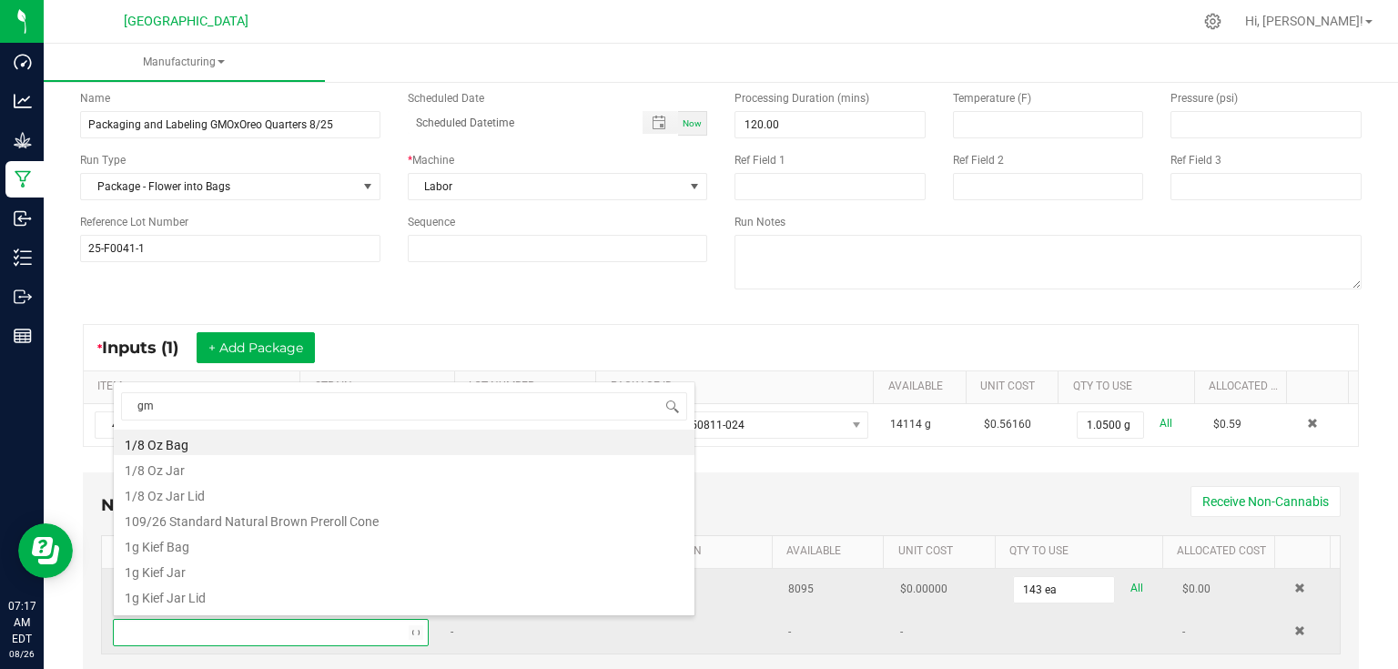
type input "gmo"
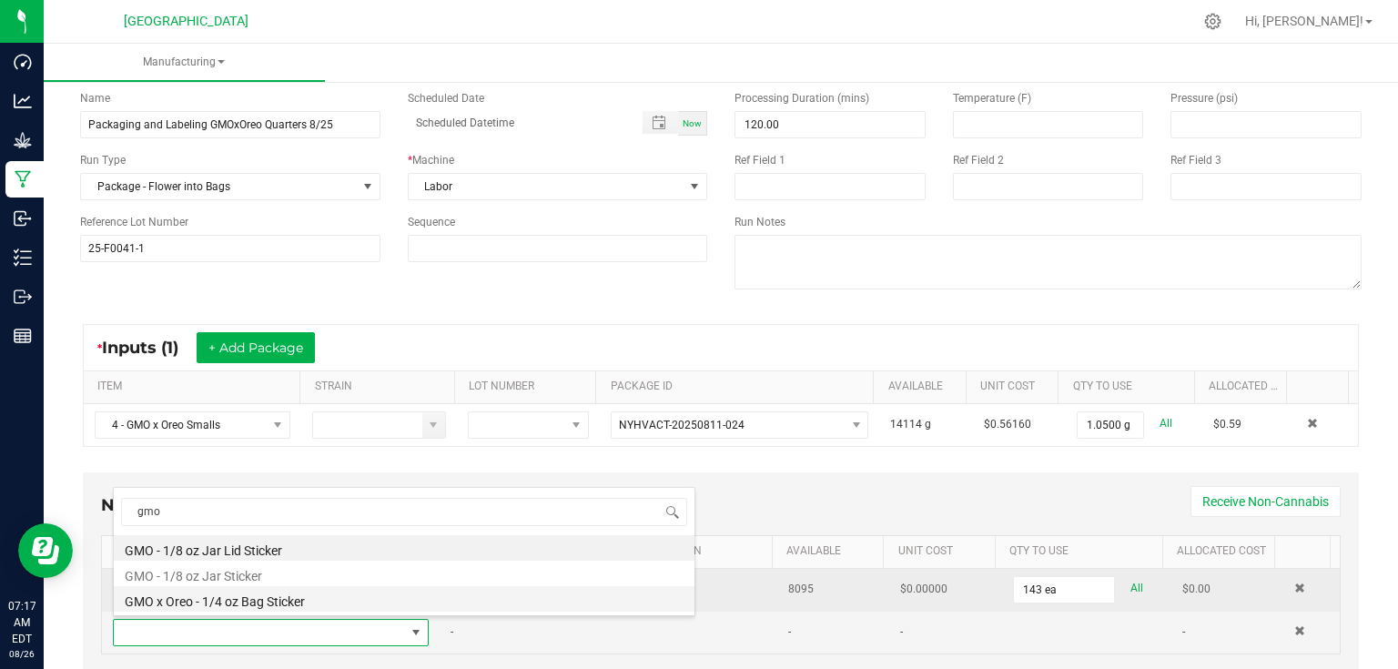
click at [289, 608] on li "GMO x Oreo - 1/4 oz Bag Sticker" at bounding box center [404, 598] width 581 height 25
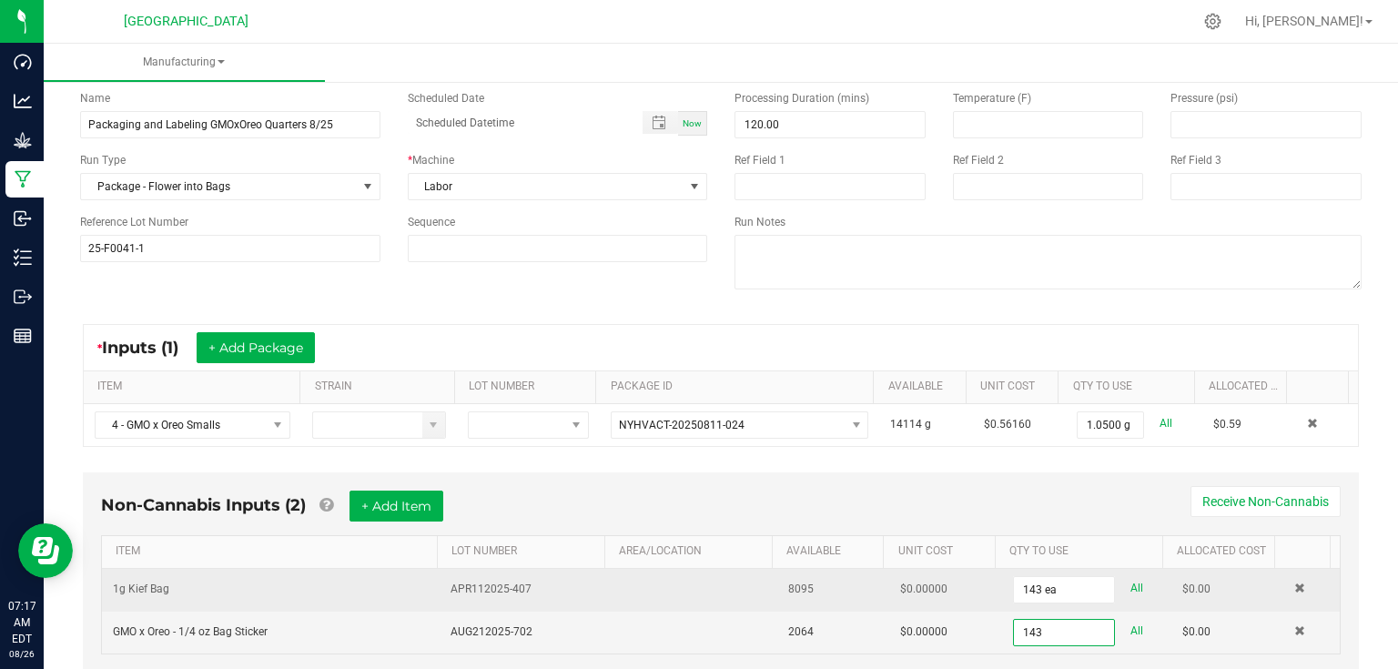
type input "143 ea"
click at [1112, 508] on div "Non-Cannabis Inputs (2) + Add Item Receive Non-Cannabis" at bounding box center [721, 513] width 1240 height 45
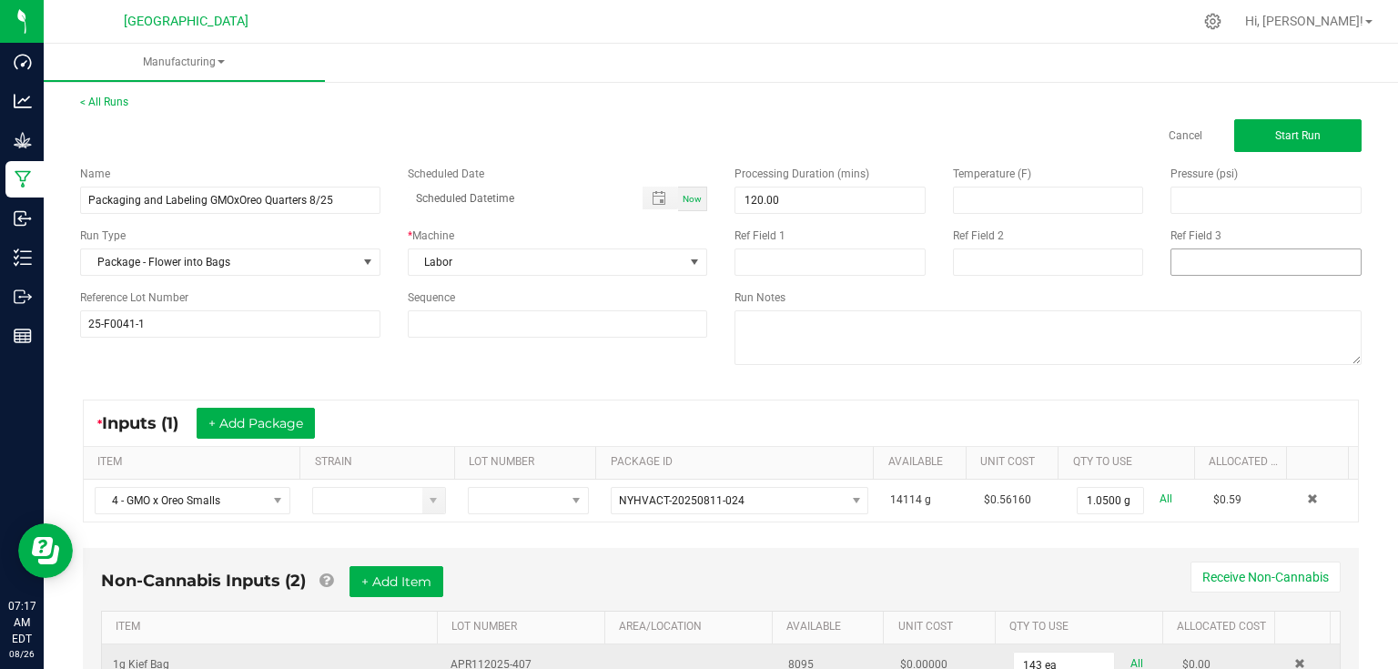
scroll to position [0, 0]
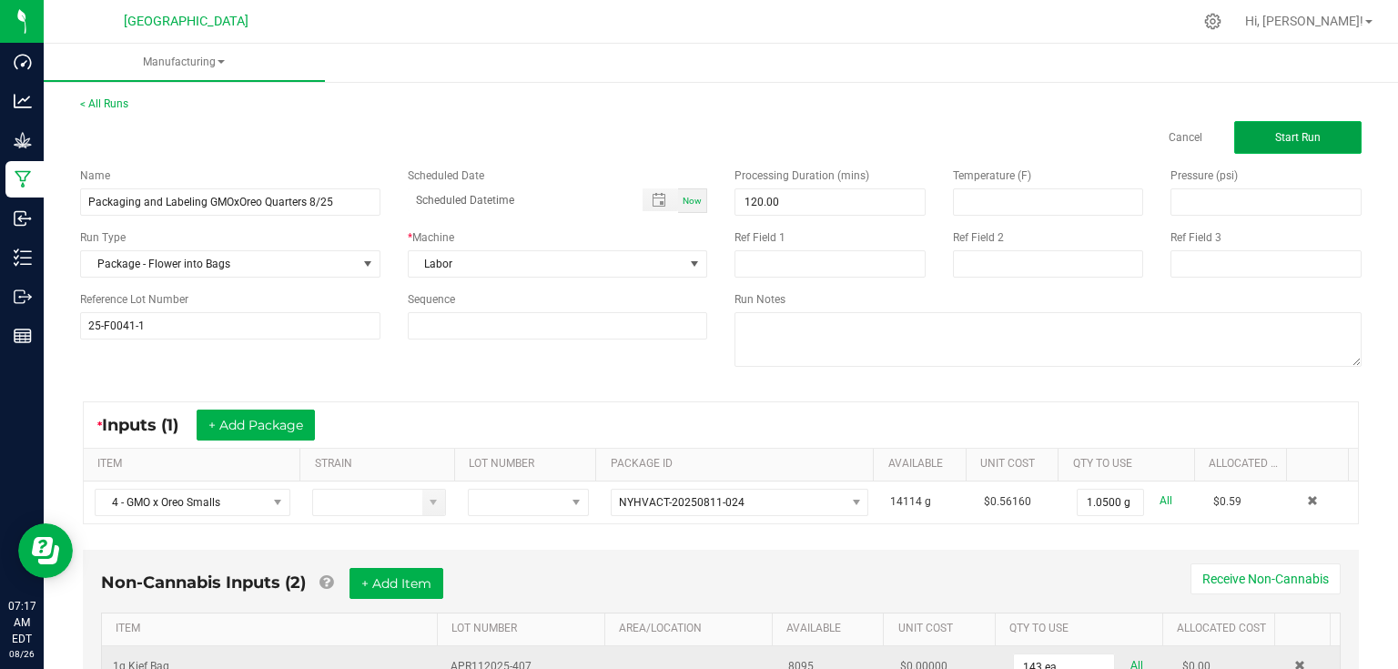
click at [1279, 139] on span "Start Run" at bounding box center [1298, 137] width 46 height 13
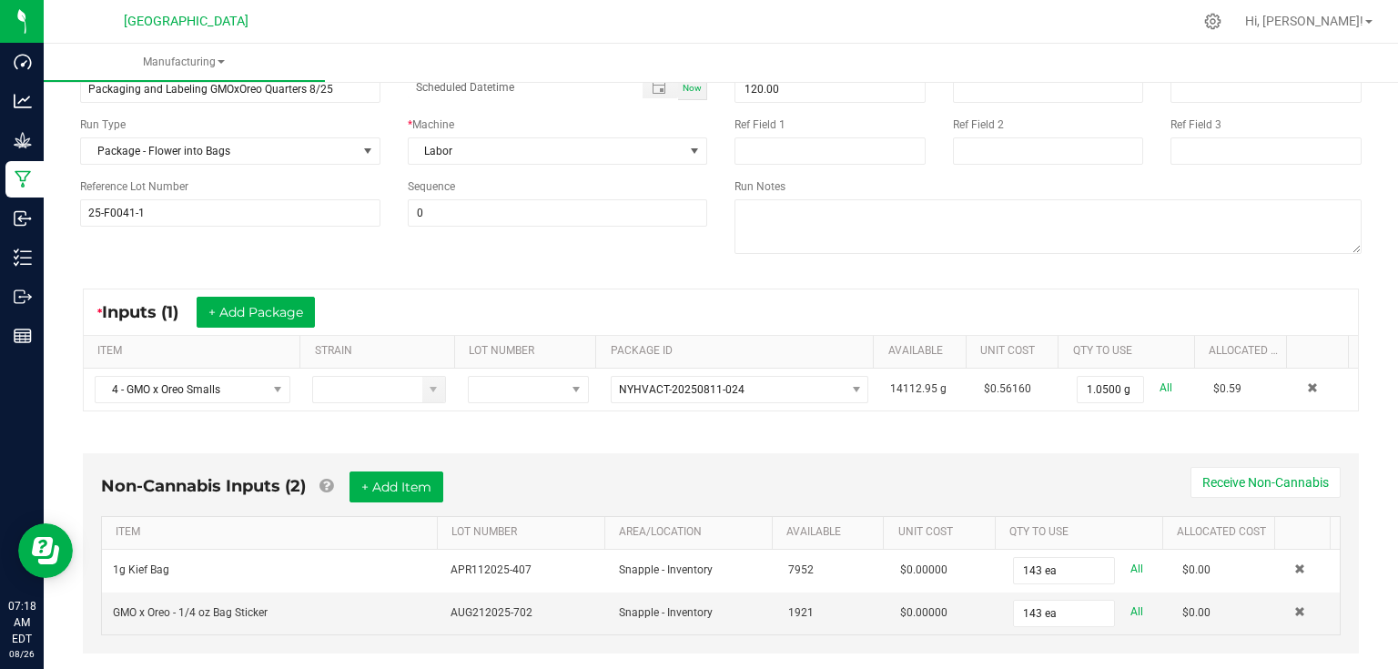
scroll to position [291, 0]
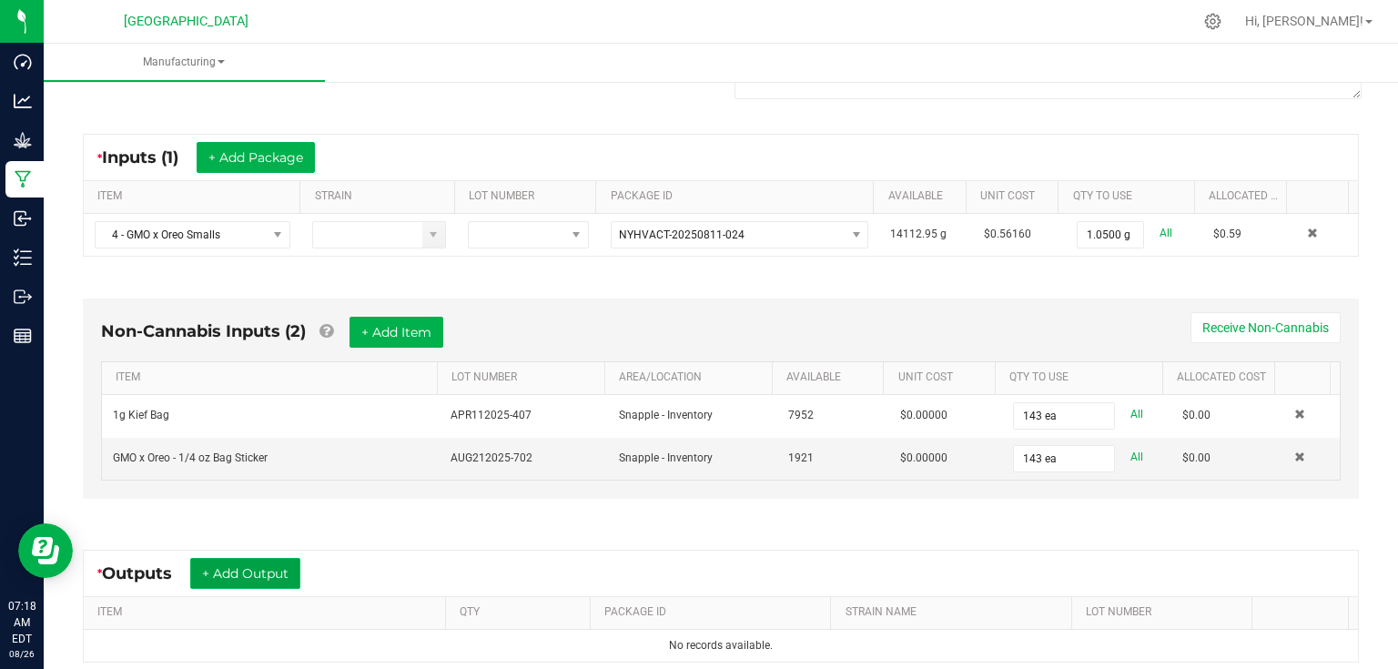
click at [288, 584] on button "+ Add Output" at bounding box center [245, 573] width 110 height 31
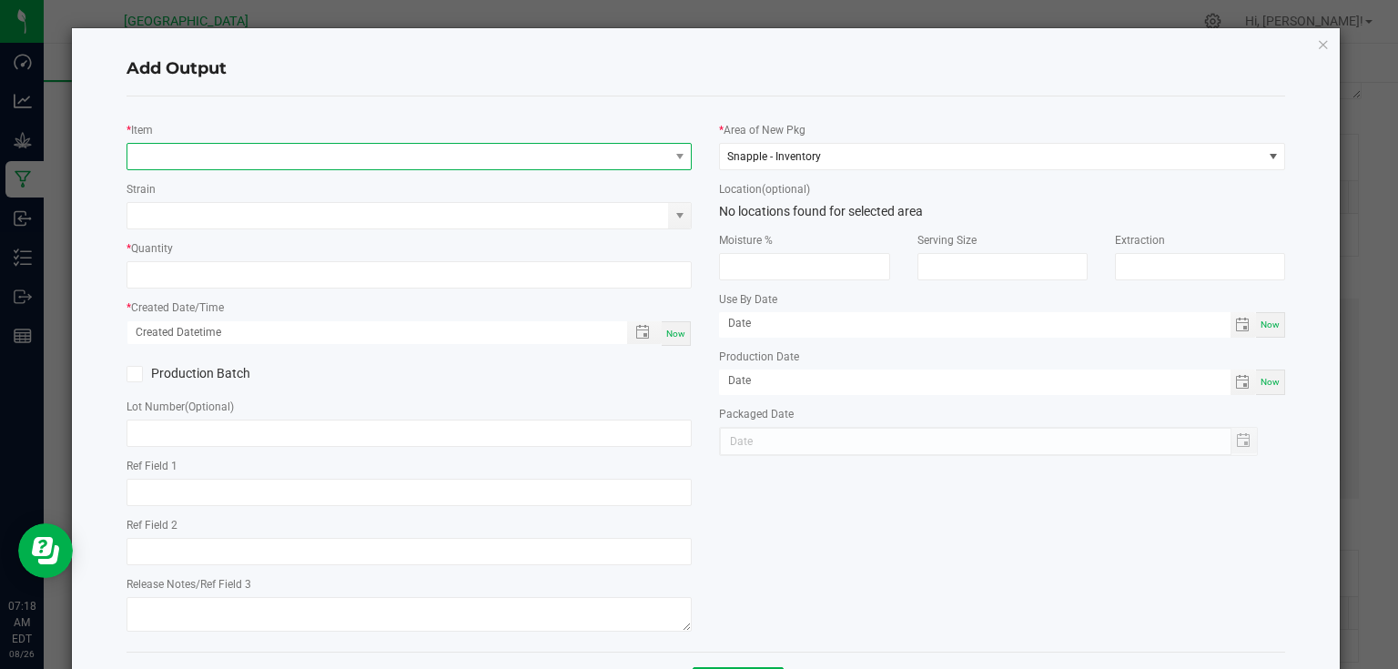
click at [332, 165] on span "NO DATA FOUND" at bounding box center [398, 156] width 542 height 25
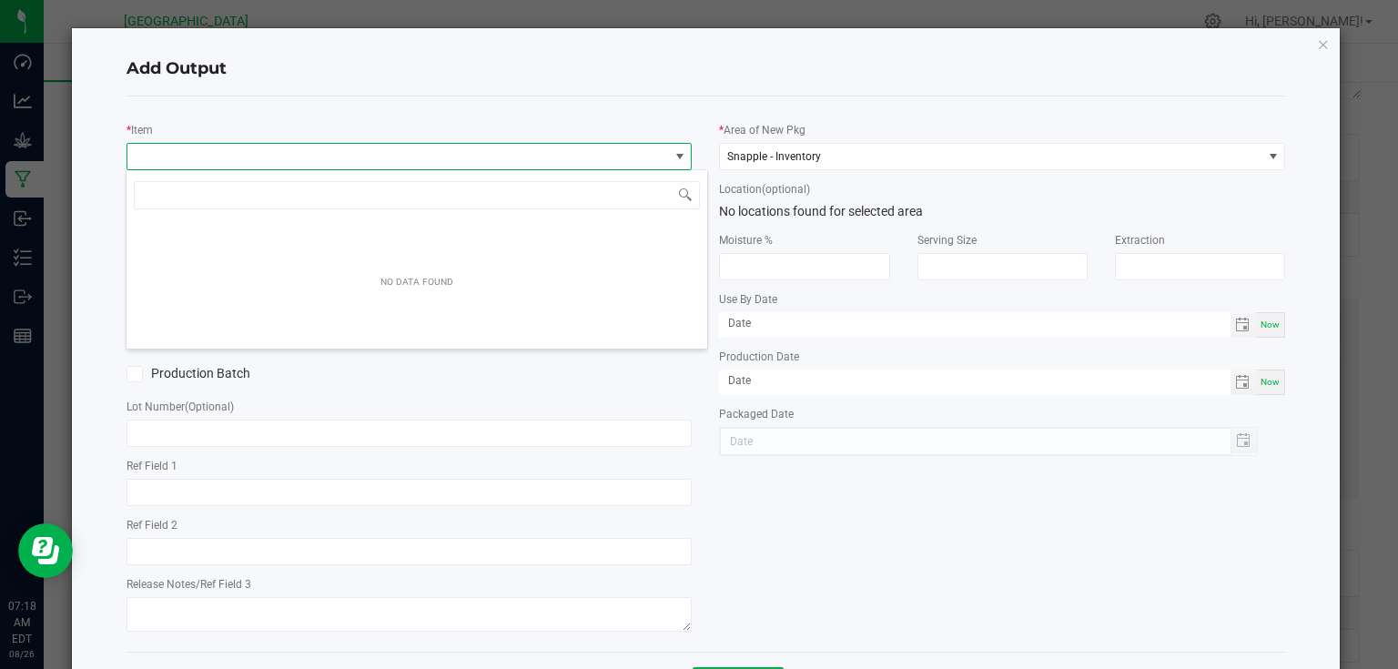
scroll to position [26, 561]
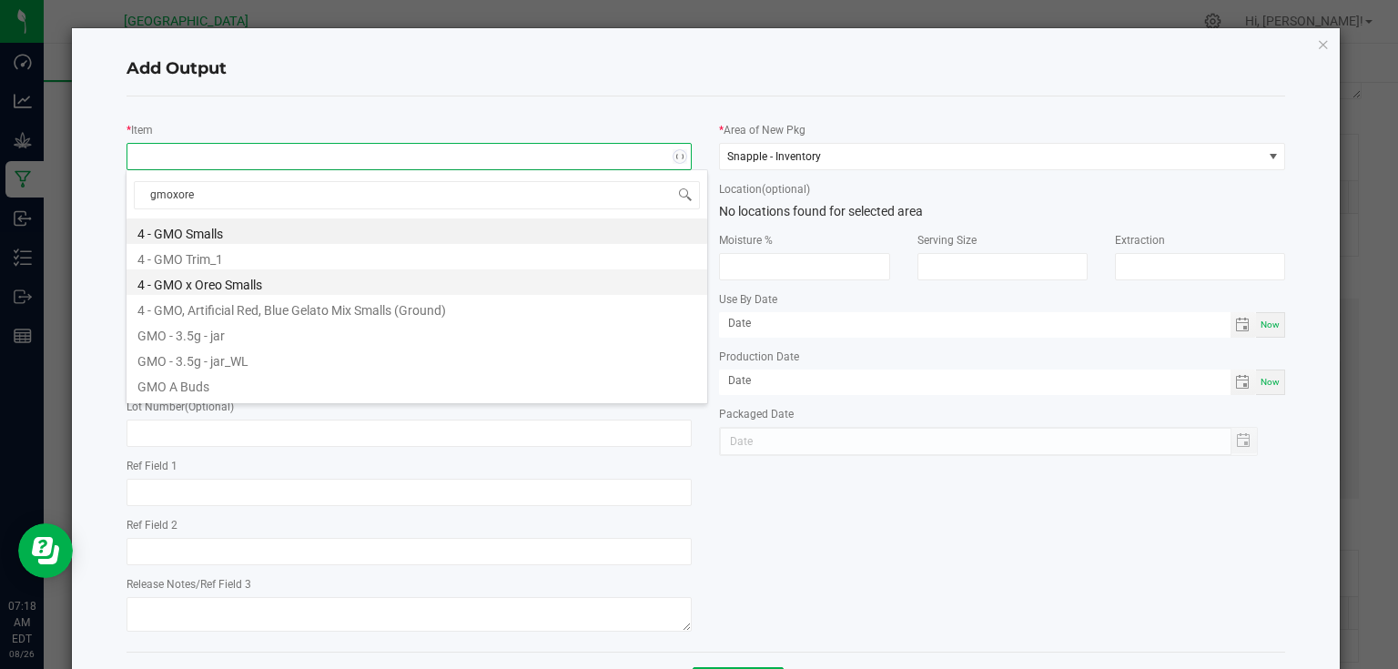
type input "gmoxoreo"
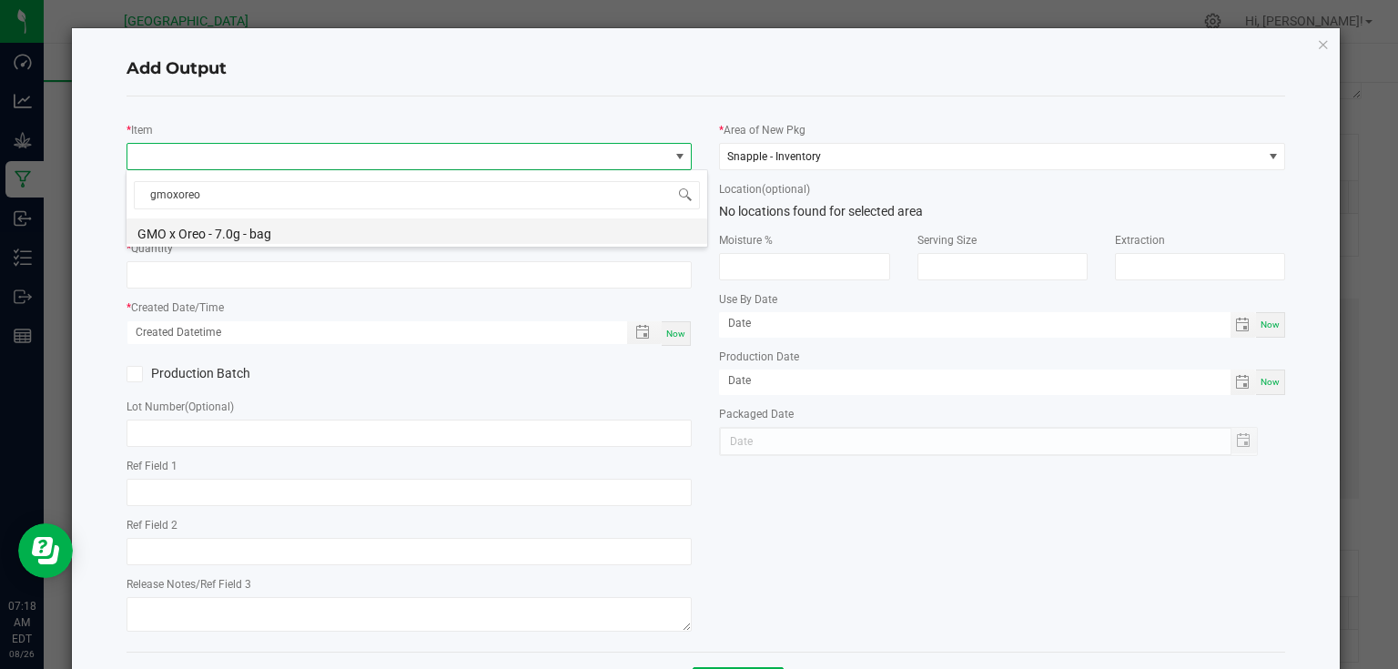
click at [281, 230] on li "GMO x Oreo - 7.0g - bag" at bounding box center [417, 230] width 581 height 25
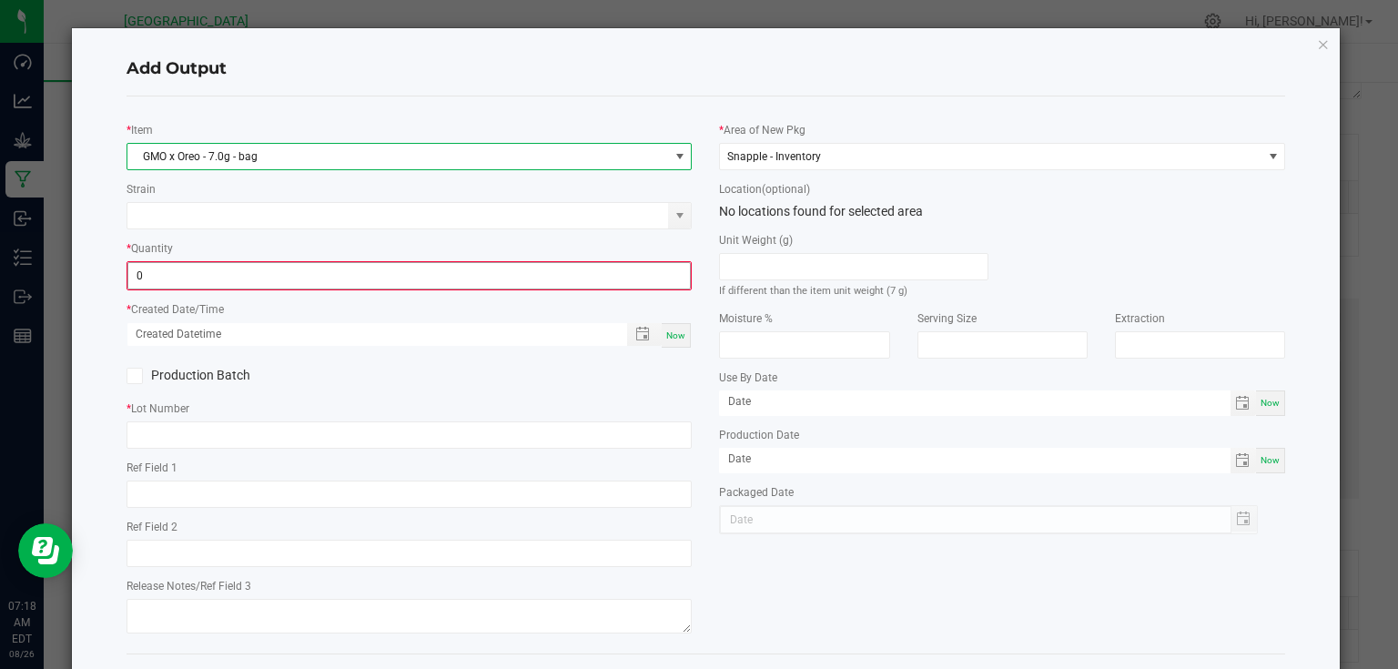
click at [228, 269] on input "0" at bounding box center [409, 275] width 563 height 25
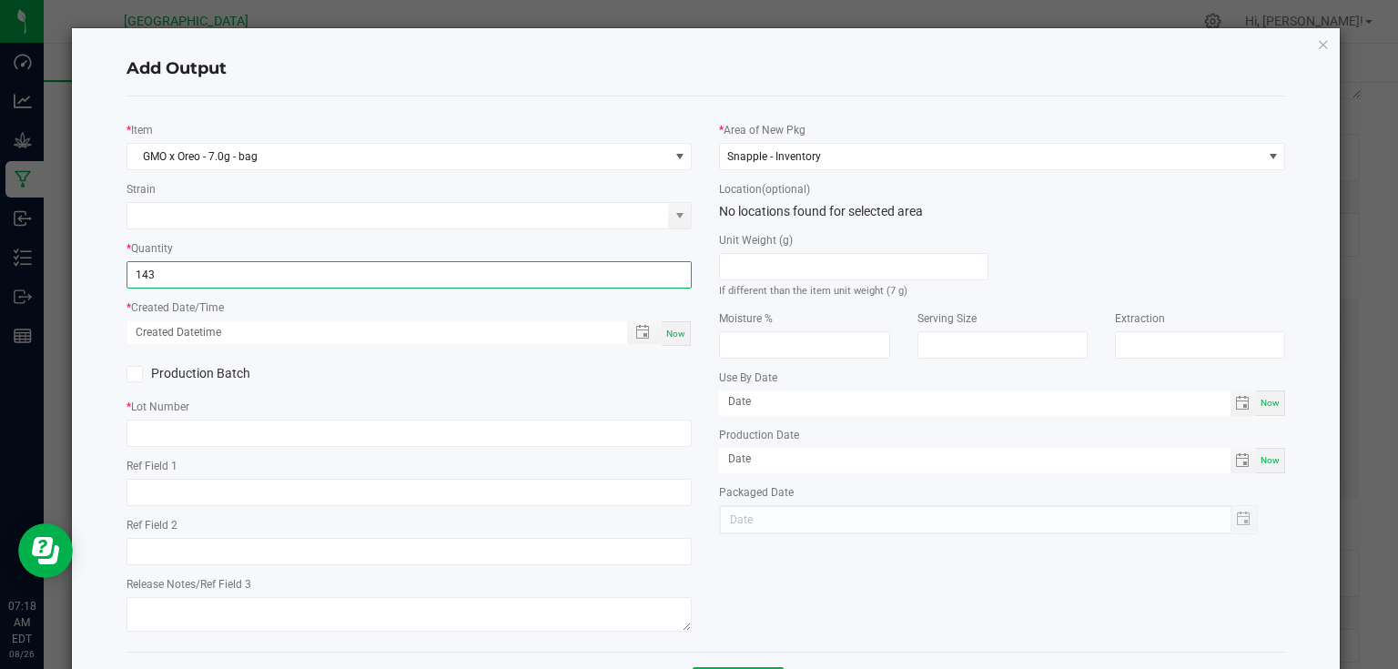
type input "143 ea"
click at [666, 339] on div "Now" at bounding box center [676, 333] width 29 height 25
type input "[DATE] 7:18 AM"
type input "[DATE]"
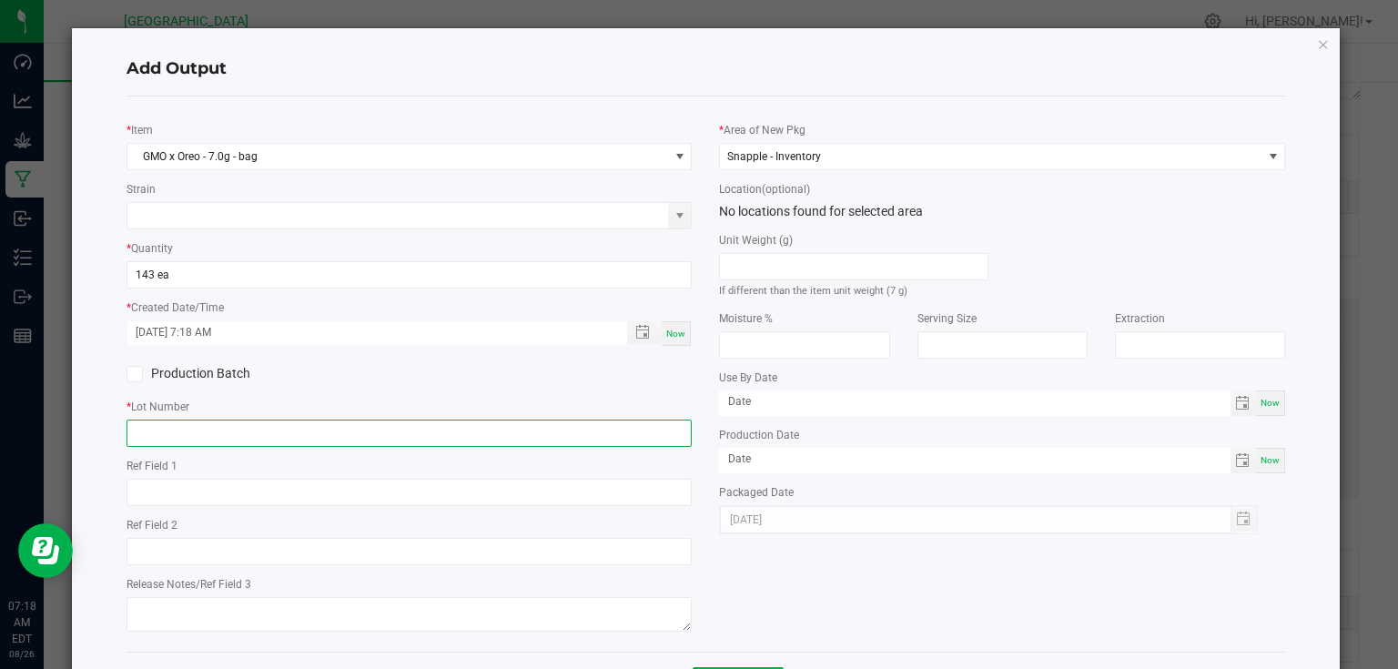
click at [652, 434] on input "text" at bounding box center [410, 433] width 566 height 27
type input "25-F0041-1"
click at [685, 368] on div "Production Batch" at bounding box center [409, 373] width 593 height 27
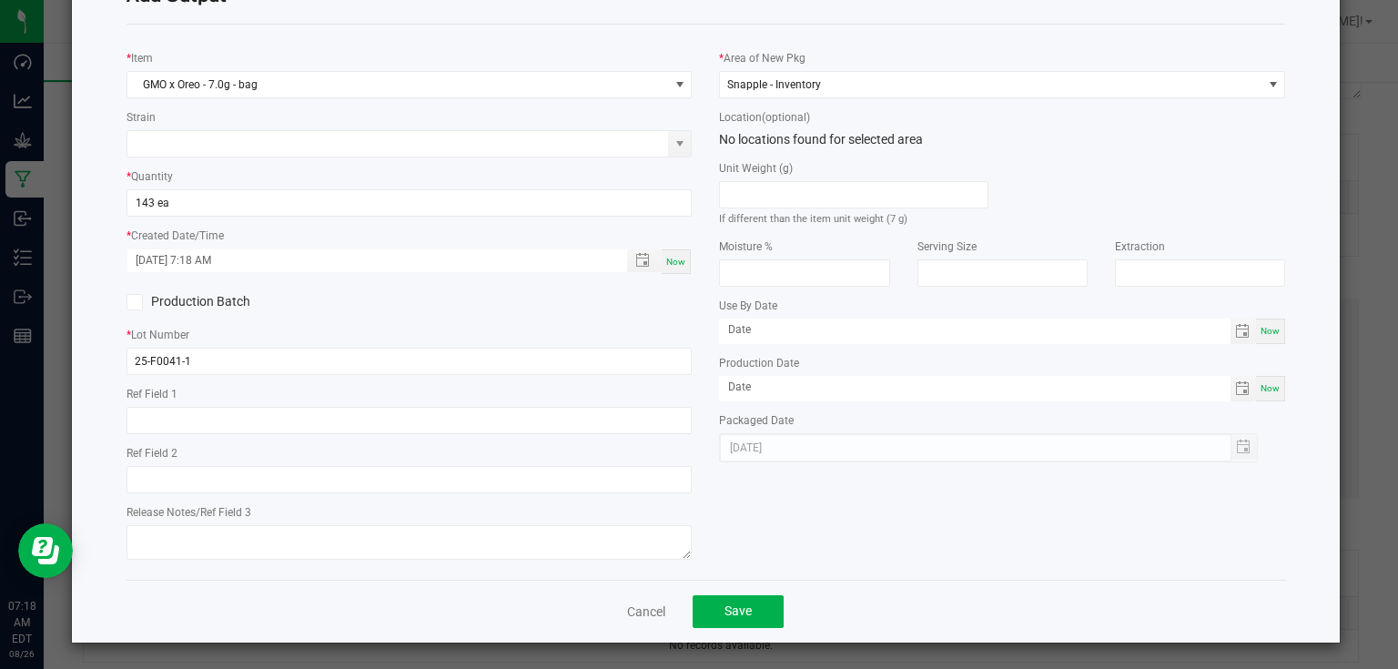
scroll to position [74, 0]
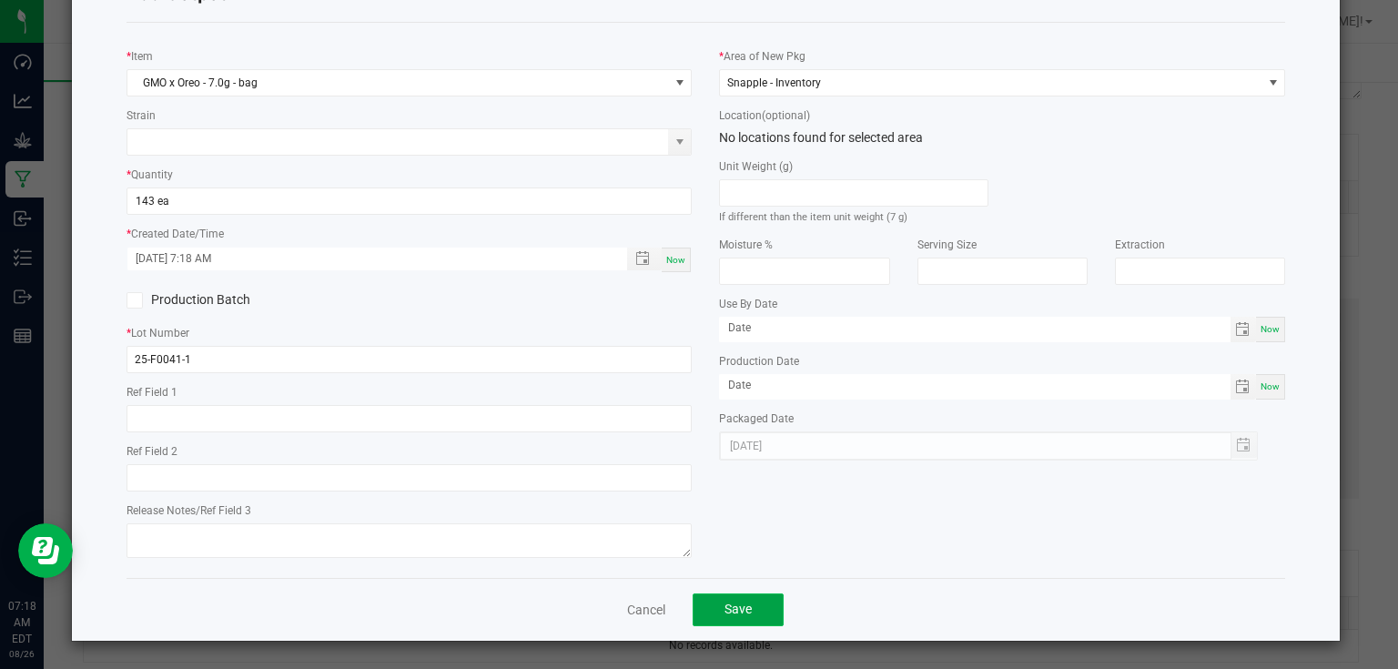
click at [742, 611] on span "Save" at bounding box center [738, 609] width 27 height 15
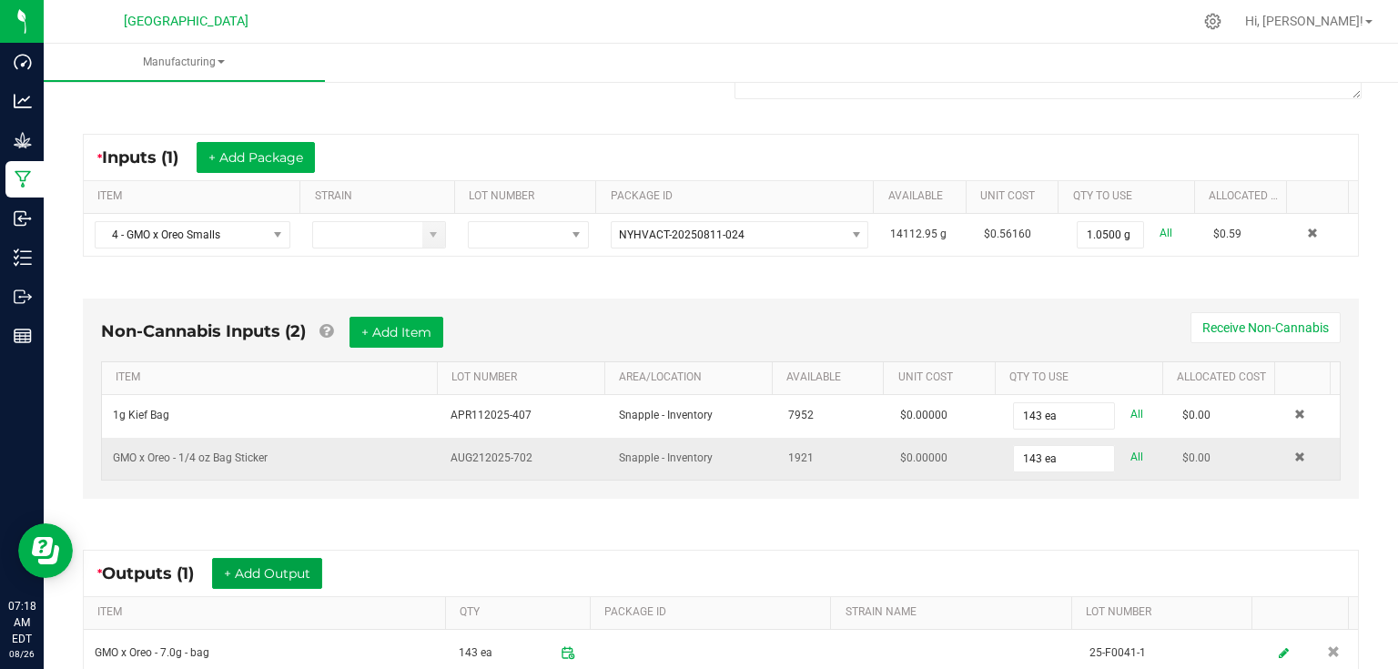
scroll to position [437, 0]
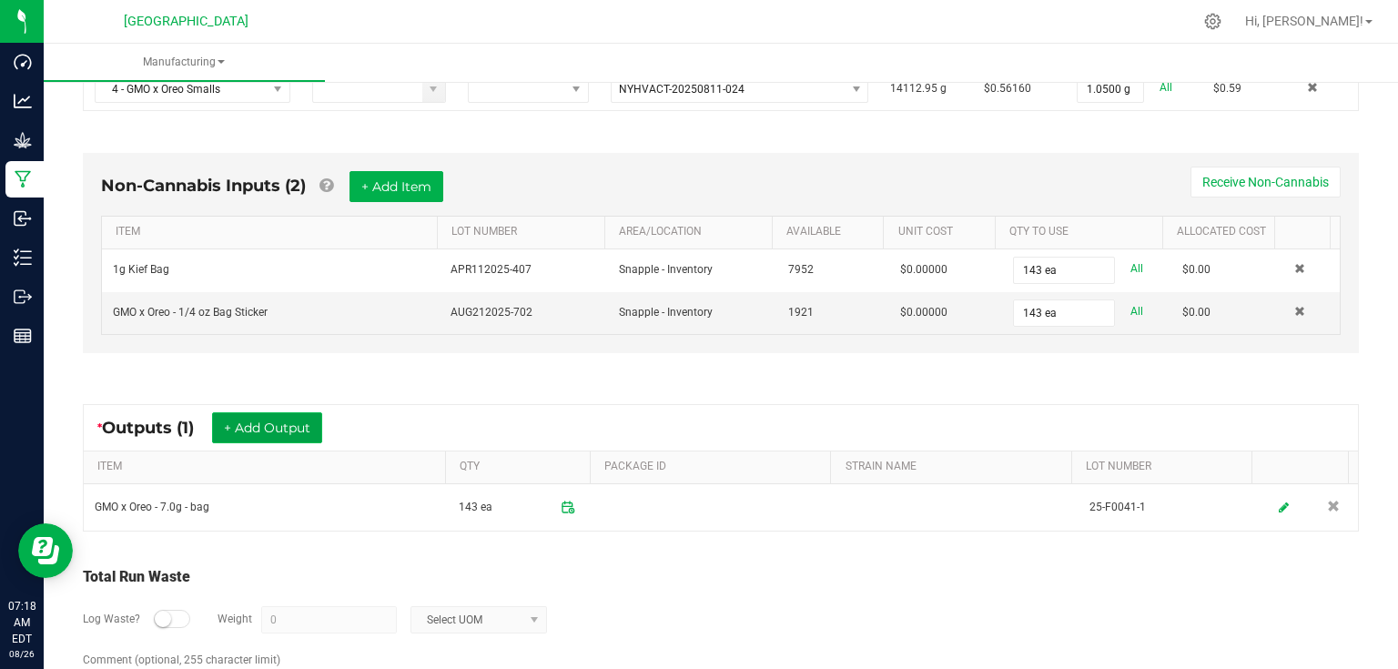
click at [280, 416] on button "+ Add Output" at bounding box center [267, 427] width 110 height 31
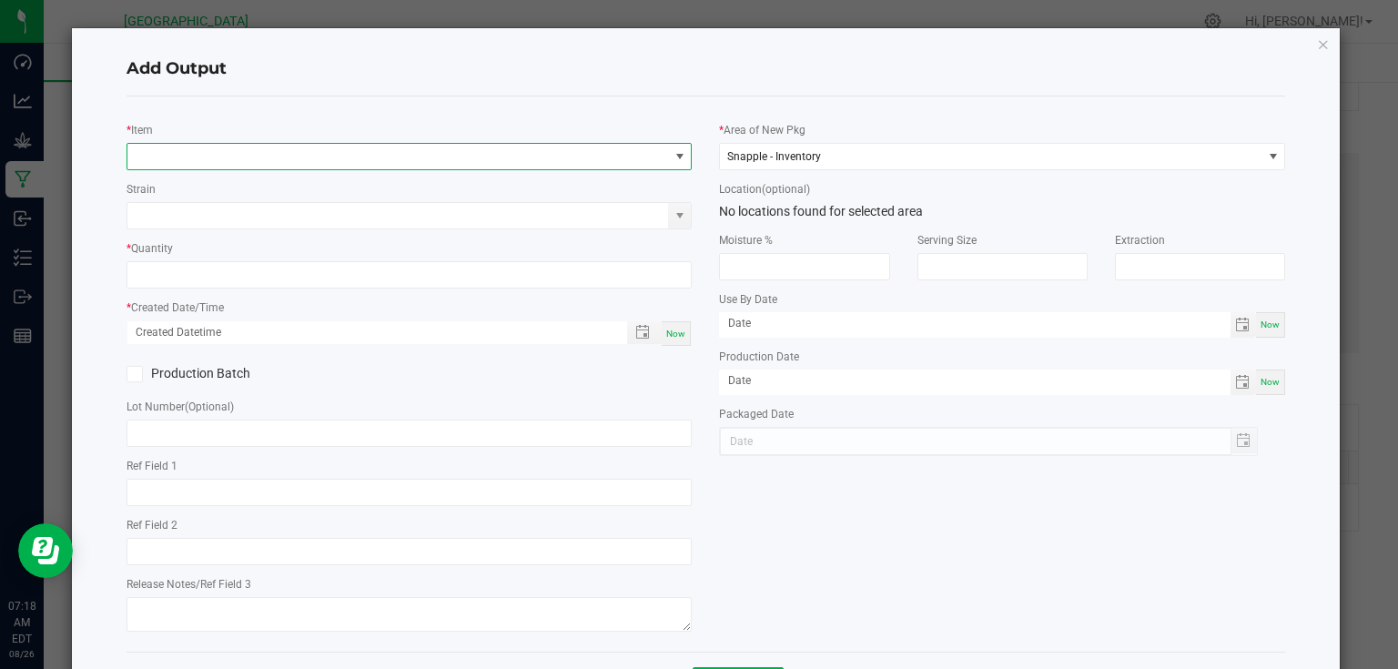
click at [284, 152] on span "NO DATA FOUND" at bounding box center [398, 156] width 542 height 25
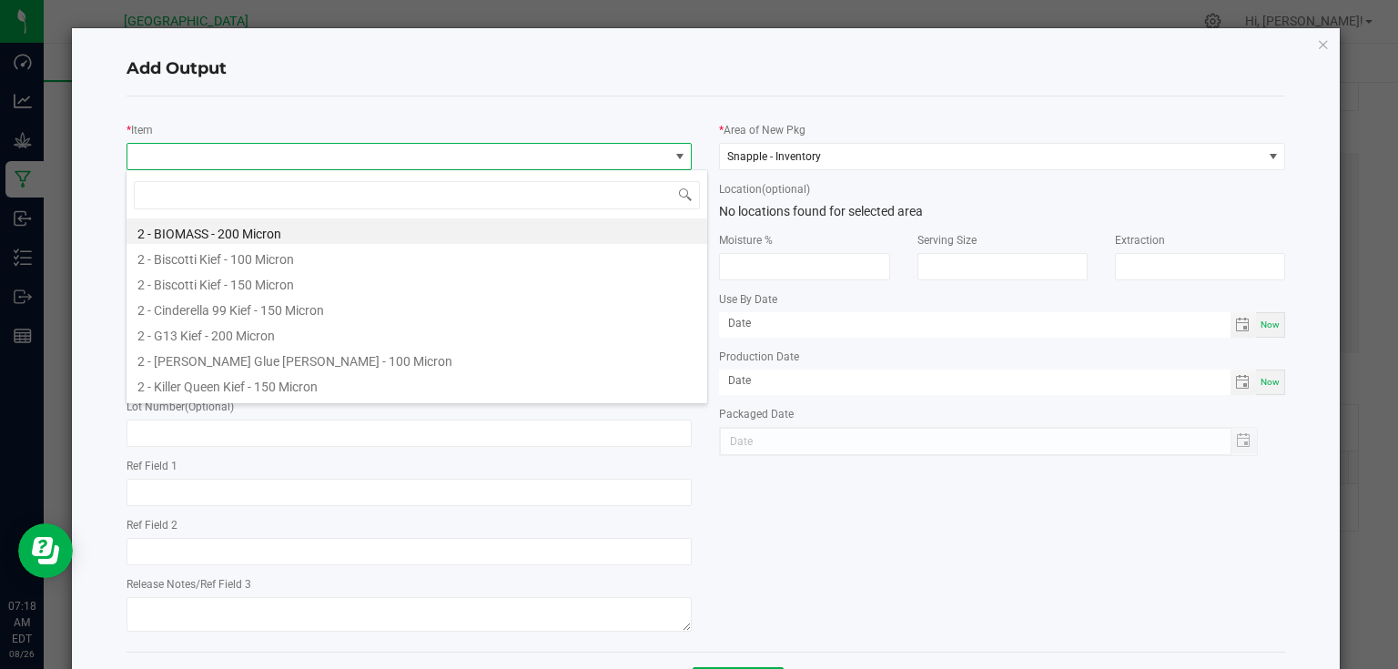
scroll to position [26, 561]
type input "biomass"
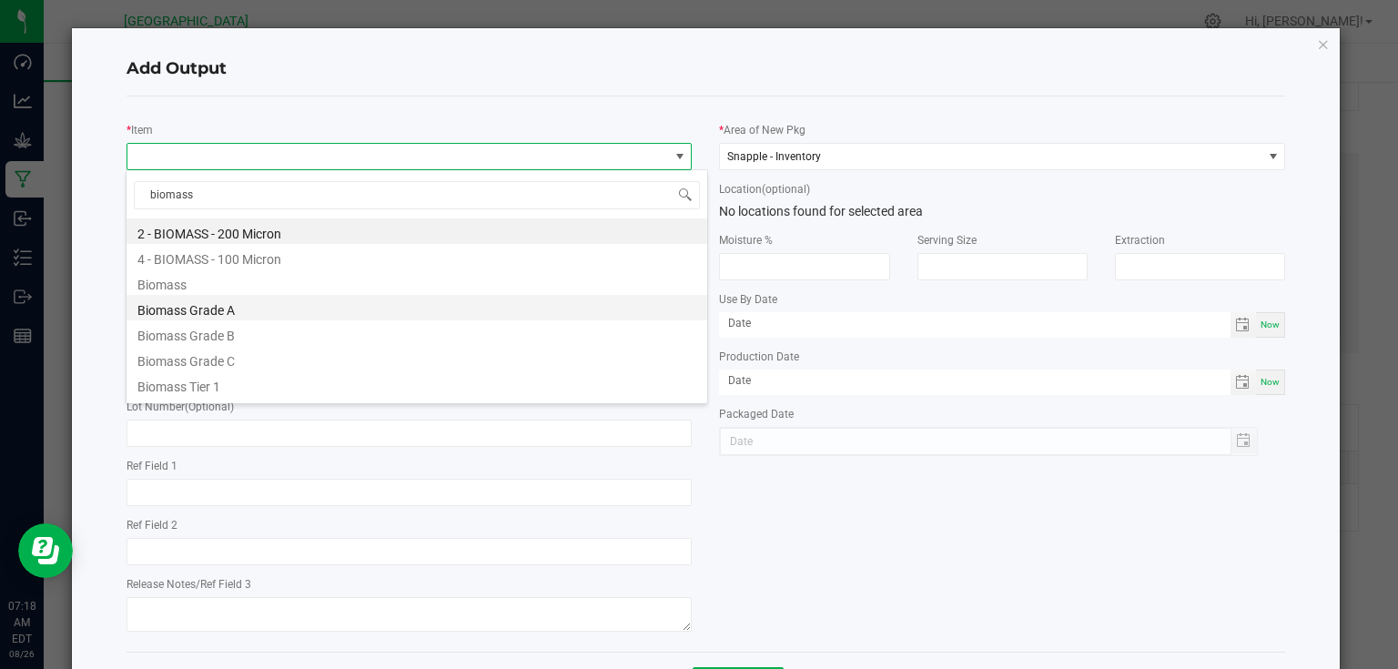
click at [224, 303] on li "Biomass Grade A" at bounding box center [417, 307] width 581 height 25
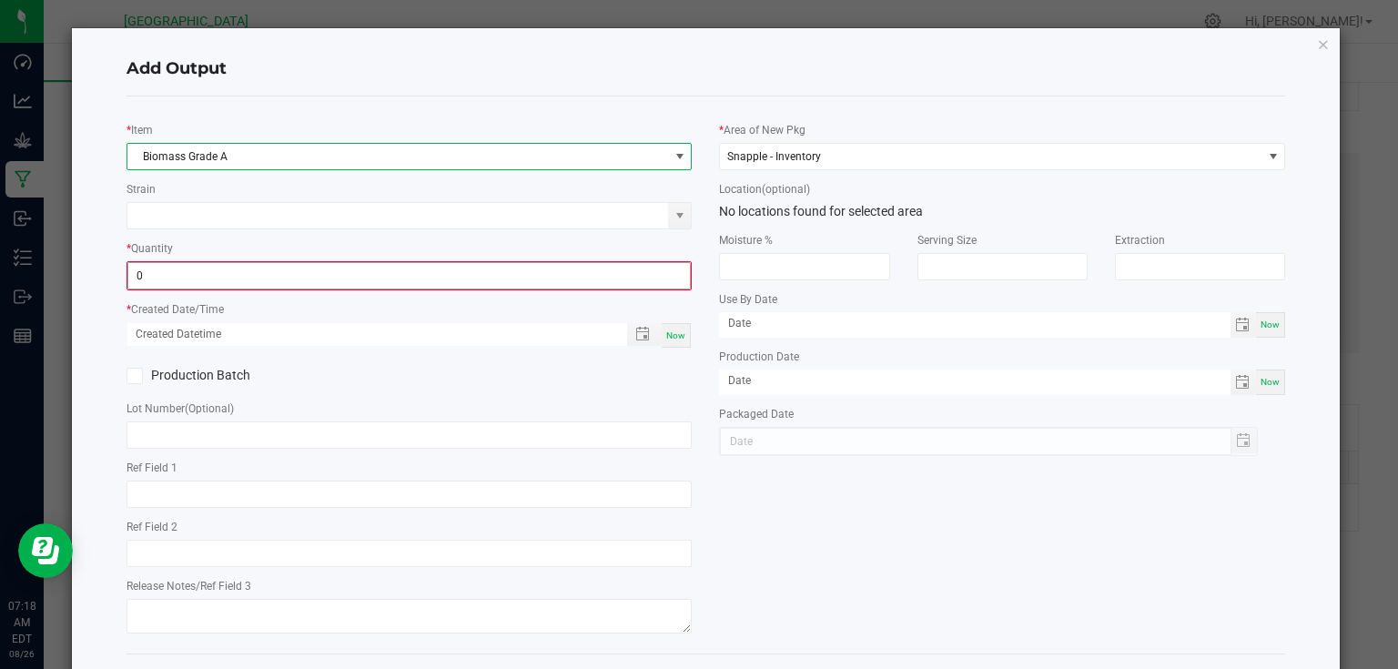
click at [233, 282] on input "0" at bounding box center [409, 275] width 563 height 25
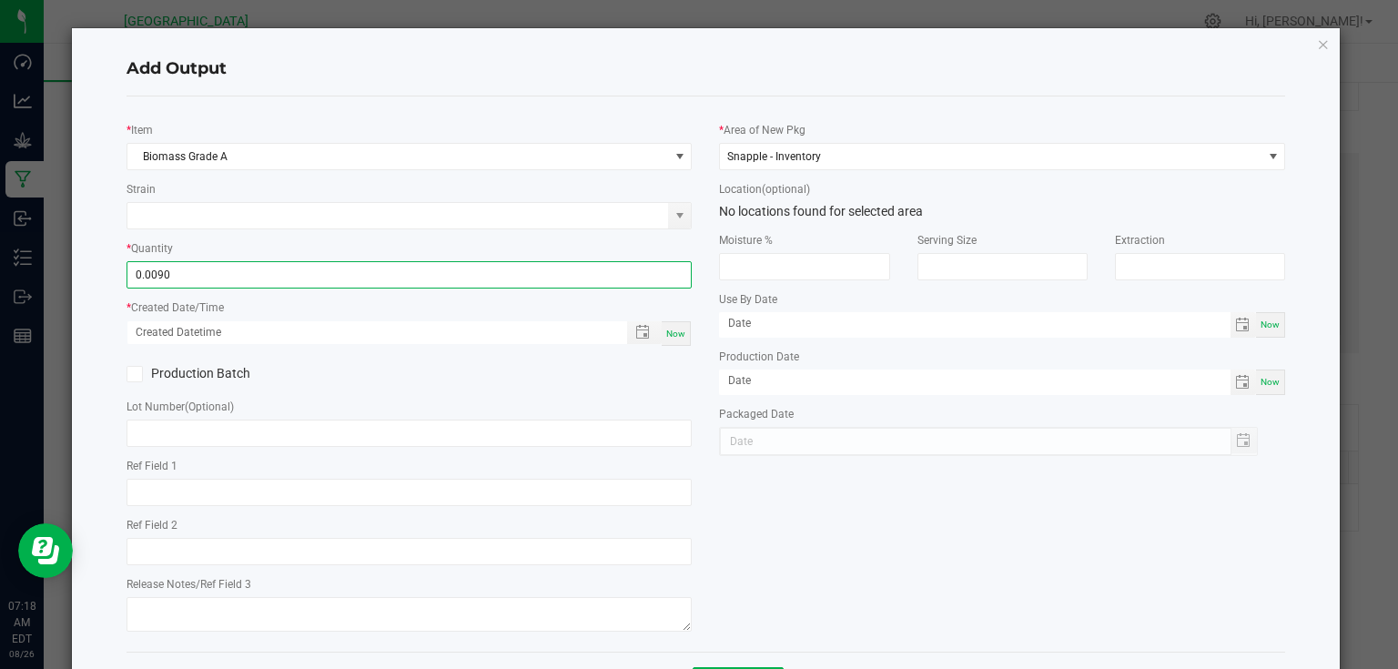
type input "0.0090 lb"
click at [666, 331] on span "Now" at bounding box center [675, 334] width 19 height 10
type input "[DATE] 7:18 AM"
type input "[DATE]"
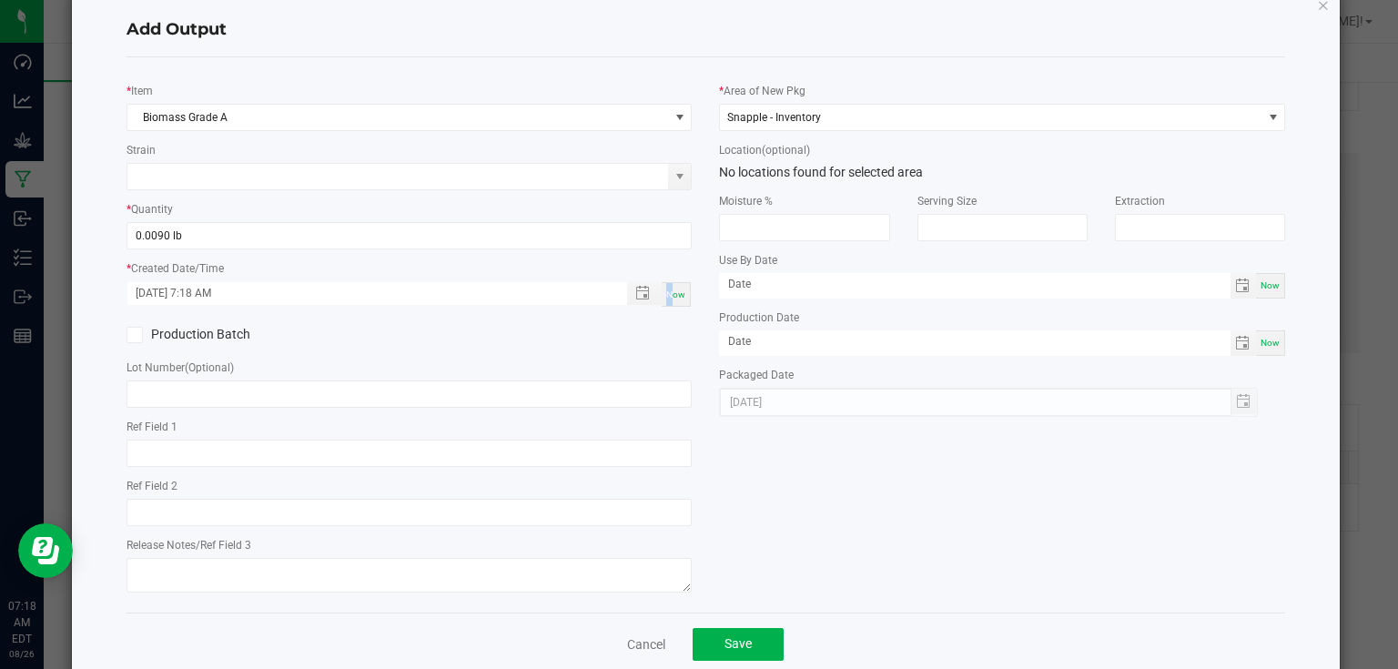
scroll to position [74, 0]
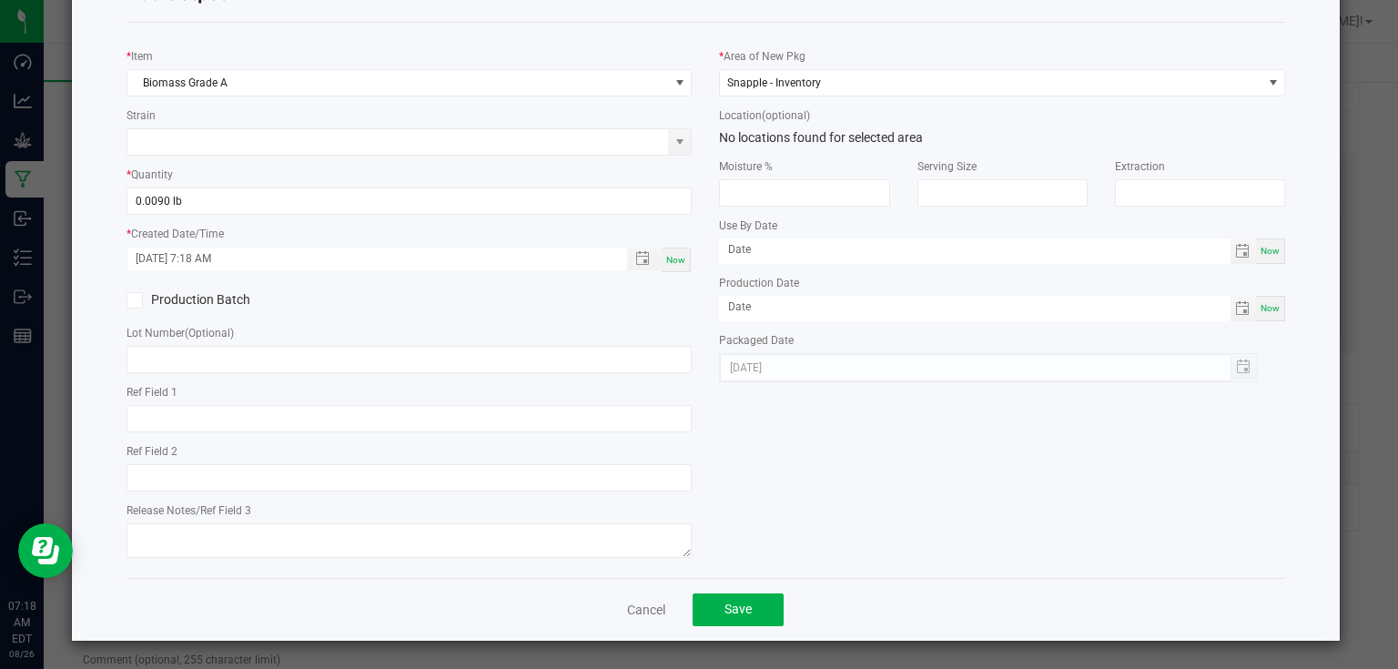
click at [734, 627] on div "Cancel Save" at bounding box center [707, 609] width 1160 height 63
click at [746, 603] on span "Save" at bounding box center [738, 609] width 27 height 15
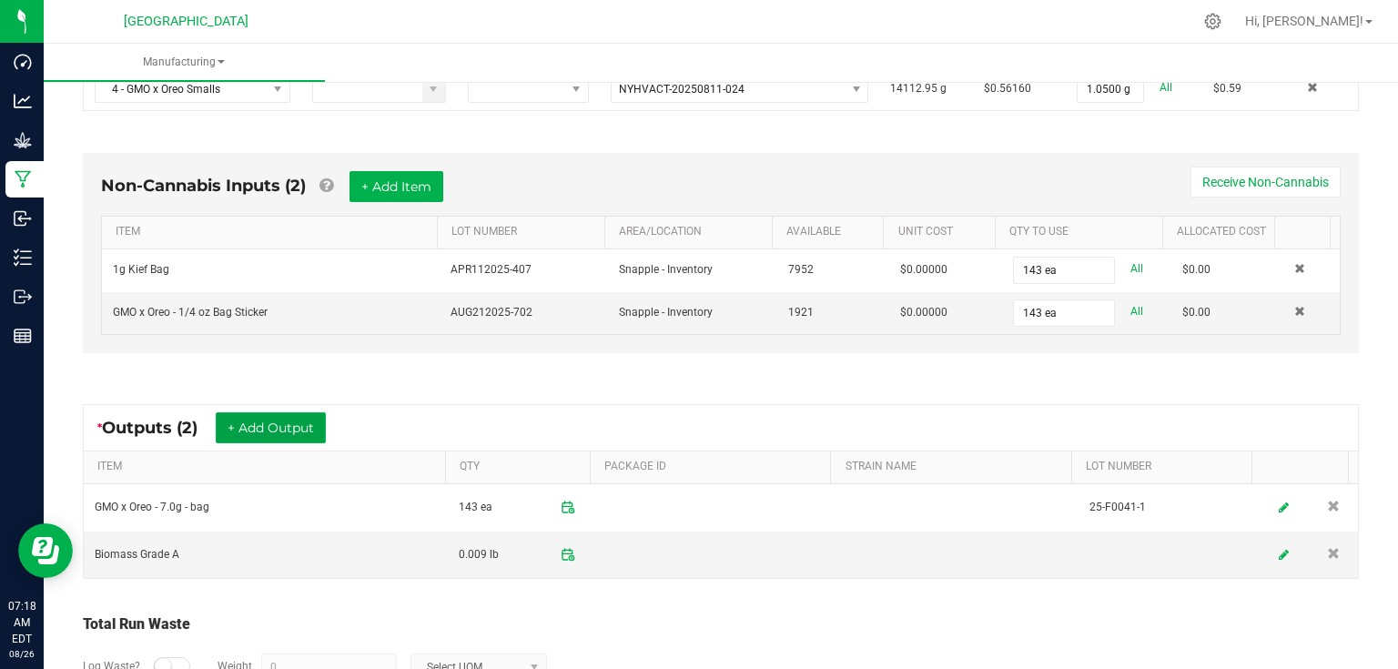
click at [251, 422] on button "+ Add Output" at bounding box center [271, 427] width 110 height 31
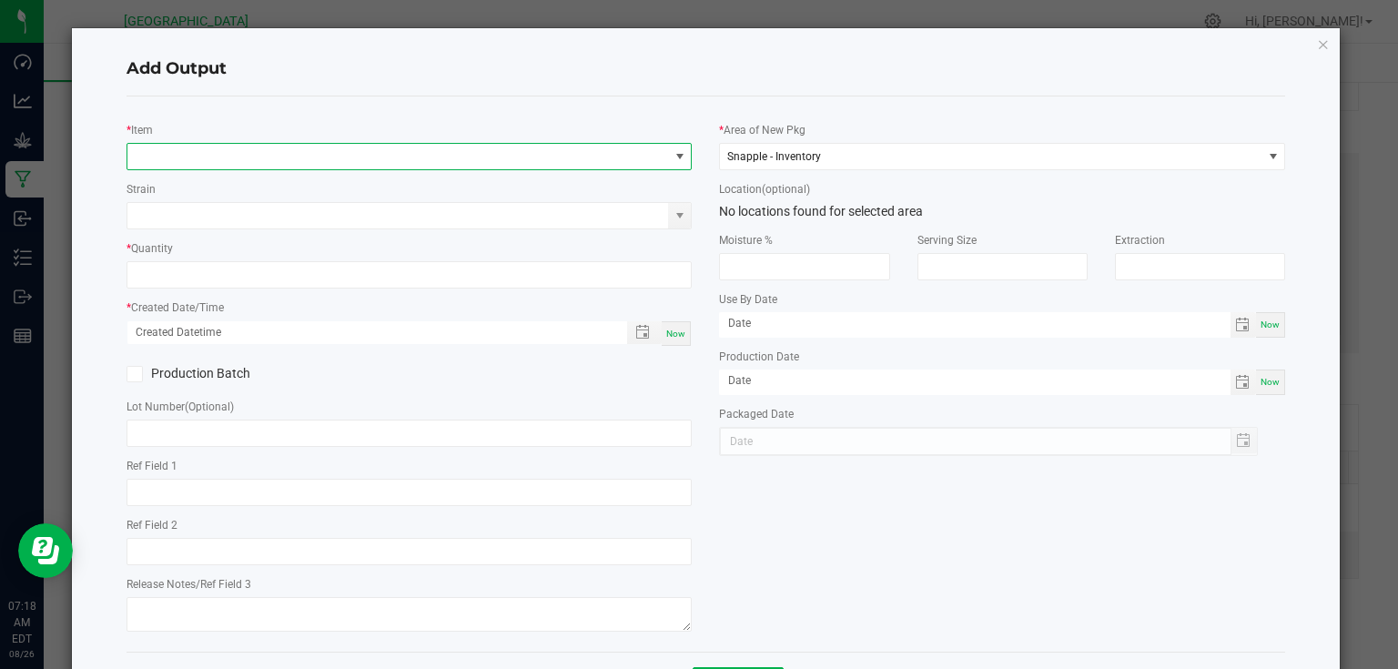
click at [212, 164] on span "NO DATA FOUND" at bounding box center [398, 156] width 542 height 25
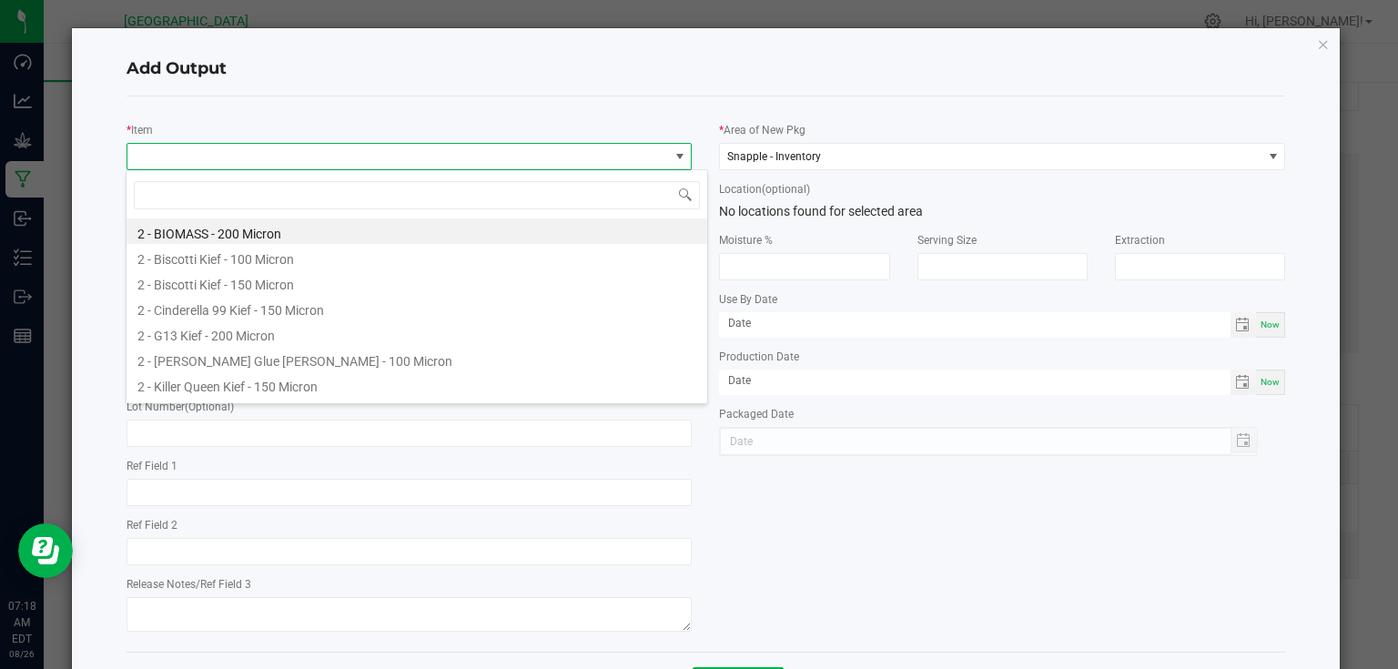
scroll to position [26, 561]
type input "ste"
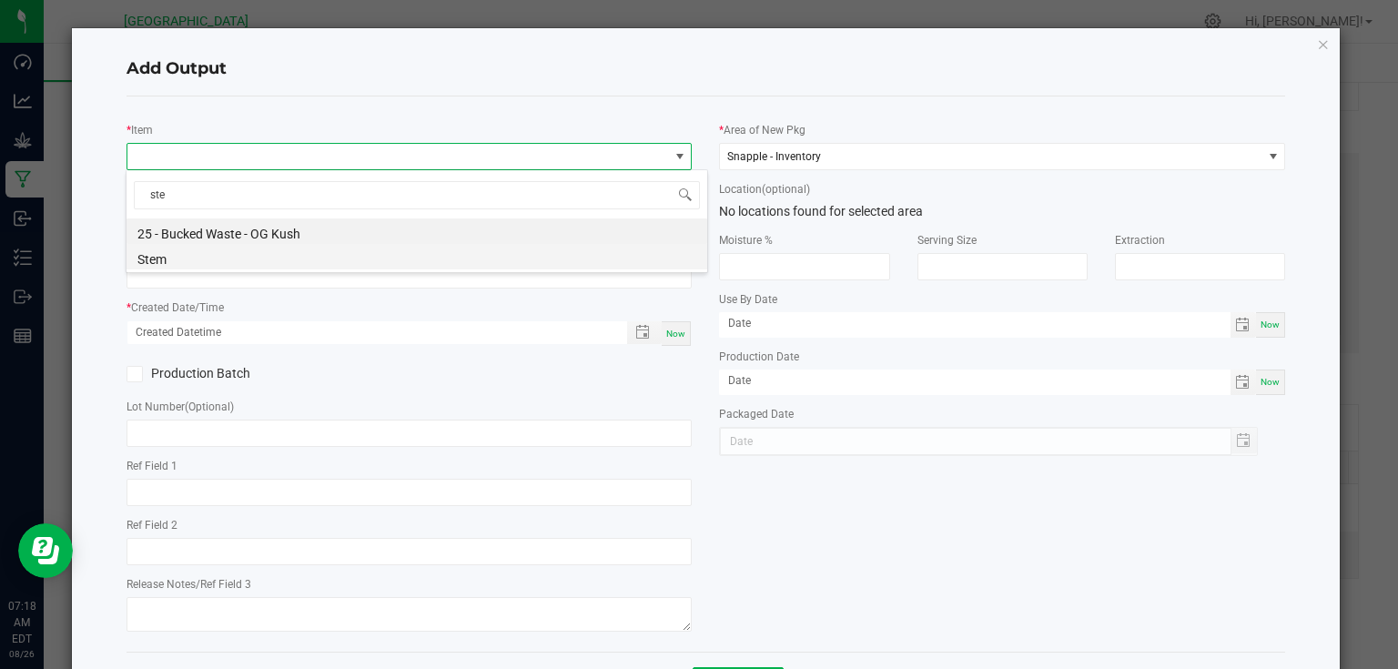
click at [204, 259] on li "Stem" at bounding box center [417, 256] width 581 height 25
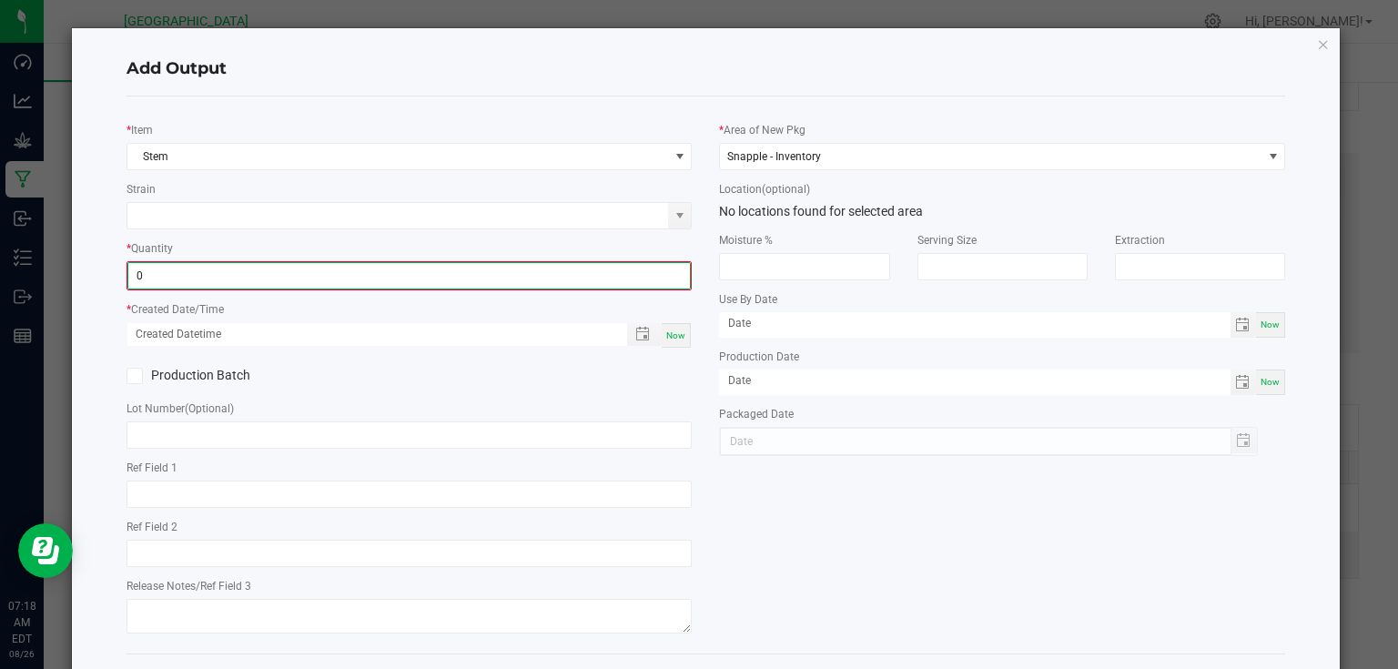
click at [208, 278] on input "0" at bounding box center [409, 275] width 563 height 25
type input "17.5000 g"
click at [672, 336] on span "Now" at bounding box center [675, 334] width 19 height 10
type input "[DATE] 7:19 AM"
type input "[DATE]"
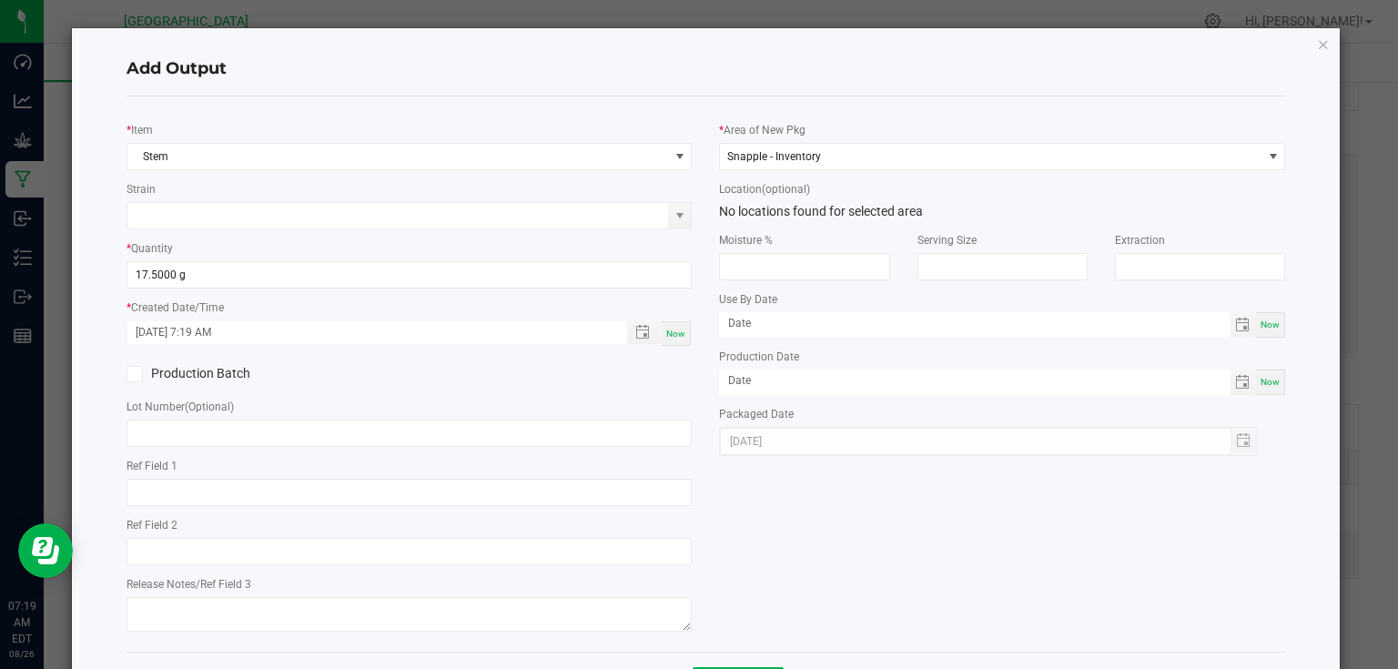
scroll to position [74, 0]
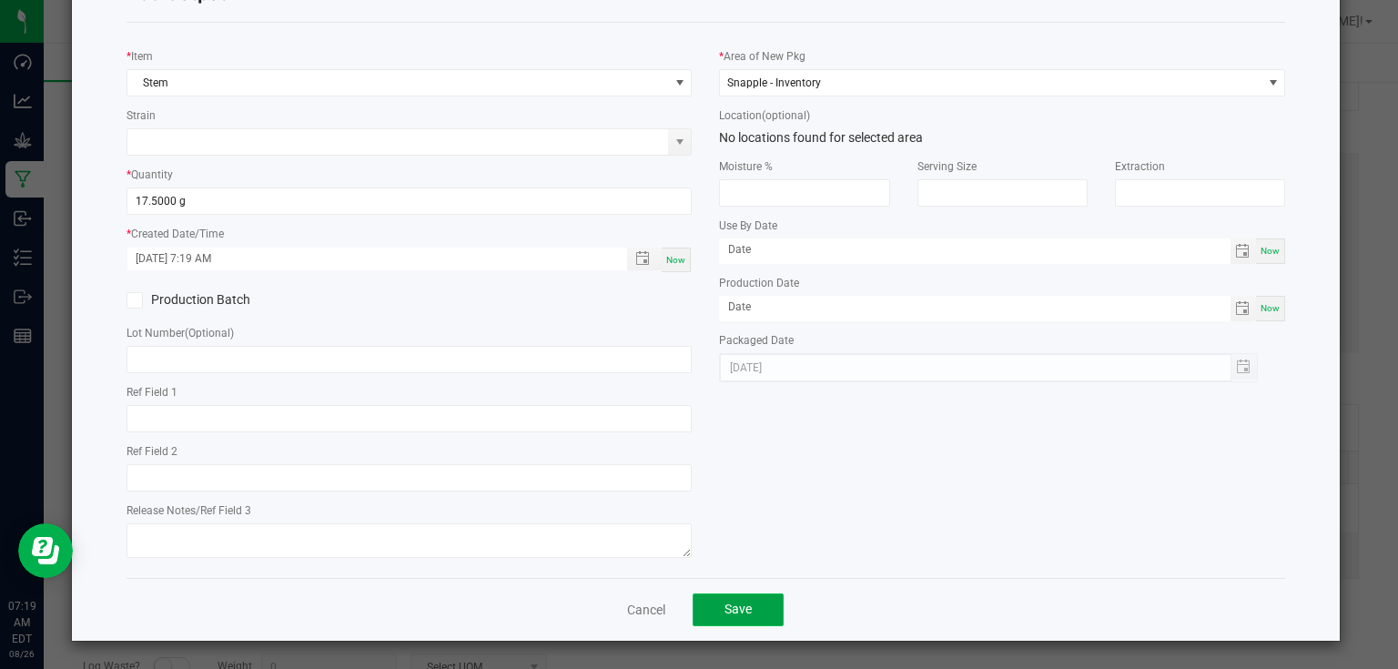
click at [715, 615] on button "Save" at bounding box center [738, 609] width 91 height 33
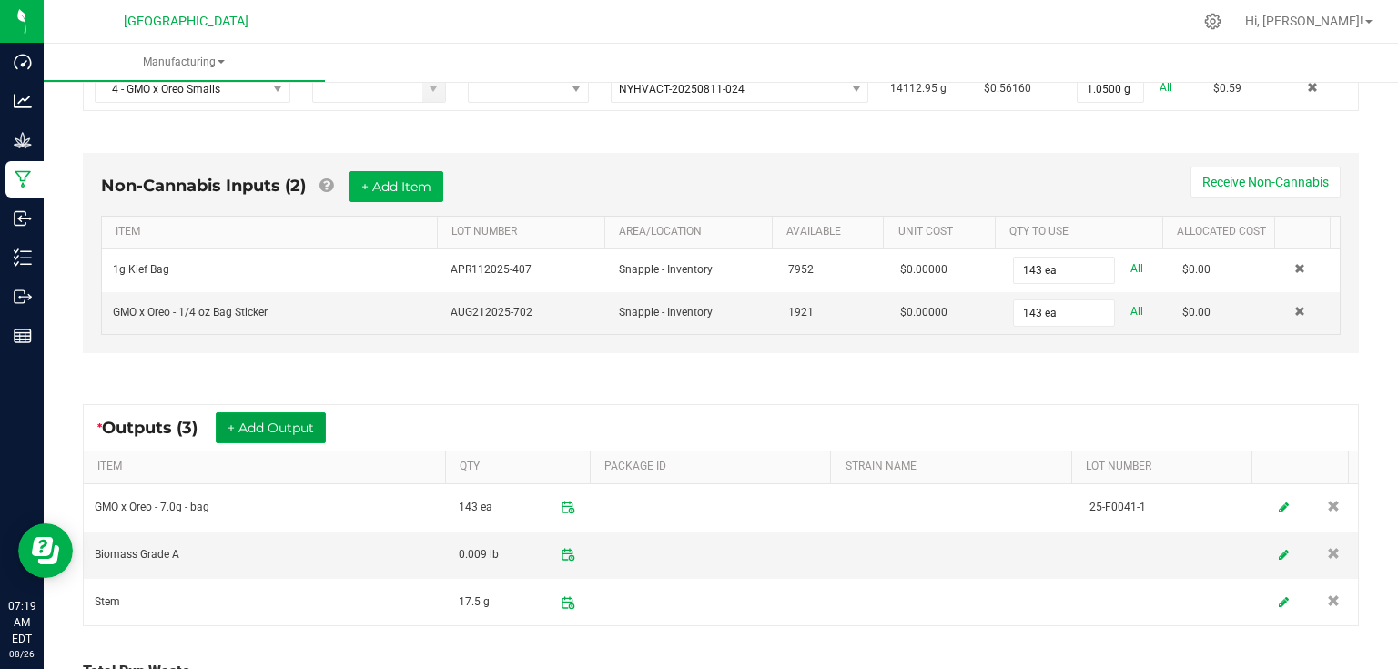
scroll to position [0, 0]
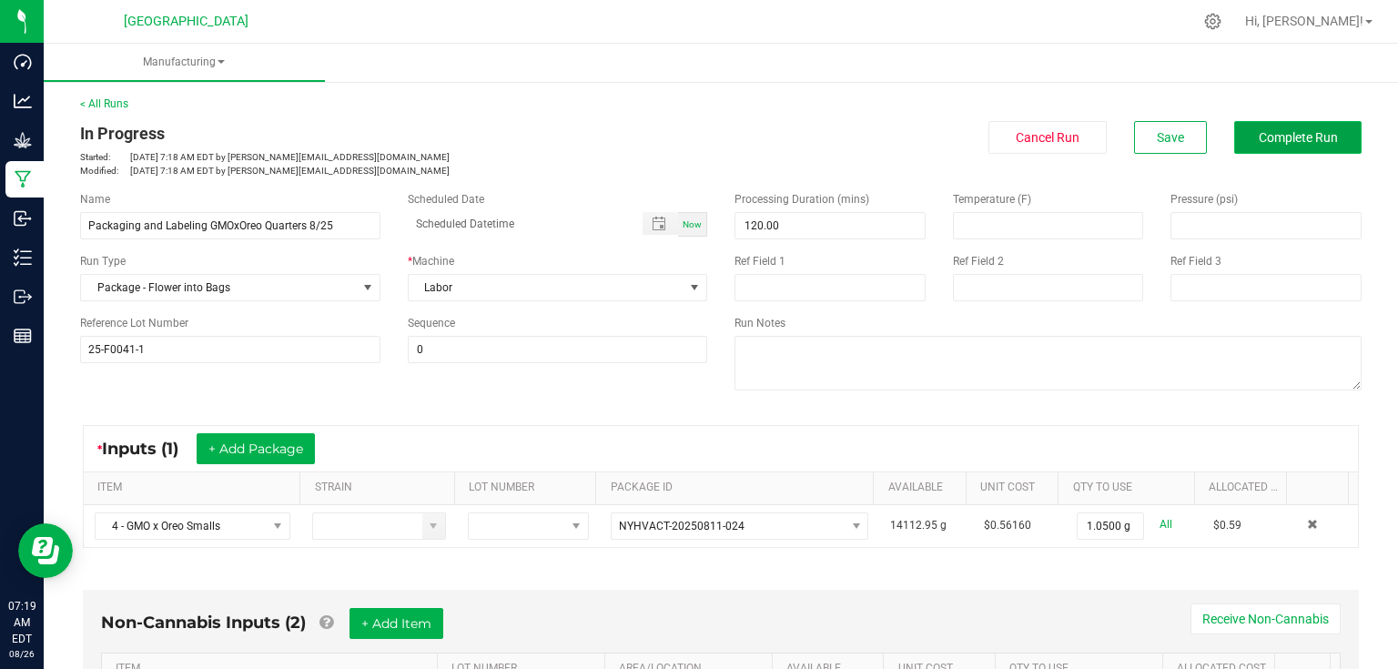
click at [1288, 146] on button "Complete Run" at bounding box center [1297, 137] width 127 height 33
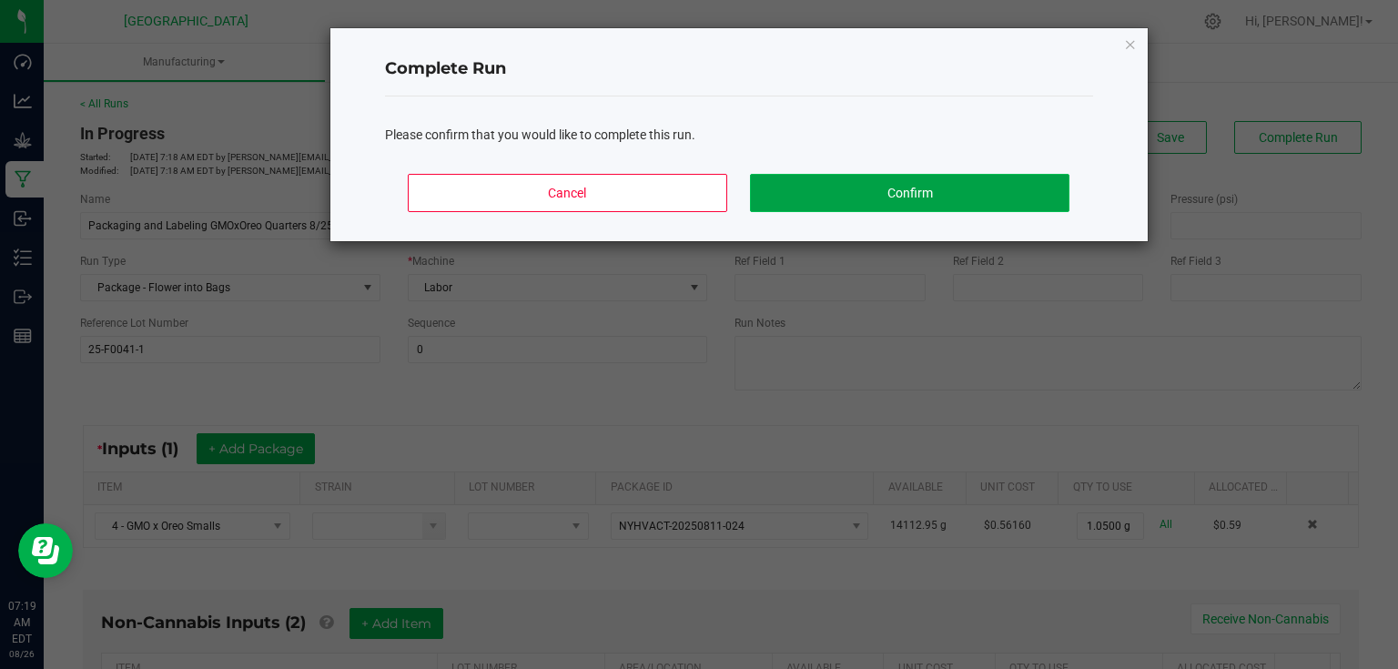
click at [979, 195] on button "Confirm" at bounding box center [909, 193] width 319 height 38
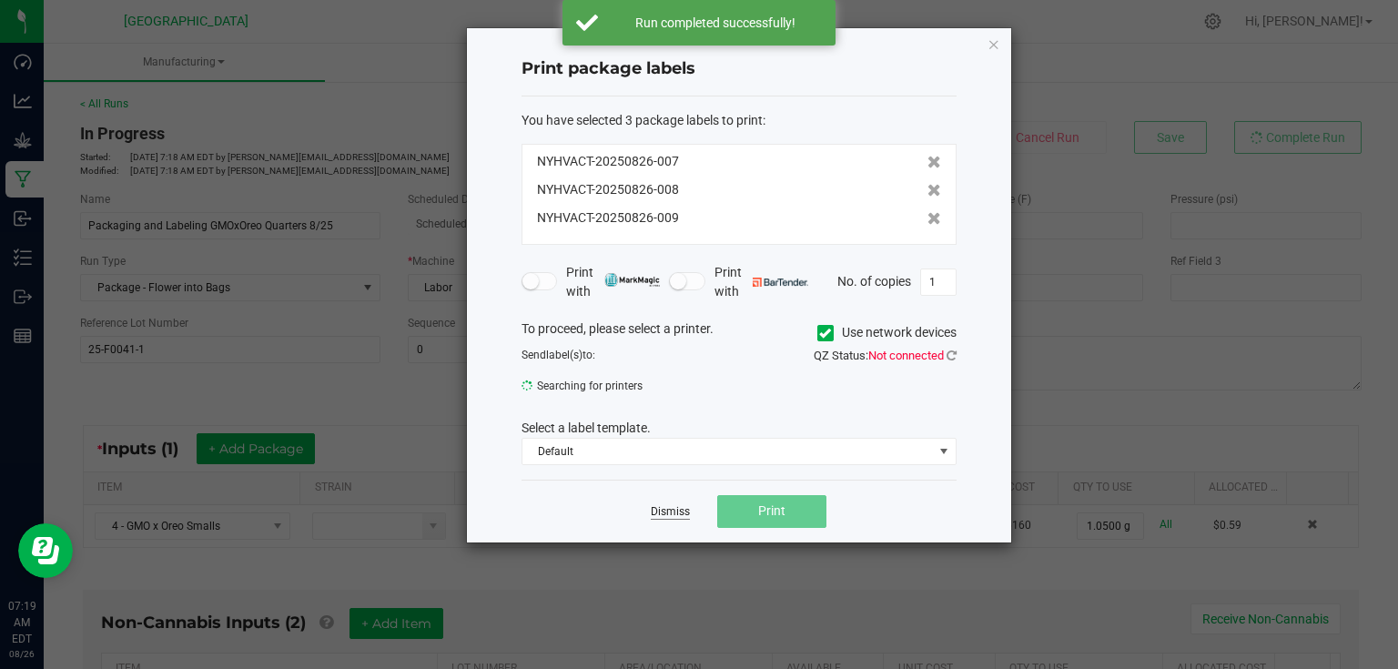
click at [677, 509] on link "Dismiss" at bounding box center [670, 511] width 39 height 15
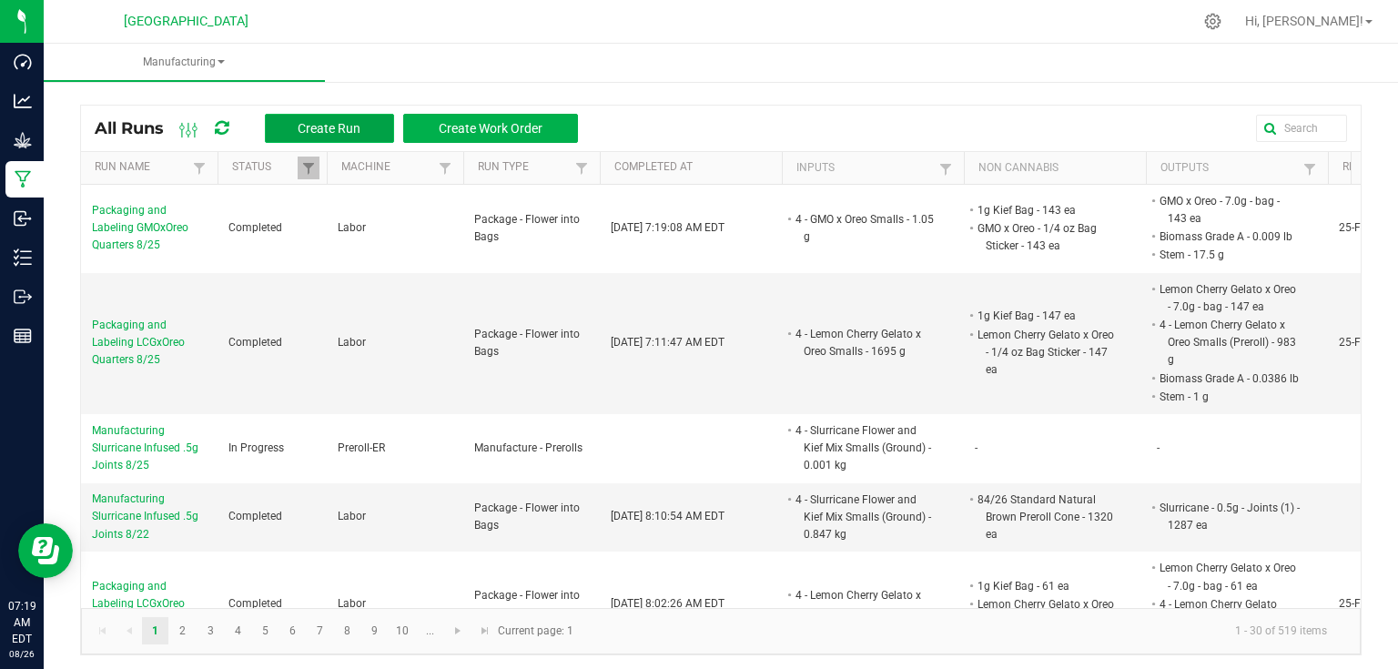
click at [289, 120] on button "Create Run" at bounding box center [329, 128] width 129 height 29
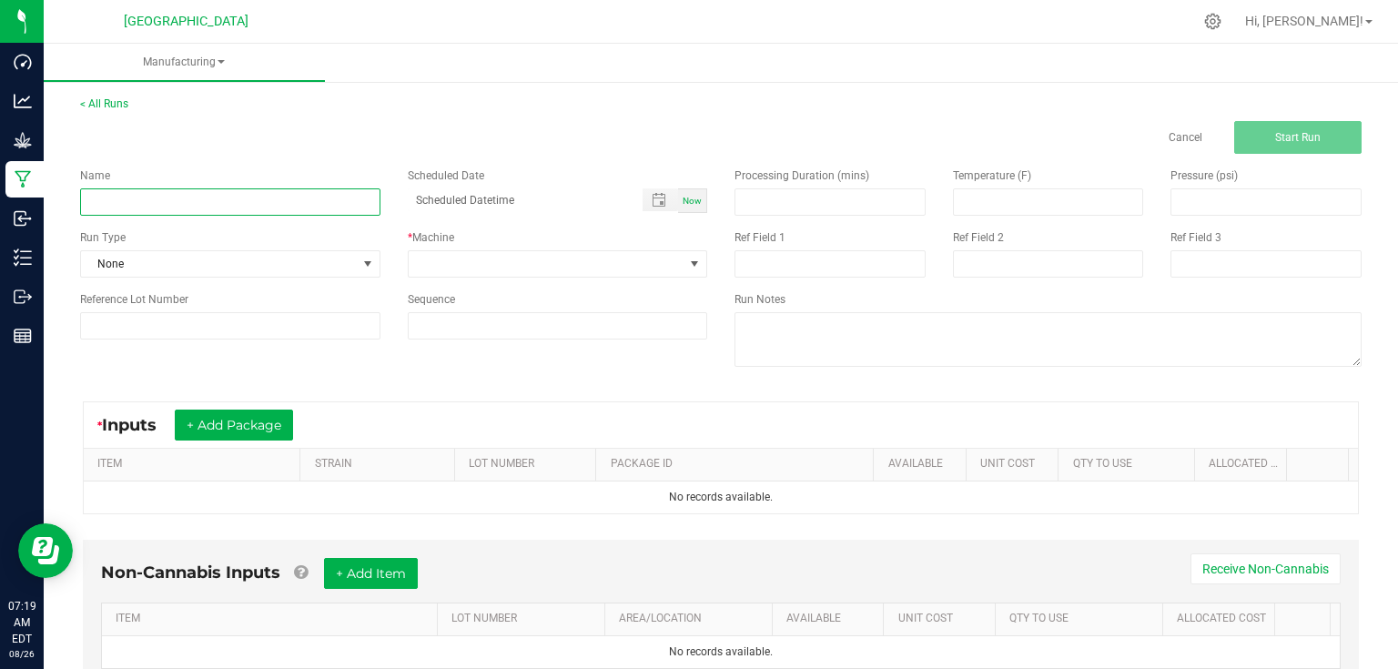
click at [279, 210] on input at bounding box center [230, 201] width 300 height 27
type input "Sifting LCGxOreo Trim from Smalls (PR) 8/25"
click at [459, 269] on span at bounding box center [547, 263] width 276 height 25
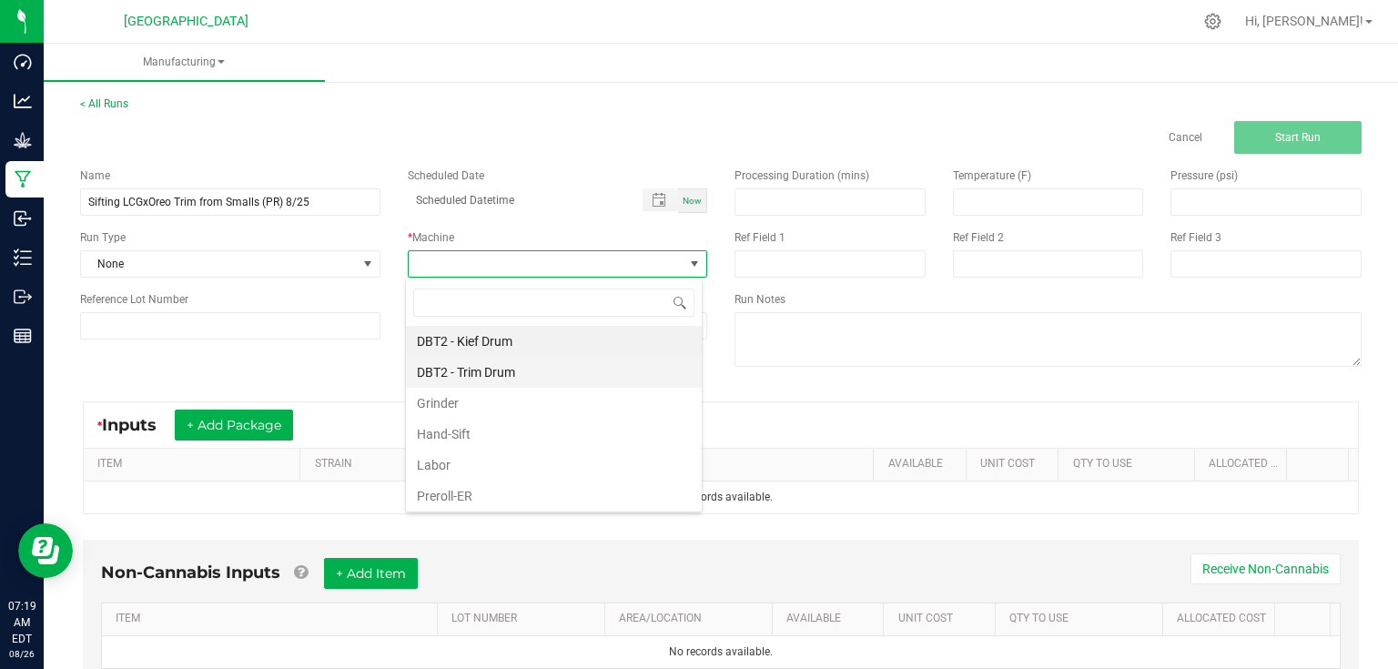
scroll to position [26, 297]
click at [457, 469] on li "Labor" at bounding box center [554, 465] width 296 height 31
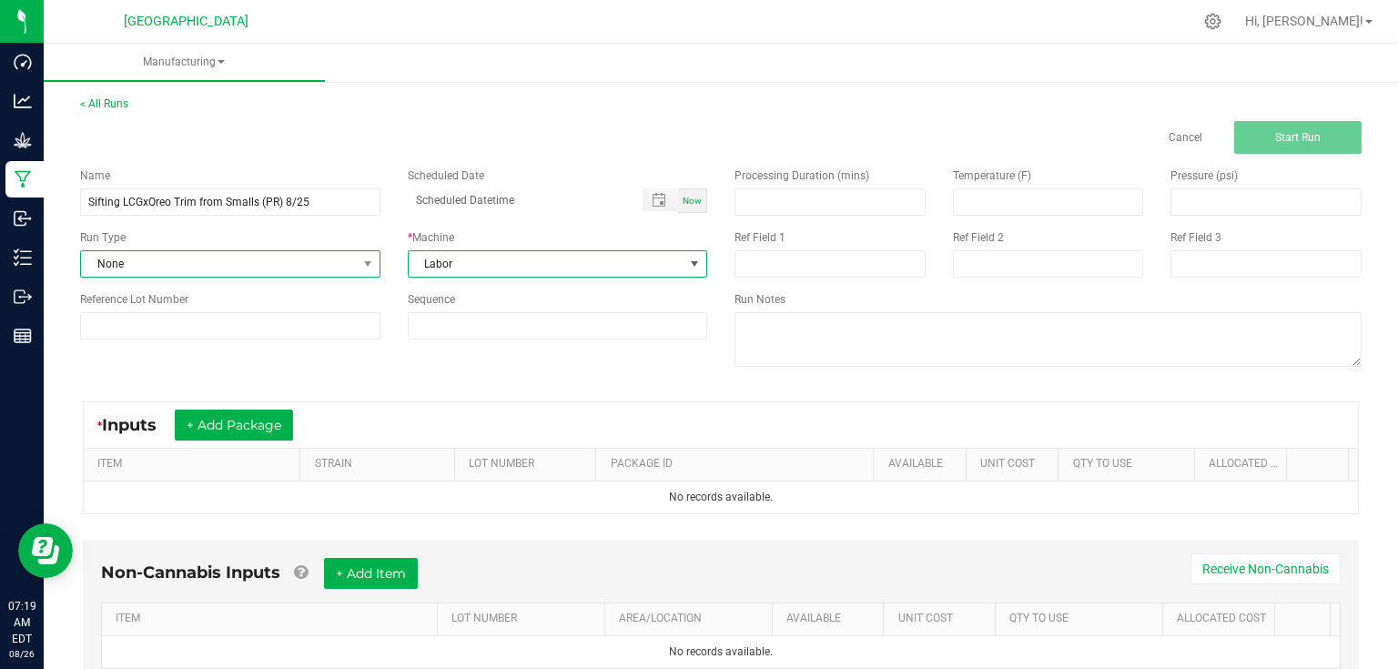
click at [317, 250] on span "None" at bounding box center [230, 263] width 300 height 27
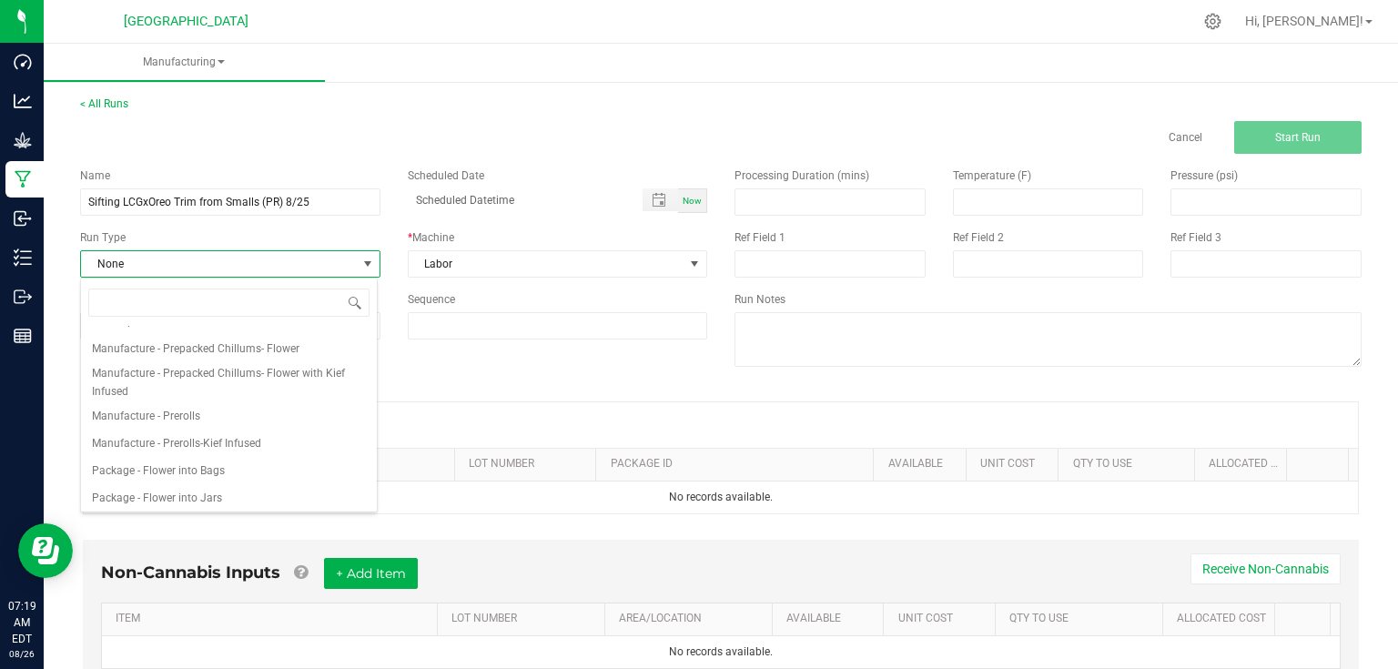
scroll to position [0, 0]
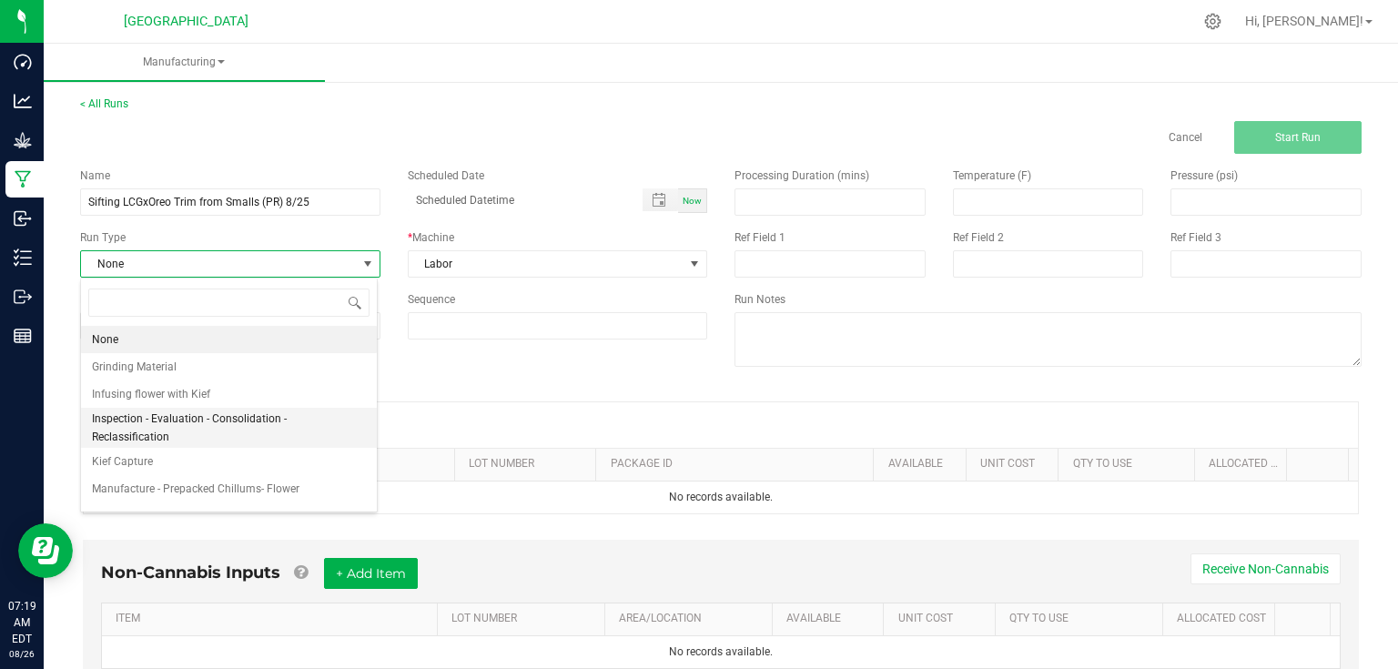
click at [225, 427] on span "Inspection - Evaluation - Consolidation - Reclassification" at bounding box center [229, 428] width 274 height 36
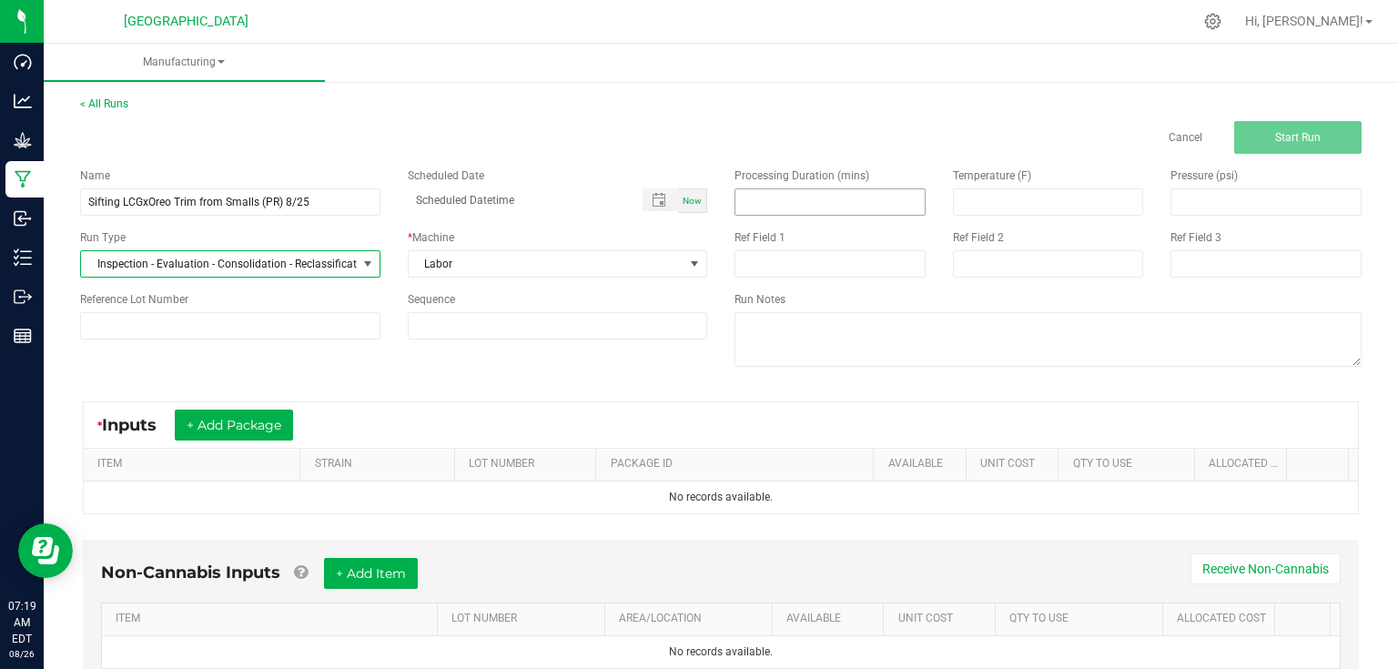
click at [815, 204] on input at bounding box center [829, 201] width 189 height 25
type input "30.00"
drag, startPoint x: 436, startPoint y: 350, endPoint x: 273, endPoint y: 441, distance: 187.1
click at [425, 359] on div "Name Sifting LCGxOreo Trim from Smalls (PR) 8/25 Scheduled Date Now Run Type In…" at bounding box center [720, 269] width 1309 height 231
click at [260, 435] on button "+ Add Package" at bounding box center [234, 425] width 118 height 31
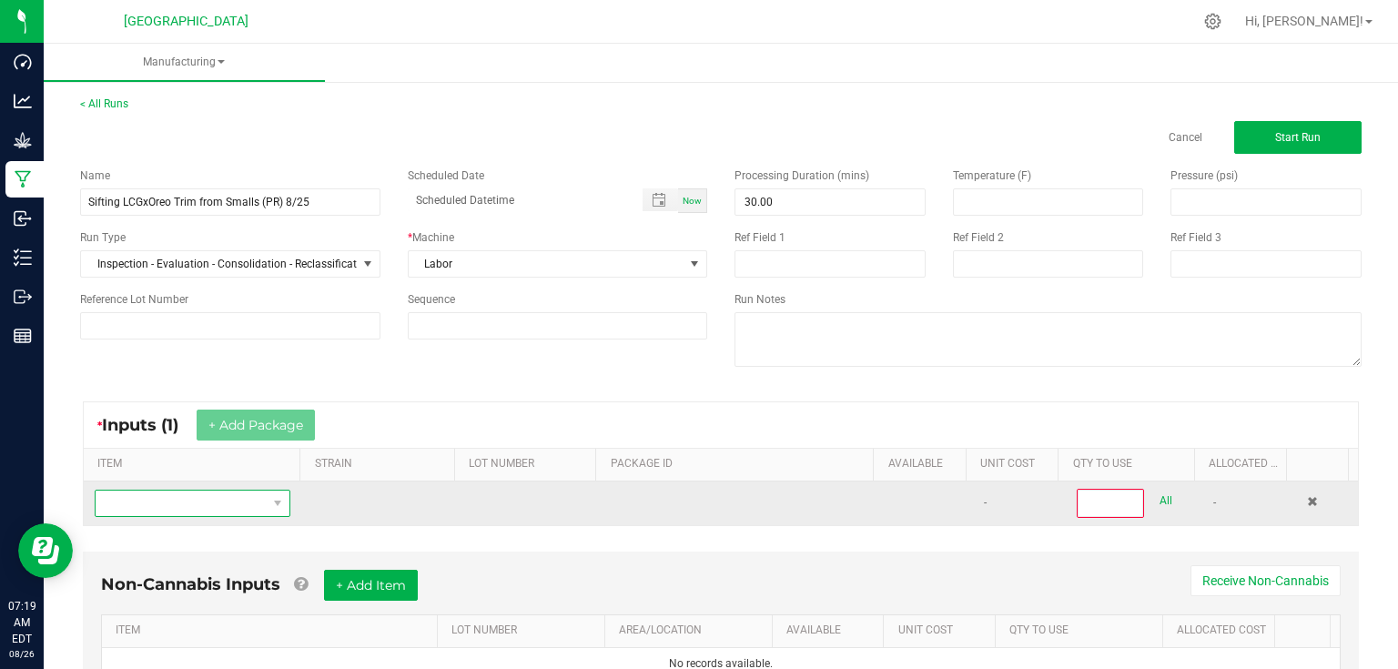
click at [194, 514] on span "NO DATA FOUND" at bounding box center [193, 503] width 196 height 27
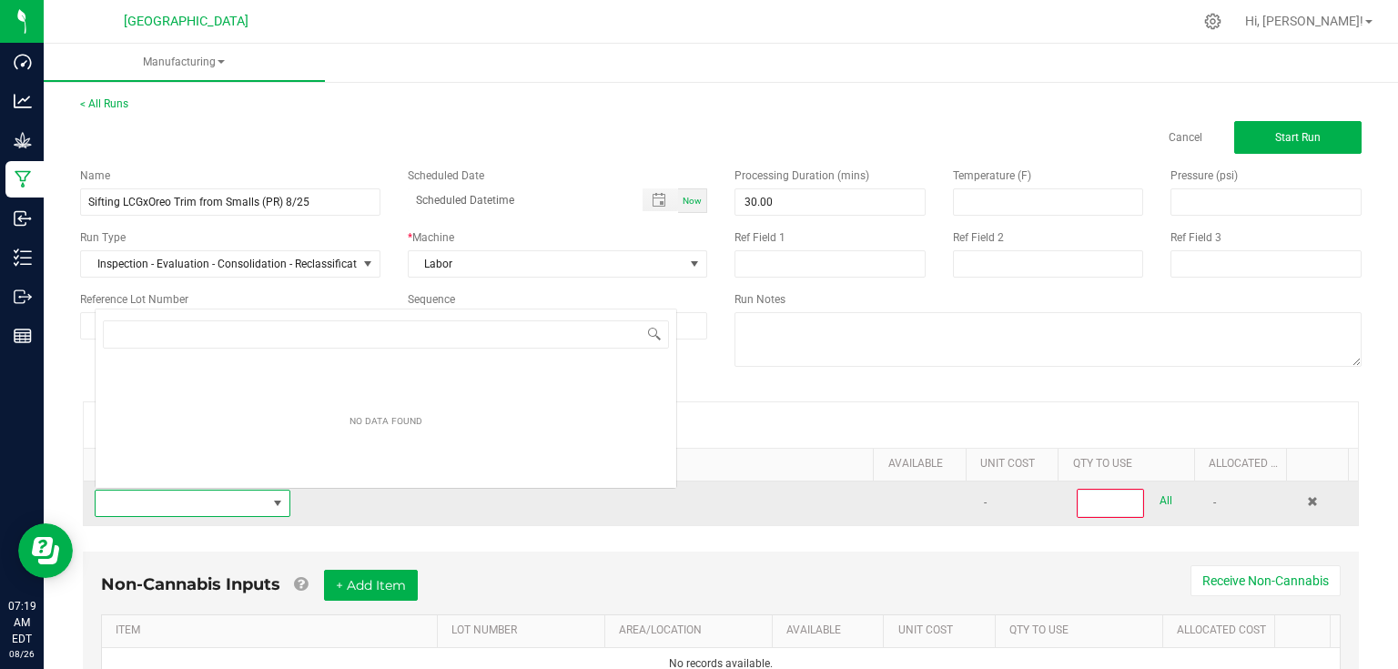
scroll to position [26, 189]
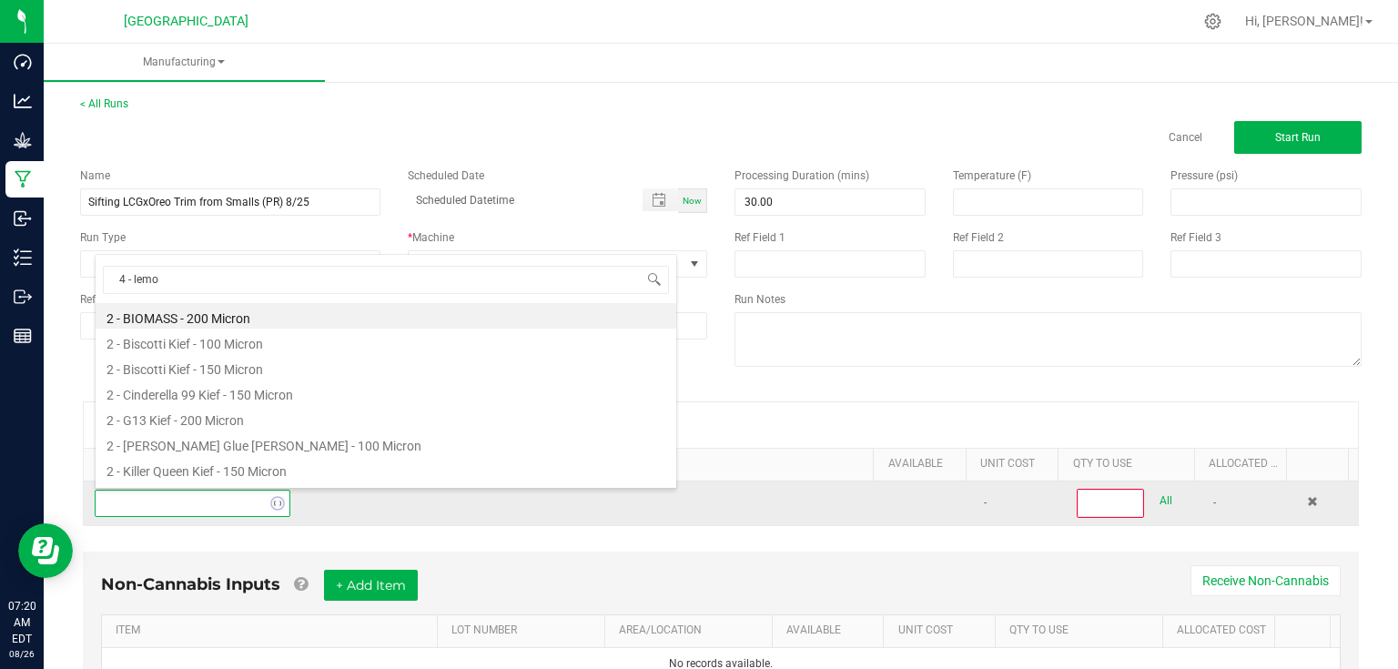
type input "4 - lemon"
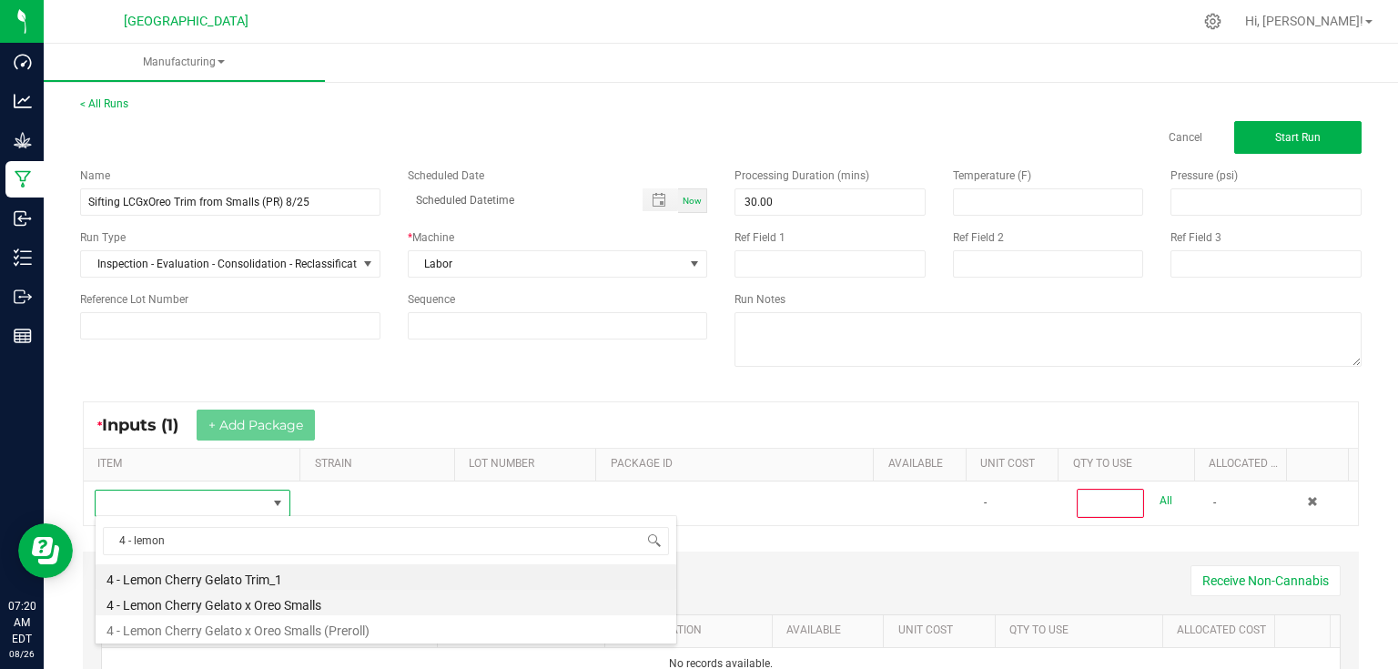
click at [314, 608] on li "4 - Lemon Cherry Gelato x Oreo Smalls" at bounding box center [386, 602] width 581 height 25
type input "0"
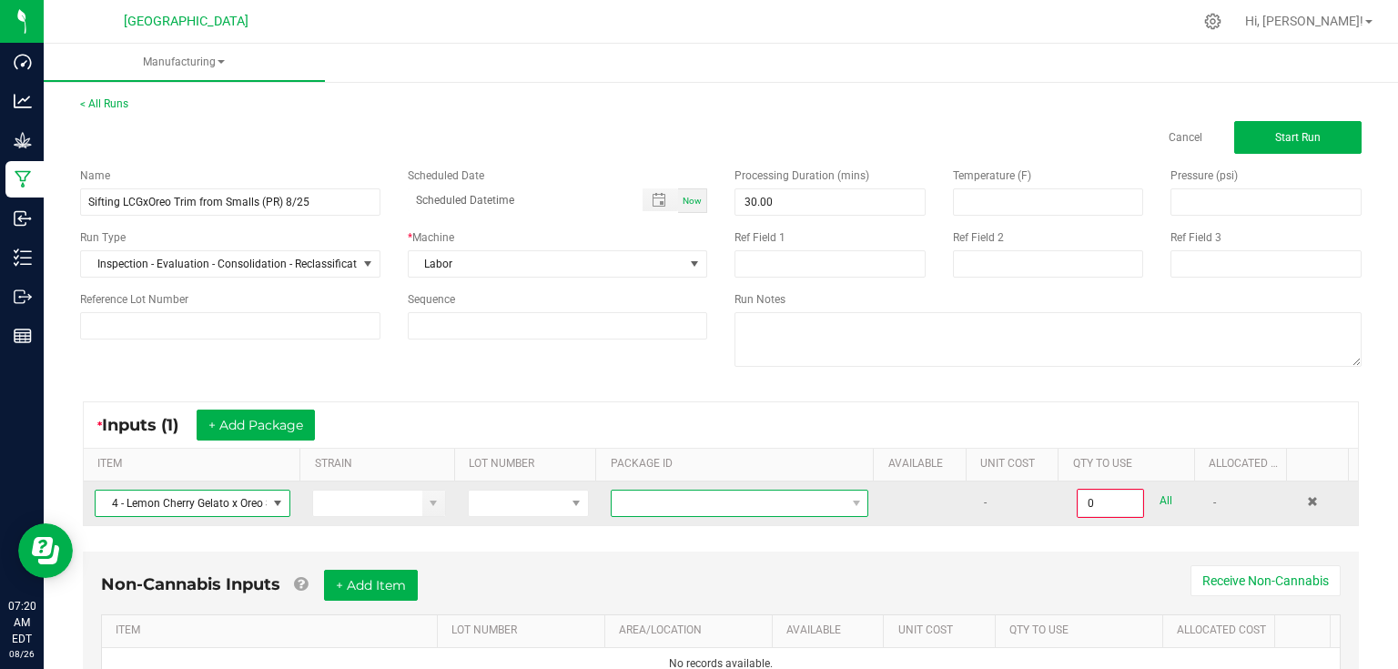
click at [638, 494] on span "NO DATA FOUND" at bounding box center [728, 503] width 233 height 25
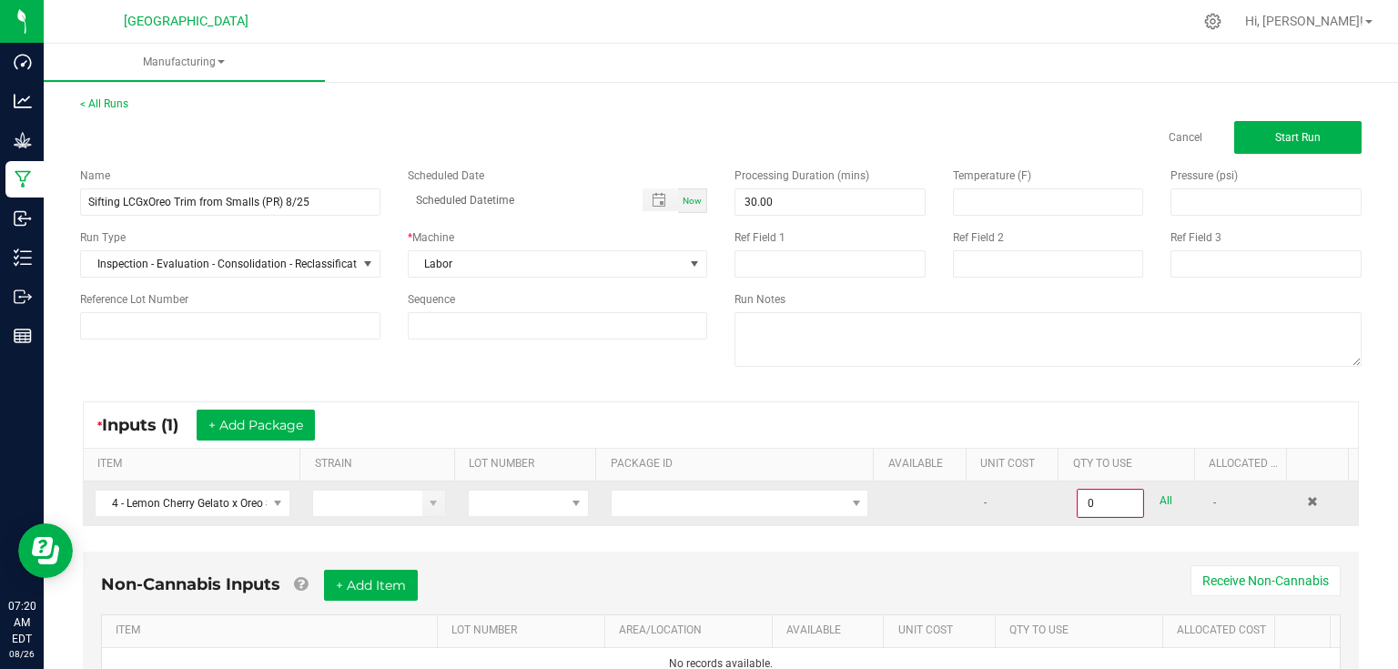
click at [262, 517] on td "4 - Lemon Cherry Gelato x Oreo Smalls" at bounding box center [193, 504] width 218 height 44
click at [278, 508] on span at bounding box center [277, 503] width 15 height 15
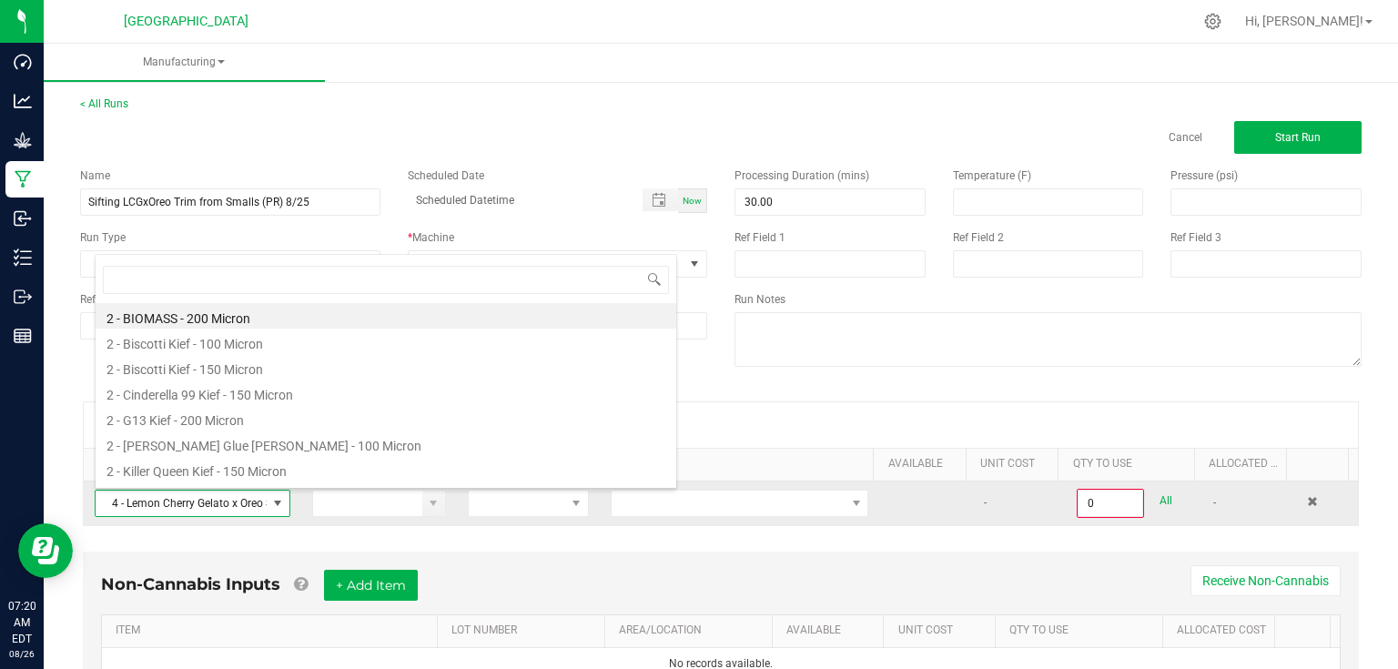
scroll to position [26, 189]
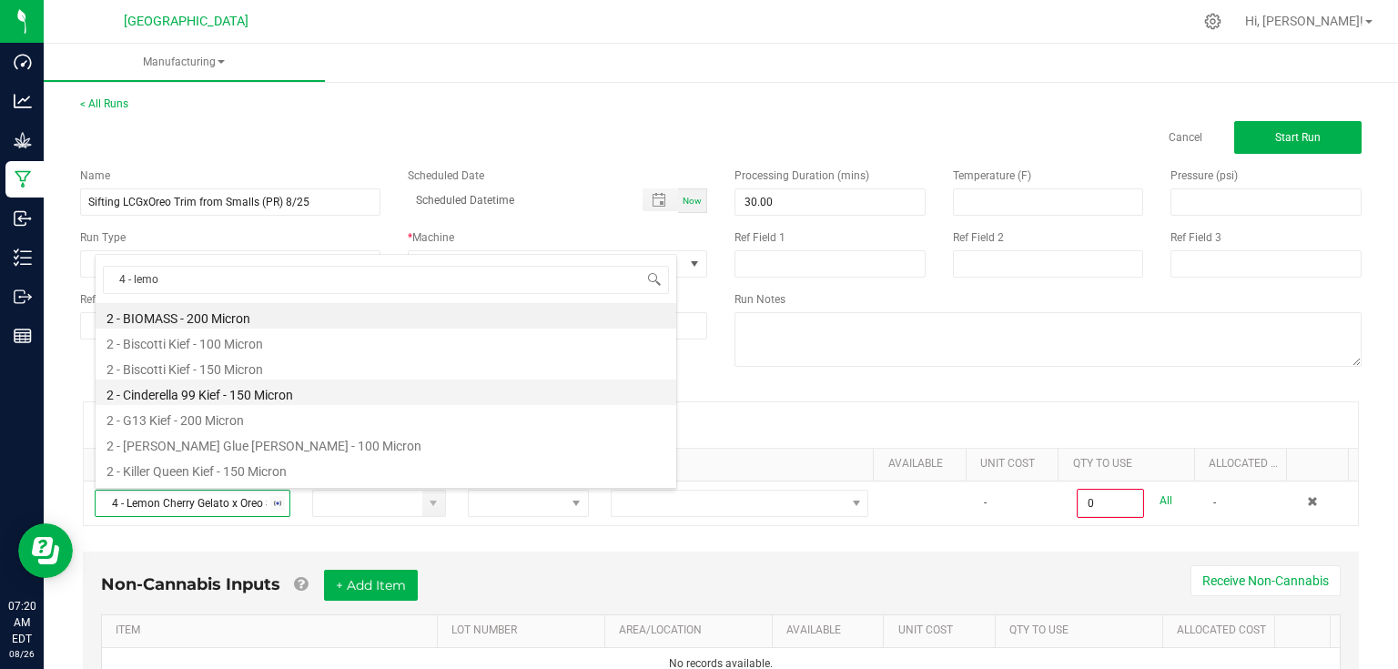
type input "4 - lemon"
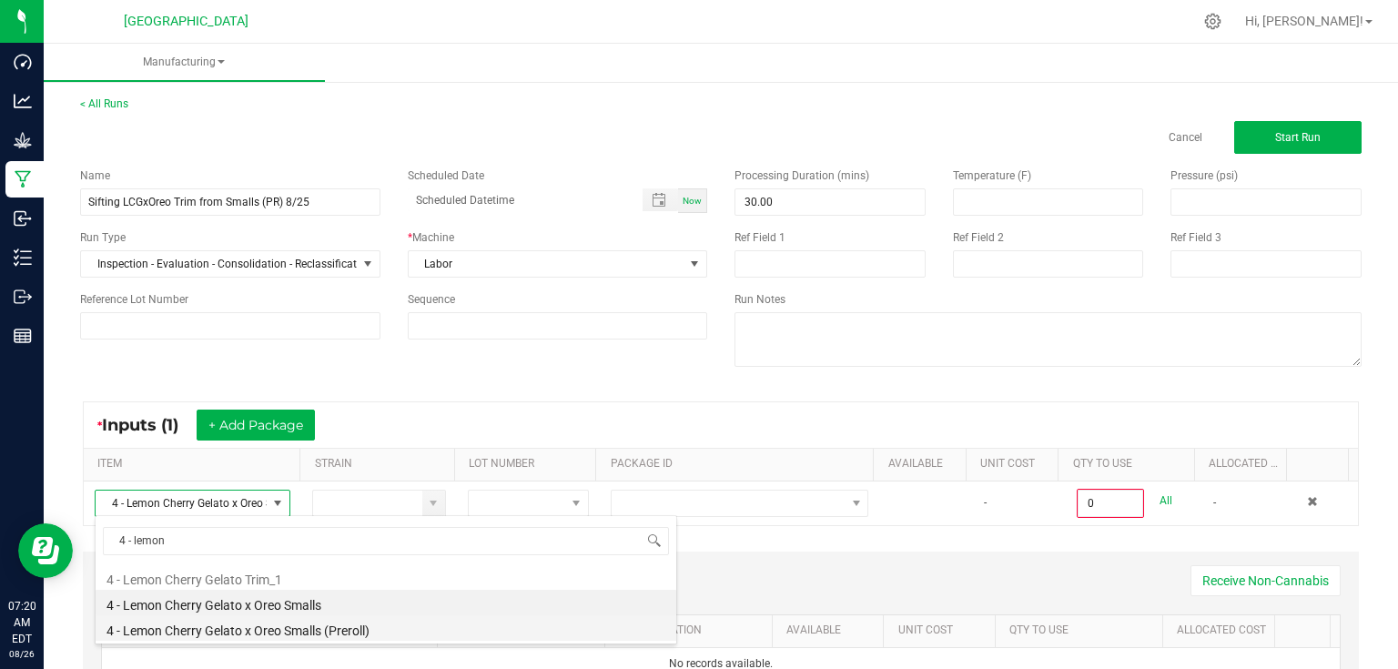
click at [313, 630] on li "4 - Lemon Cherry Gelato x Oreo Smalls (Preroll)" at bounding box center [386, 627] width 581 height 25
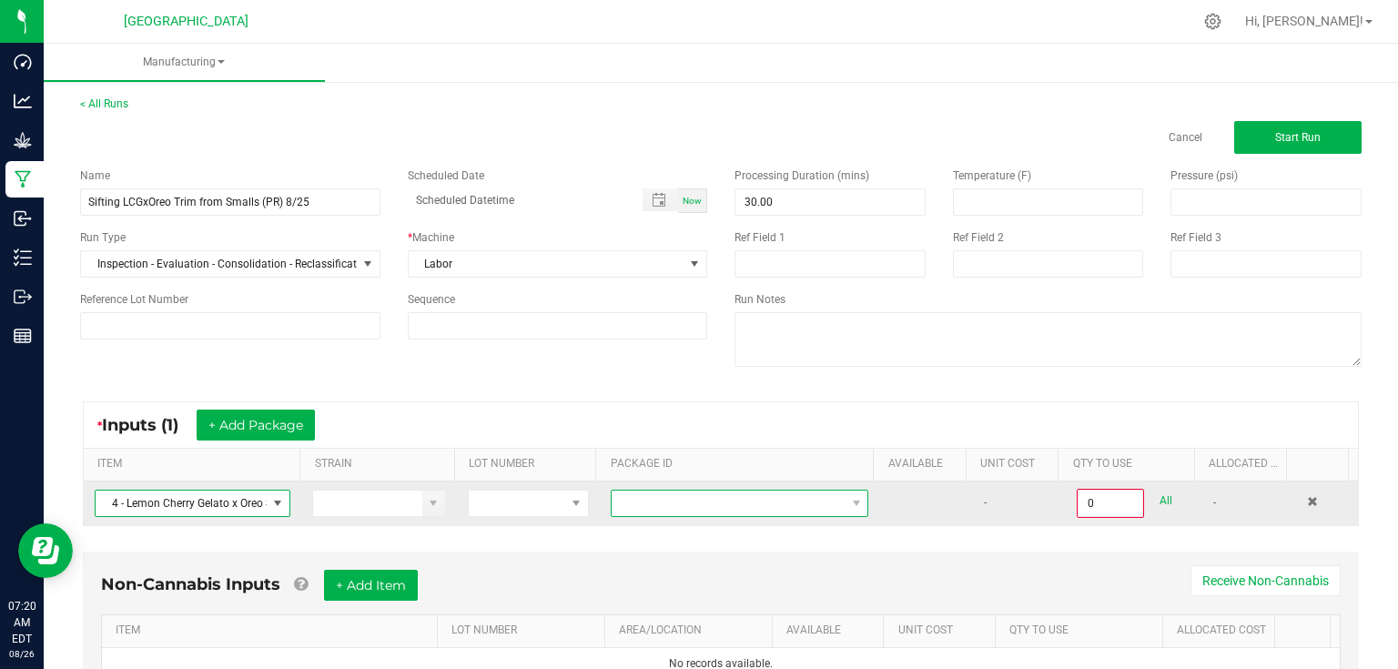
click at [645, 499] on span at bounding box center [728, 503] width 233 height 25
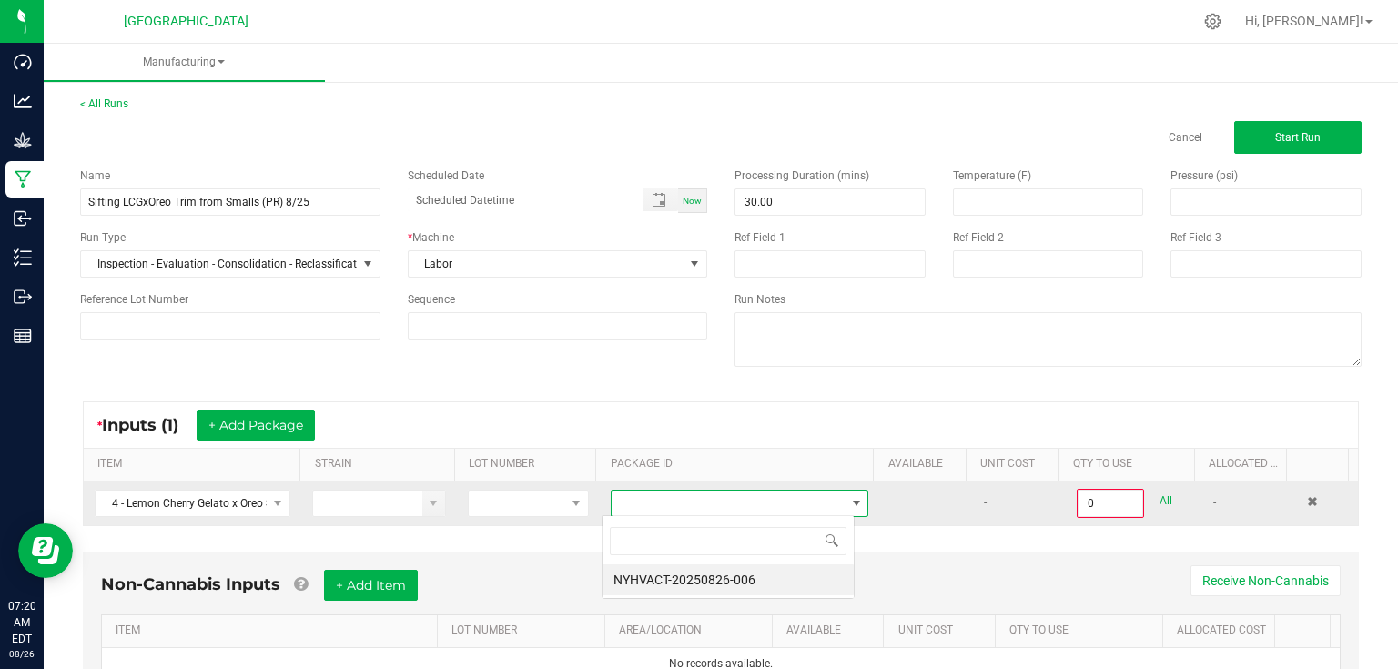
scroll to position [26, 252]
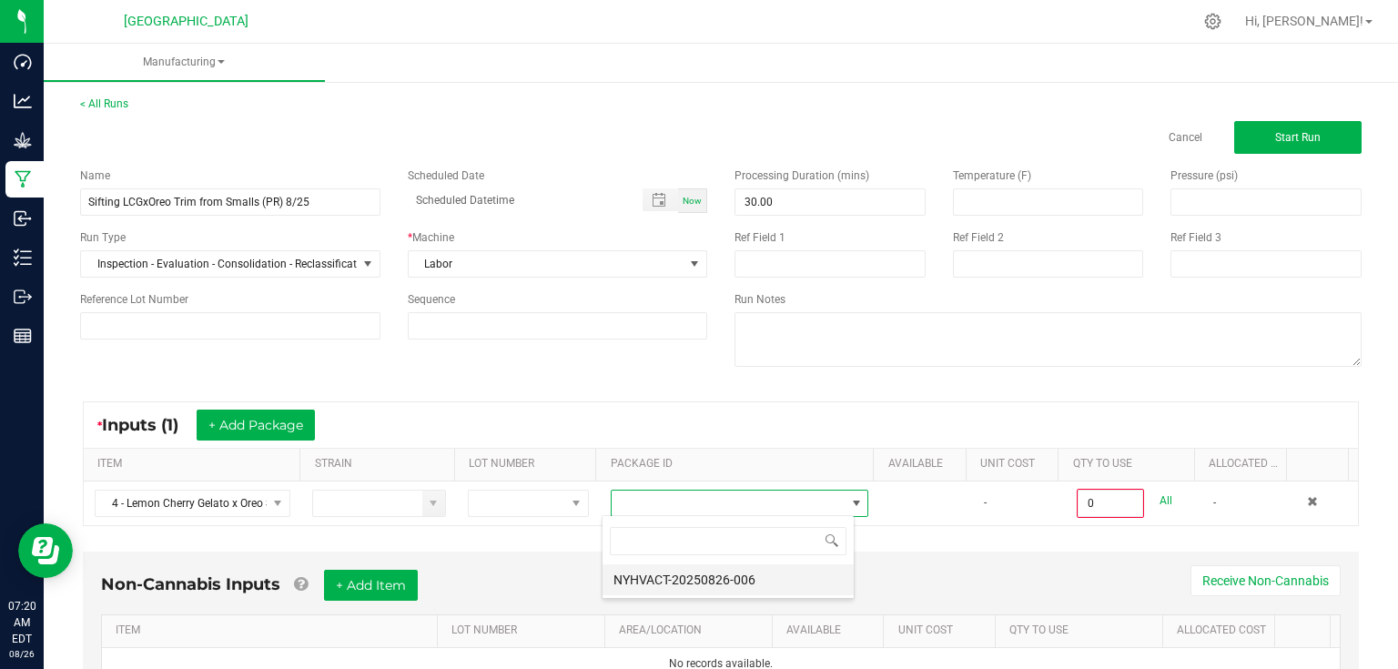
click at [679, 576] on li "NYHVACT-20250826-006" at bounding box center [728, 579] width 251 height 31
click at [709, 548] on div "Non-Cannabis Inputs + Add Item Receive Non-Cannabis ITEM LOT NUMBER AREA/LOCATI…" at bounding box center [720, 638] width 1309 height 191
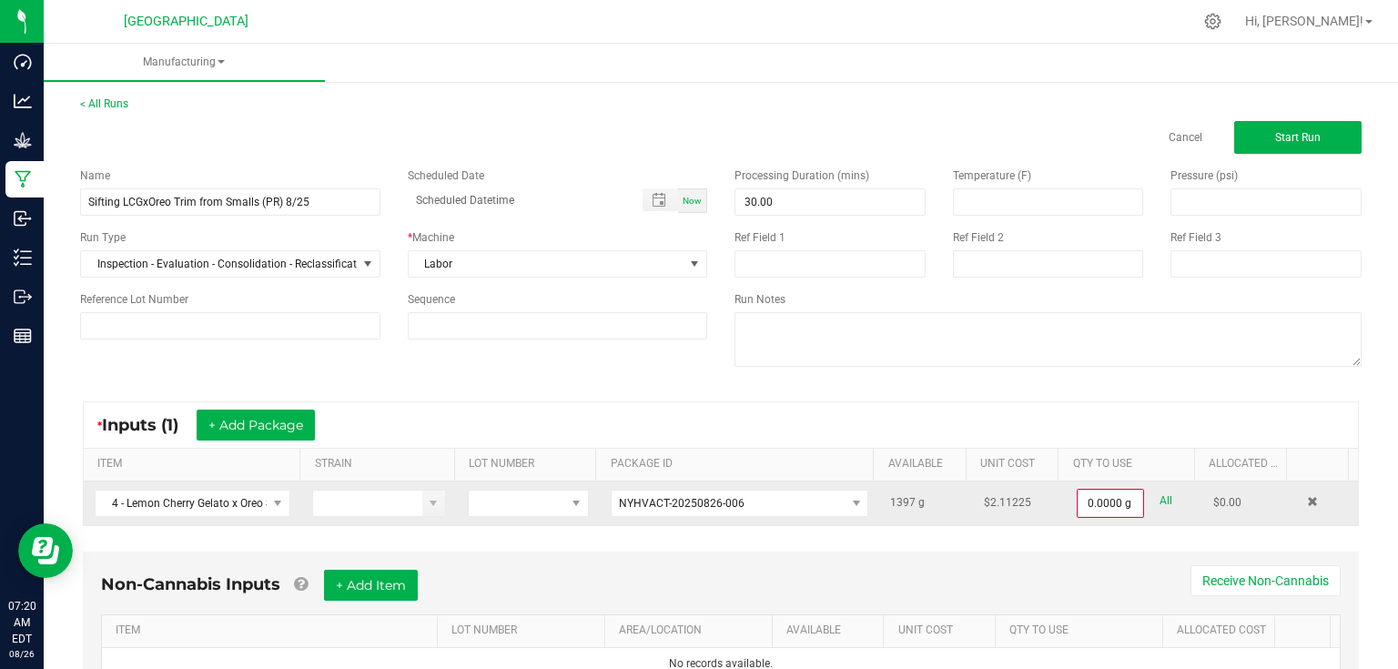
click at [1160, 499] on link "All" at bounding box center [1166, 501] width 13 height 25
type input "1397.0000 g"
click at [1276, 140] on span "Start Run" at bounding box center [1298, 137] width 46 height 13
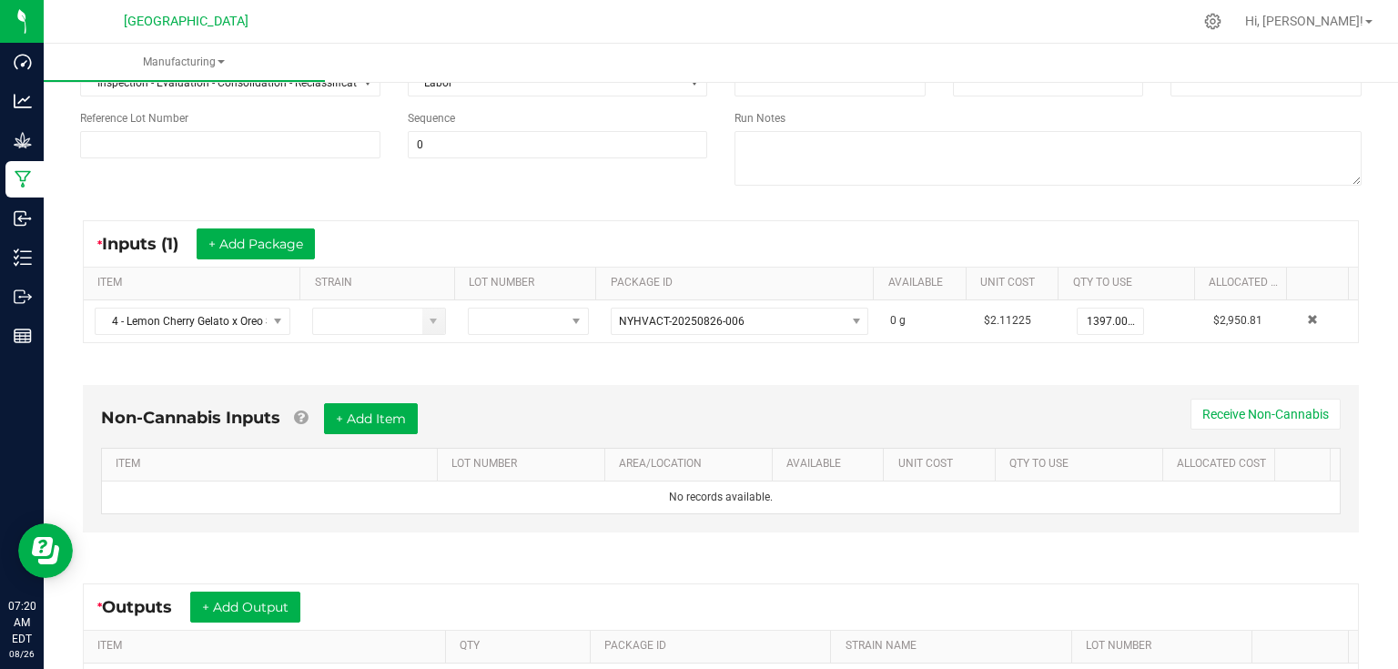
scroll to position [435, 0]
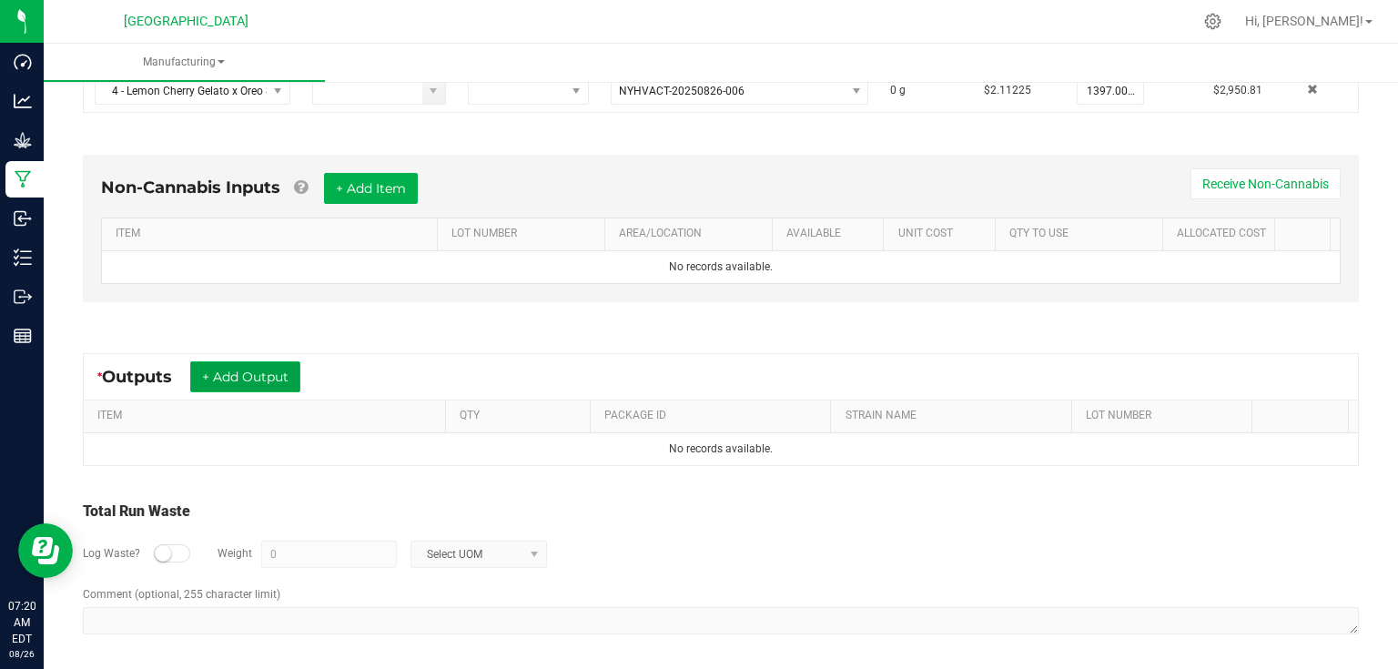
click at [273, 381] on button "+ Add Output" at bounding box center [245, 376] width 110 height 31
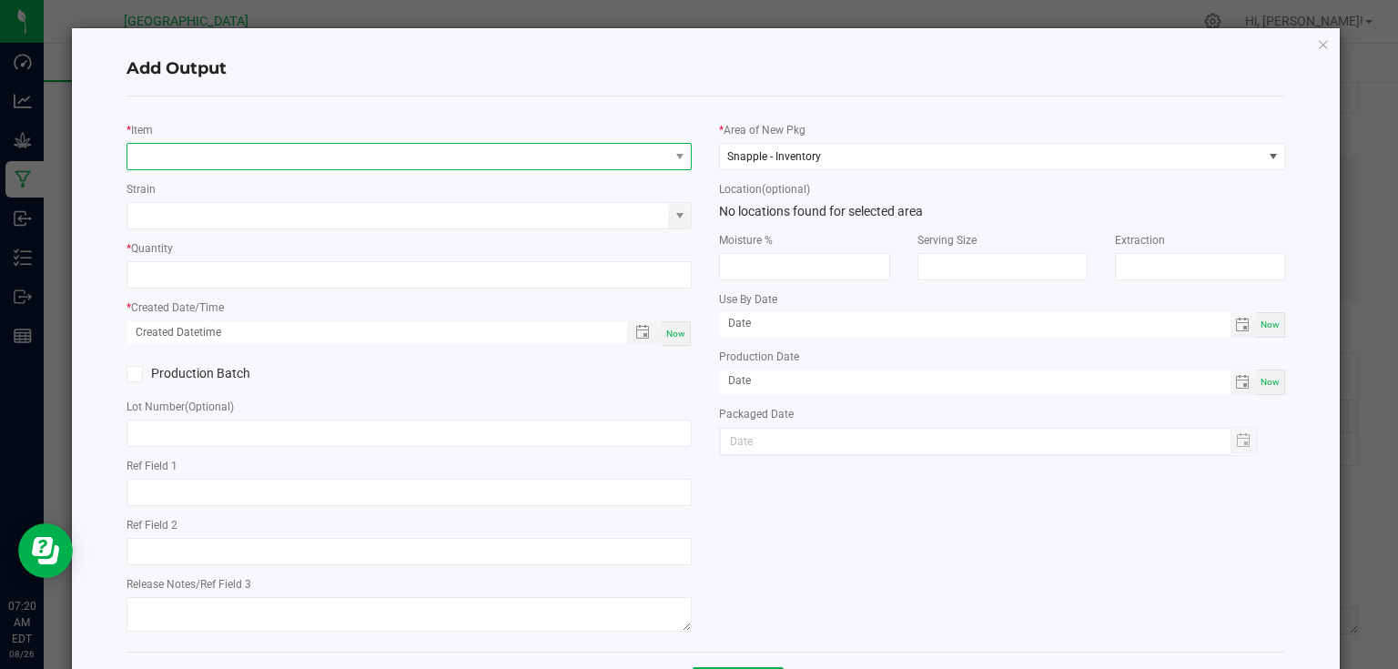
click at [231, 155] on span "NO DATA FOUND" at bounding box center [398, 156] width 542 height 25
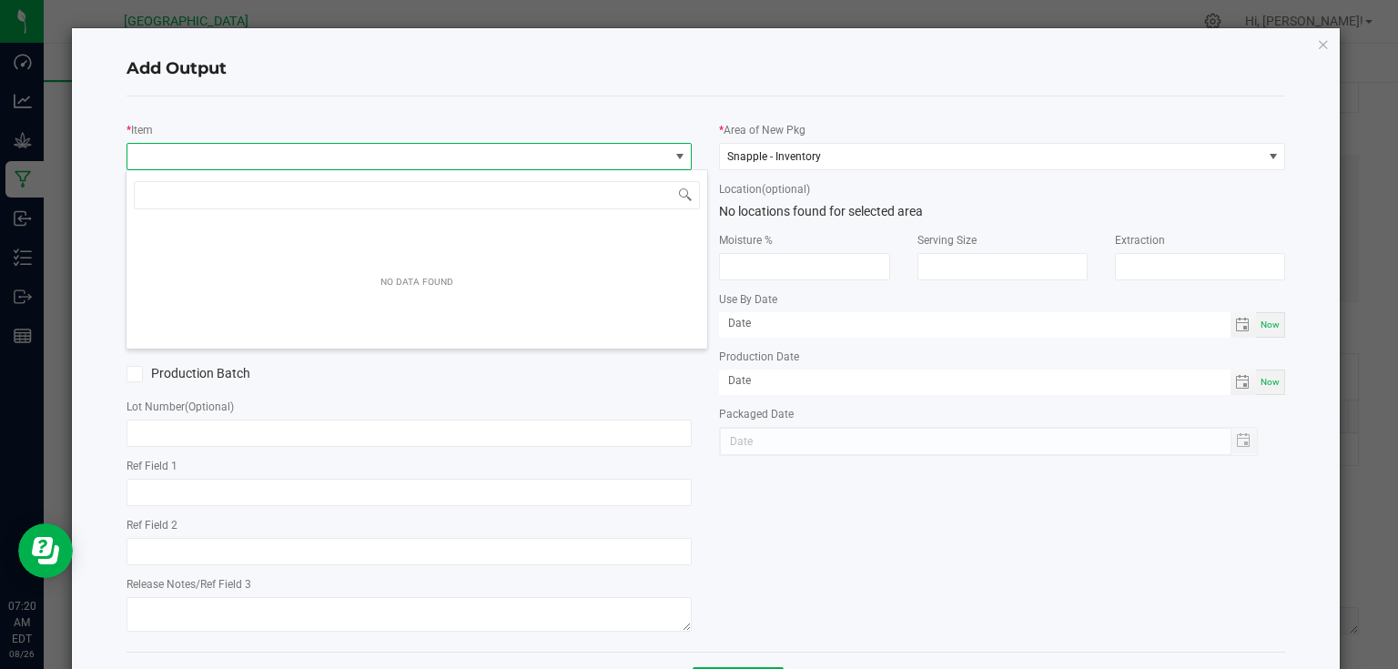
scroll to position [26, 561]
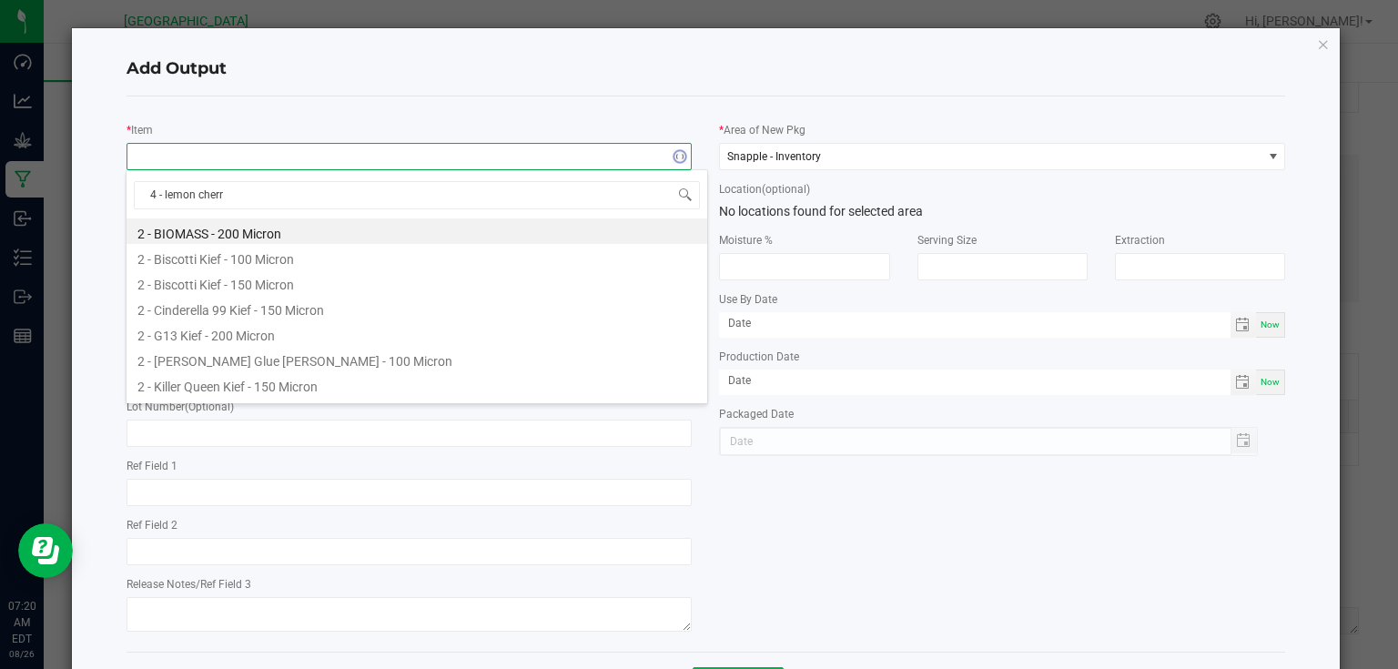
type input "4 - lemon cherry"
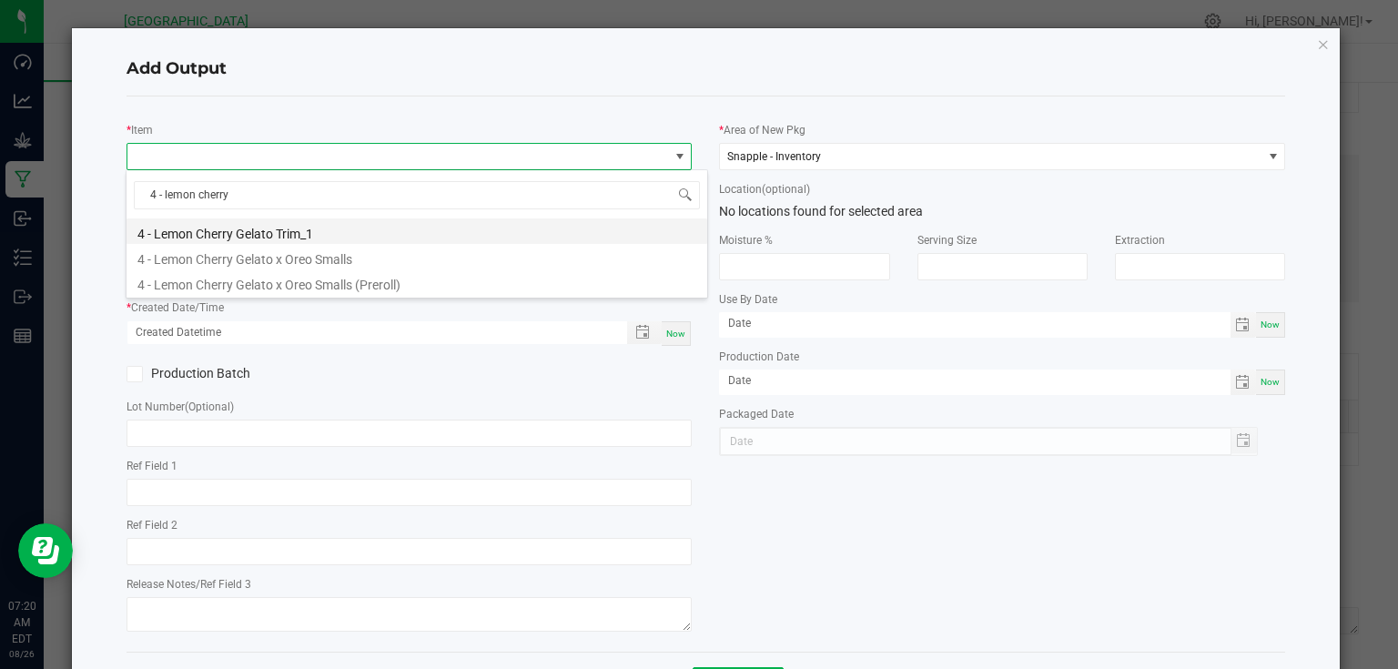
click at [289, 233] on li "4 - Lemon Cherry Gelato Trim_1" at bounding box center [417, 230] width 581 height 25
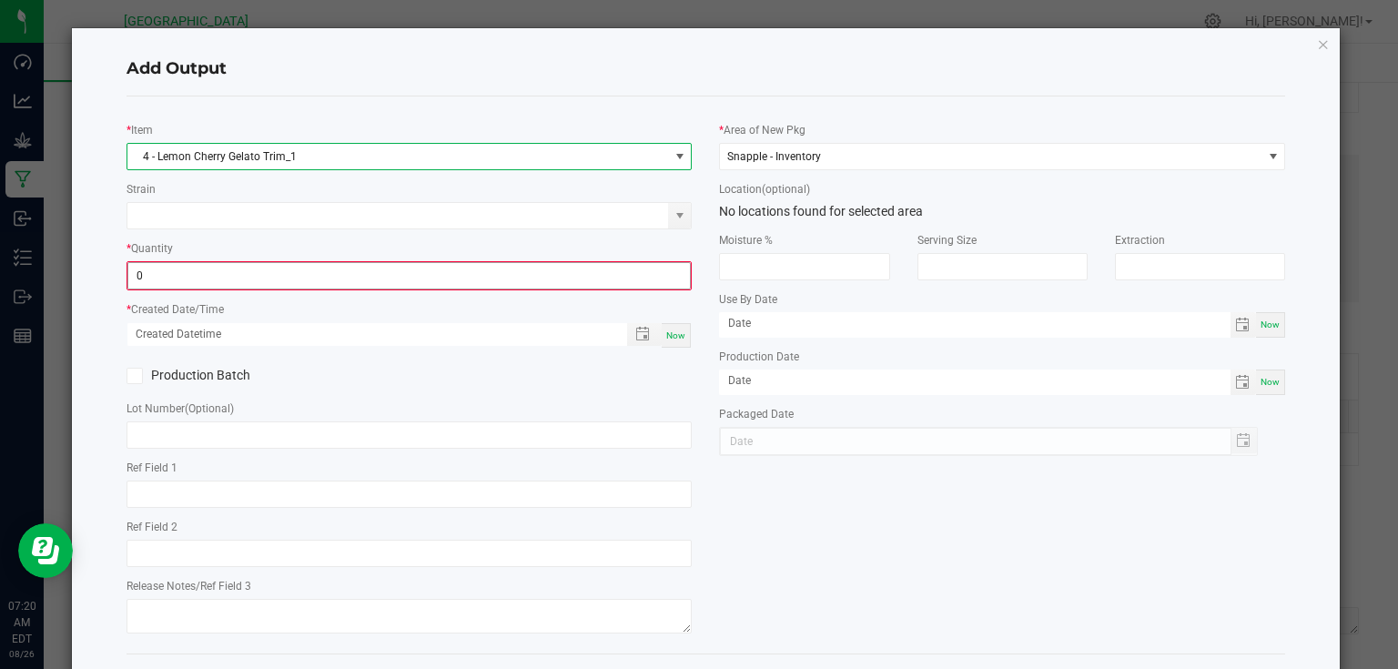
click at [238, 278] on input "0" at bounding box center [409, 275] width 563 height 25
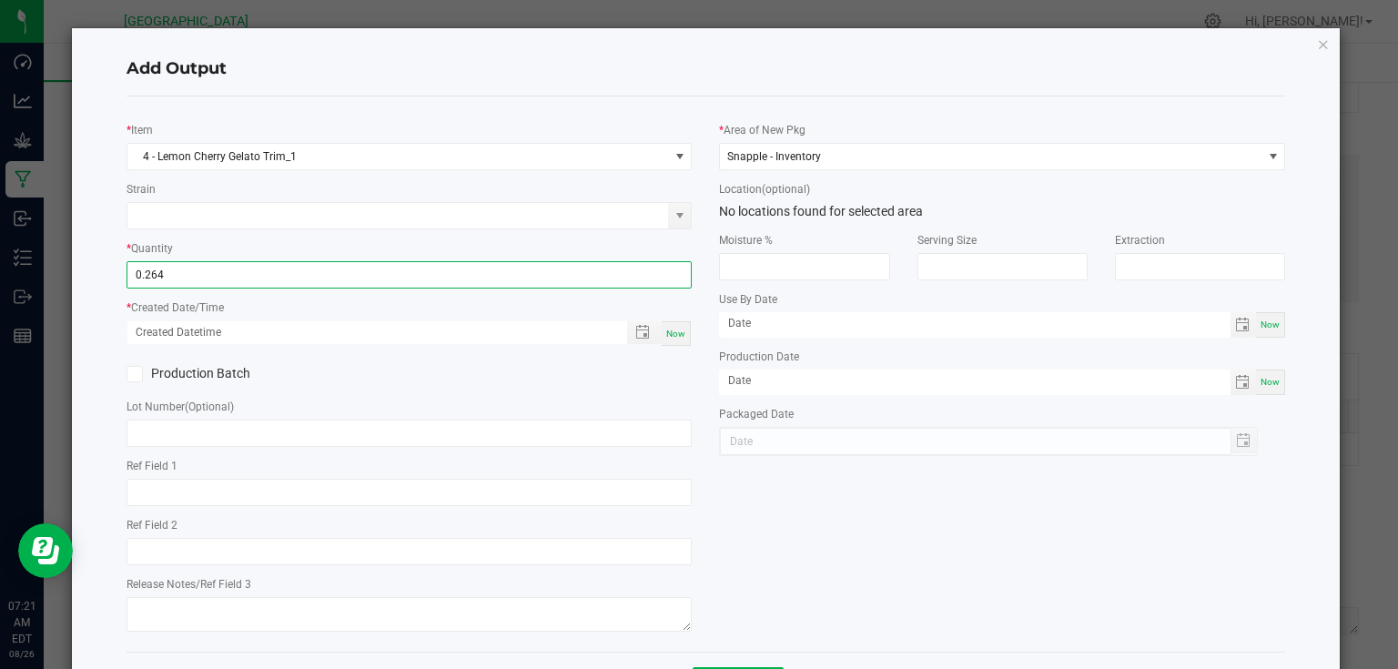
type input "0.2640 g"
click at [680, 339] on div "Now" at bounding box center [676, 333] width 29 height 25
type input "[DATE] 7:21 AM"
type input "[DATE]"
click at [674, 368] on div "Production Batch" at bounding box center [409, 373] width 593 height 27
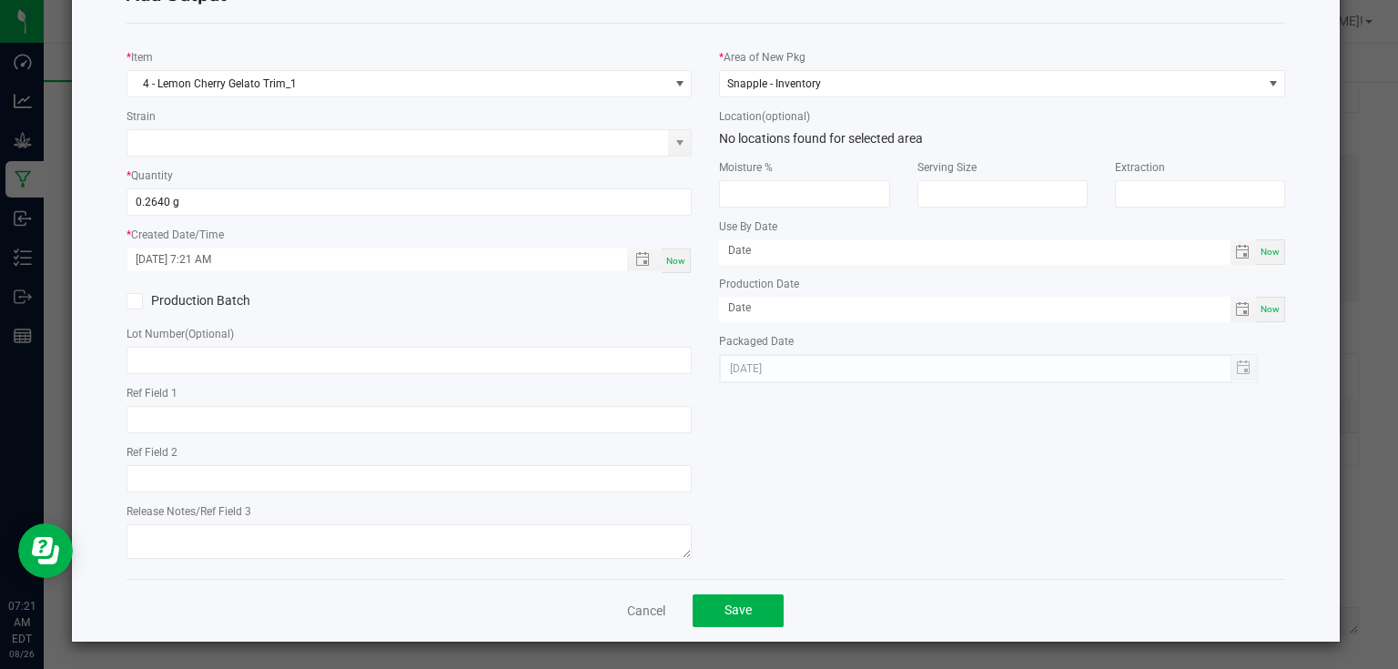
scroll to position [74, 0]
click at [739, 614] on span "Save" at bounding box center [738, 609] width 27 height 15
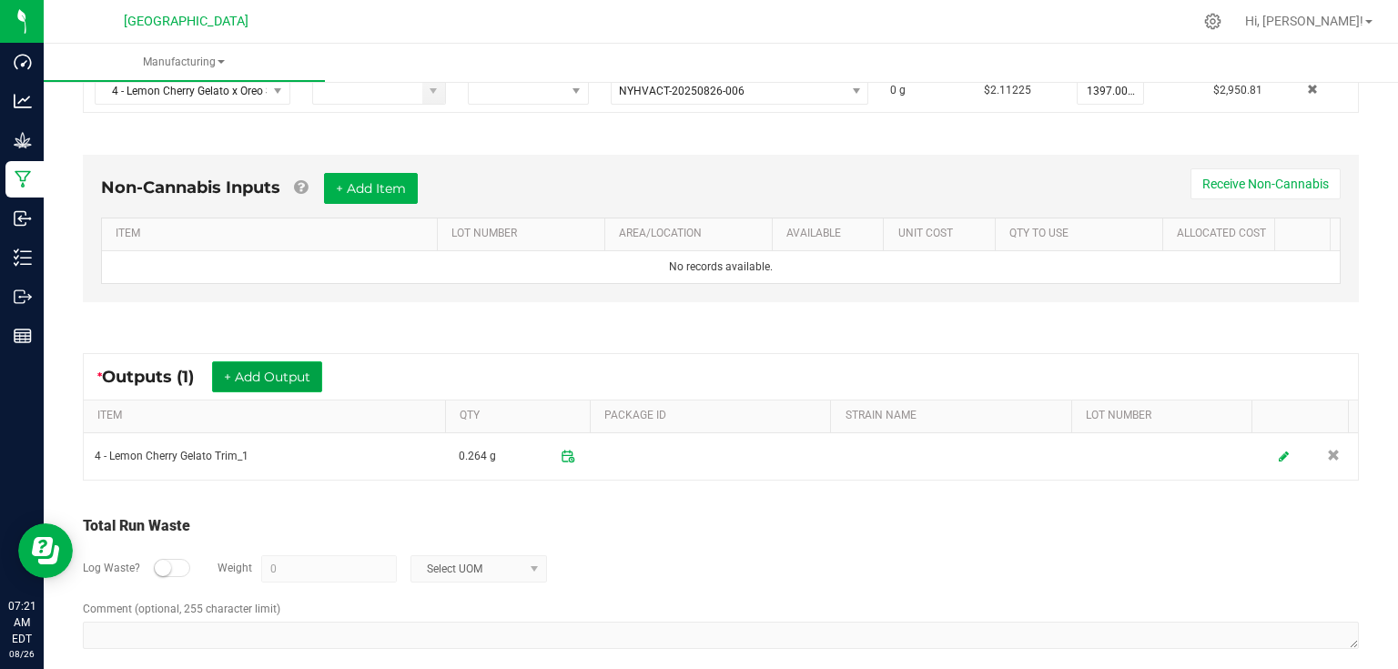
click at [282, 379] on button "+ Add Output" at bounding box center [267, 376] width 110 height 31
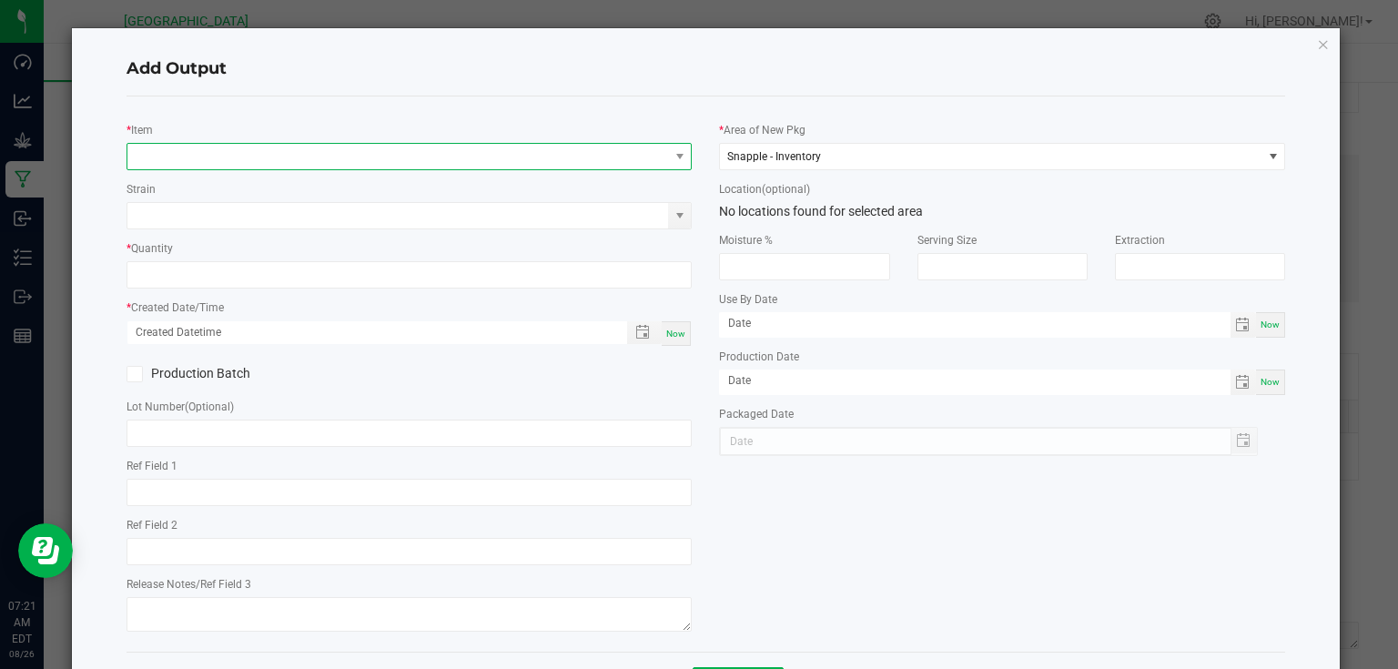
click at [281, 157] on span "NO DATA FOUND" at bounding box center [398, 156] width 542 height 25
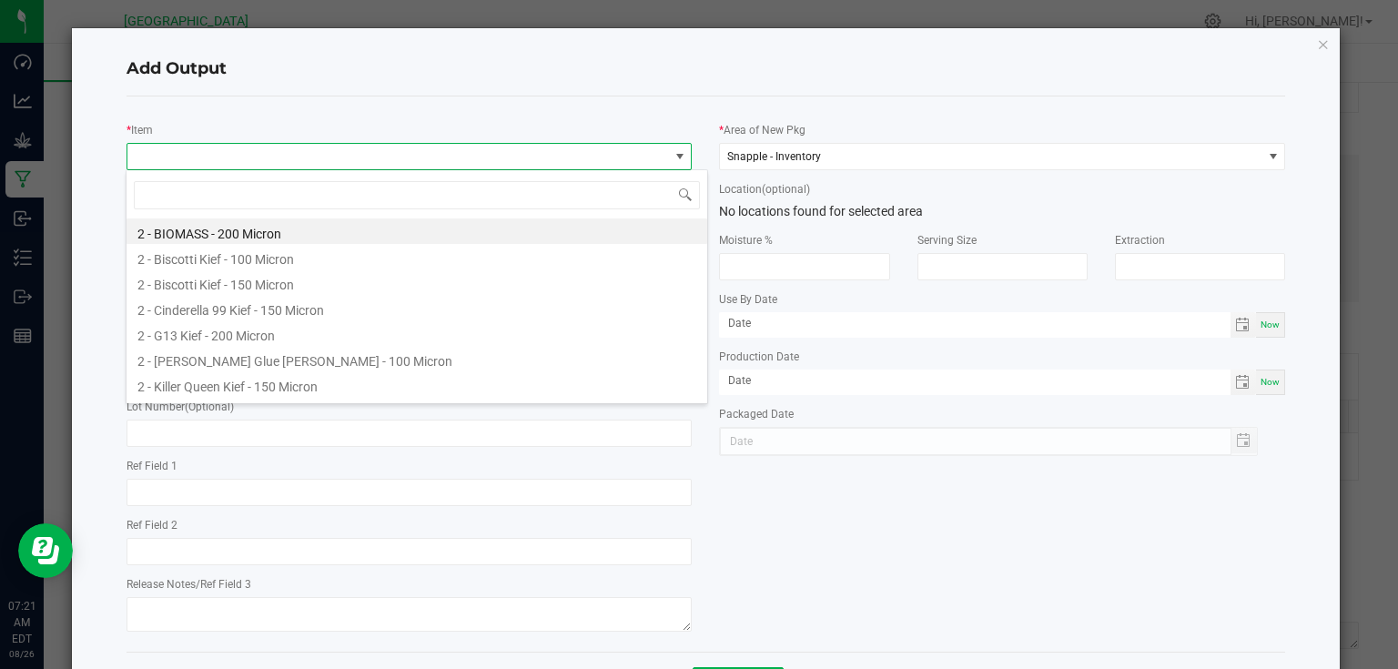
scroll to position [26, 561]
type input "4 - lemon cherry"
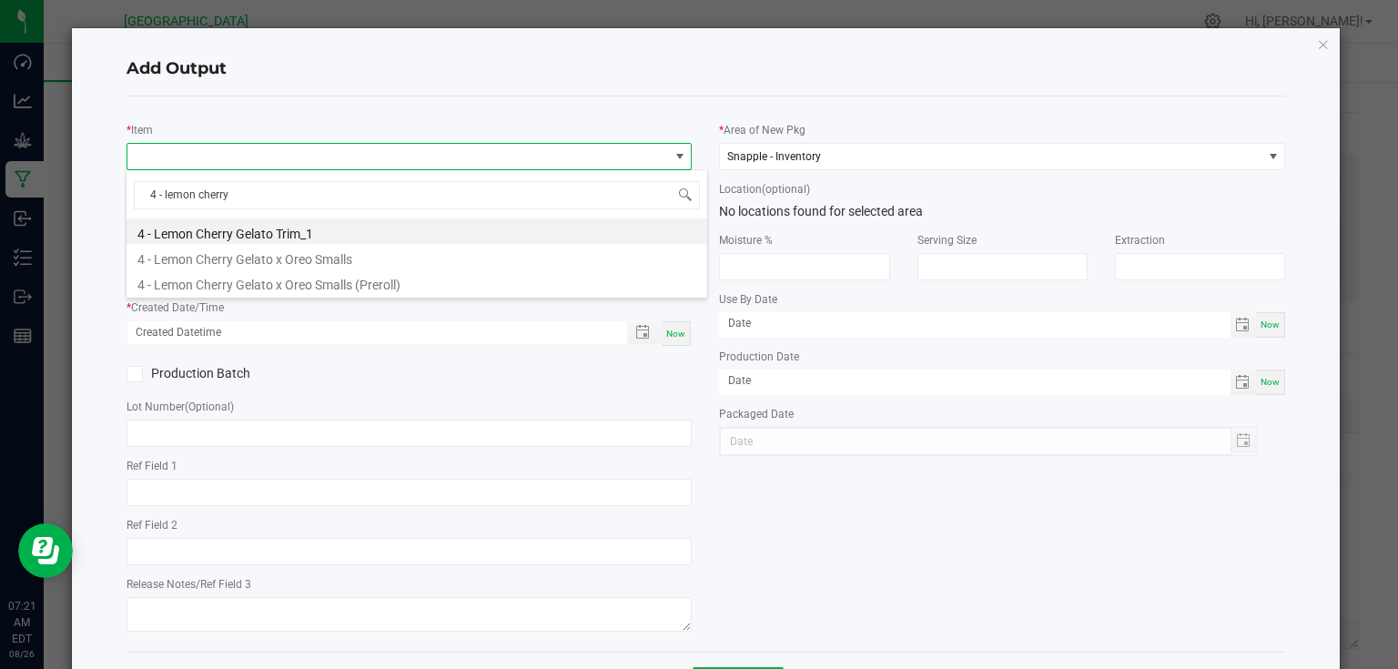
click at [615, 62] on h4 "Add Output" at bounding box center [707, 69] width 1160 height 24
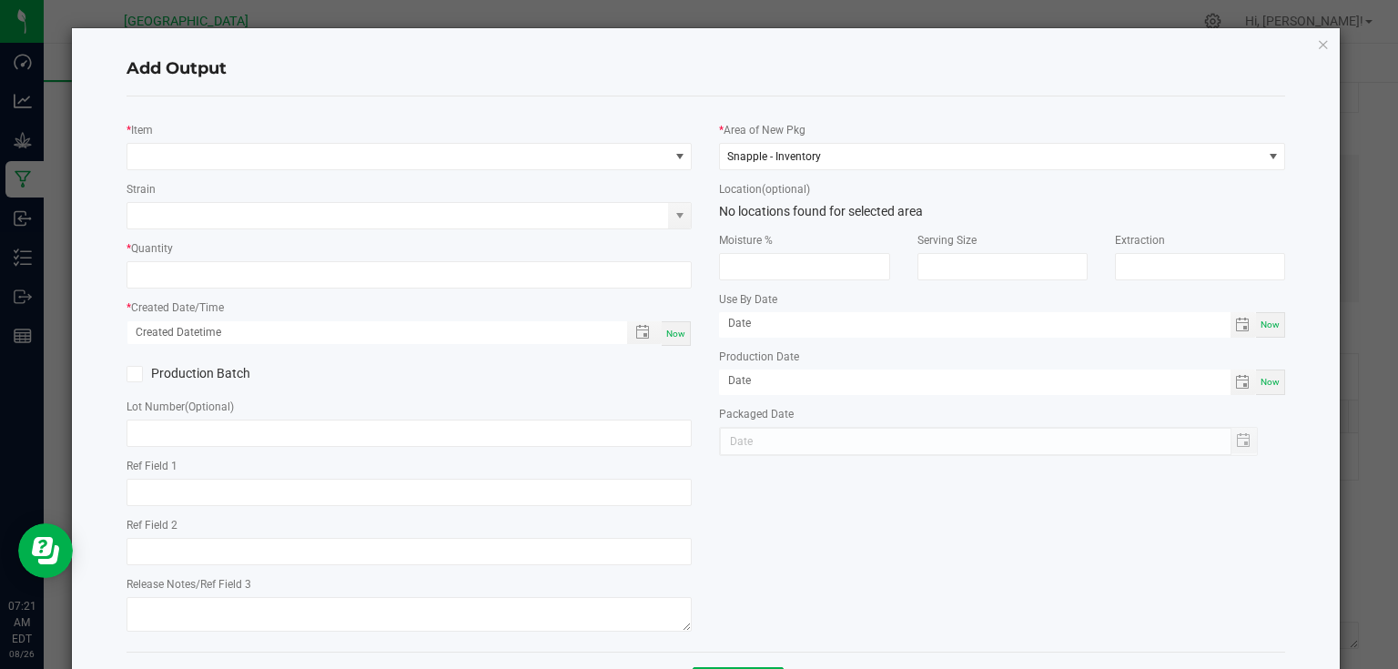
click at [632, 171] on div "* Item Strain * Quantity * Created Date/Time Now Production Batch Lot Number (O…" at bounding box center [409, 374] width 593 height 526
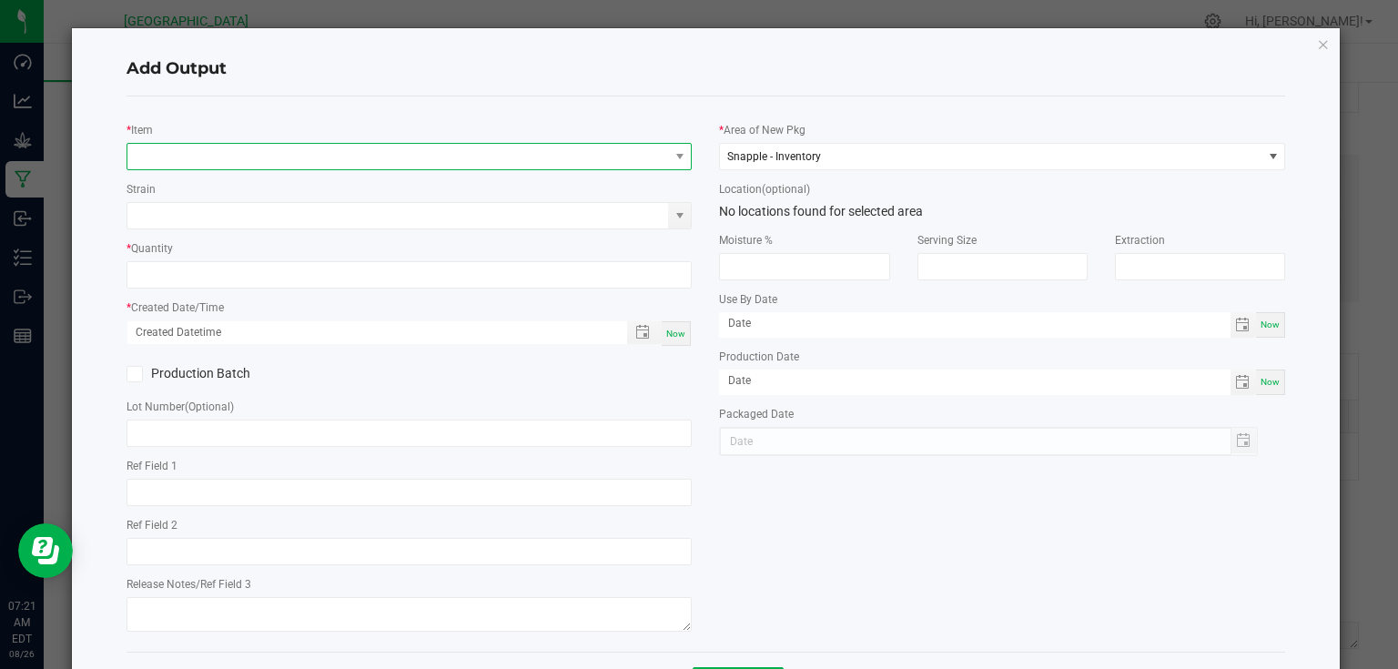
click at [635, 167] on span "NO DATA FOUND" at bounding box center [398, 156] width 542 height 25
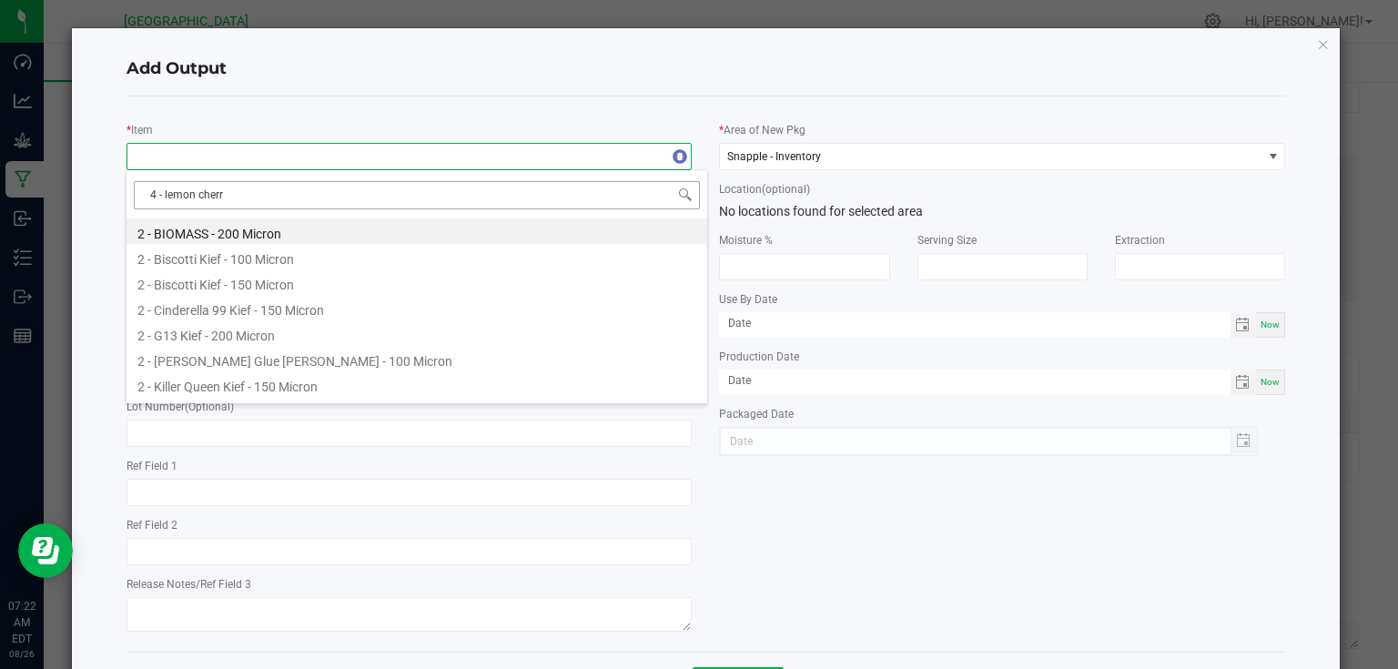
type input "4 - lemon cherry"
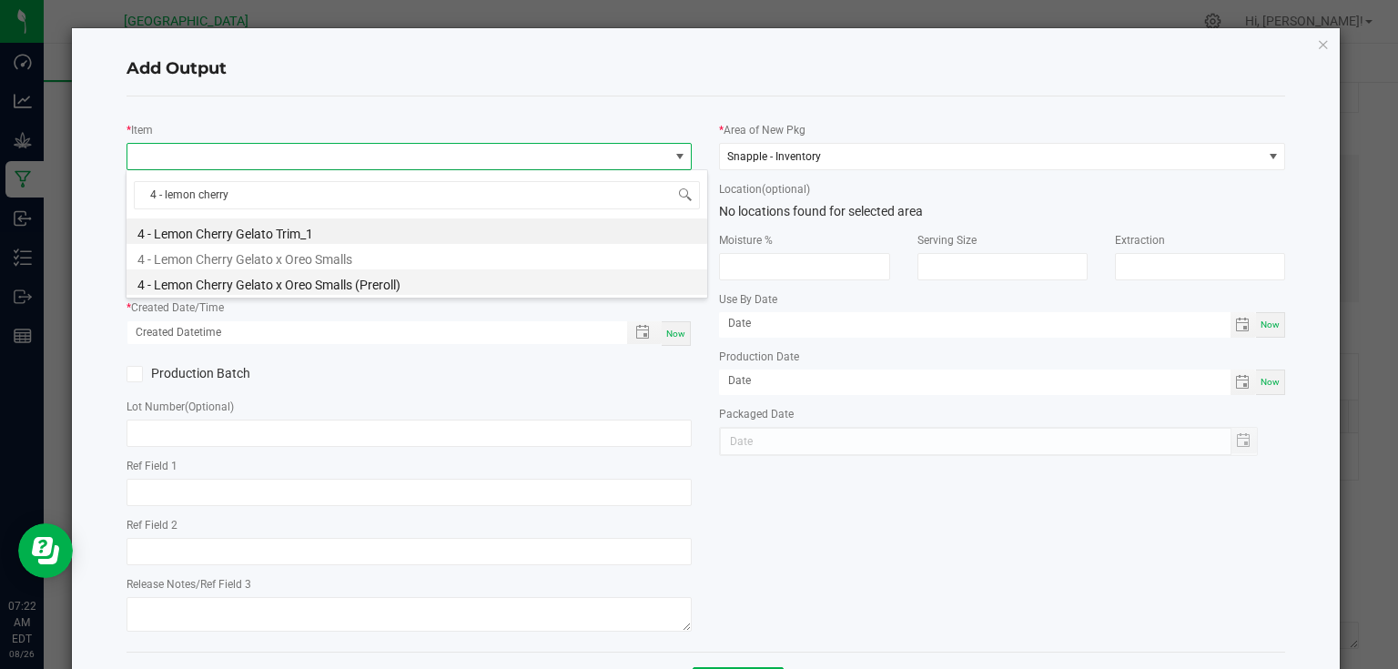
click at [317, 281] on li "4 - Lemon Cherry Gelato x Oreo Smalls (Preroll)" at bounding box center [417, 281] width 581 height 25
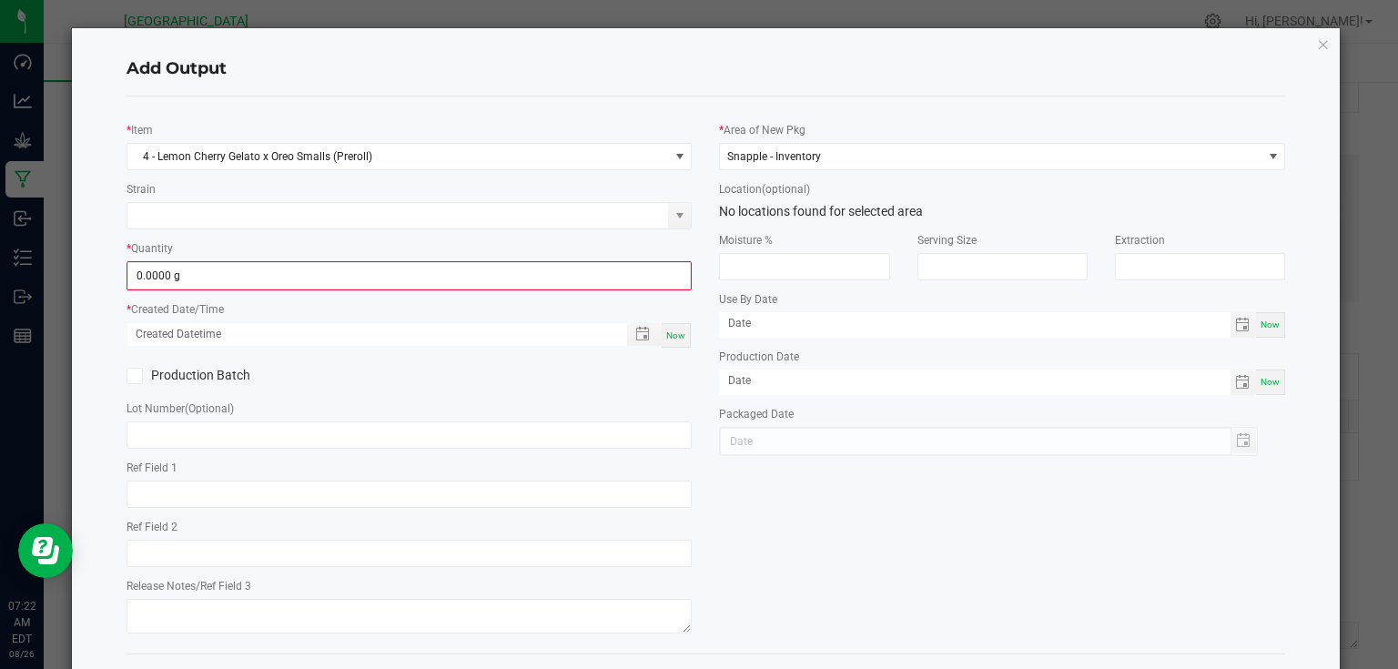
click at [333, 261] on kendo-numerictextbox "0.0000 g" at bounding box center [410, 275] width 566 height 29
click at [346, 274] on input "0" at bounding box center [409, 275] width 563 height 25
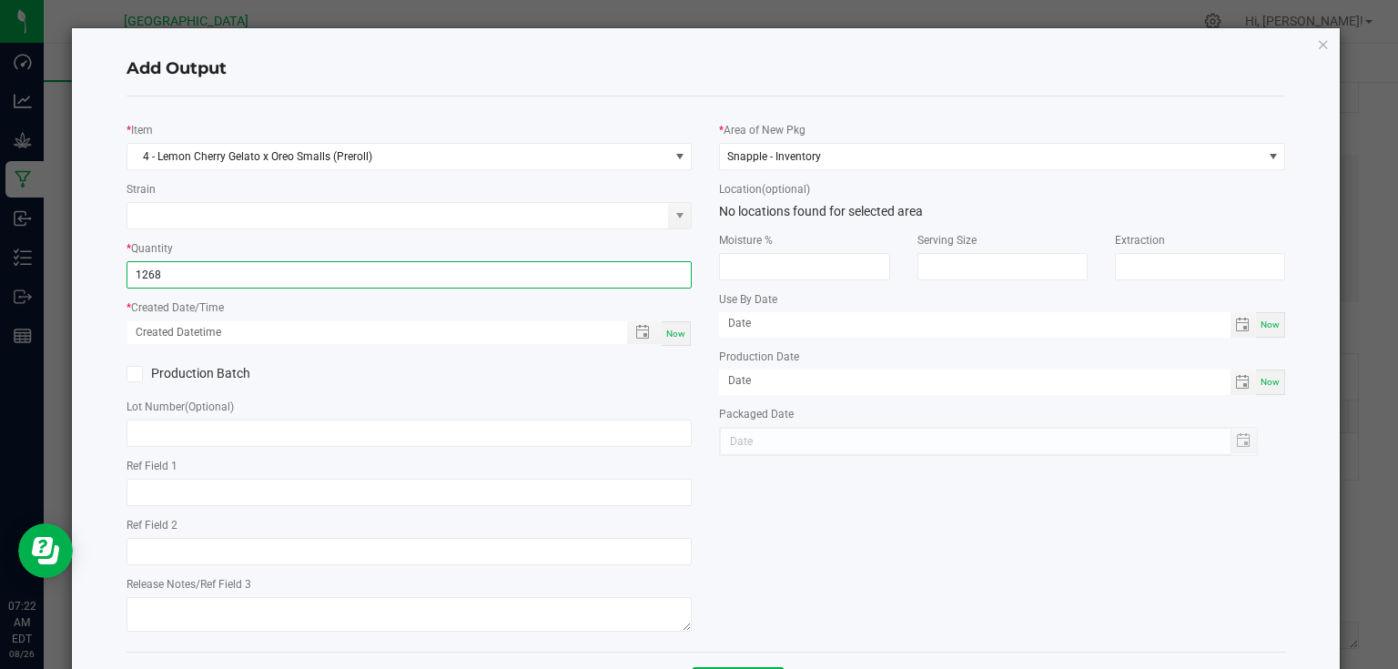
type input "1268.0000 g"
click at [424, 231] on div "* Item 4 - Lemon Cherry Gelato x Oreo Smalls (Preroll) Strain * Quantity 1268.0…" at bounding box center [409, 374] width 593 height 526
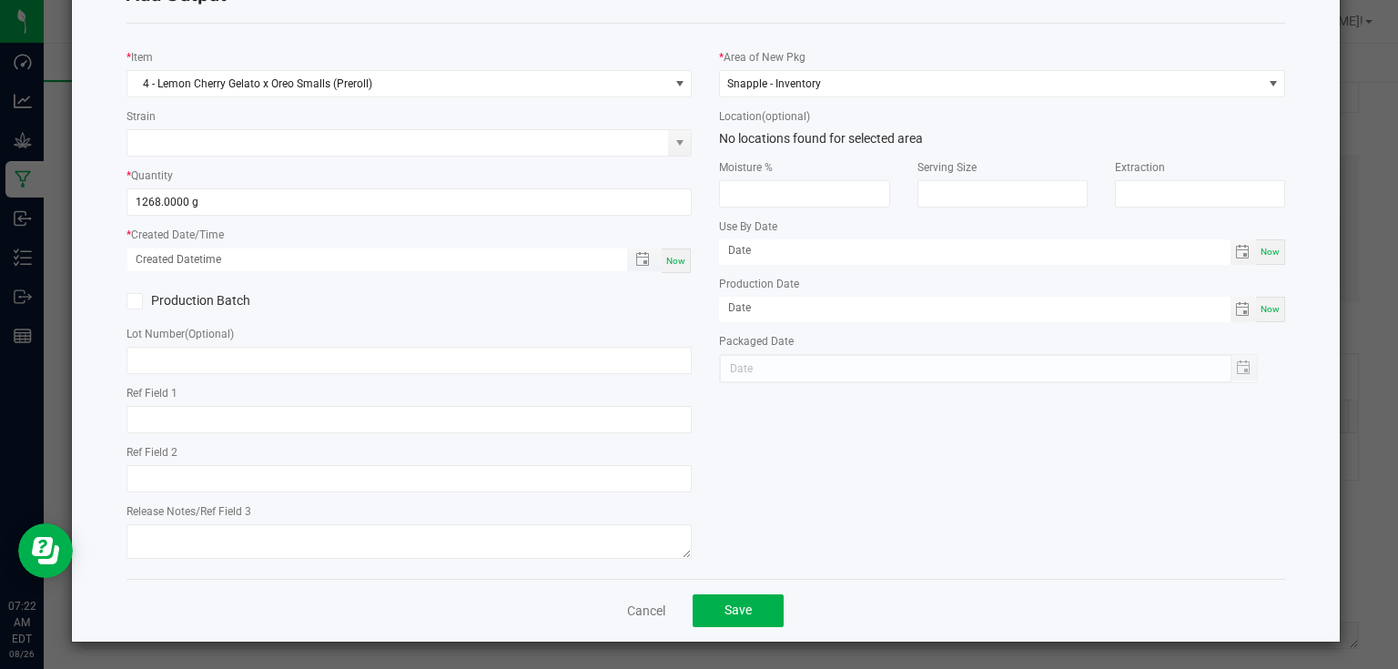
scroll to position [74, 0]
click at [674, 256] on span "Now" at bounding box center [675, 260] width 19 height 10
type input "[DATE] 7:22 AM"
type input "[DATE]"
click at [668, 314] on div "* Item 4 - Lemon Cherry Gelato x Oreo Smalls (Preroll) Strain * Quantity 1268.0…" at bounding box center [409, 300] width 593 height 526
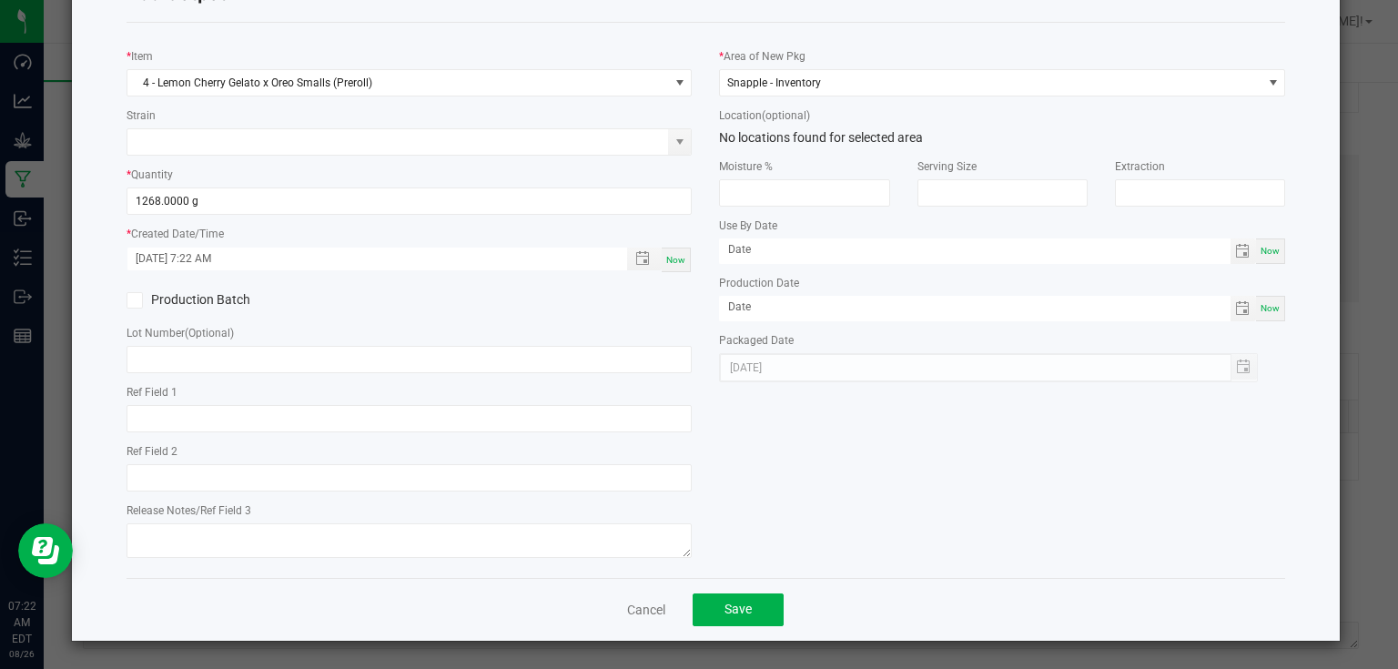
click at [749, 626] on div "Cancel Save" at bounding box center [707, 609] width 1160 height 63
click at [754, 617] on button "Save" at bounding box center [738, 609] width 91 height 33
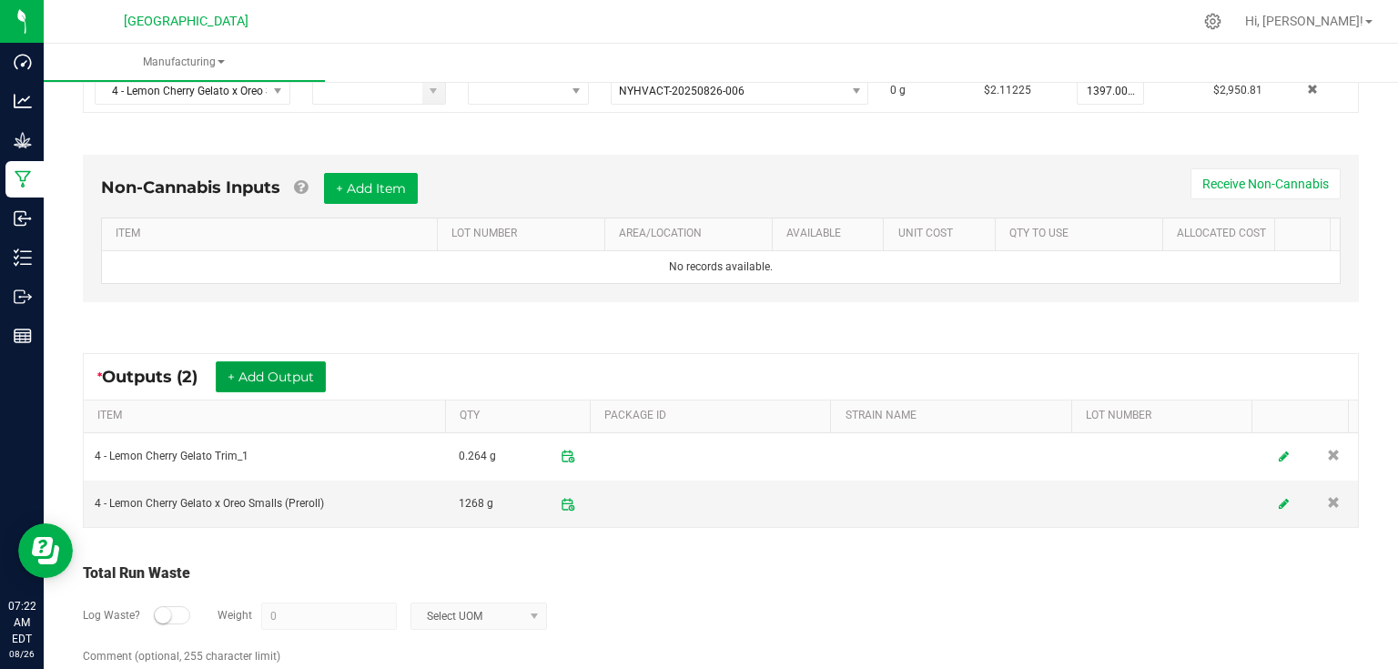
scroll to position [497, 0]
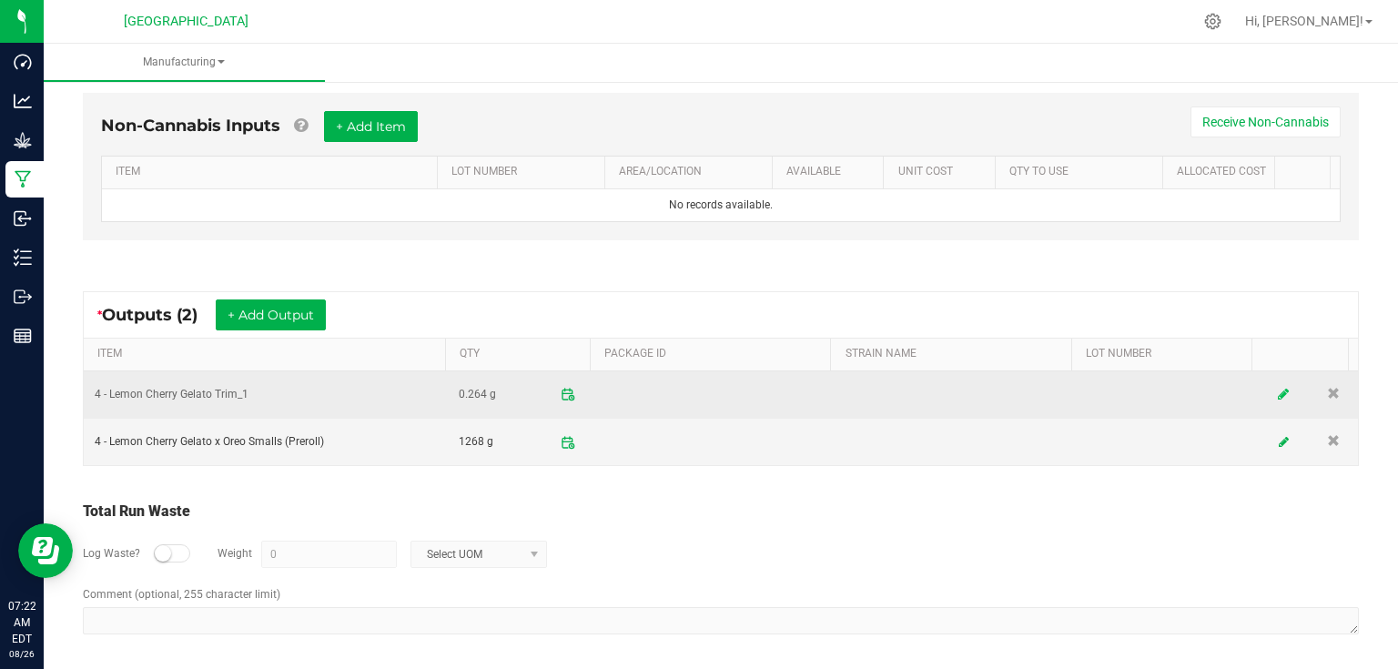
click at [1279, 388] on icon at bounding box center [1284, 394] width 11 height 13
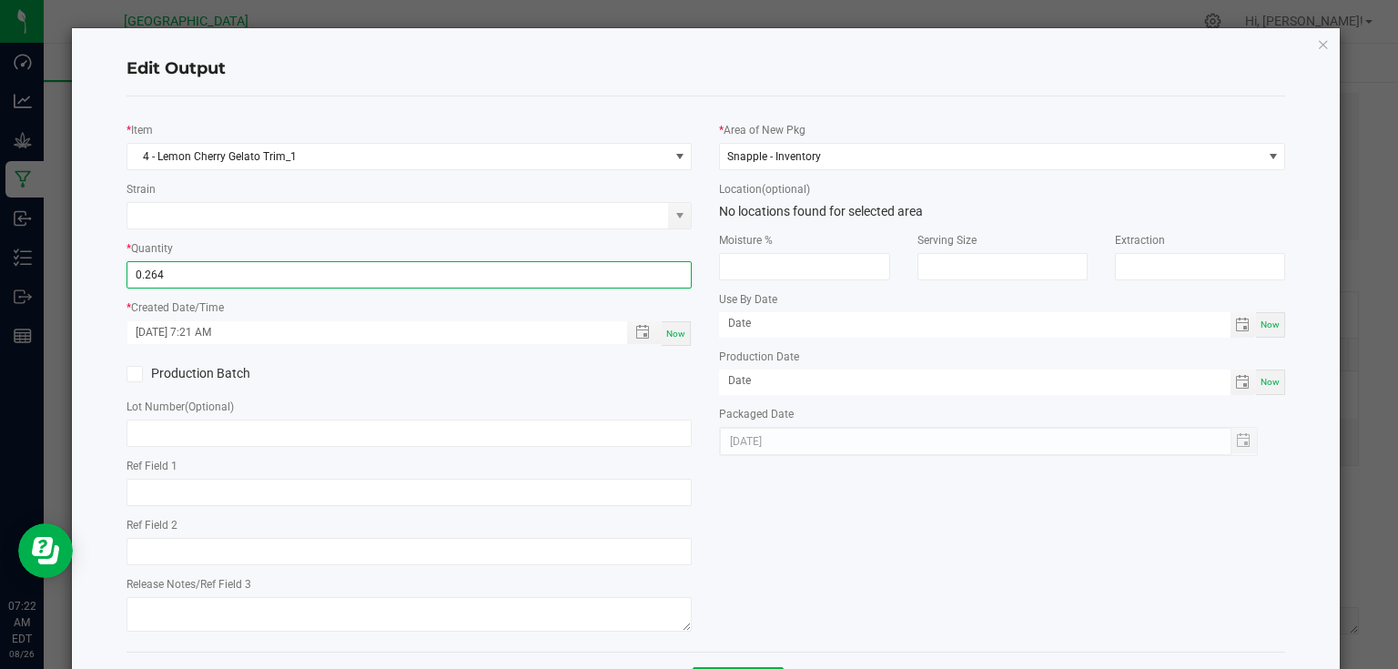
click at [386, 281] on input "0.264" at bounding box center [409, 274] width 564 height 25
type input "264.0000 g"
click at [573, 408] on div "Lot Number (Optional)" at bounding box center [410, 422] width 566 height 50
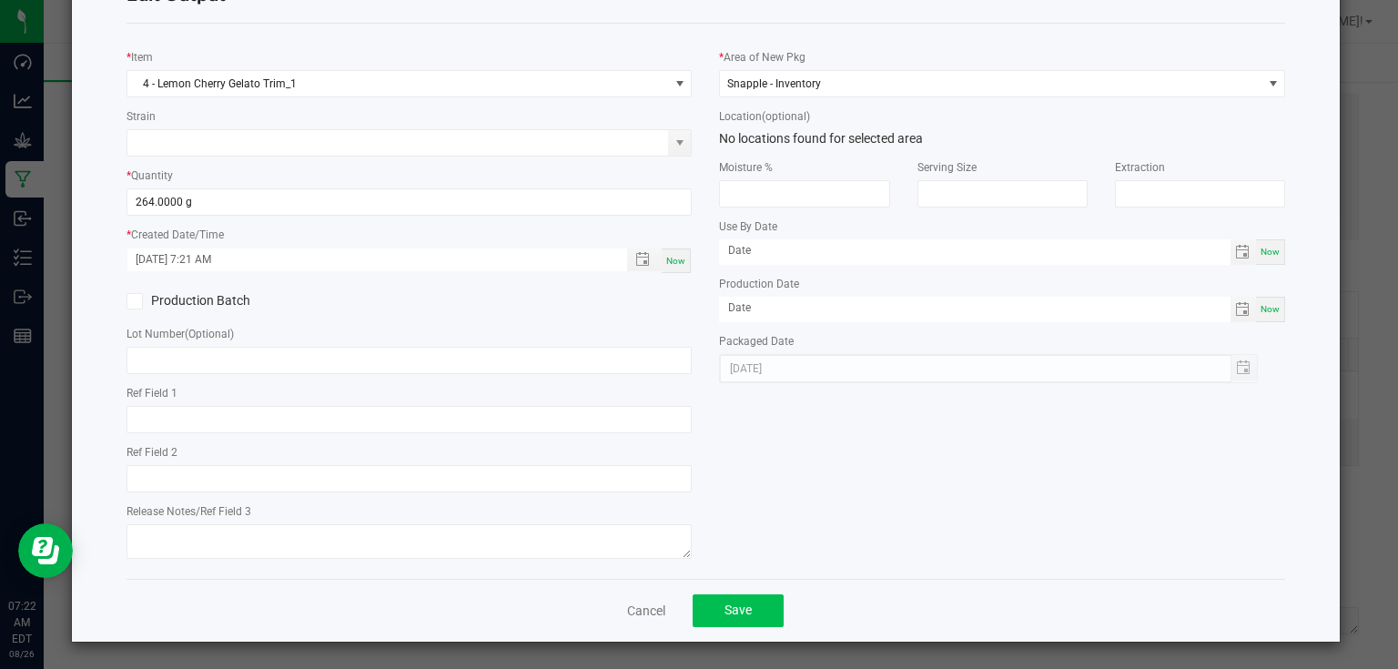
scroll to position [74, 0]
click at [766, 618] on button "Save" at bounding box center [738, 609] width 91 height 33
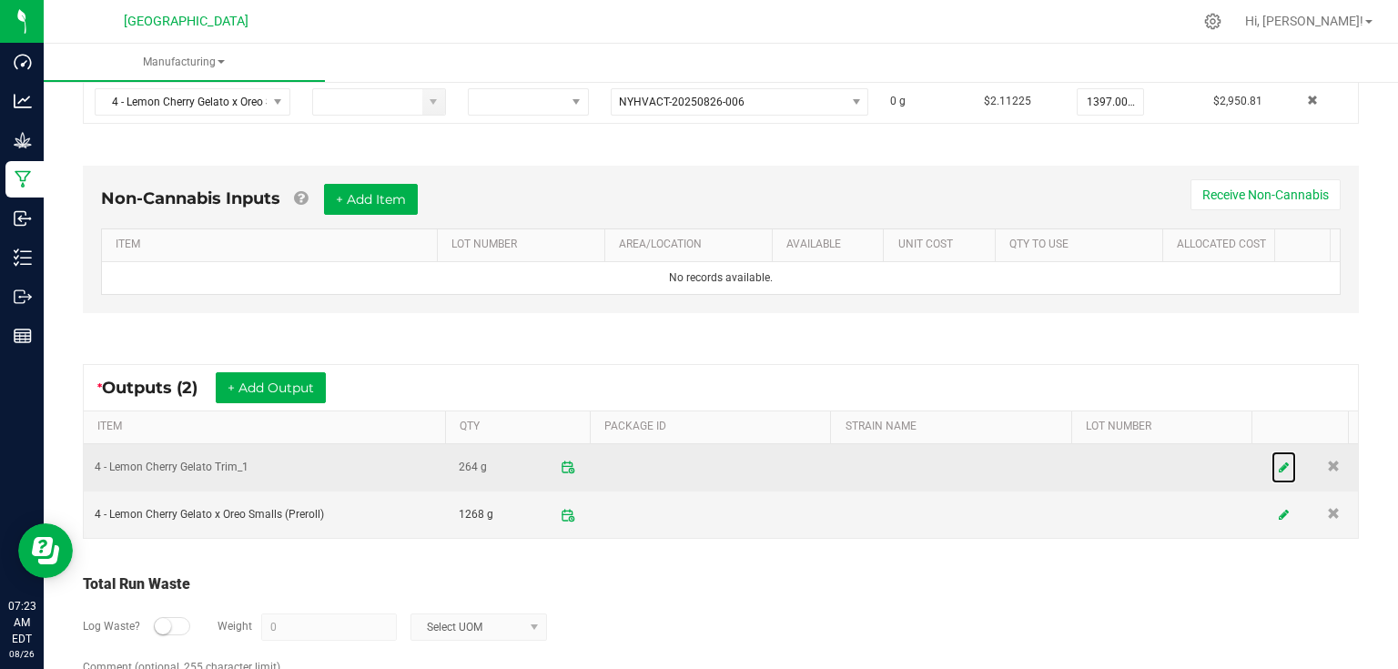
scroll to position [351, 0]
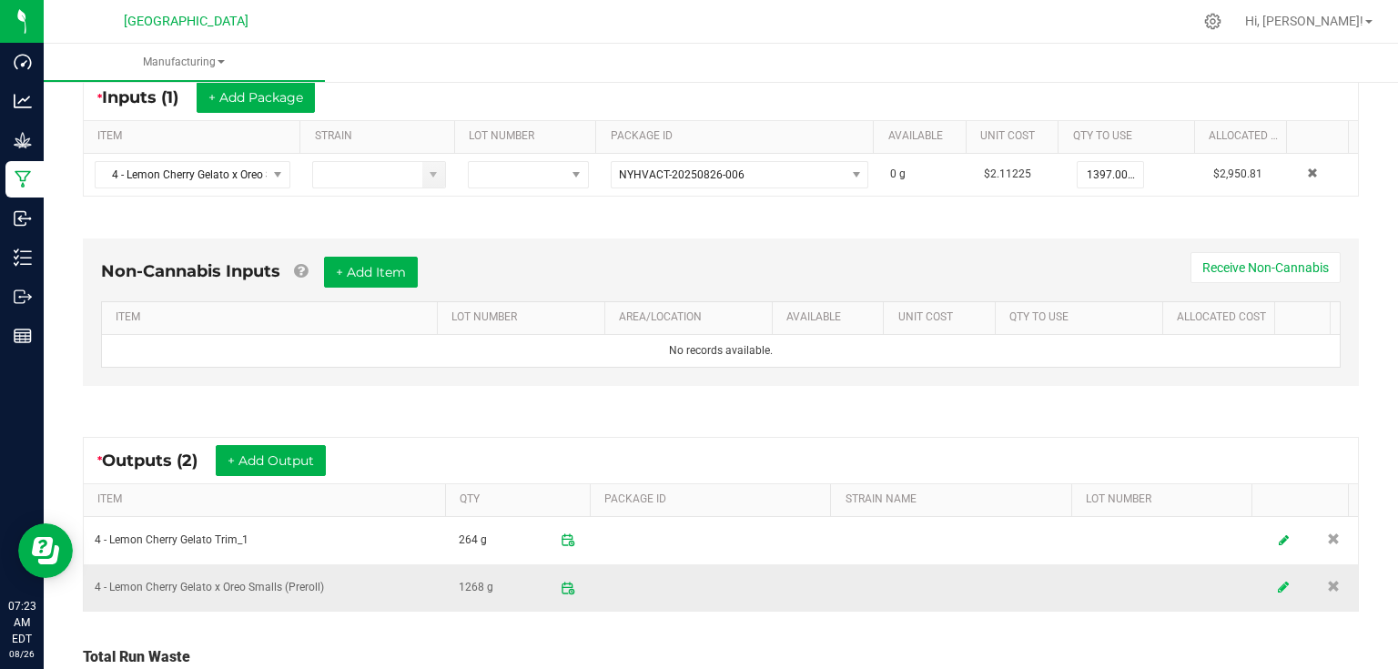
click at [1271, 590] on link at bounding box center [1284, 588] width 27 height 36
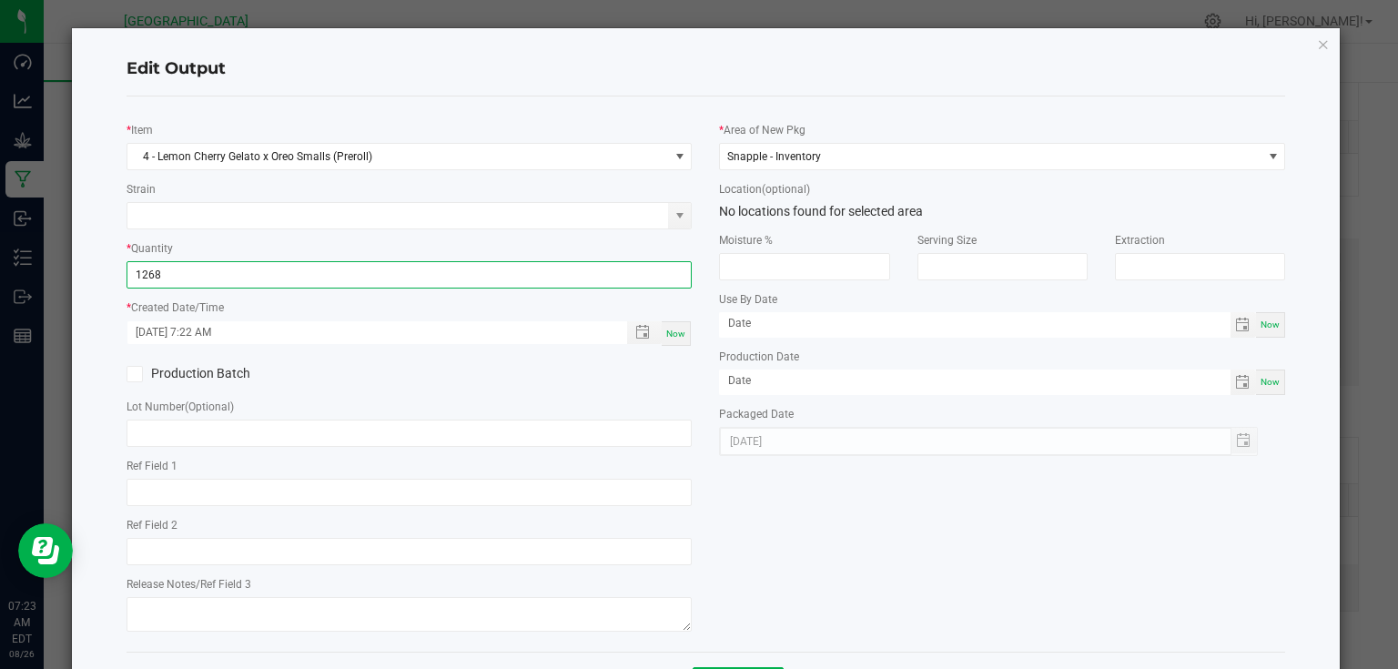
click at [560, 279] on input "1268" at bounding box center [409, 274] width 564 height 25
type input "1133.0000 g"
click at [674, 340] on div "Now" at bounding box center [676, 333] width 29 height 25
type input "[DATE] 7:23 AM"
click at [673, 365] on div "Production Batch" at bounding box center [409, 373] width 593 height 27
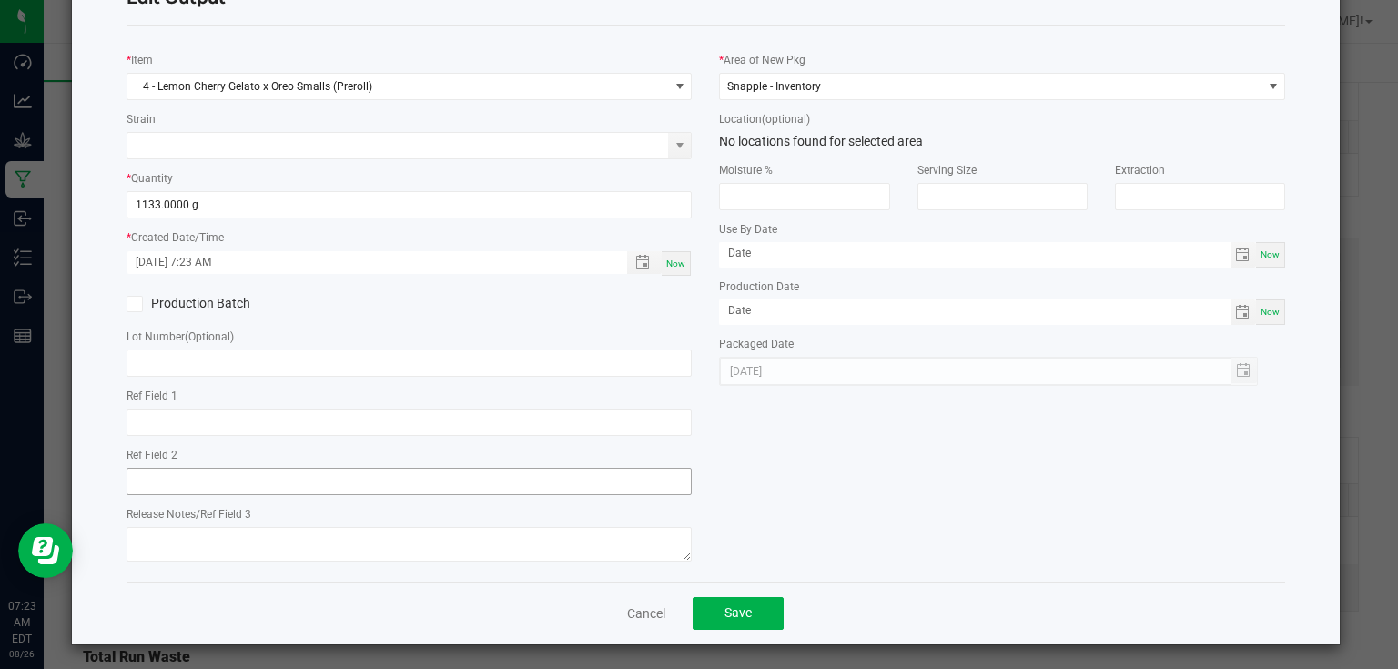
scroll to position [74, 0]
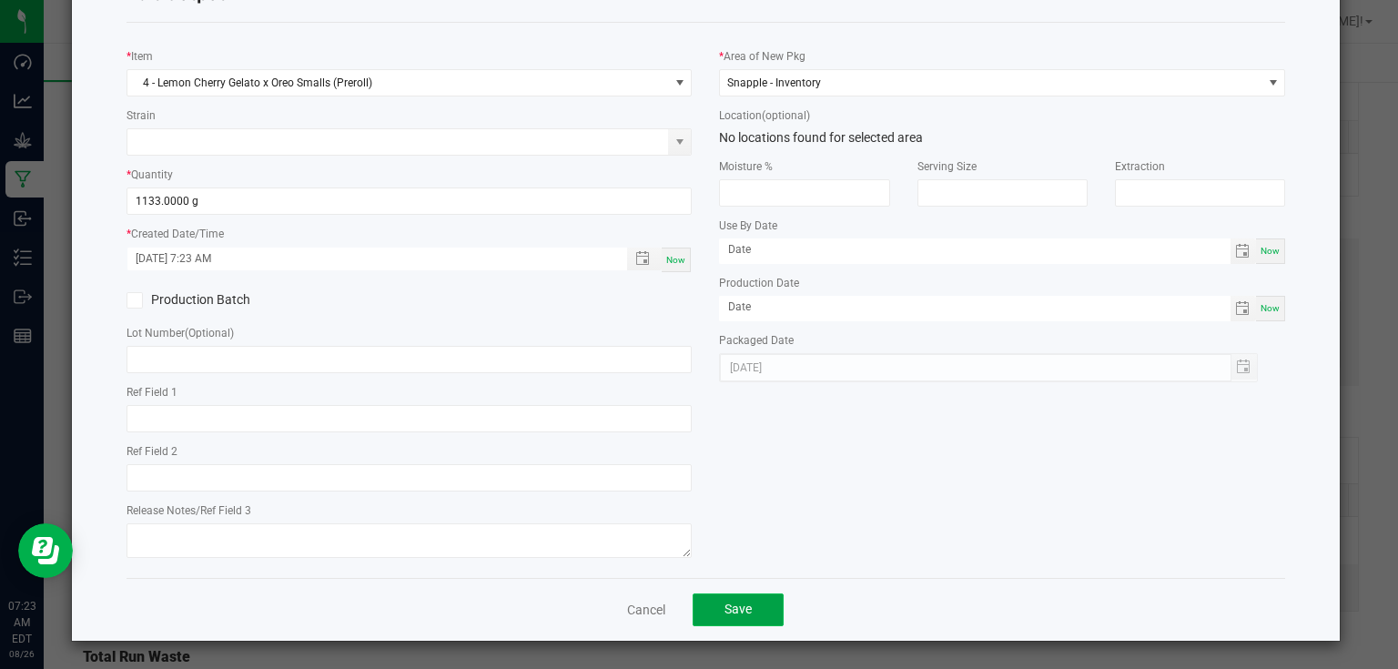
click at [720, 595] on button "Save" at bounding box center [738, 609] width 91 height 33
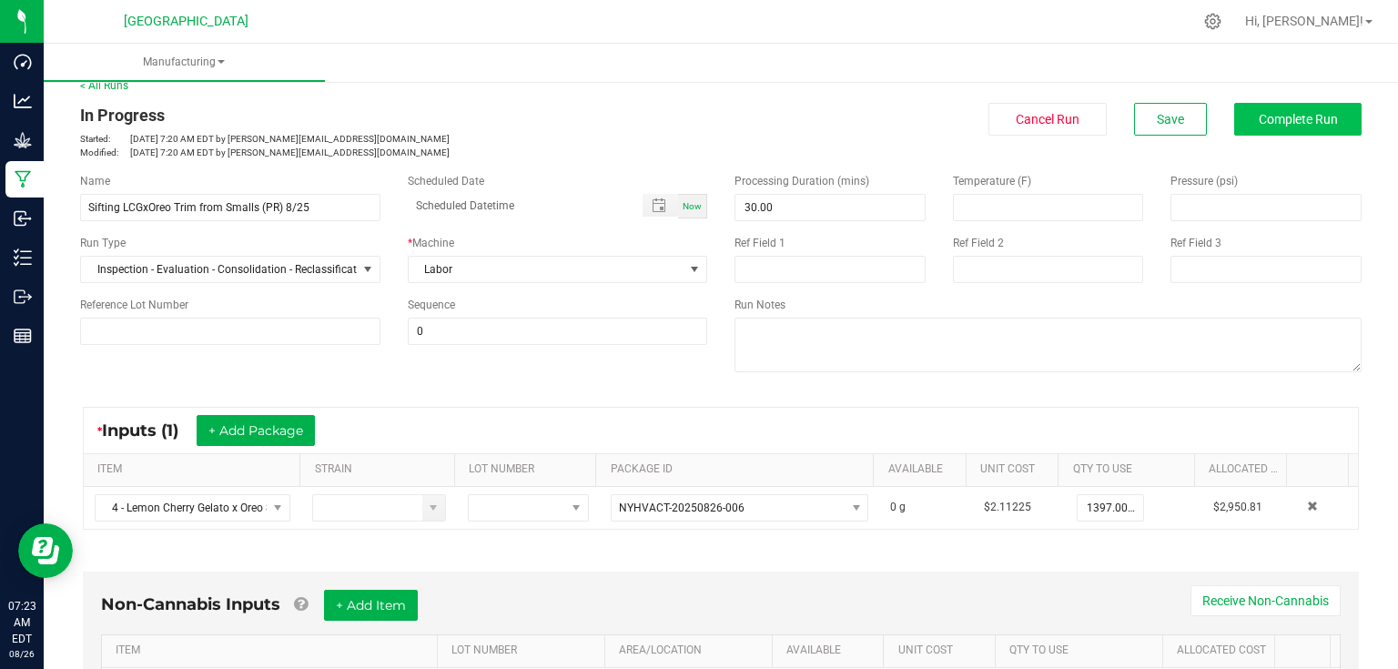
scroll to position [0, 0]
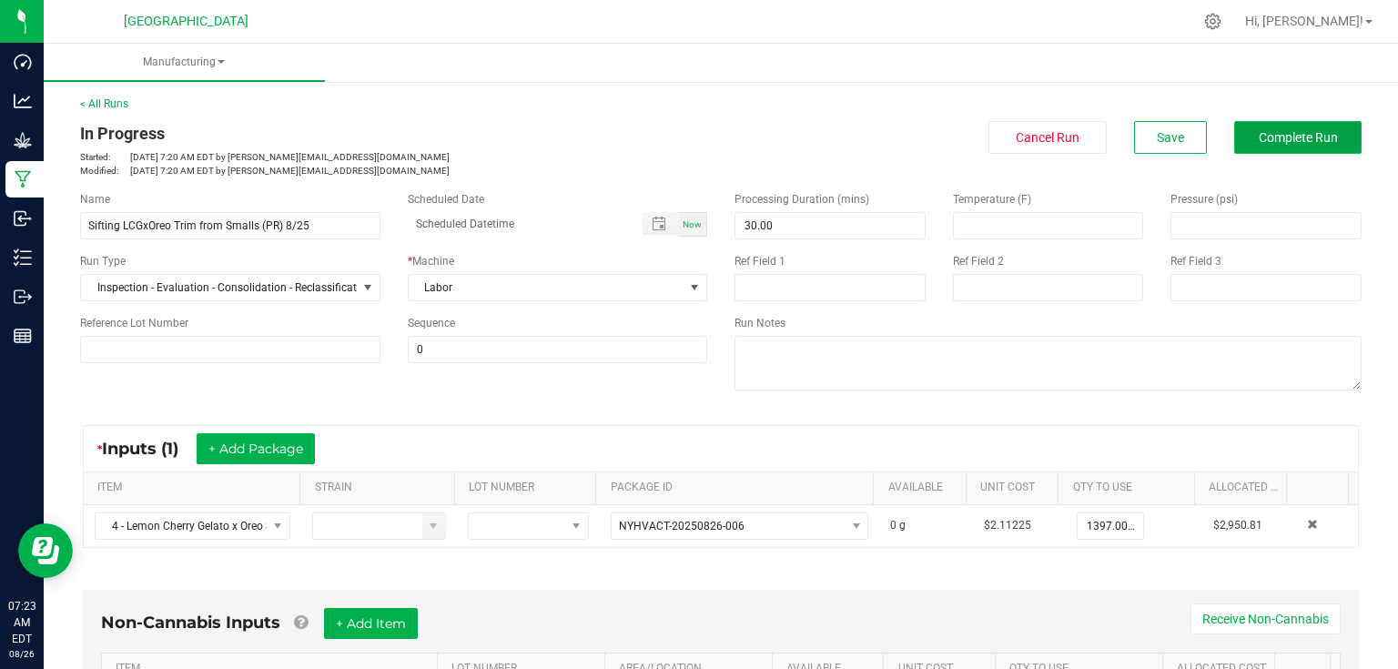
click at [1295, 131] on span "Complete Run" at bounding box center [1298, 137] width 79 height 15
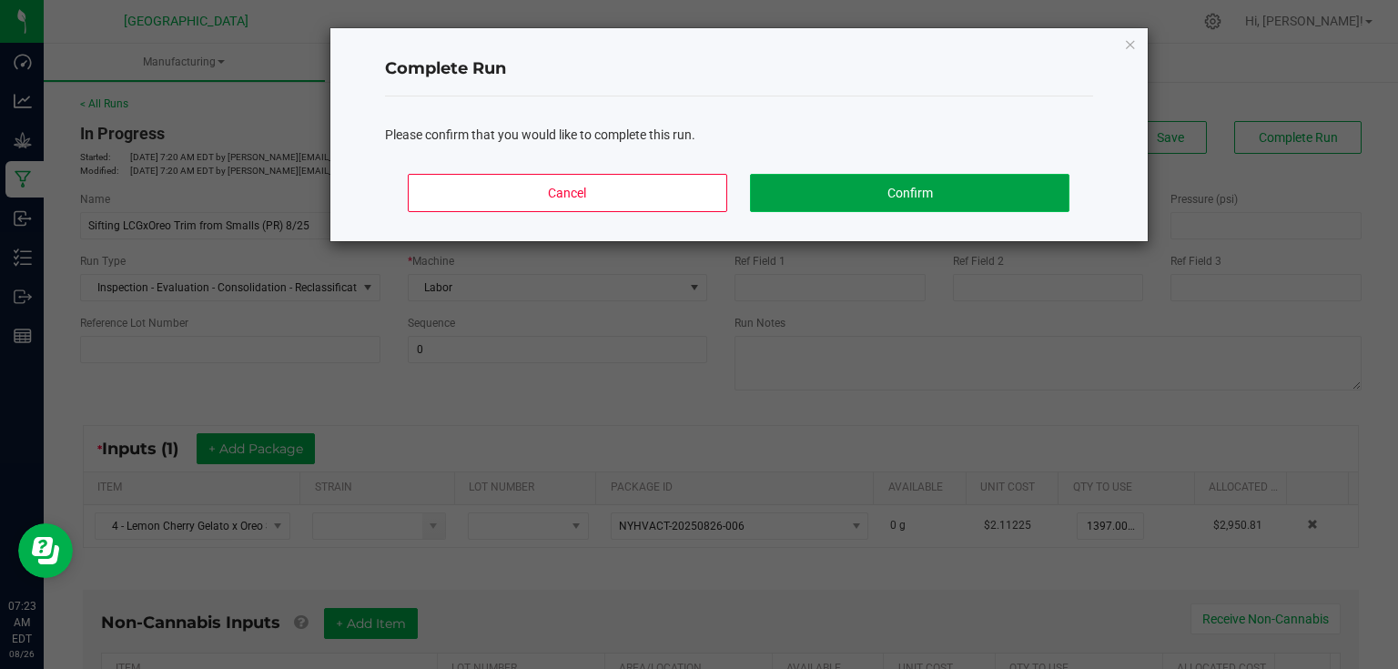
click at [1023, 201] on button "Confirm" at bounding box center [909, 193] width 319 height 38
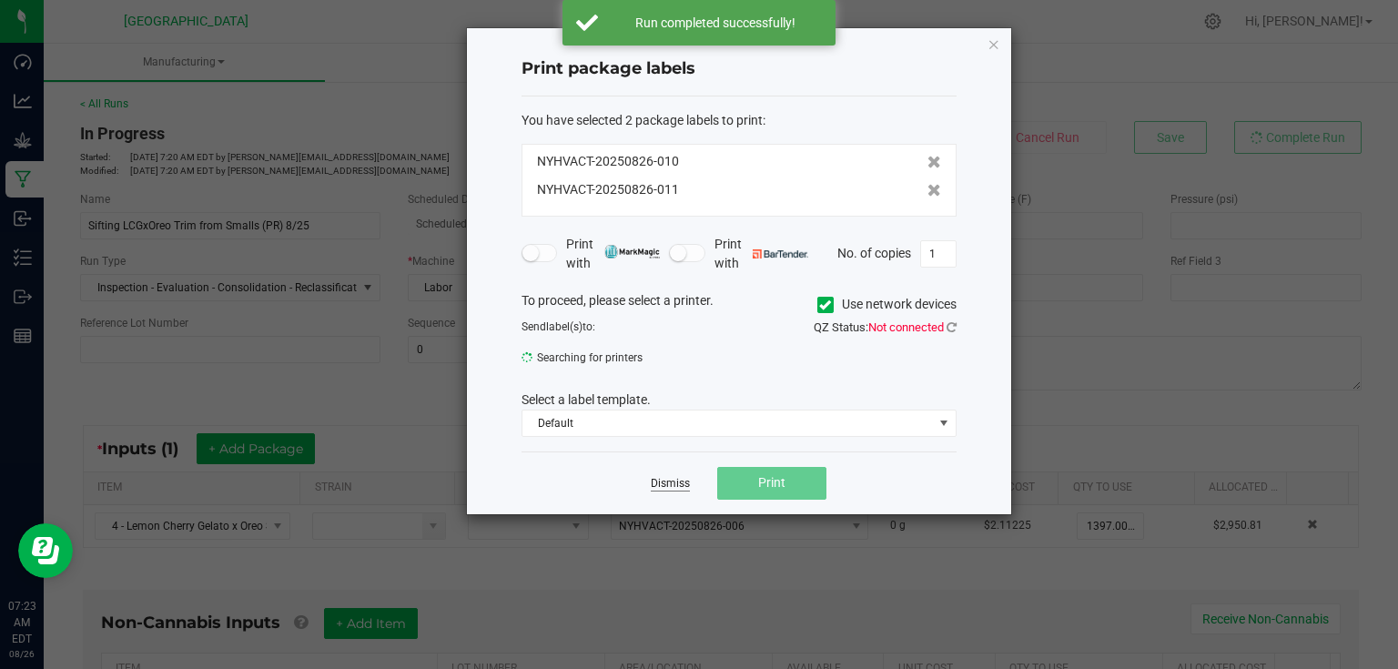
click at [679, 481] on link "Dismiss" at bounding box center [670, 483] width 39 height 15
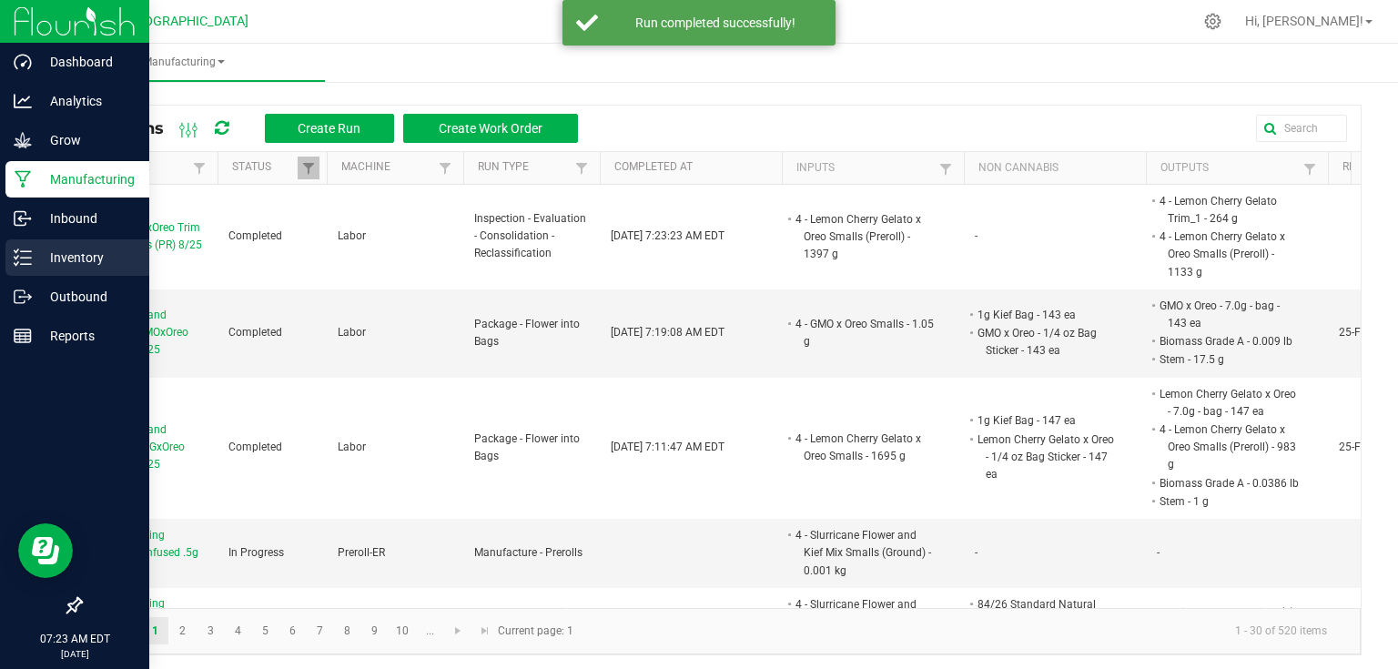
click at [18, 242] on div "Inventory" at bounding box center [77, 257] width 144 height 36
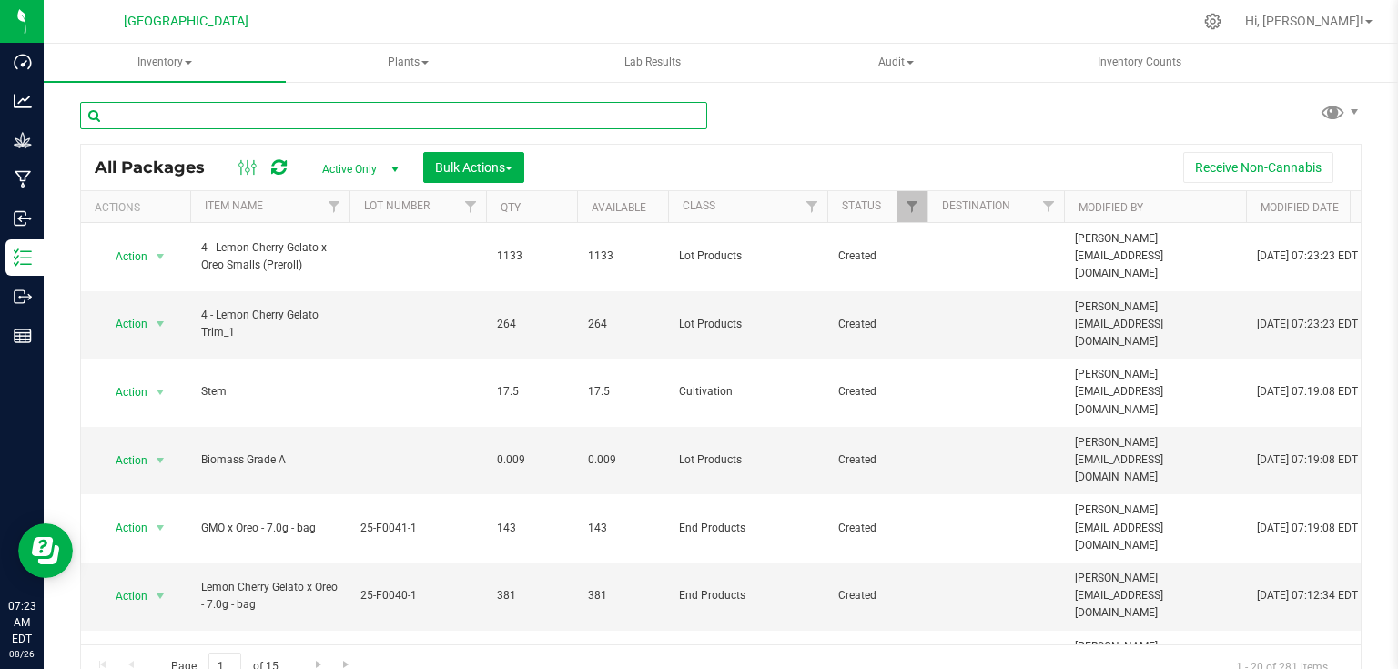
click at [300, 117] on input "text" at bounding box center [393, 115] width 627 height 27
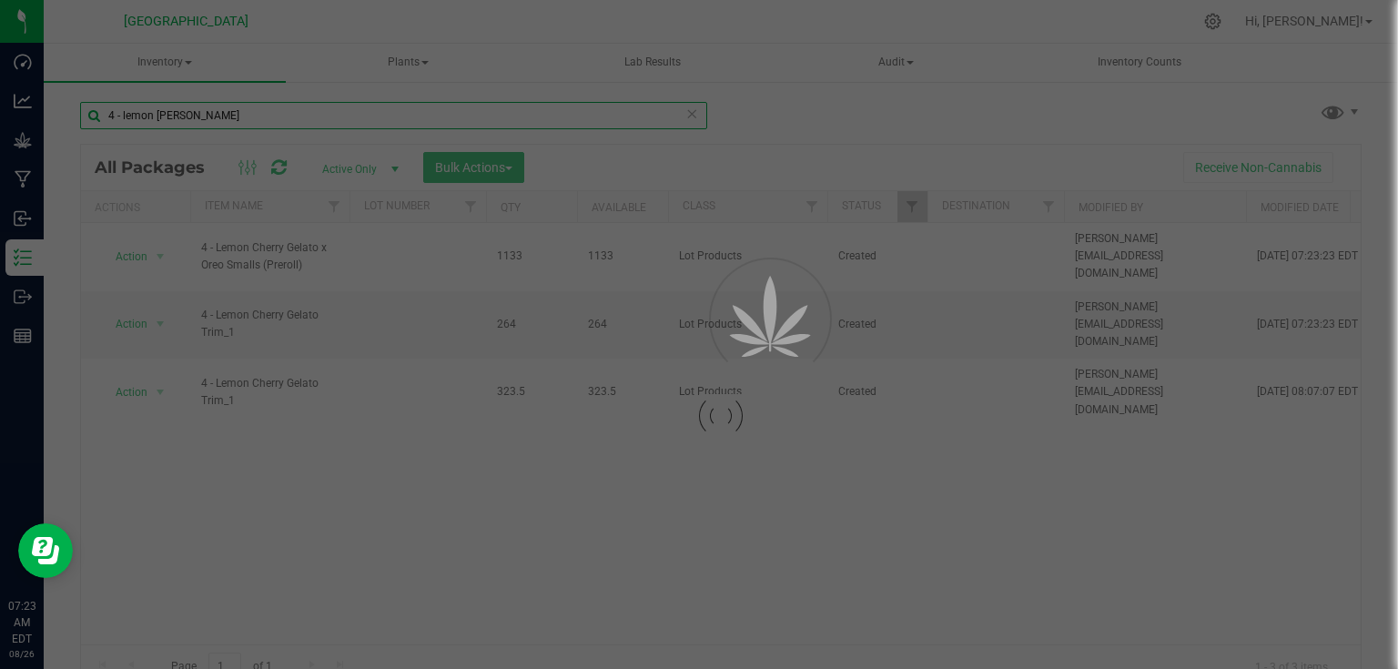
type input "4 - lemon [PERSON_NAME]"
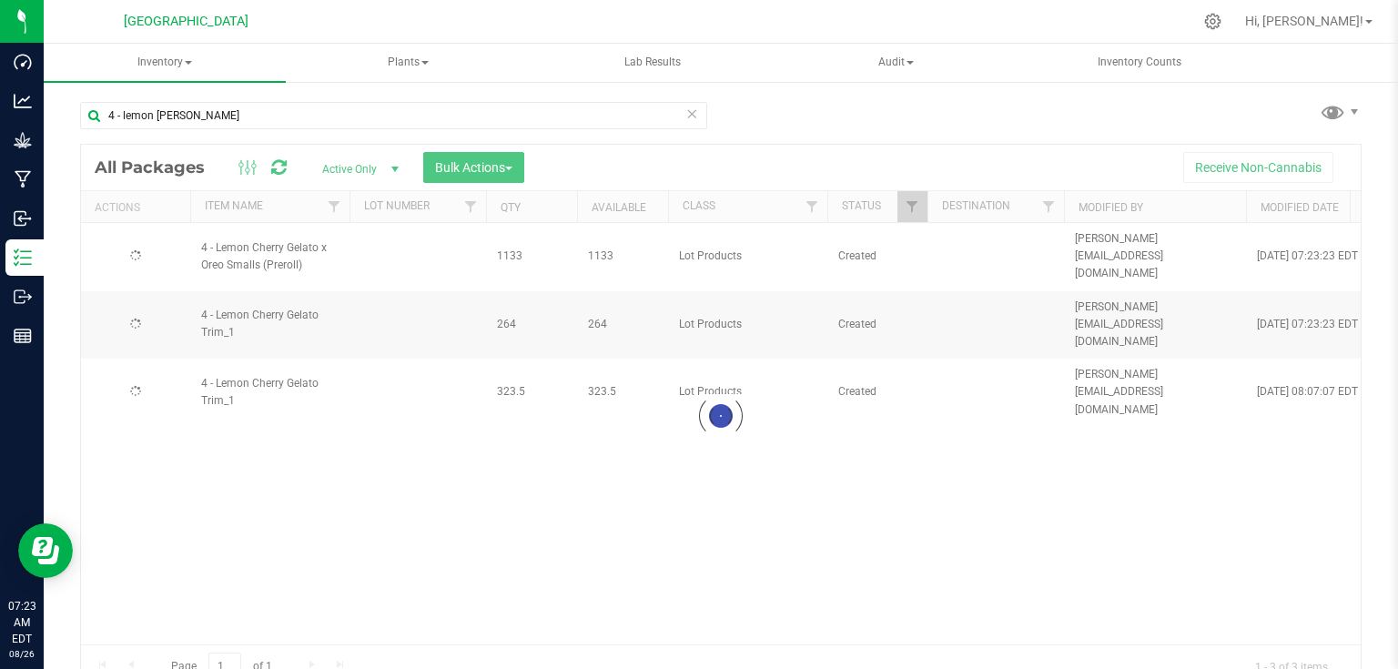
click at [488, 167] on div at bounding box center [721, 416] width 1280 height 543
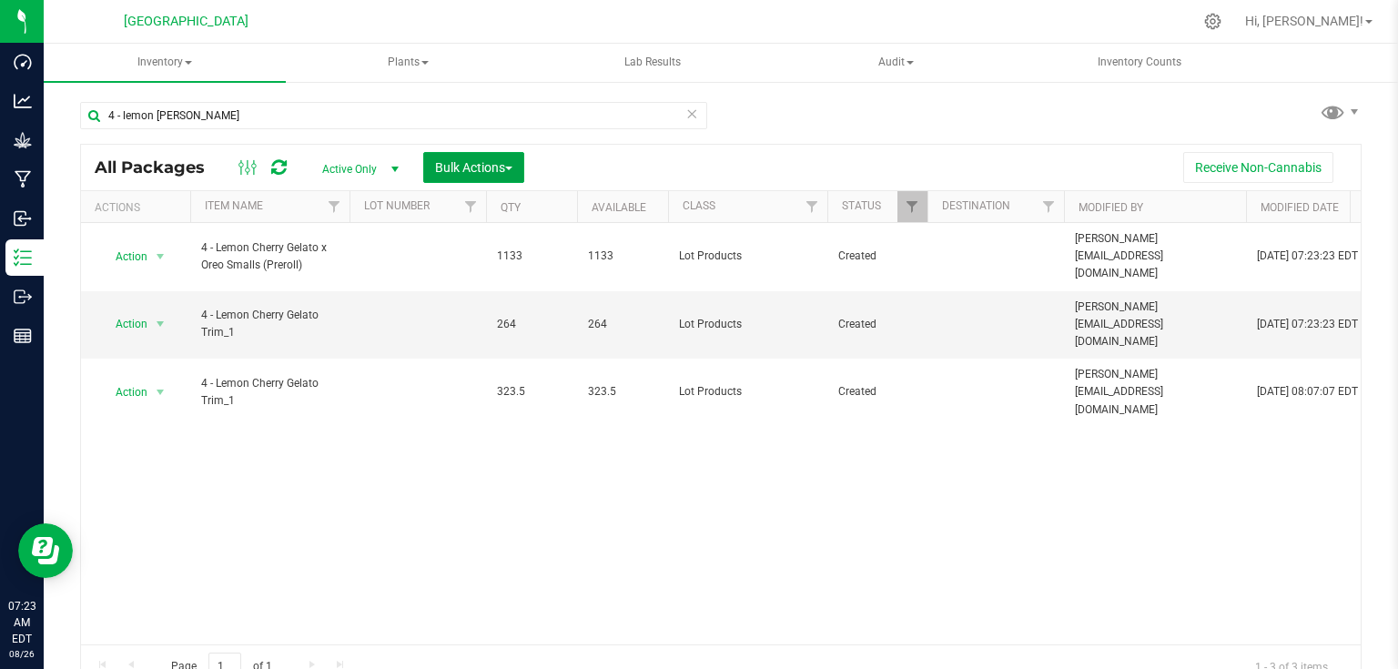
click at [488, 167] on span "Bulk Actions" at bounding box center [473, 167] width 77 height 15
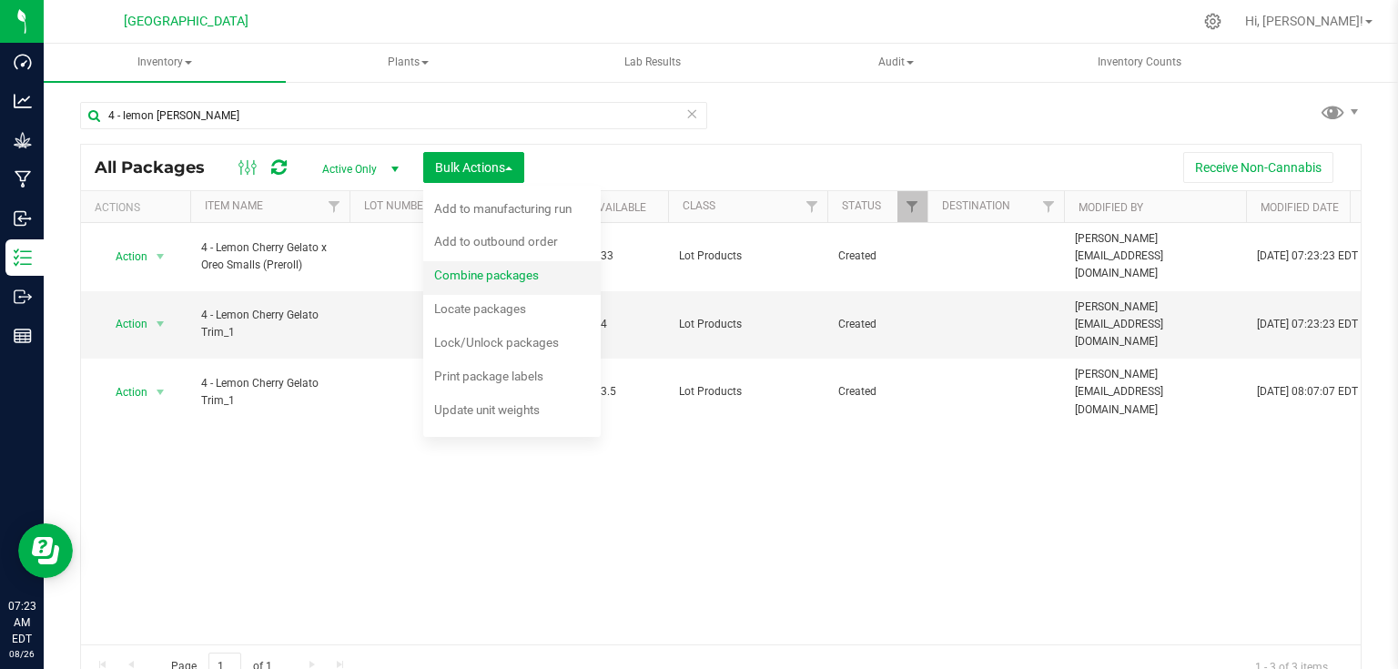
click at [466, 279] on span "Combine packages" at bounding box center [486, 275] width 105 height 15
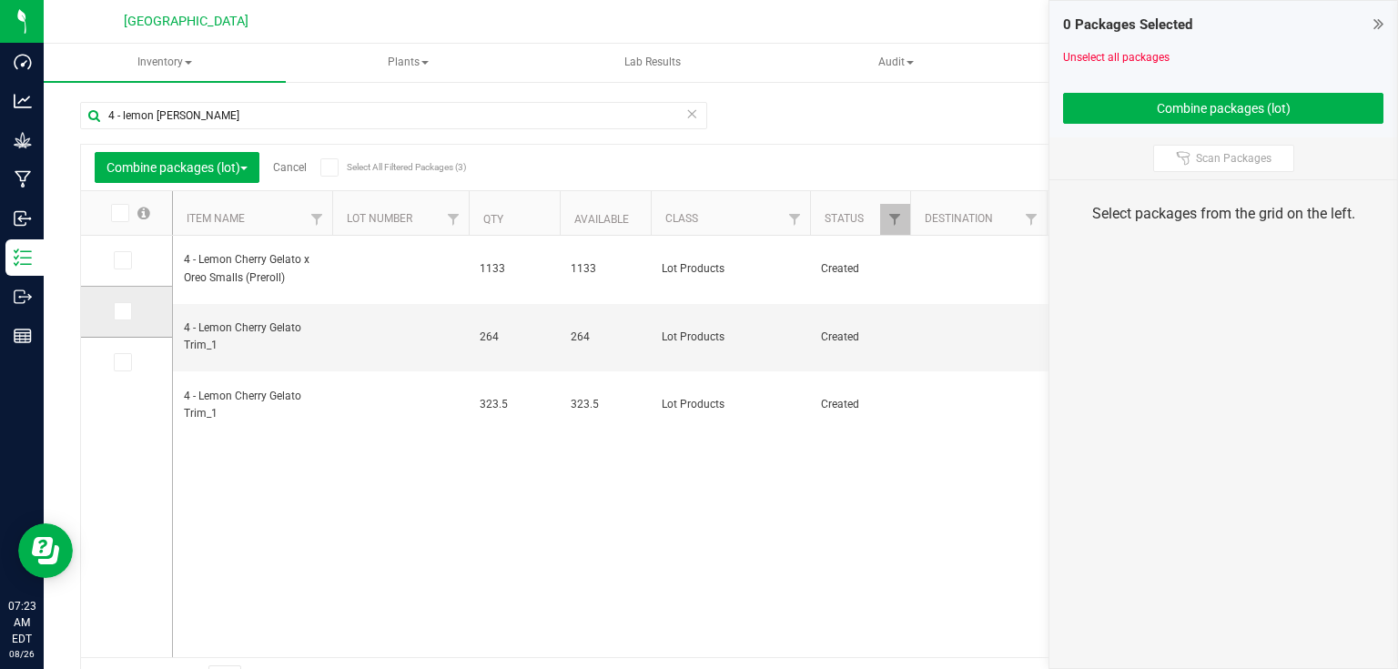
click at [131, 319] on label at bounding box center [127, 311] width 26 height 18
click at [0, 0] on input "checkbox" at bounding box center [0, 0] width 0 height 0
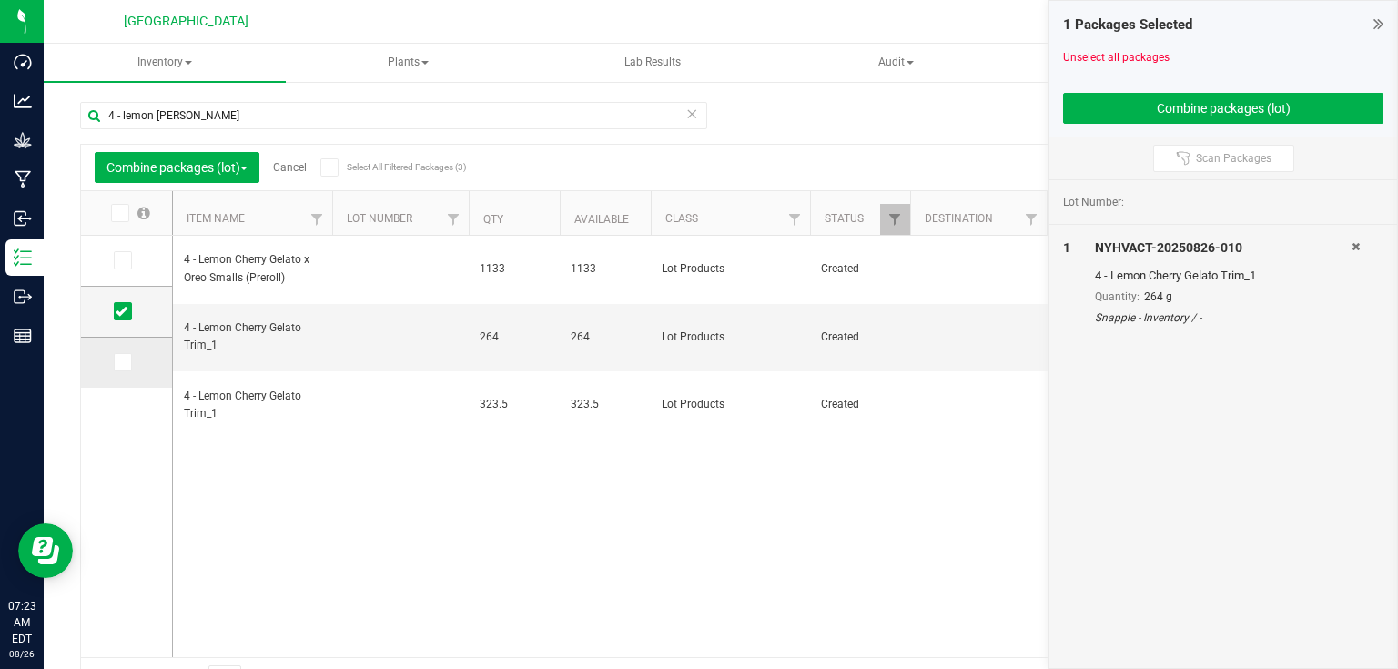
click at [131, 360] on label at bounding box center [127, 362] width 26 height 18
click at [0, 0] on input "checkbox" at bounding box center [0, 0] width 0 height 0
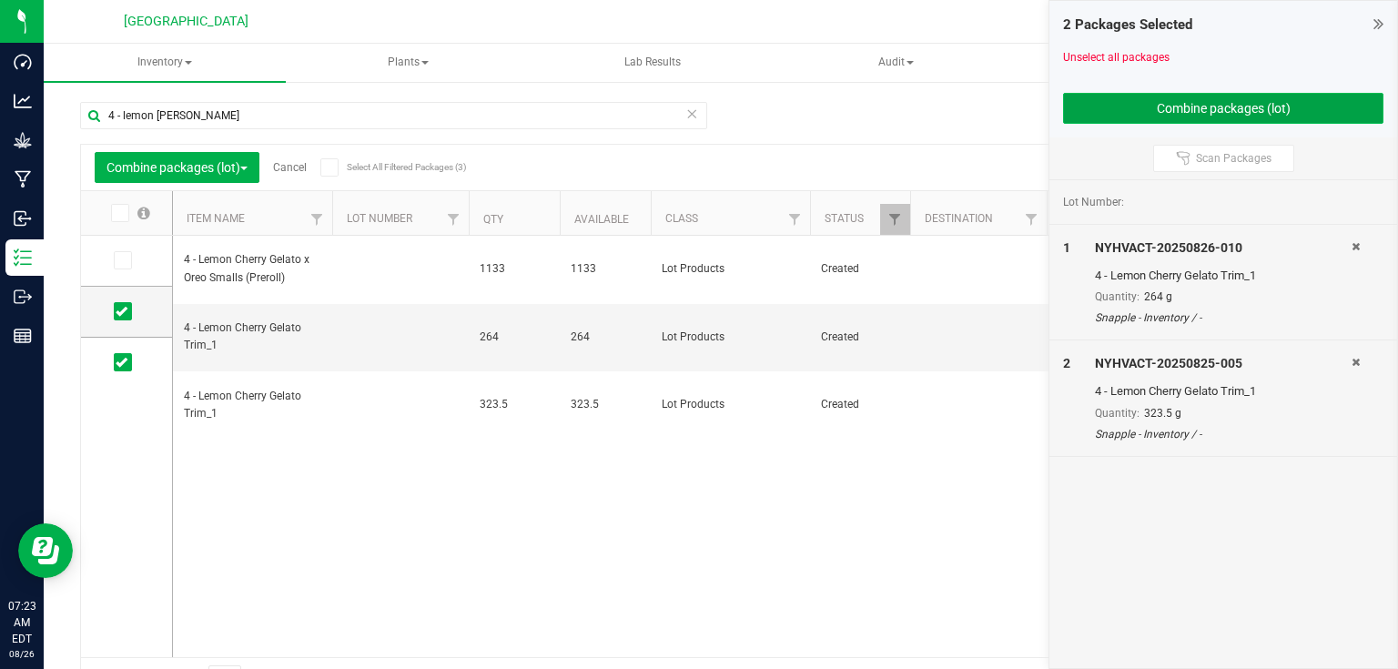
click at [1098, 98] on button "Combine packages (lot)" at bounding box center [1223, 108] width 320 height 31
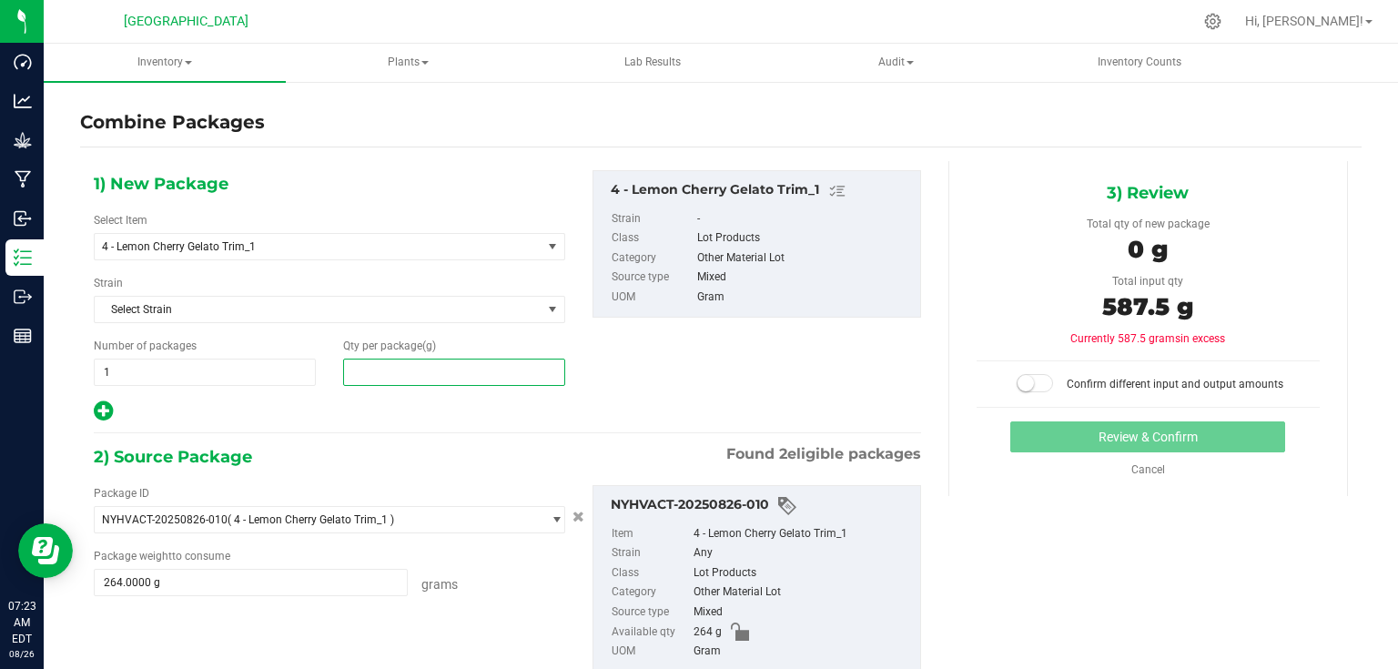
click at [426, 370] on span at bounding box center [454, 372] width 222 height 27
type input "587"
click at [433, 408] on div at bounding box center [330, 412] width 472 height 24
click at [448, 368] on span "587 587" at bounding box center [454, 372] width 222 height 27
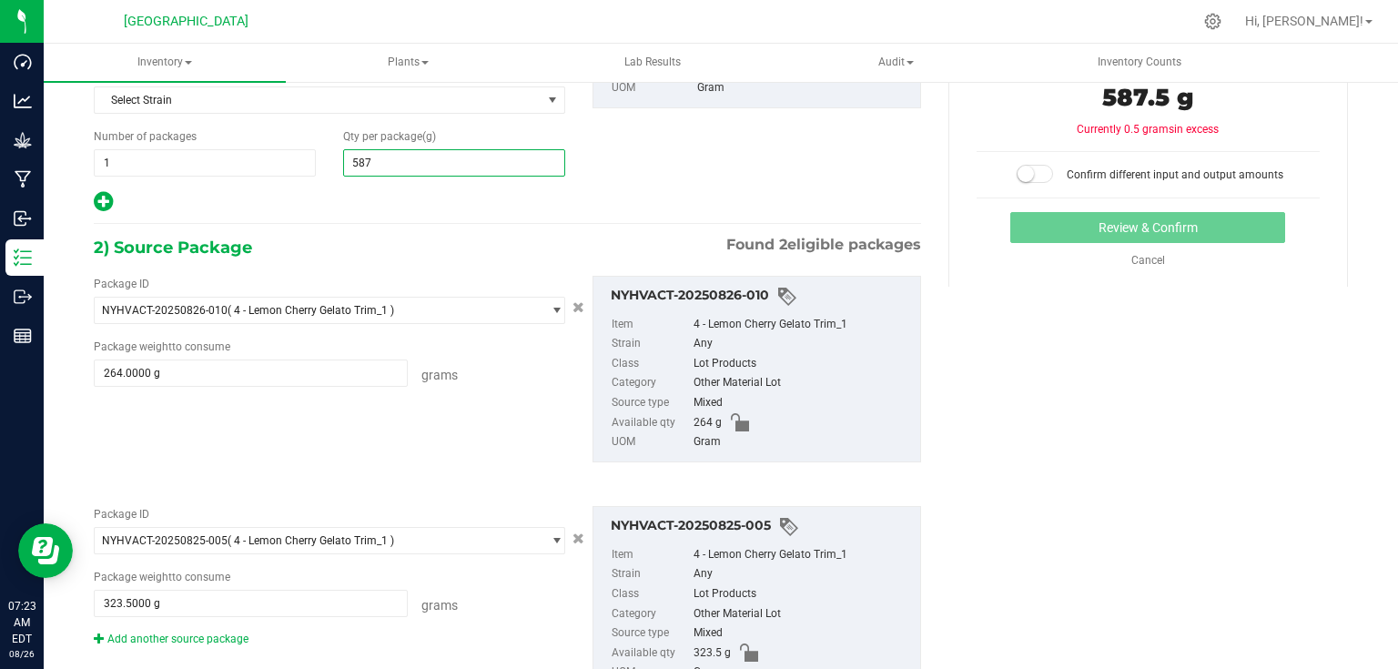
scroll to position [65, 0]
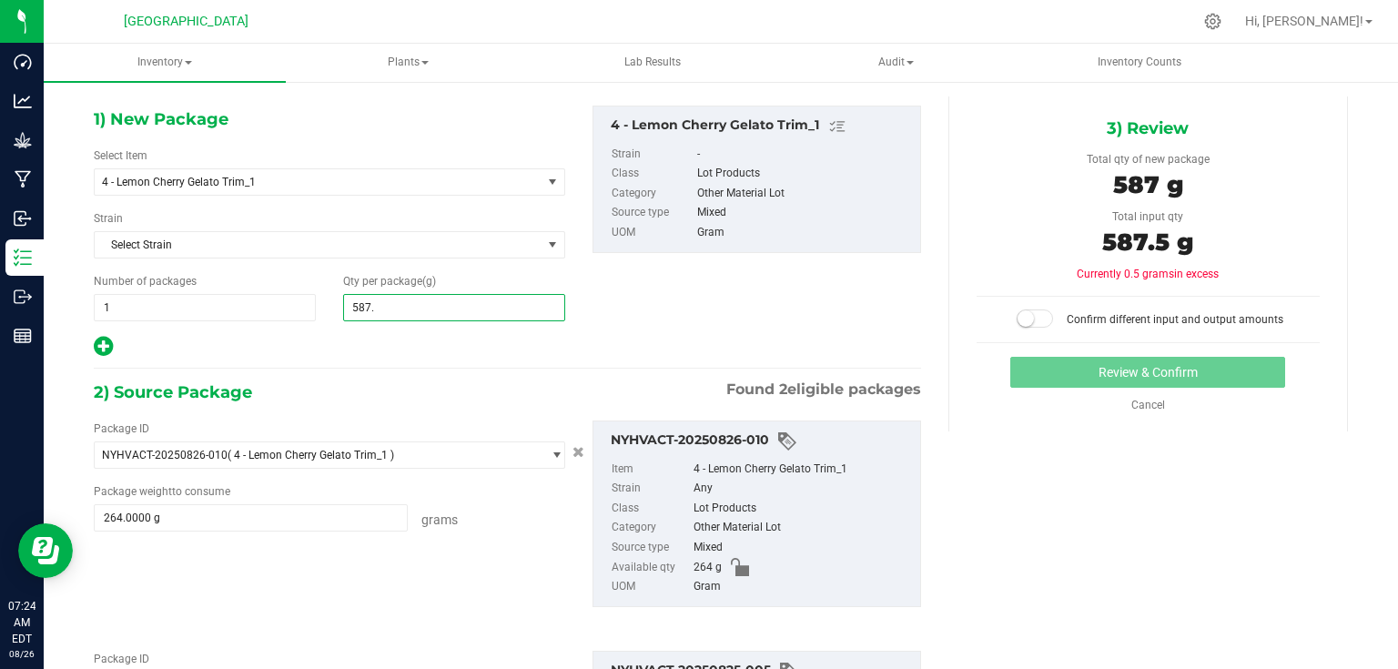
type input "587.5"
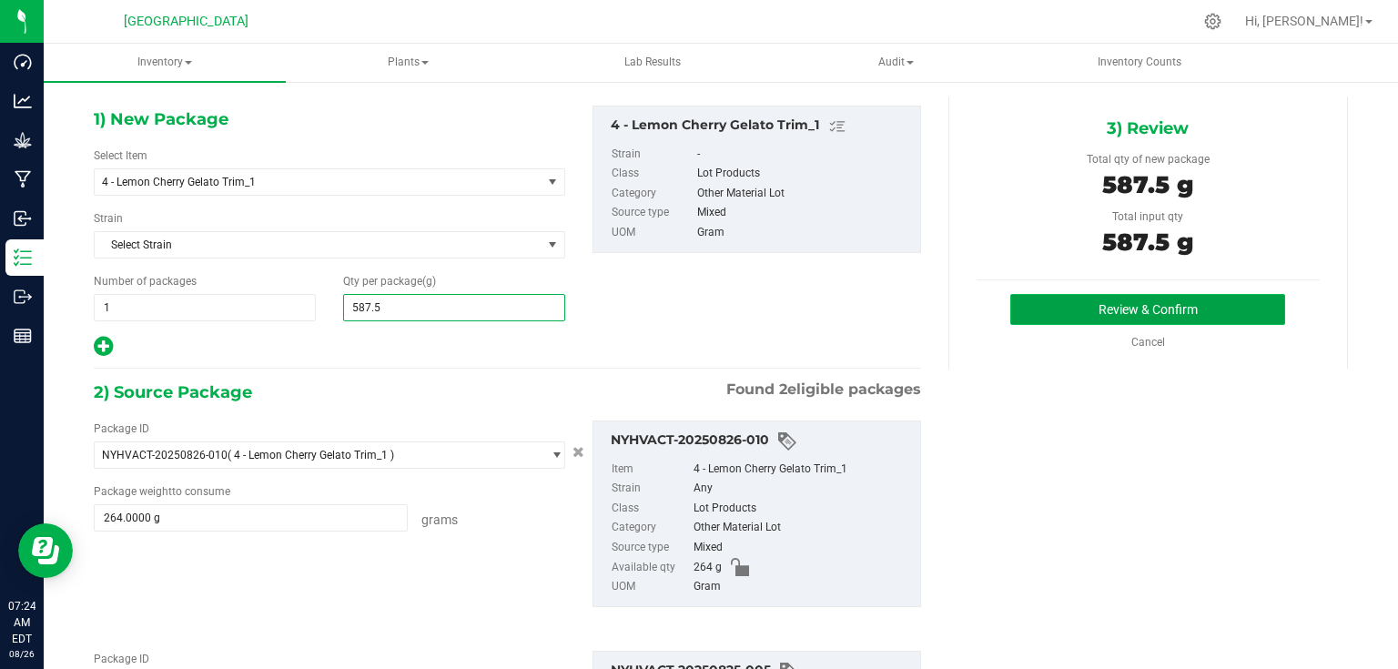
type input "588"
click at [1266, 318] on button "Review & Confirm" at bounding box center [1147, 309] width 275 height 31
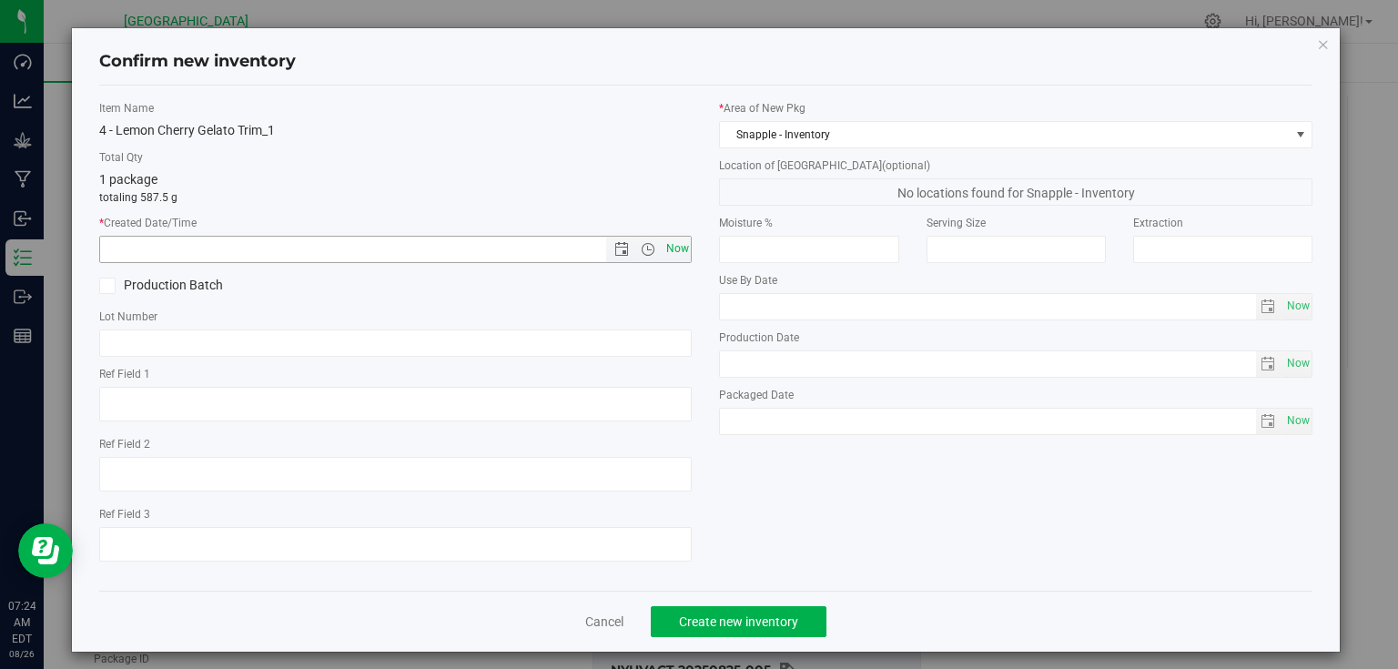
click at [672, 250] on span "Now" at bounding box center [677, 249] width 31 height 26
type input "[DATE] 7:24 AM"
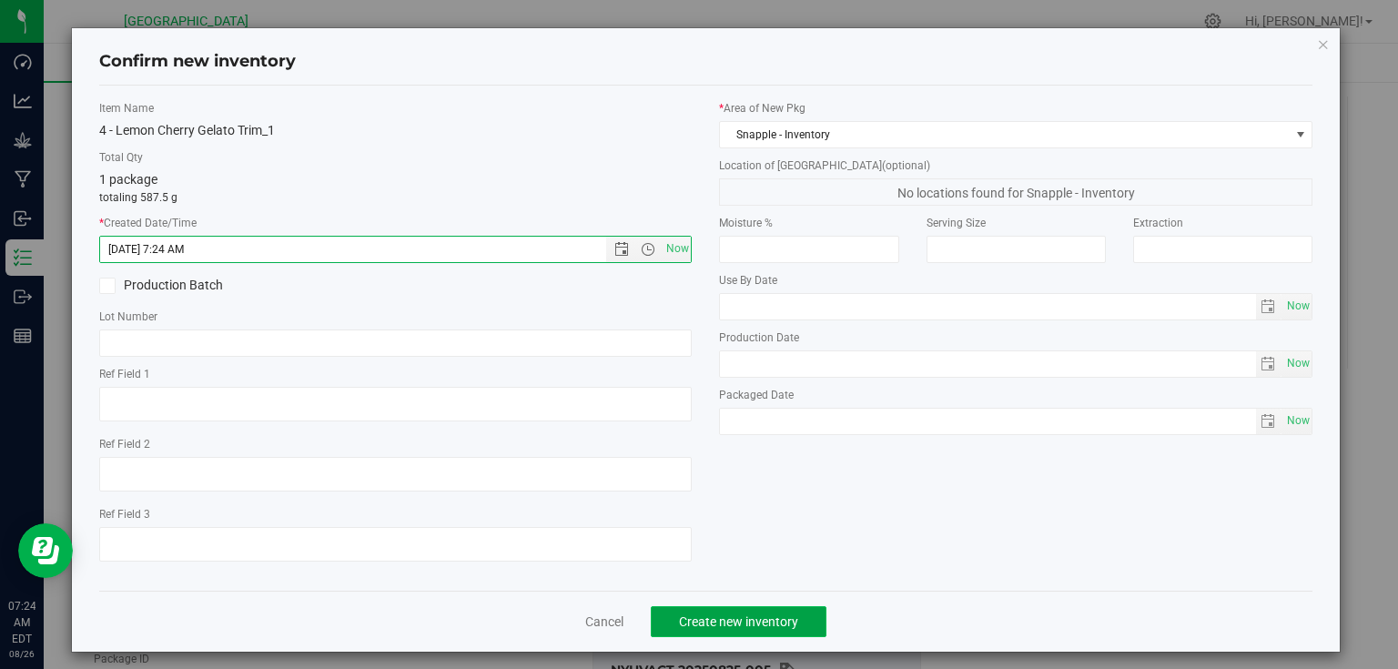
click at [801, 622] on button "Create new inventory" at bounding box center [739, 621] width 176 height 31
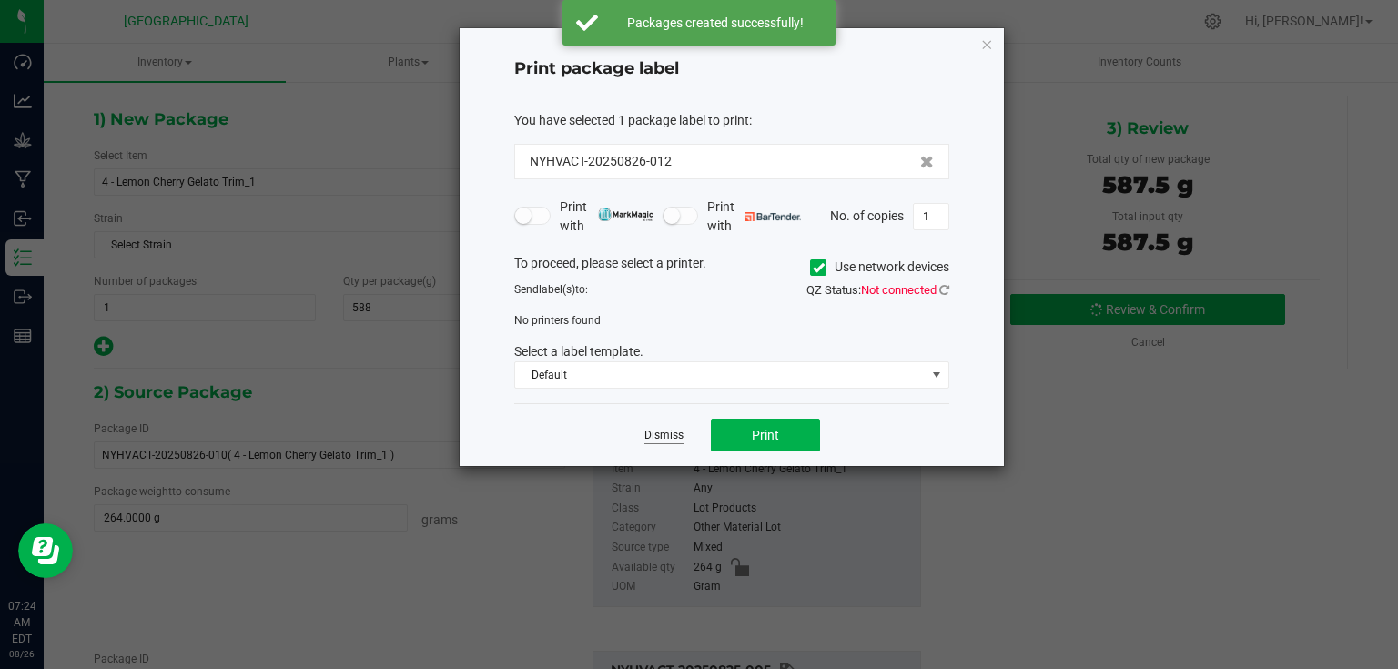
click at [655, 437] on link "Dismiss" at bounding box center [663, 435] width 39 height 15
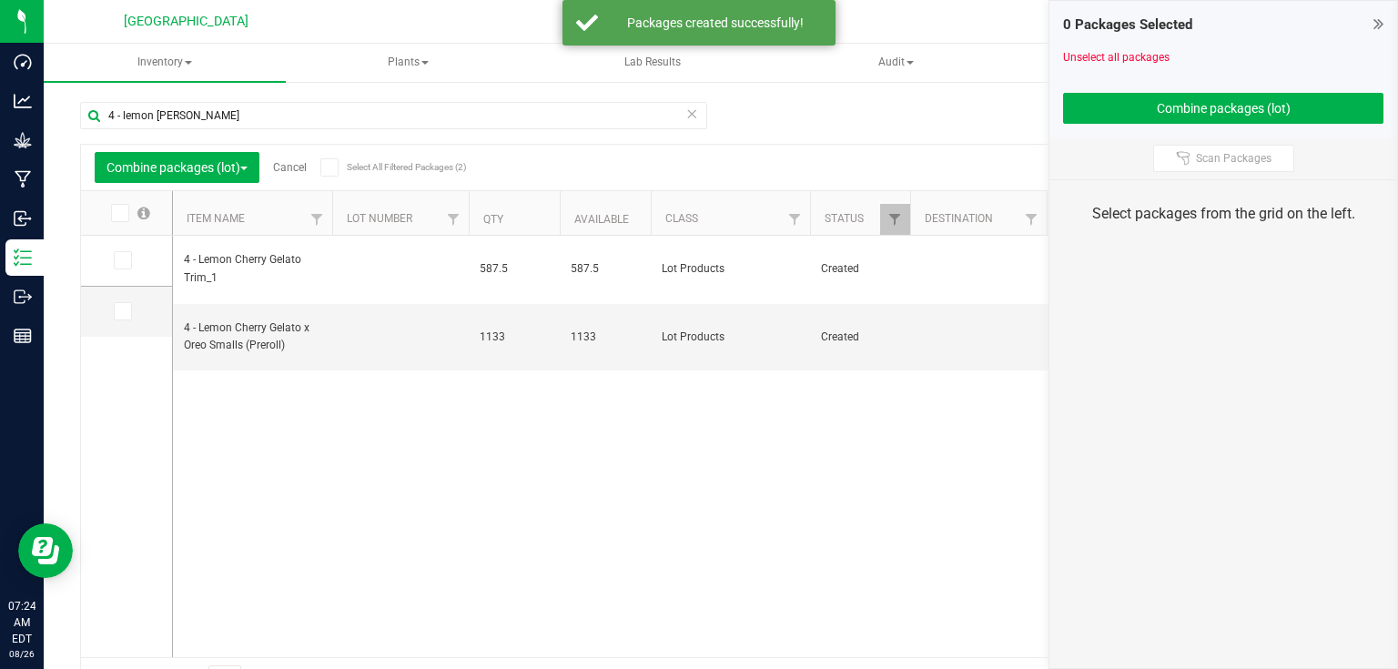
click at [1382, 18] on icon at bounding box center [1379, 24] width 10 height 18
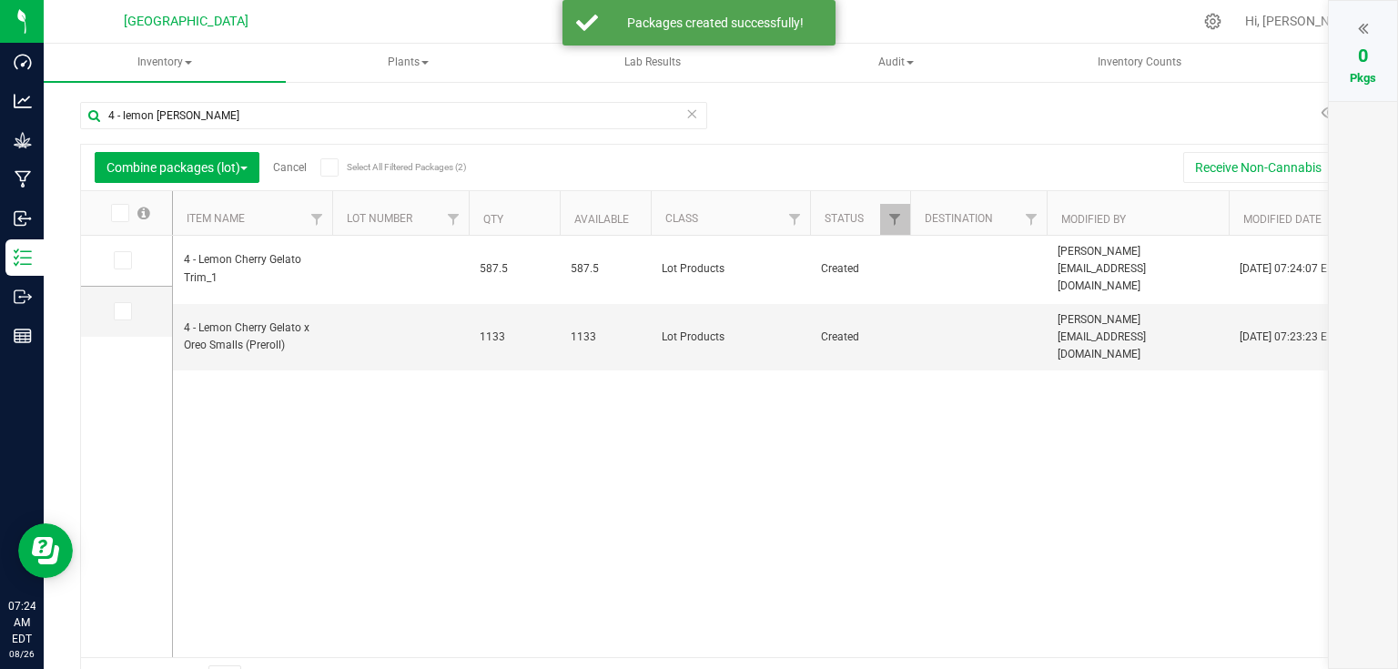
click at [274, 165] on span "Cancel" at bounding box center [282, 167] width 47 height 13
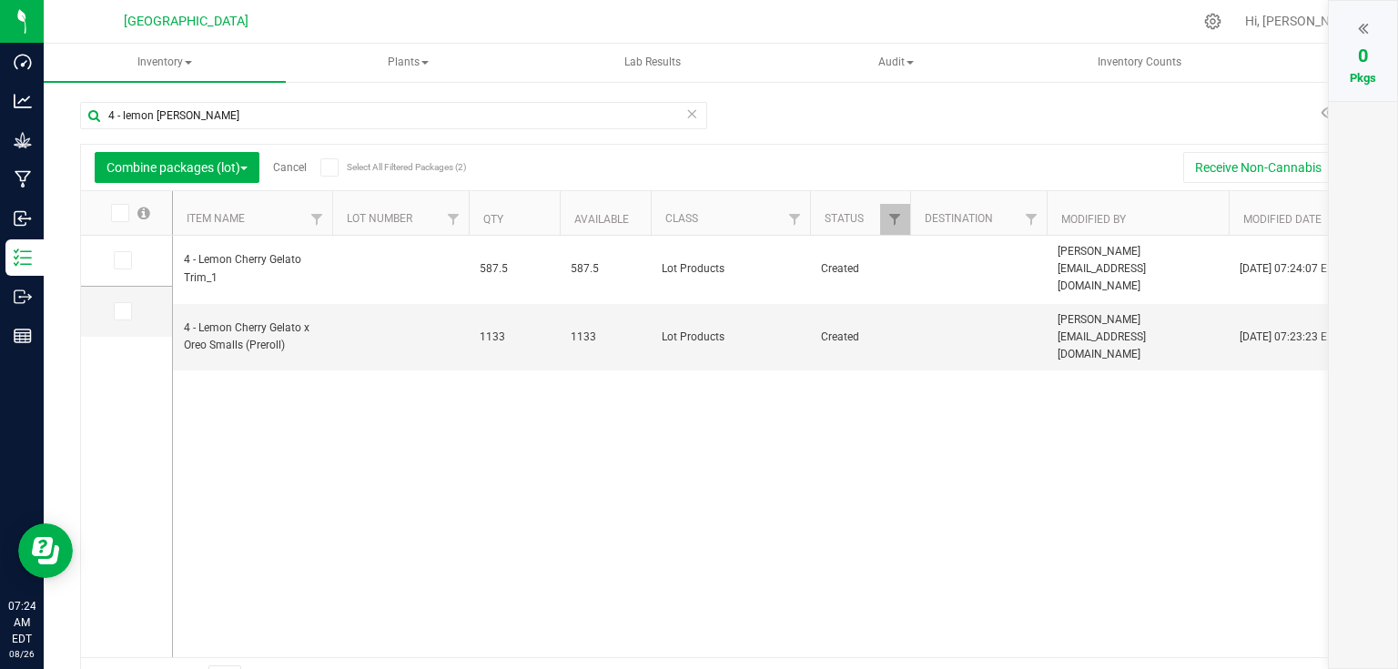
click at [284, 164] on link "Cancel" at bounding box center [290, 167] width 34 height 13
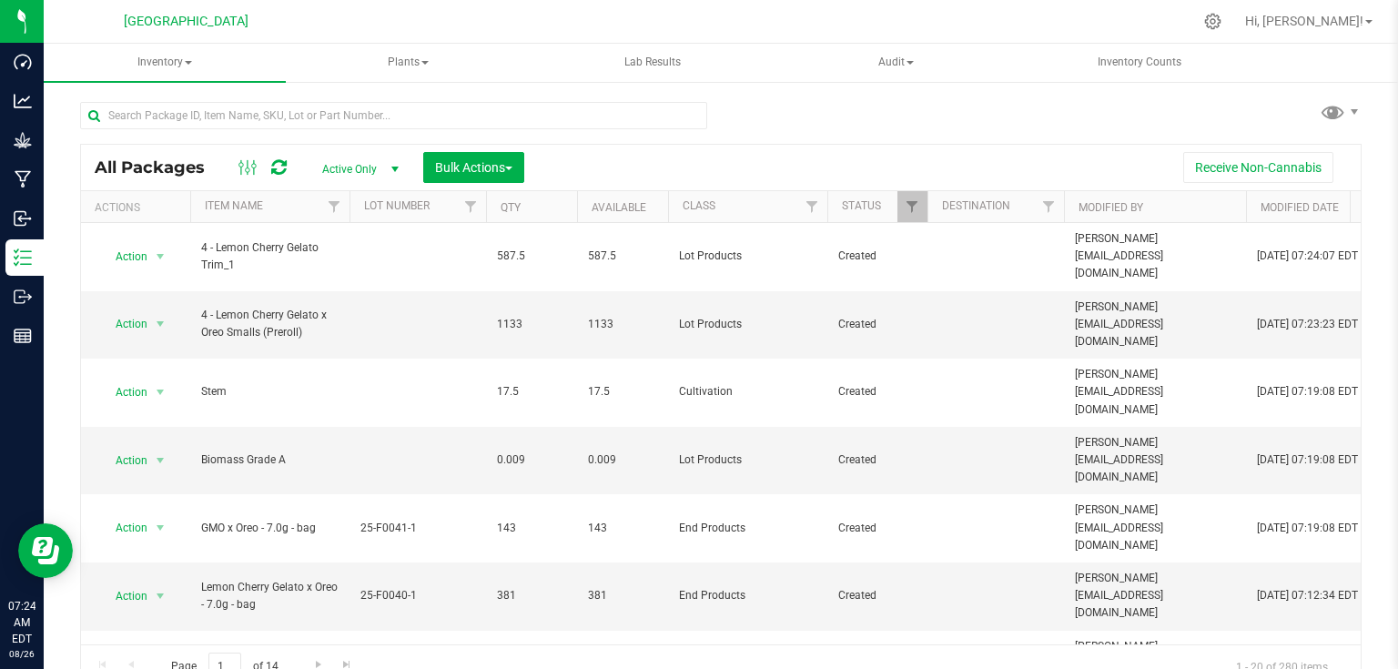
click at [277, 167] on icon at bounding box center [278, 167] width 15 height 18
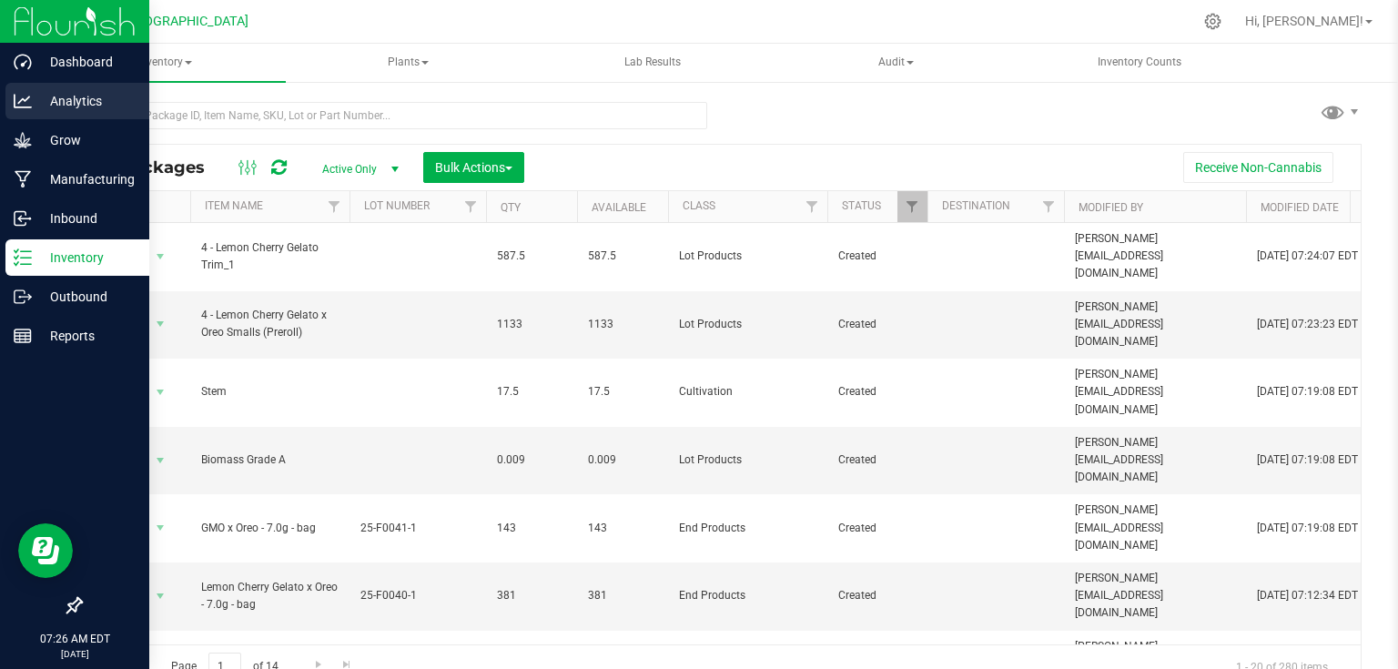
click at [36, 111] on p "Analytics" at bounding box center [86, 101] width 109 height 22
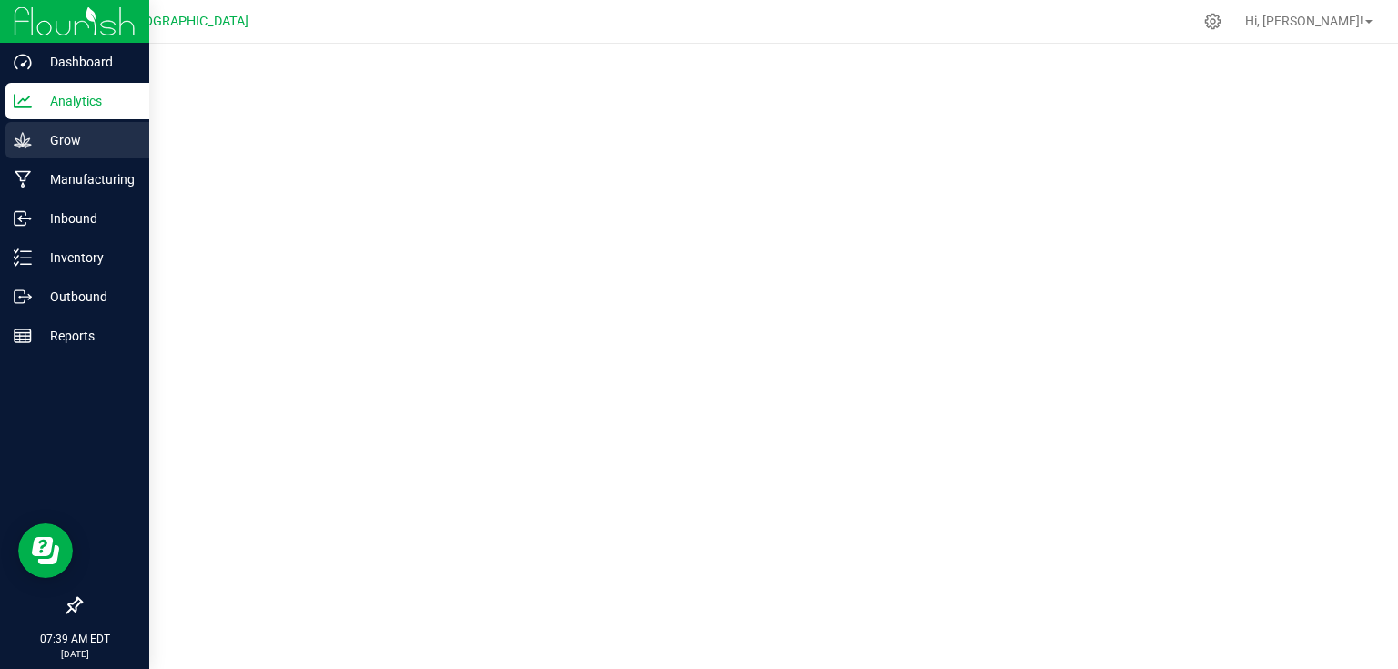
click at [29, 151] on div "Grow" at bounding box center [77, 140] width 144 height 36
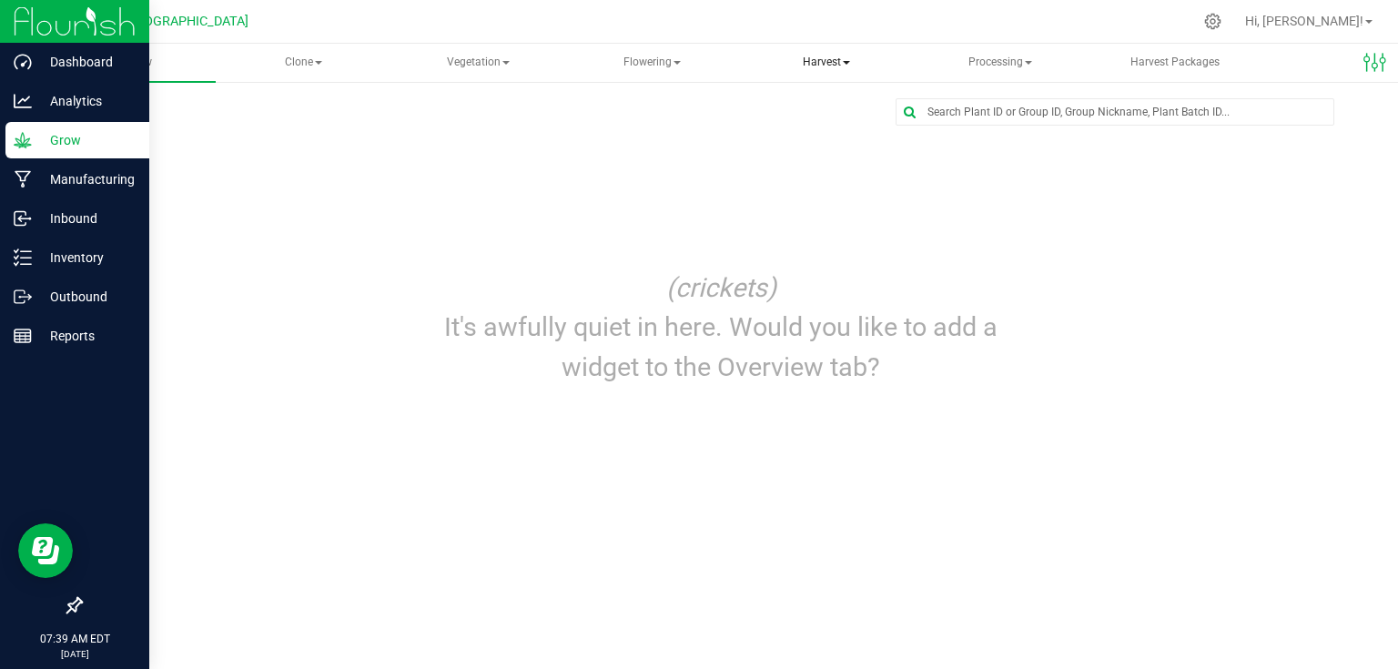
click at [857, 64] on span "Harvest" at bounding box center [826, 63] width 170 height 36
click at [832, 113] on span "Harvests" at bounding box center [815, 108] width 101 height 15
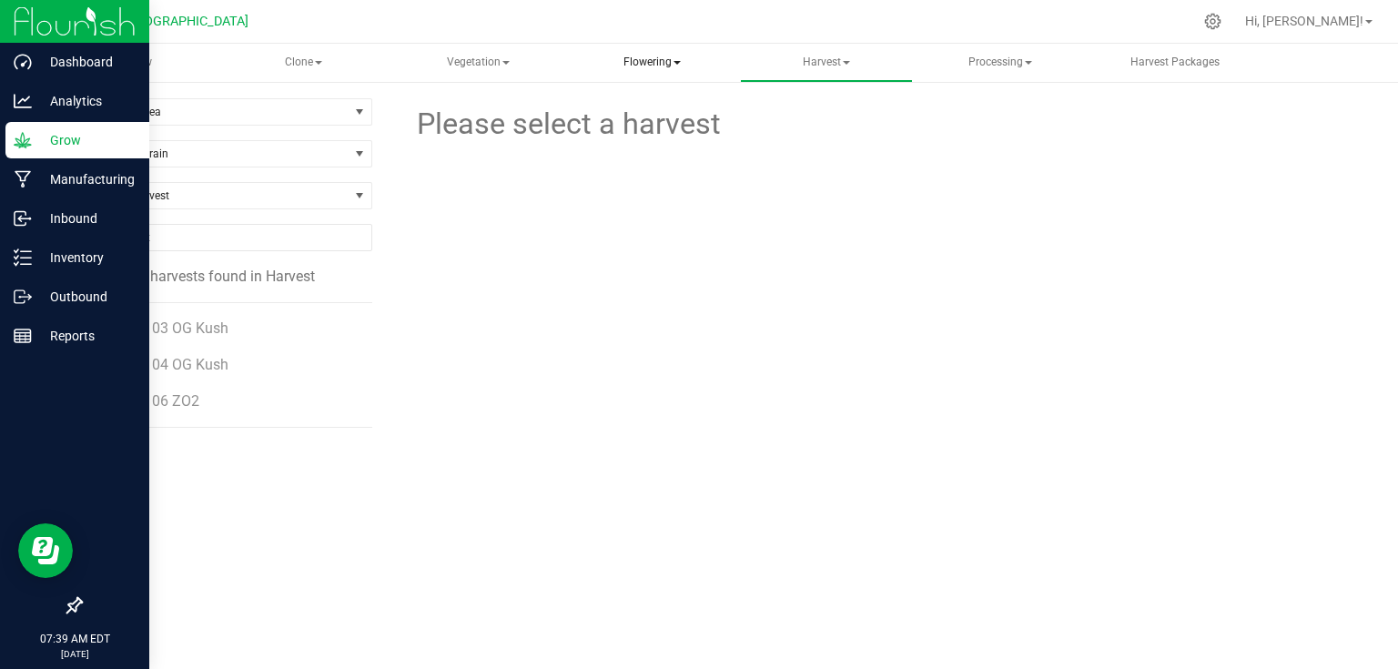
click at [668, 73] on span "Flowering" at bounding box center [652, 63] width 170 height 36
click at [929, 228] on div at bounding box center [881, 226] width 494 height 158
click at [1004, 63] on span "Processing" at bounding box center [1001, 63] width 170 height 36
click at [1074, 244] on div at bounding box center [881, 226] width 494 height 158
click at [264, 198] on span "Find a Harvest" at bounding box center [215, 195] width 268 height 25
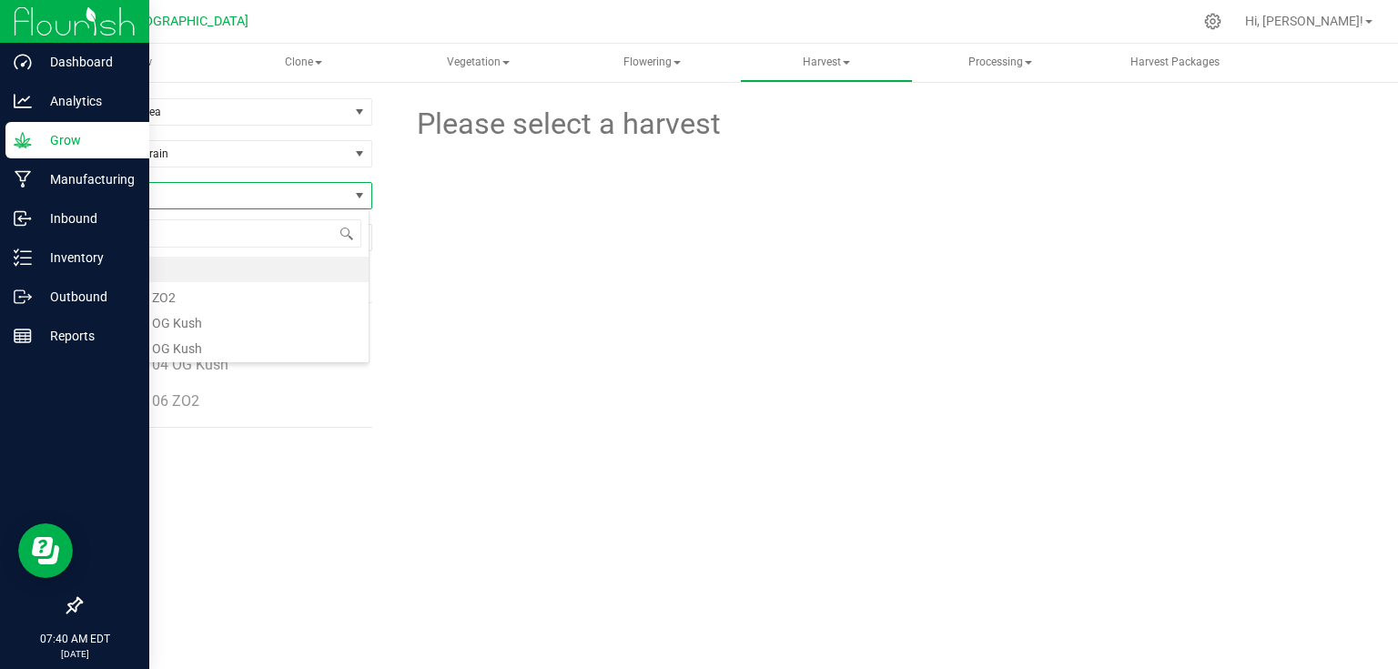
scroll to position [26, 289]
click at [264, 198] on span "All" at bounding box center [215, 195] width 268 height 25
click at [369, 193] on span "Find a Harvest" at bounding box center [226, 195] width 292 height 27
click at [637, 344] on div "Please select a harvest" at bounding box center [881, 371] width 961 height 546
click at [663, 73] on span "Flowering" at bounding box center [652, 63] width 170 height 36
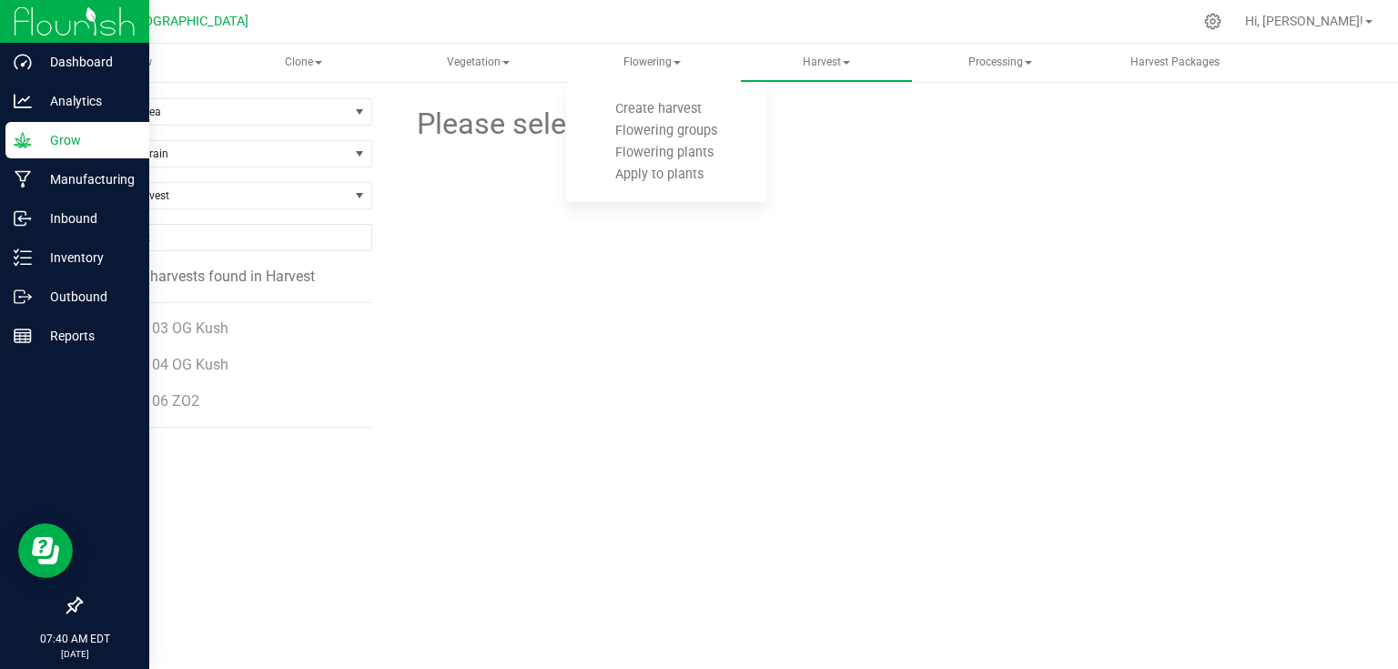
click at [833, 126] on form at bounding box center [1034, 124] width 627 height 45
click at [649, 56] on span "Flowering" at bounding box center [652, 63] width 172 height 38
click at [659, 127] on span "Flowering groups" at bounding box center [666, 130] width 151 height 15
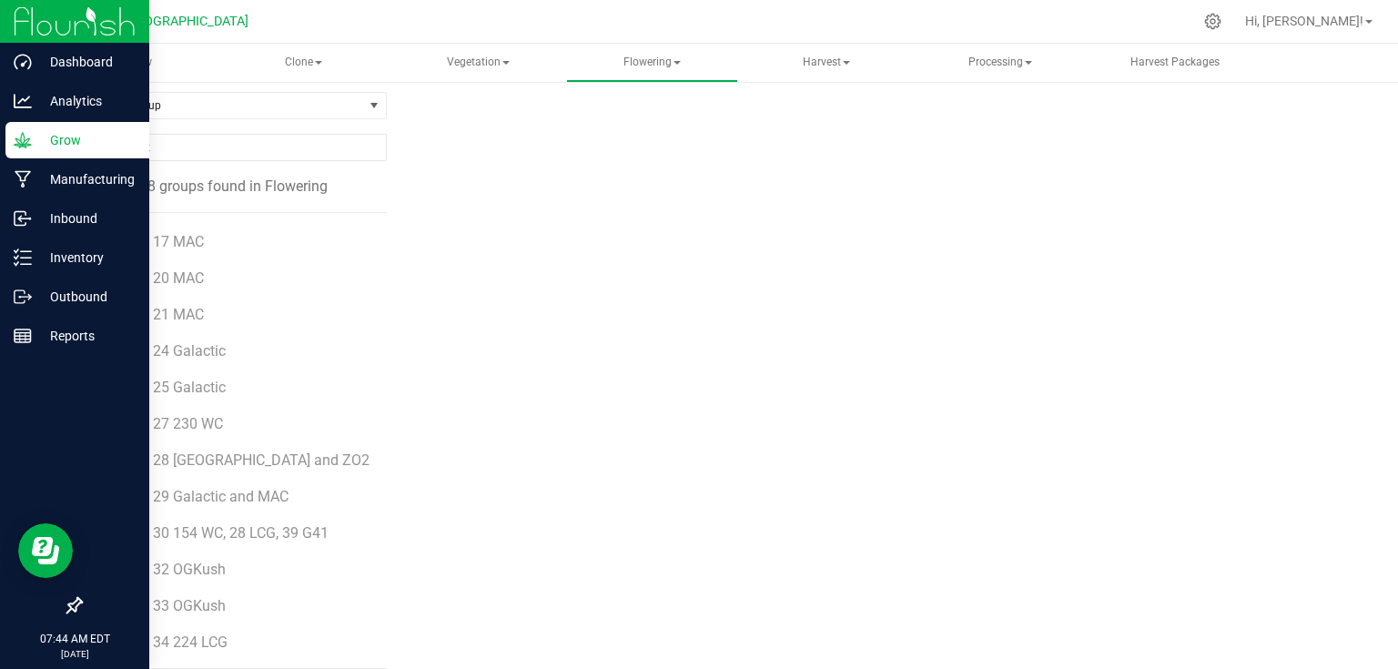
scroll to position [106, 0]
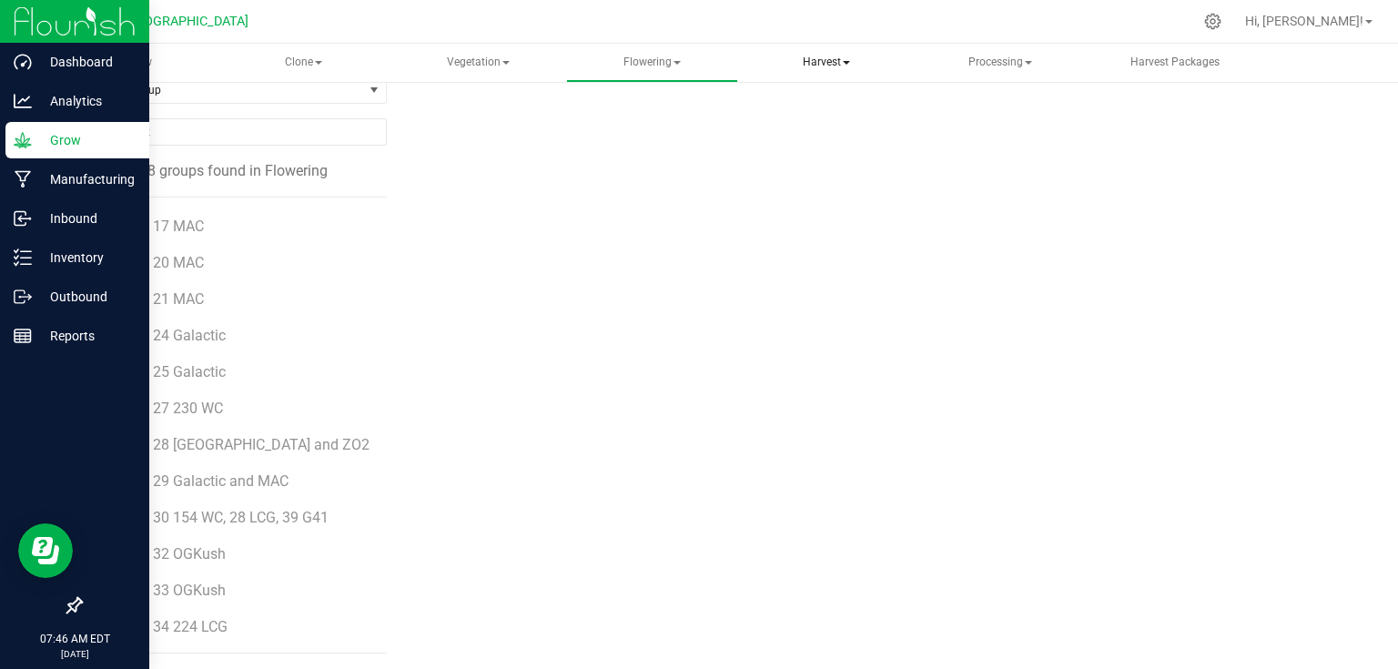
click at [834, 69] on span "Harvest" at bounding box center [826, 63] width 170 height 36
click at [214, 338] on span "25-Bed 24 Galactic" at bounding box center [167, 335] width 124 height 17
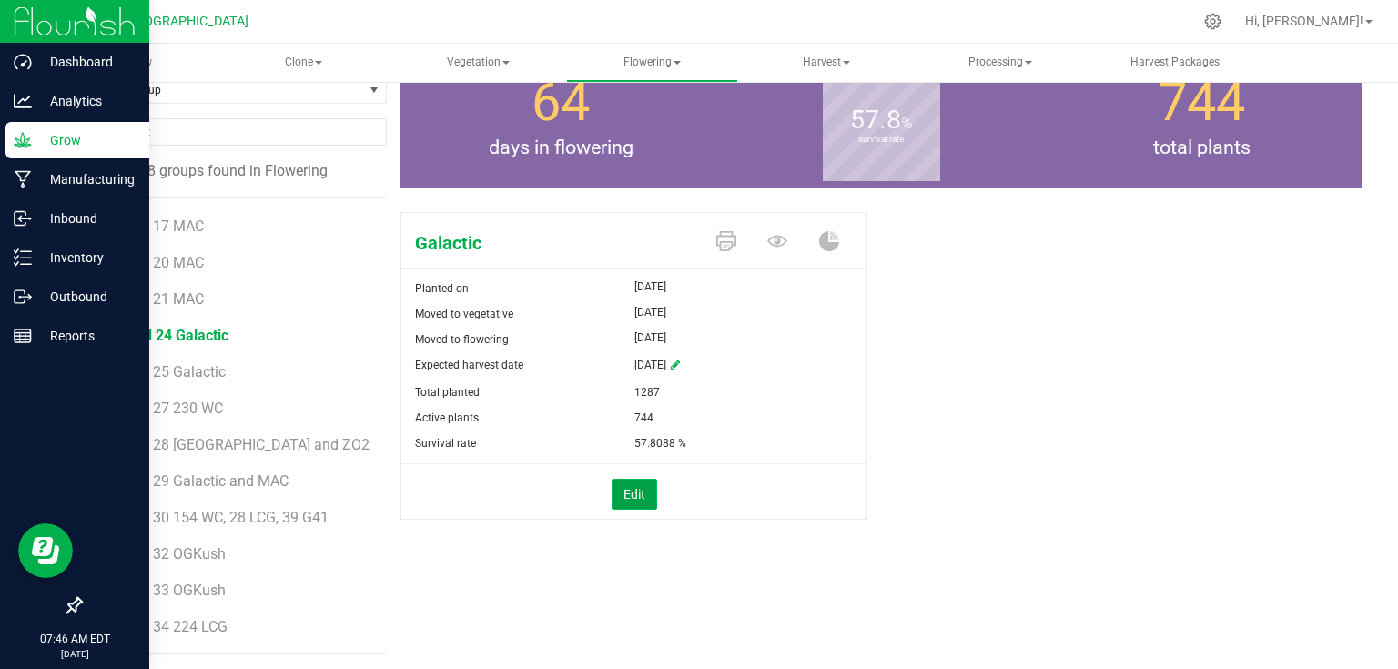
click at [641, 493] on button "Edit" at bounding box center [635, 494] width 46 height 31
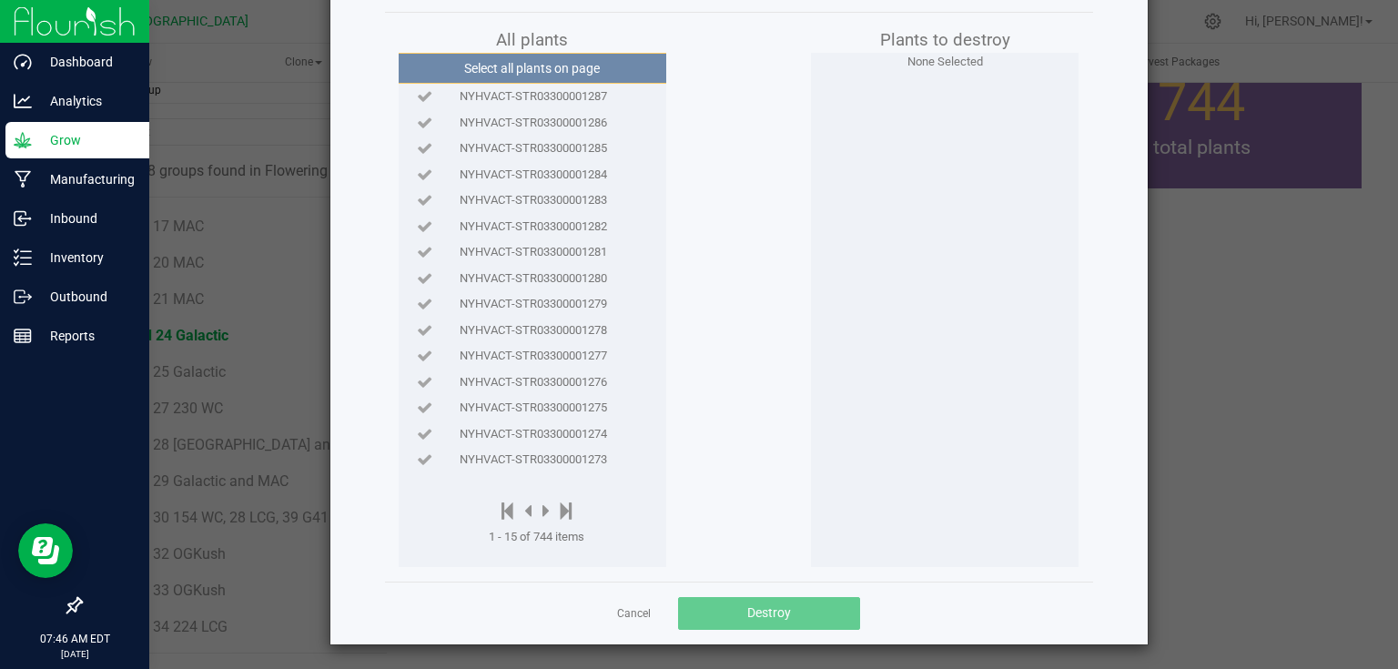
scroll to position [86, 0]
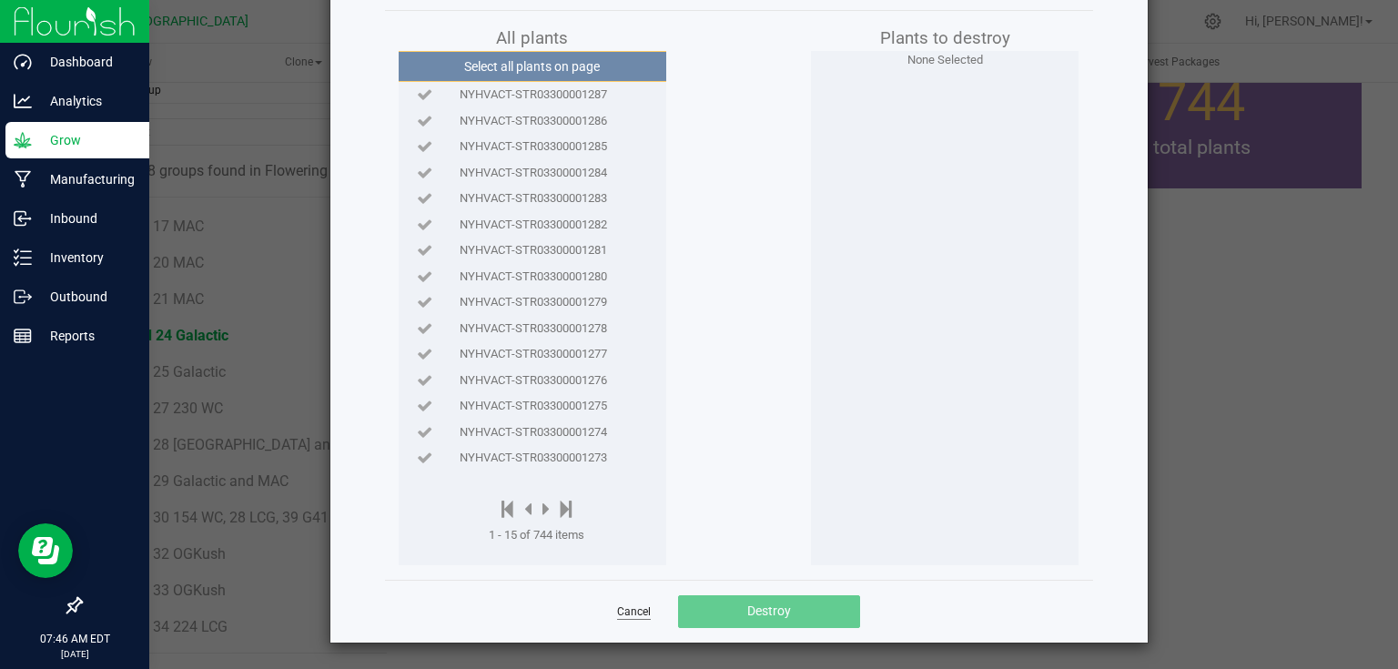
click at [626, 611] on link "Cancel" at bounding box center [634, 611] width 34 height 15
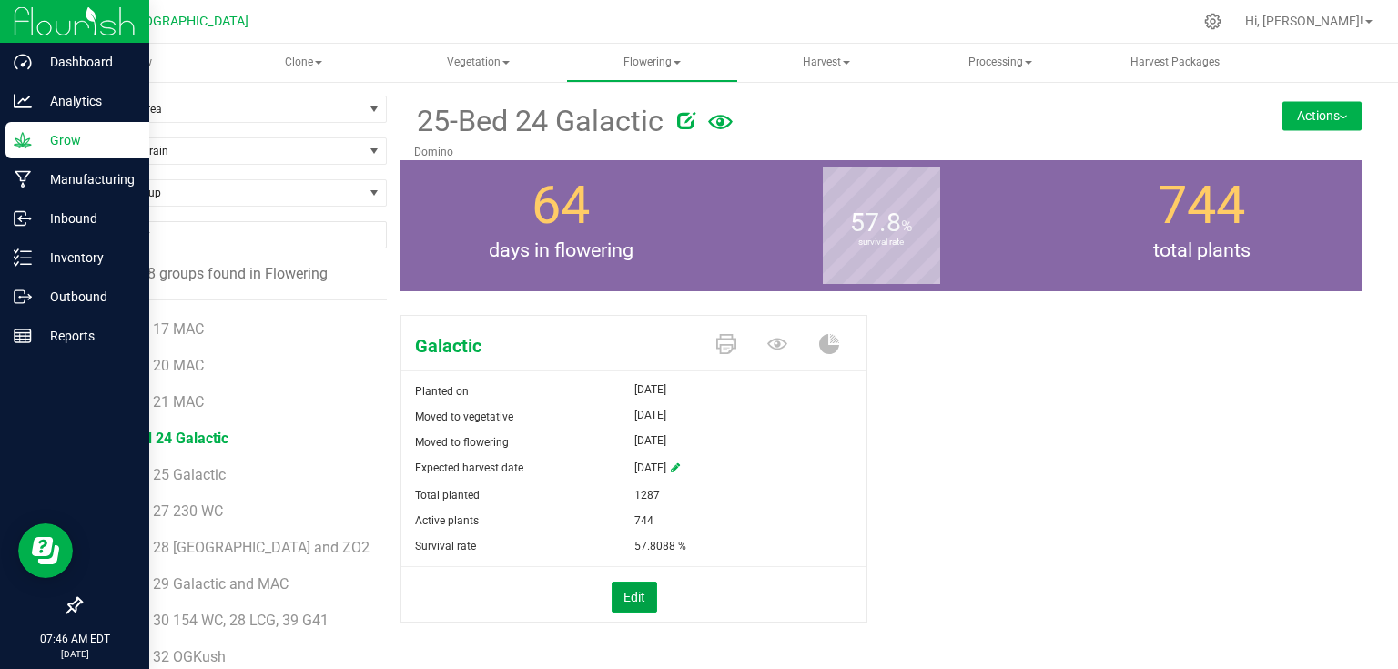
scroll to position [0, 0]
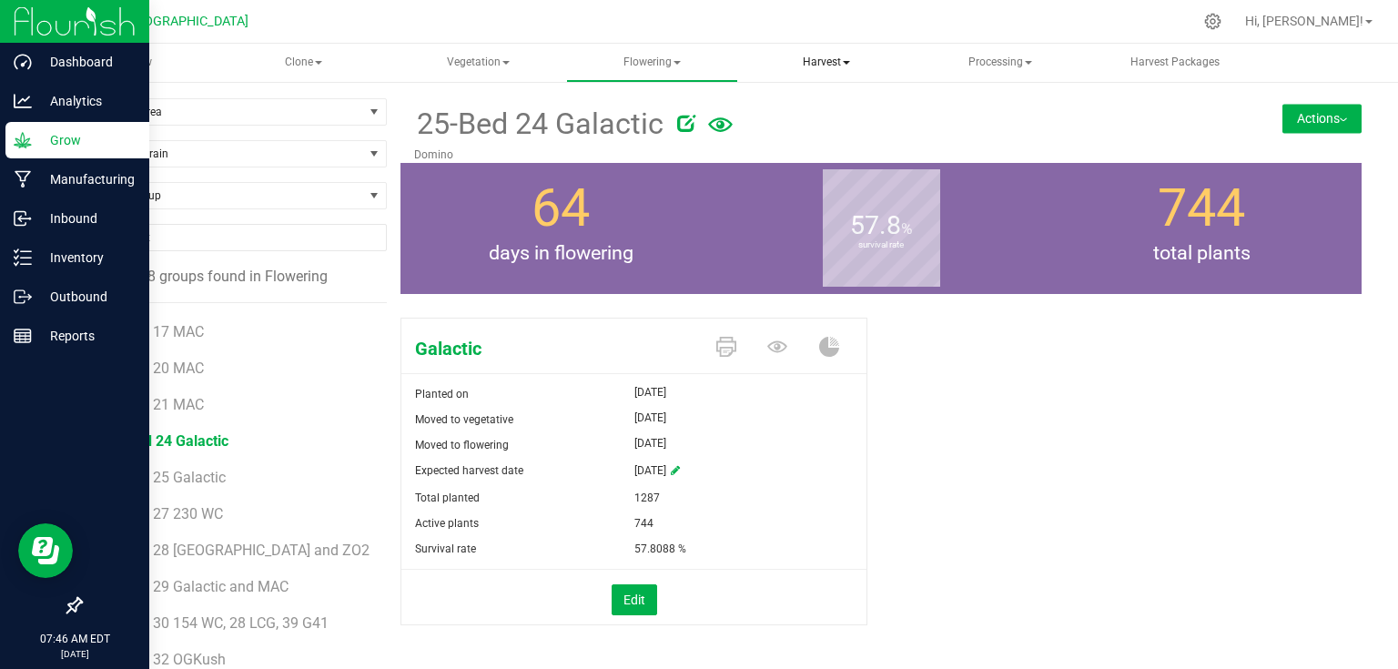
click at [840, 69] on span "Harvest" at bounding box center [826, 63] width 172 height 38
click at [830, 113] on span "Harvests" at bounding box center [815, 108] width 101 height 15
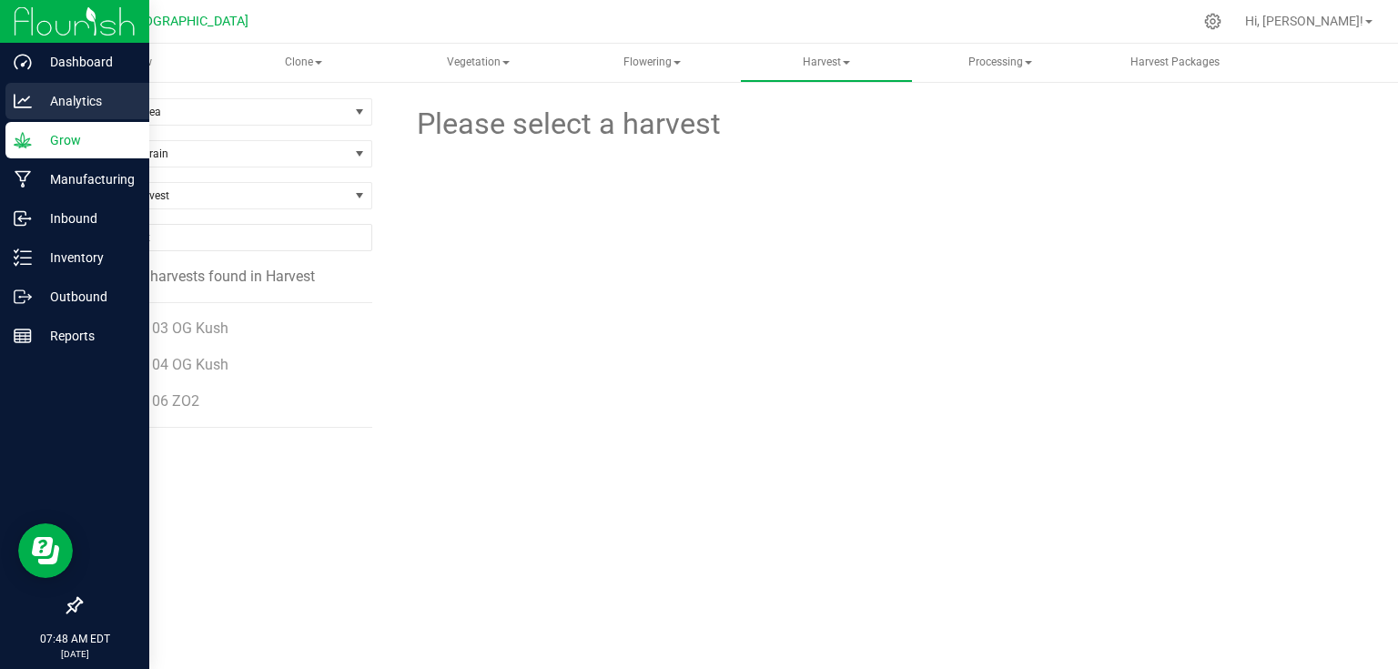
click at [117, 113] on div "Analytics" at bounding box center [77, 101] width 144 height 36
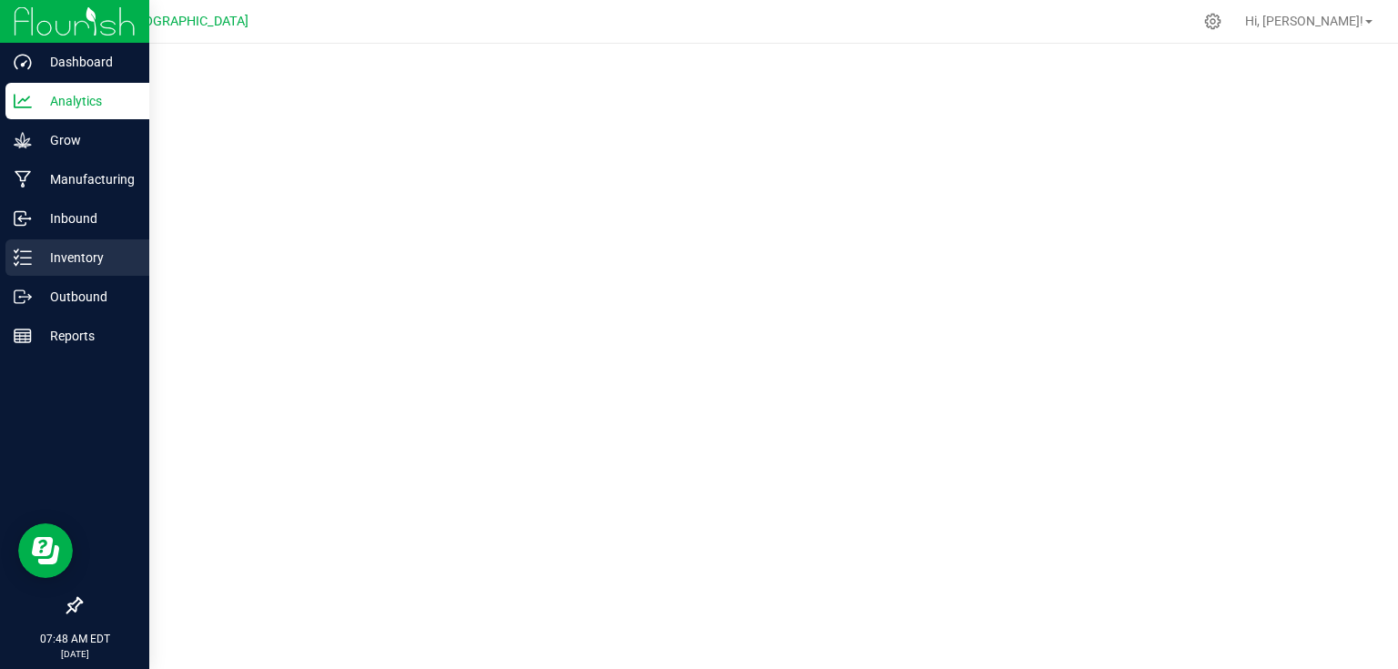
click at [102, 266] on p "Inventory" at bounding box center [86, 258] width 109 height 22
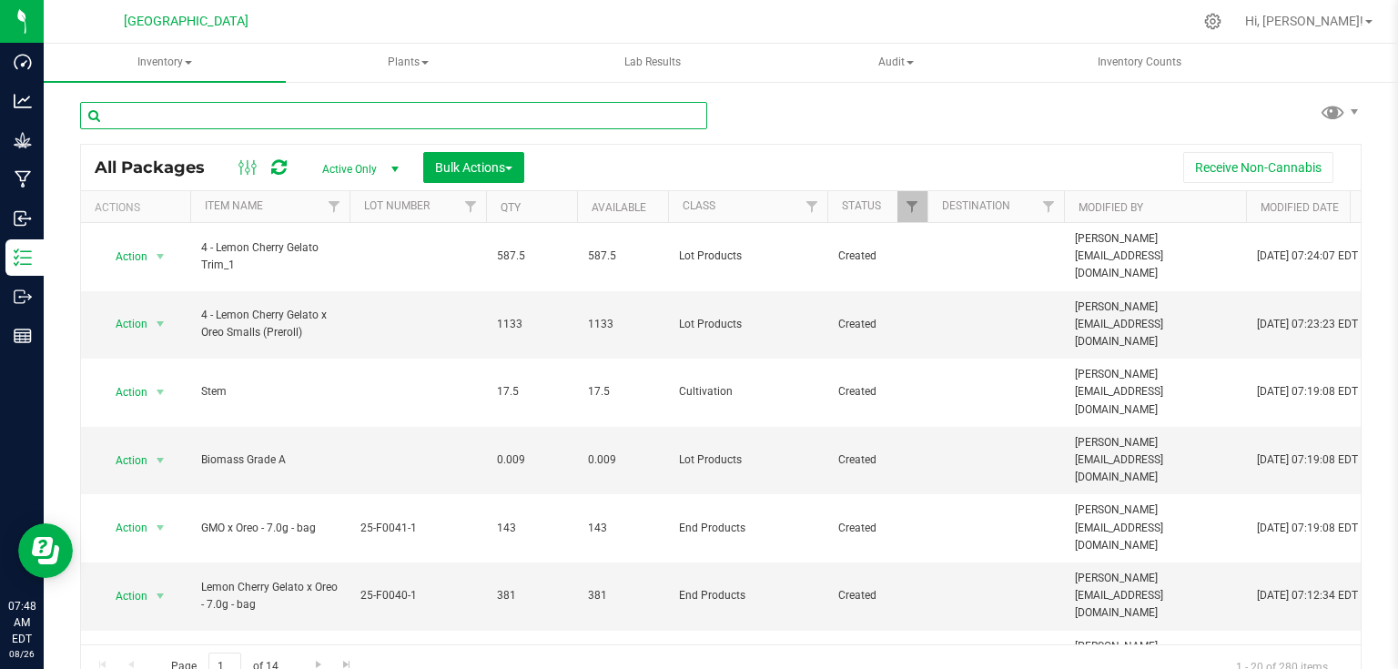
click at [269, 111] on input "text" at bounding box center [393, 115] width 627 height 27
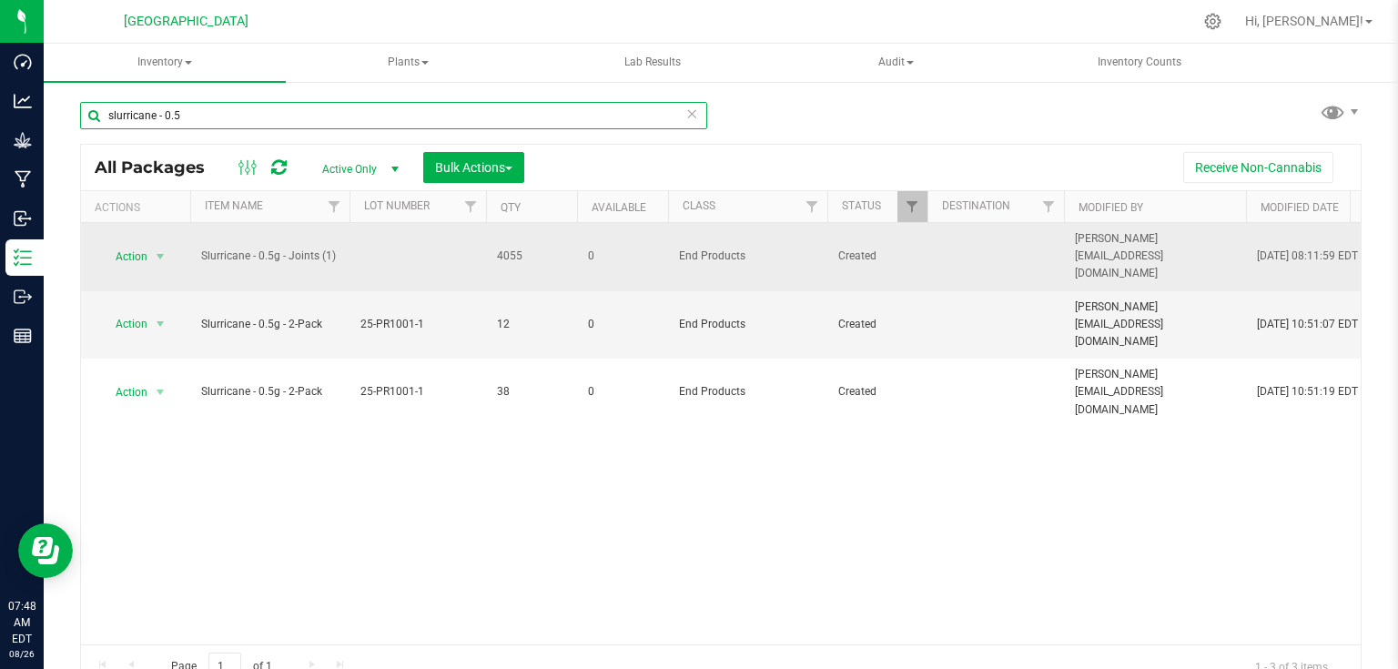
type input "slurricane - 0.5"
drag, startPoint x: 490, startPoint y: 245, endPoint x: 543, endPoint y: 251, distance: 53.2
click at [543, 251] on td "4055" at bounding box center [531, 257] width 91 height 68
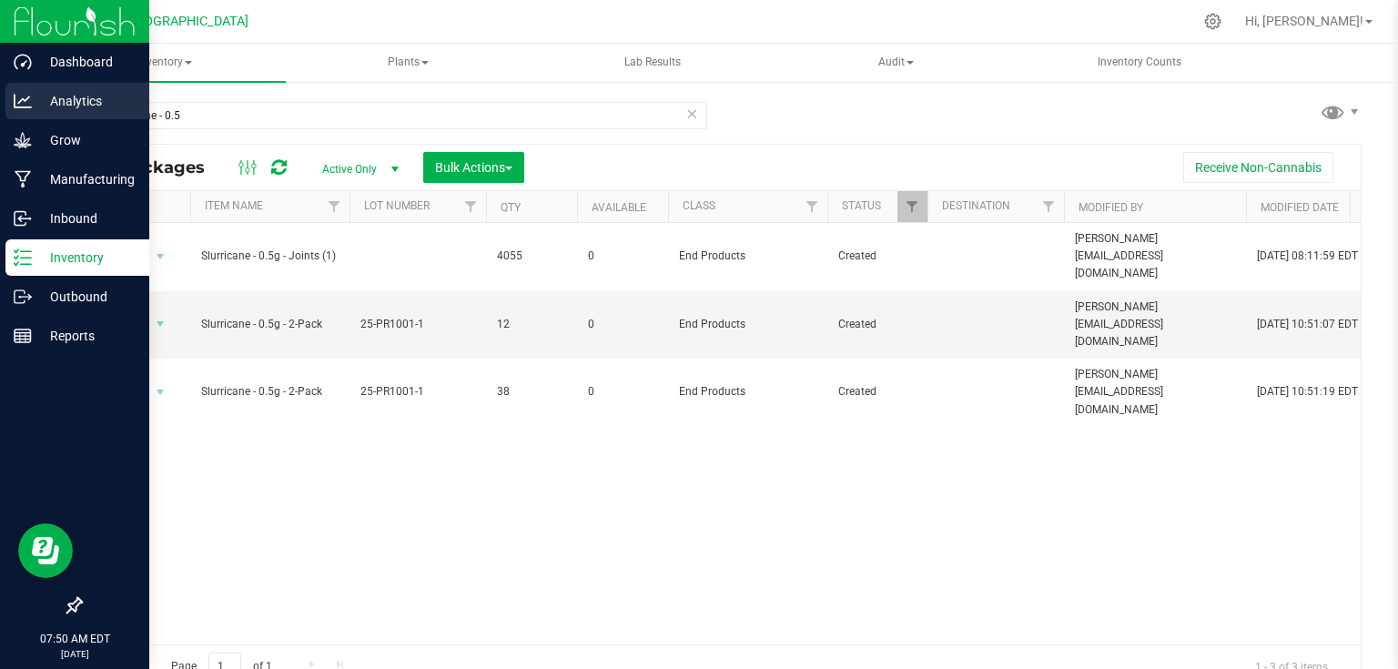
click at [43, 111] on p "Analytics" at bounding box center [86, 101] width 109 height 22
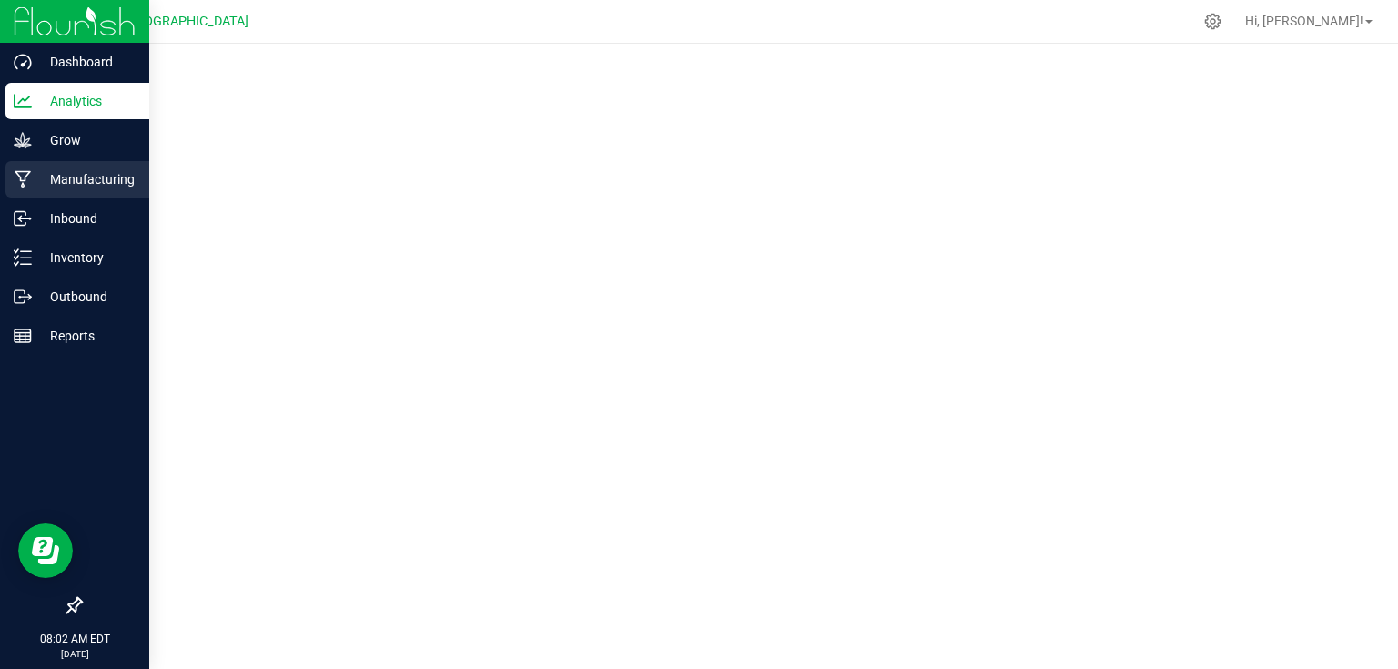
click at [84, 187] on p "Manufacturing" at bounding box center [86, 179] width 109 height 22
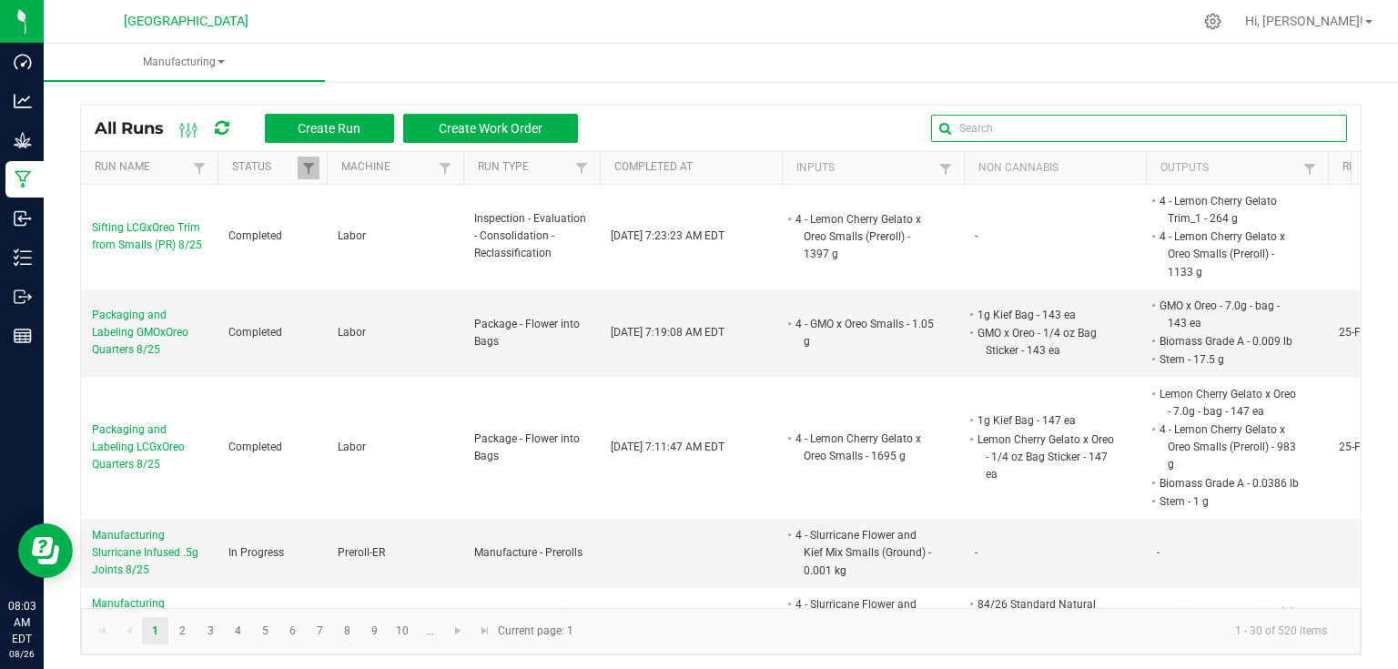
click at [1278, 133] on input "text" at bounding box center [1139, 128] width 416 height 27
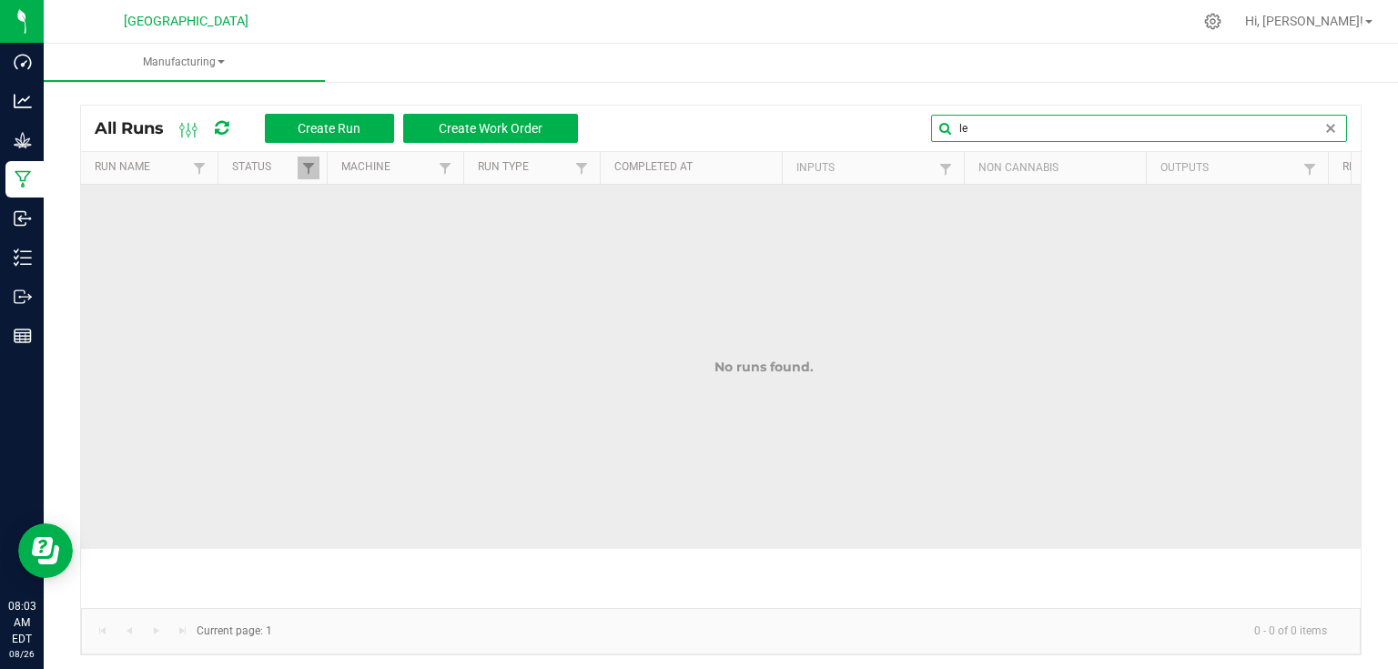
type input "l"
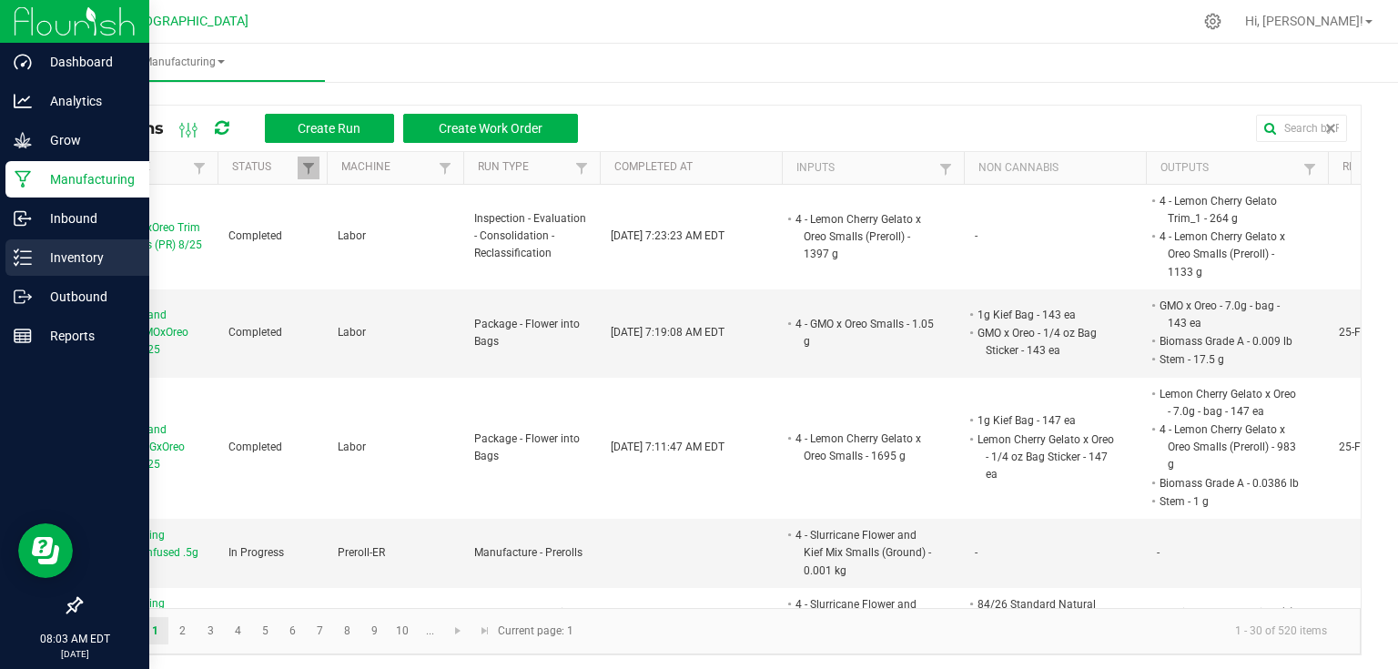
click at [43, 269] on div "Inventory" at bounding box center [77, 257] width 144 height 36
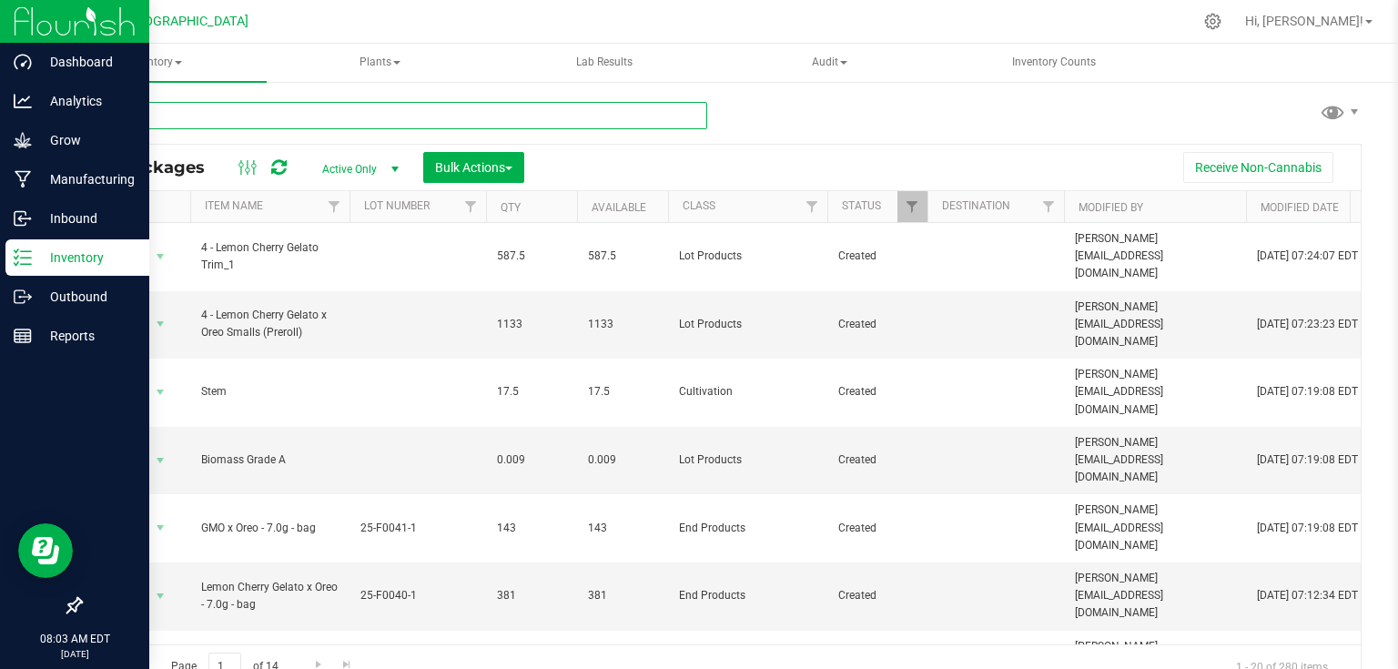
click at [327, 118] on input "text" at bounding box center [393, 115] width 627 height 27
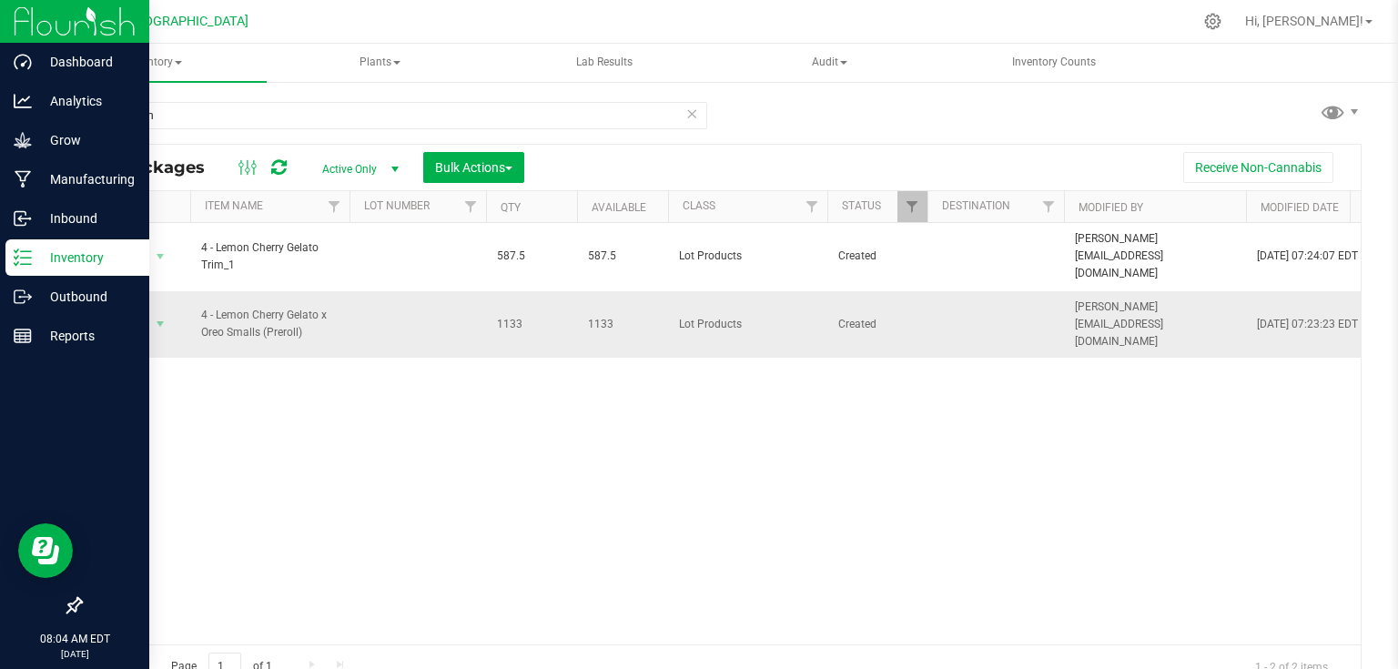
drag, startPoint x: 495, startPoint y: 246, endPoint x: 516, endPoint y: 320, distance: 77.5
click at [521, 346] on div "Action Action Adjust qty Create package Edit attributes Global inventory Locate…" at bounding box center [721, 433] width 1280 height 421
click at [231, 113] on input "4 - lemon" at bounding box center [393, 115] width 627 height 27
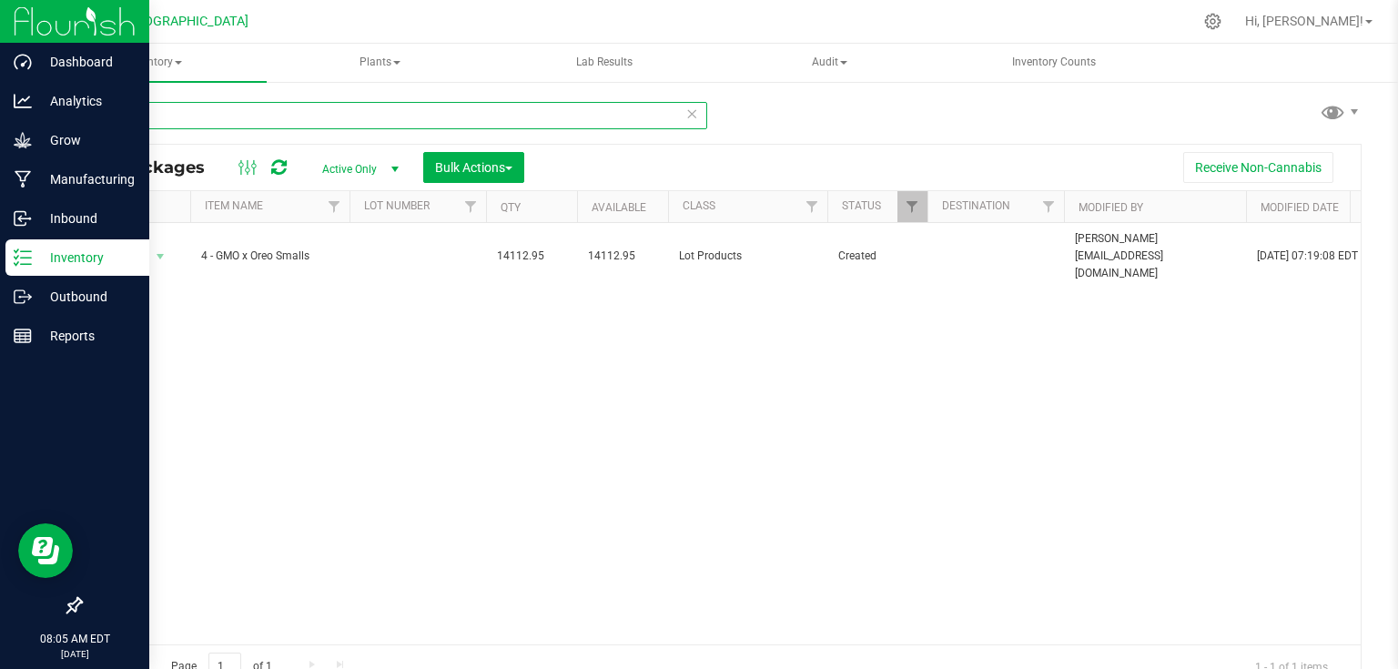
type input "4"
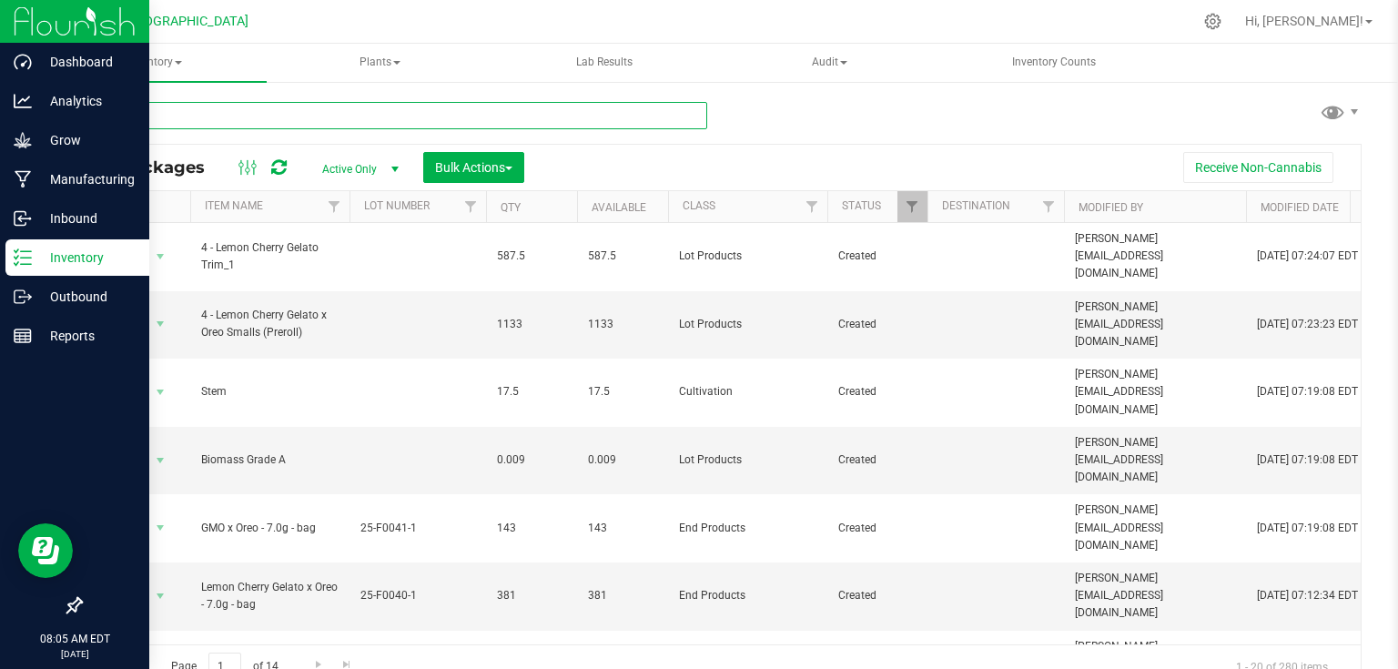
type input "4 - lemon"
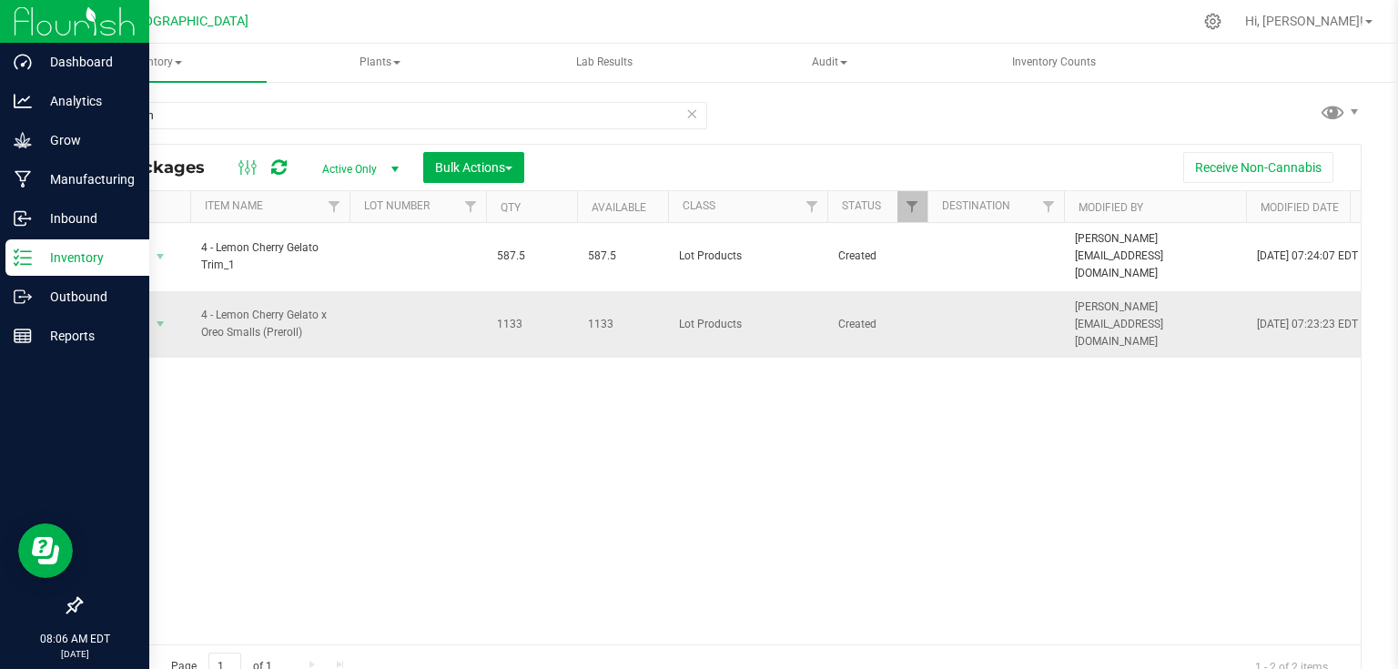
drag, startPoint x: 487, startPoint y: 244, endPoint x: 623, endPoint y: 300, distance: 146.9
click at [620, 356] on div "Action Action Adjust qty Create package Edit attributes Global inventory Locate…" at bounding box center [721, 433] width 1280 height 421
click at [740, 595] on div "Action Action Adjust qty Create package Edit attributes Global inventory Locate…" at bounding box center [721, 433] width 1280 height 421
